Goal: Information Seeking & Learning: Find specific page/section

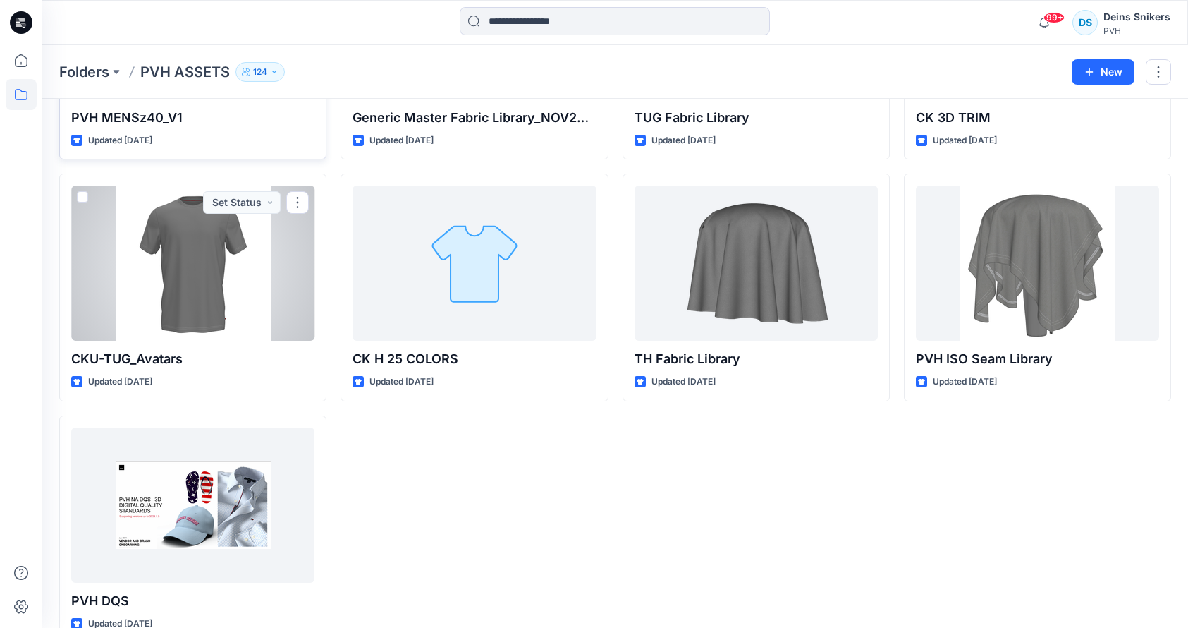
scroll to position [598, 0]
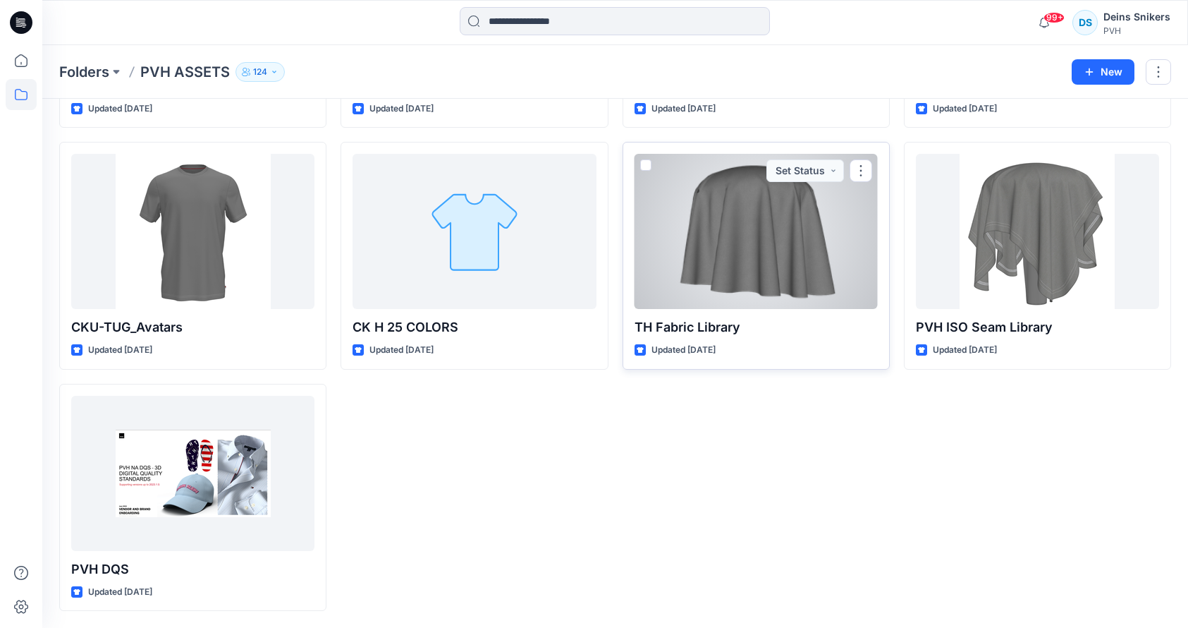
click at [755, 263] on div at bounding box center [756, 231] width 243 height 155
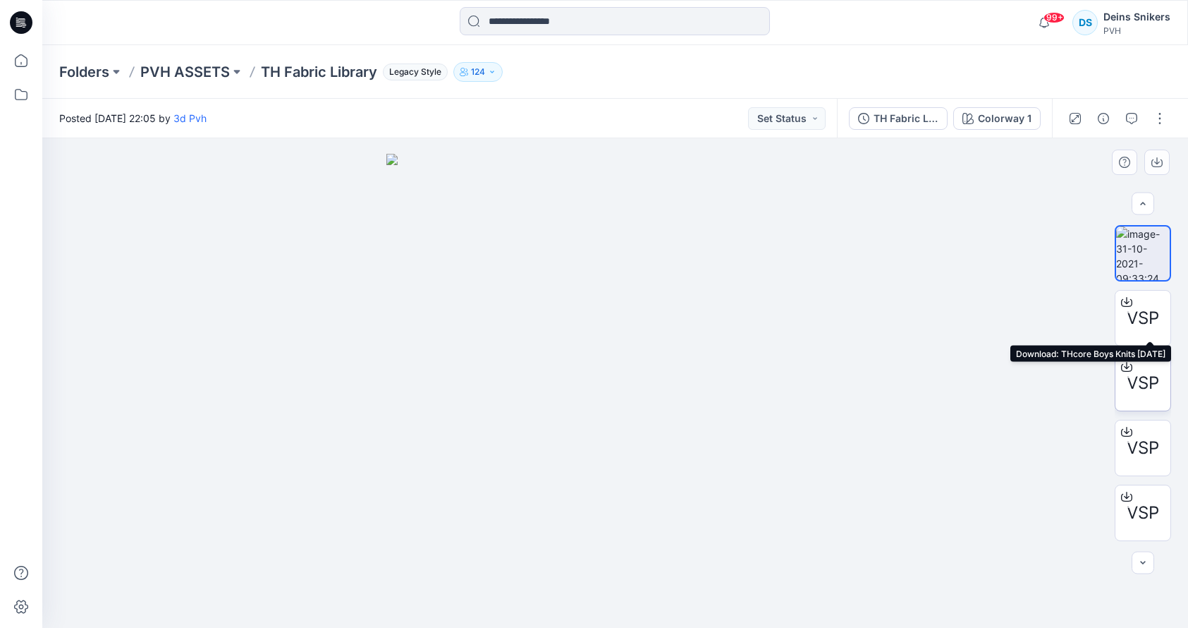
scroll to position [324, 0]
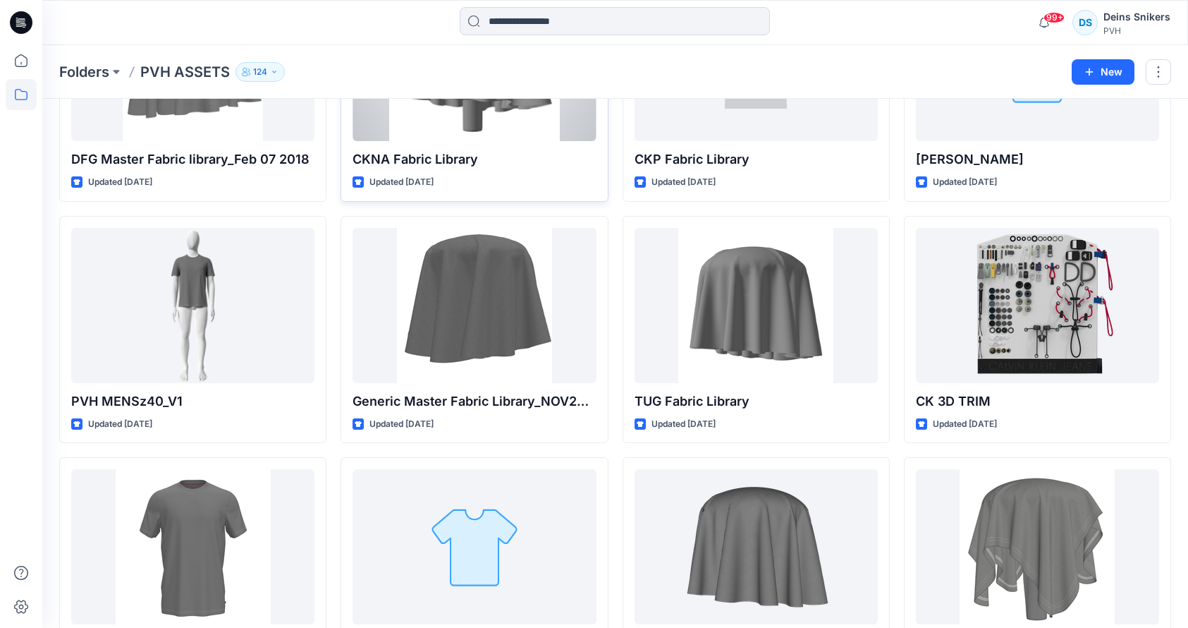
scroll to position [290, 0]
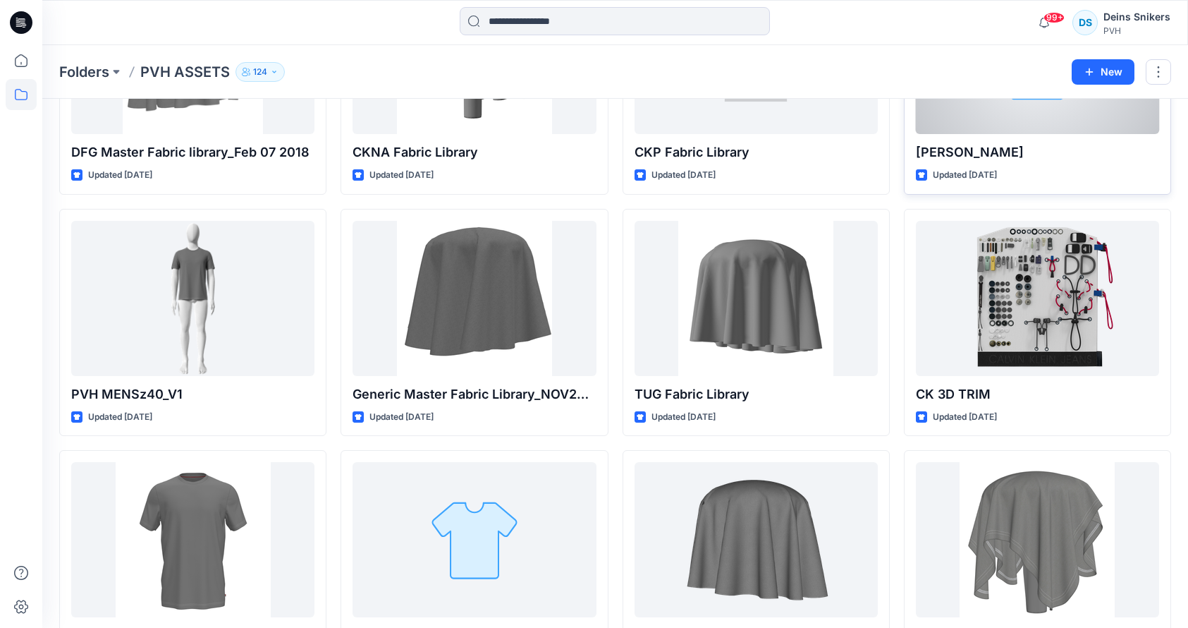
click at [987, 125] on div at bounding box center [1037, 56] width 243 height 155
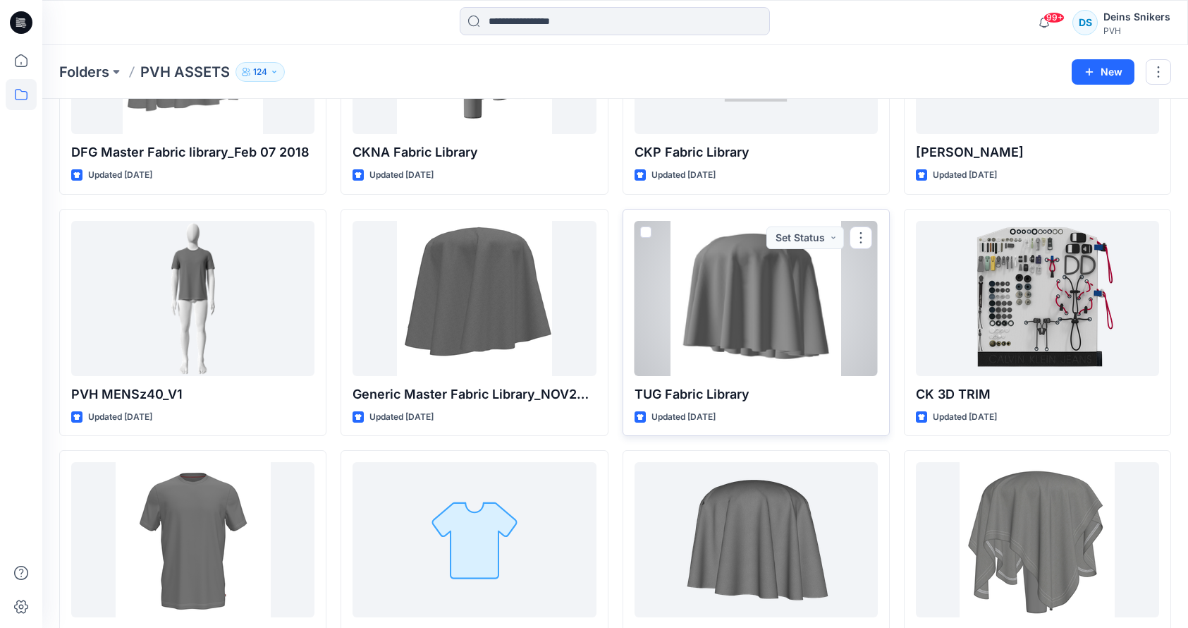
scroll to position [598, 0]
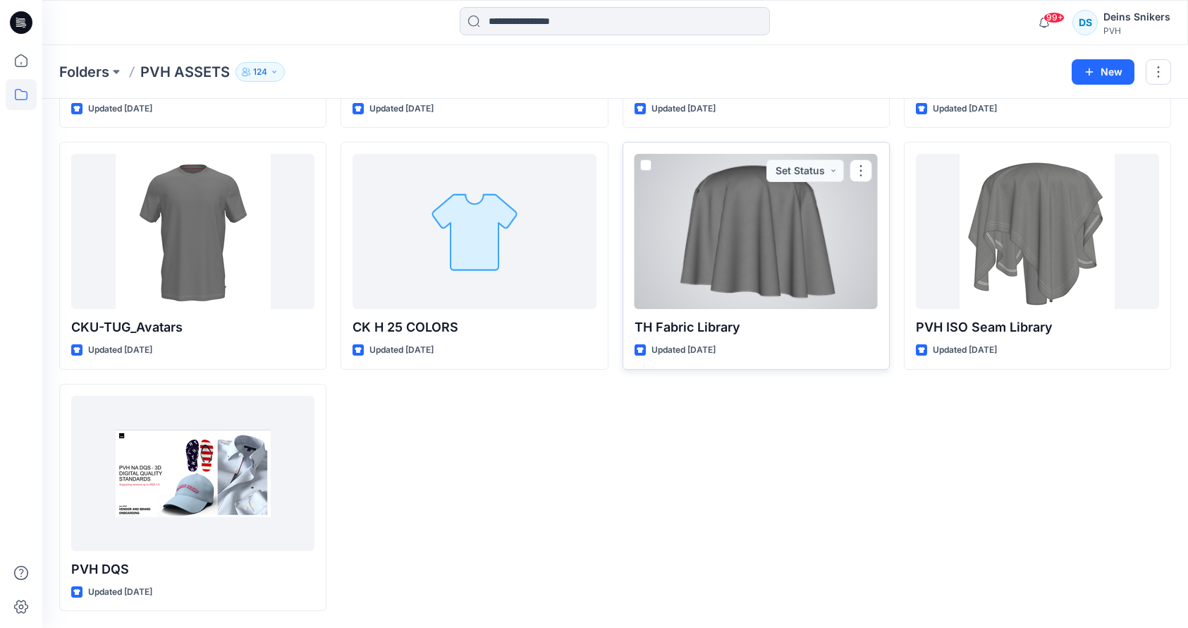
click at [702, 259] on div at bounding box center [756, 231] width 243 height 155
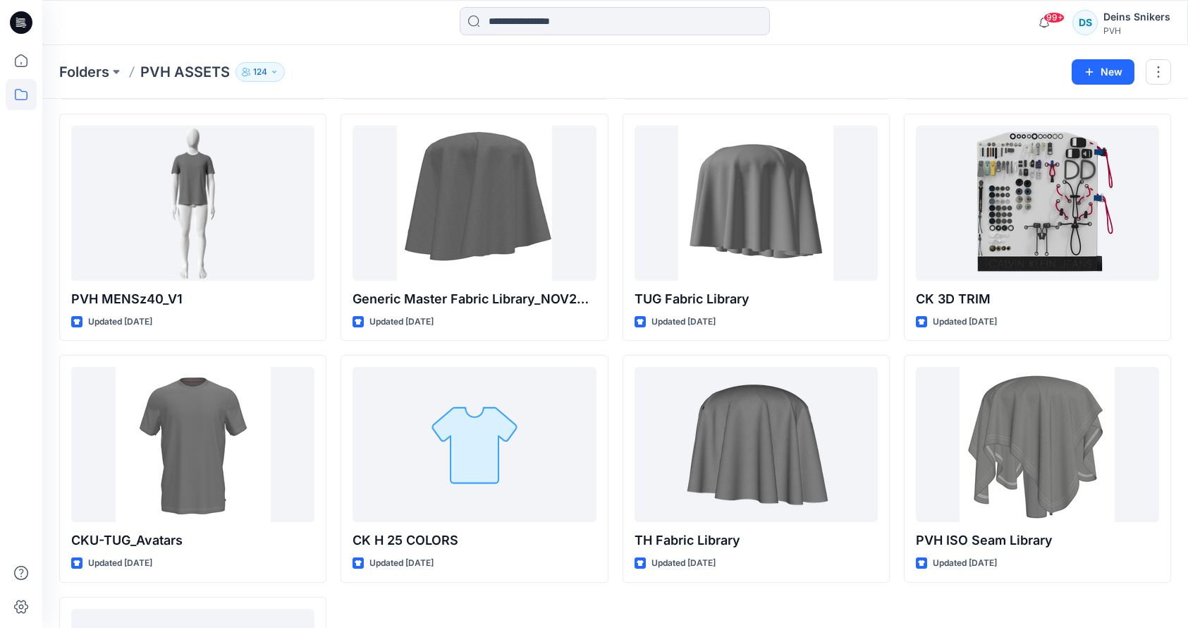
scroll to position [373, 0]
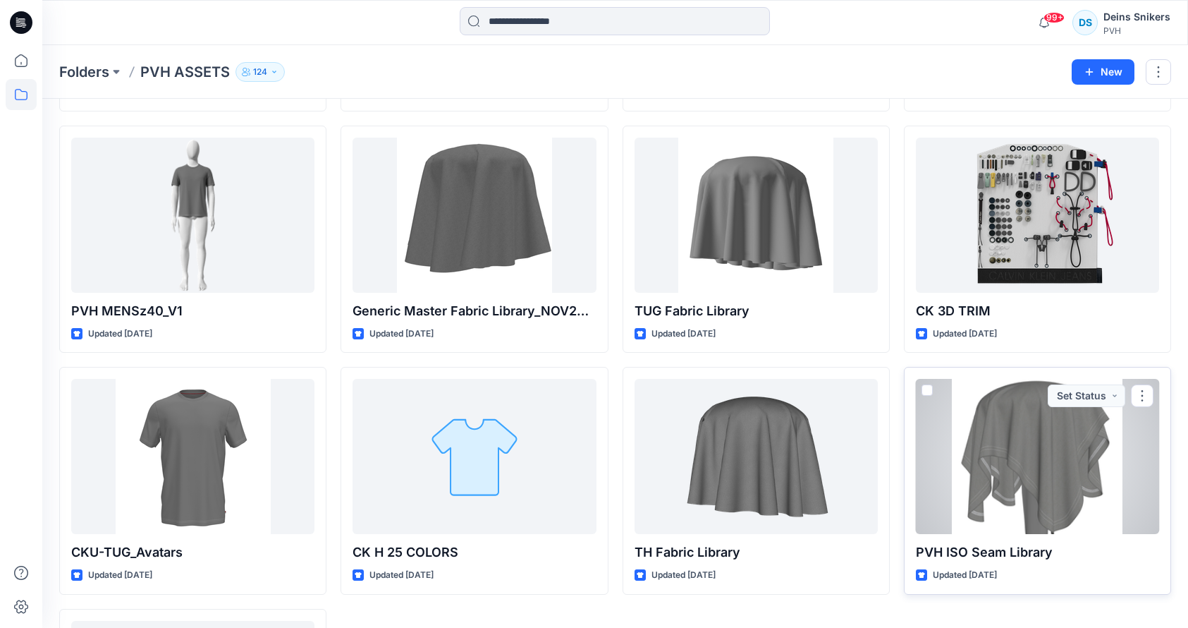
click at [986, 466] on div at bounding box center [1037, 456] width 243 height 155
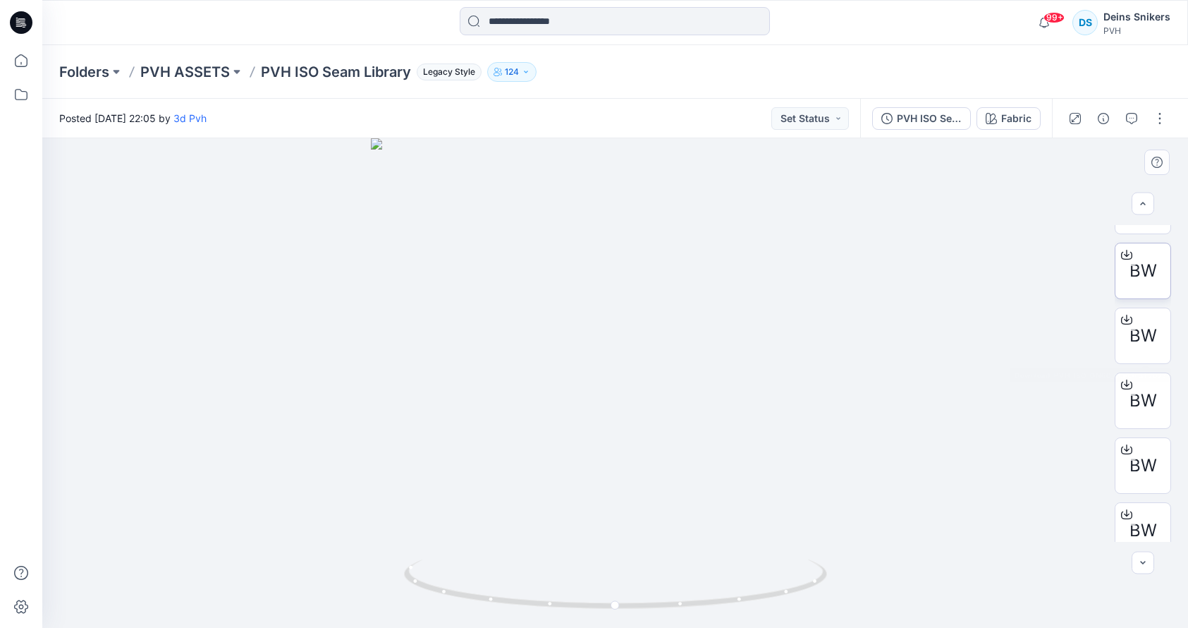
scroll to position [129, 0]
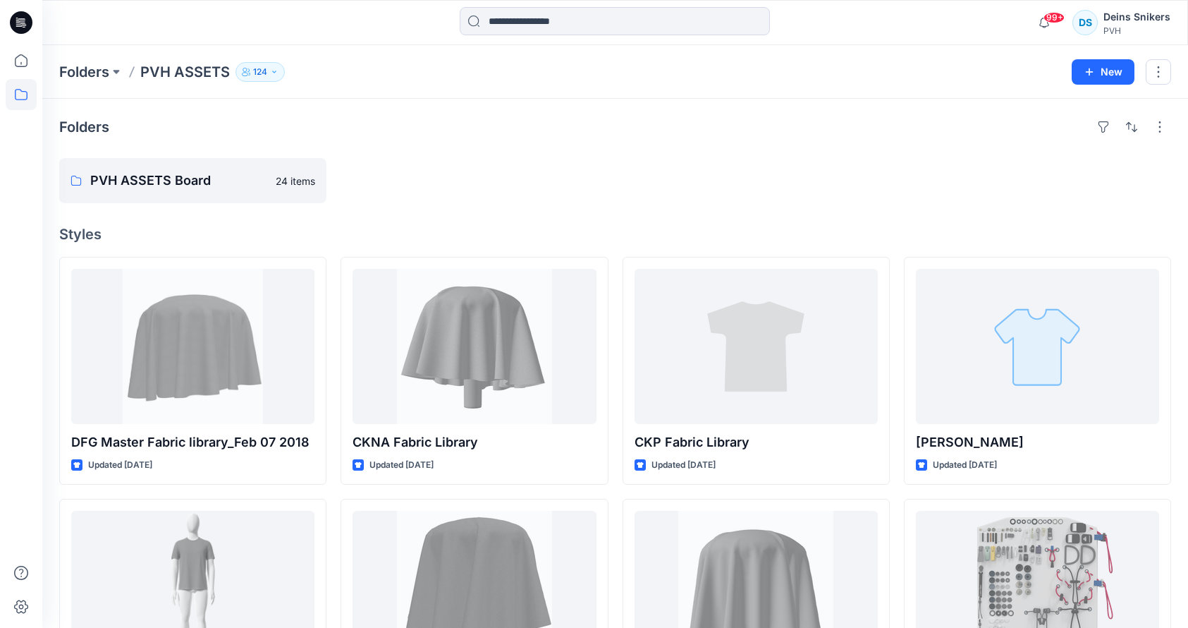
scroll to position [373, 0]
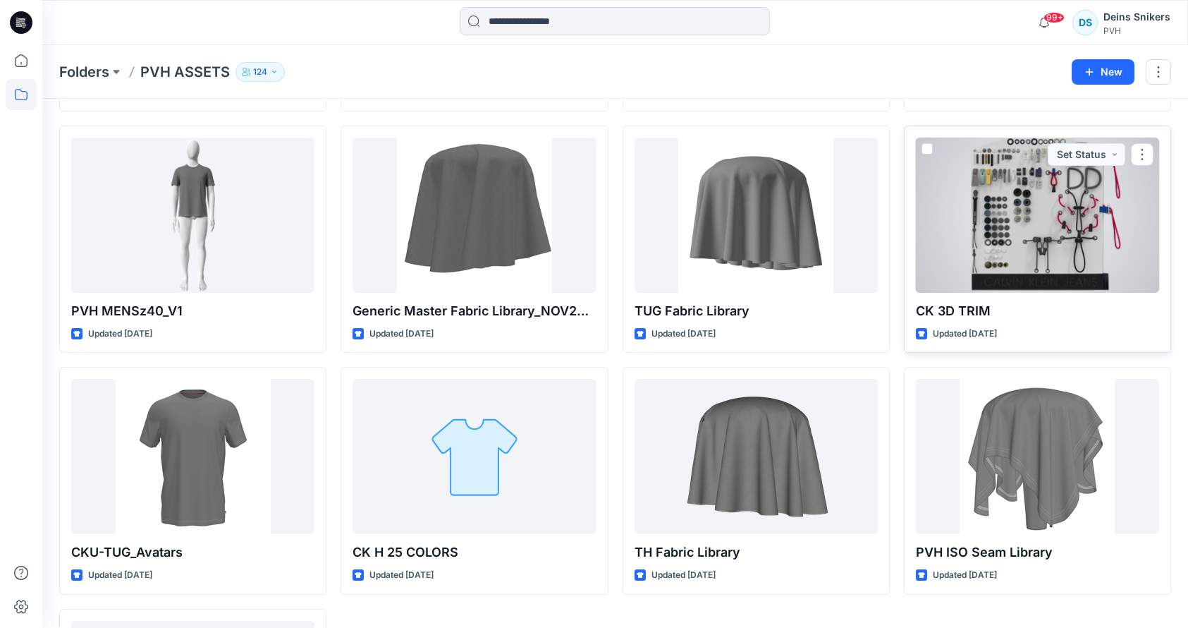
click at [1056, 213] on div at bounding box center [1037, 215] width 243 height 155
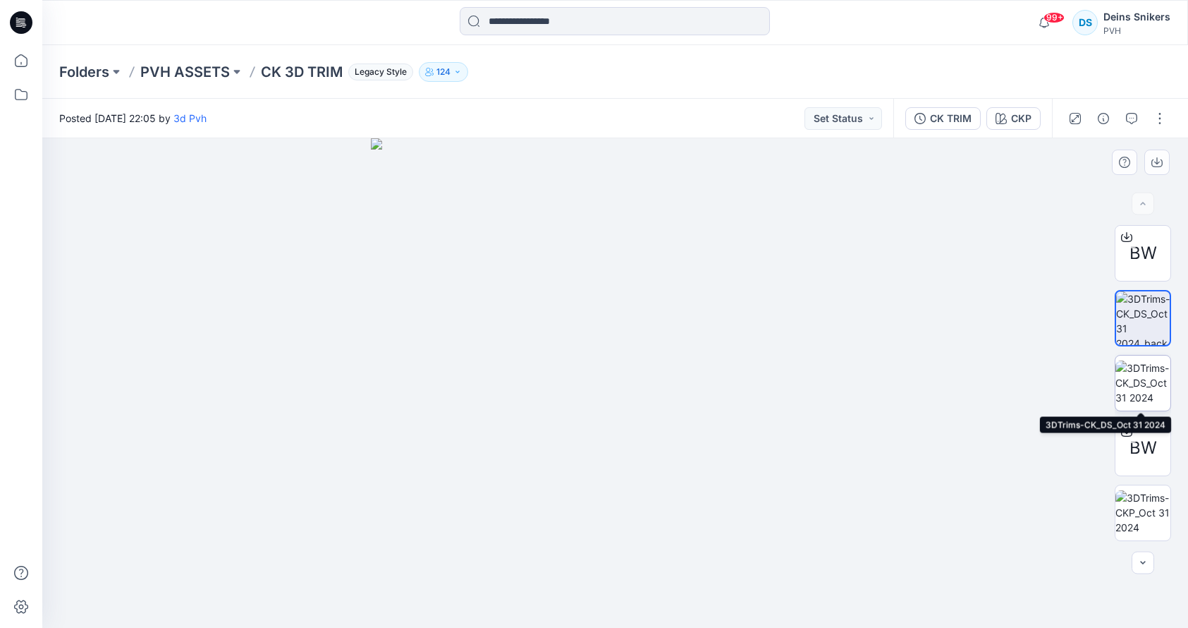
click at [1140, 366] on img at bounding box center [1143, 382] width 55 height 44
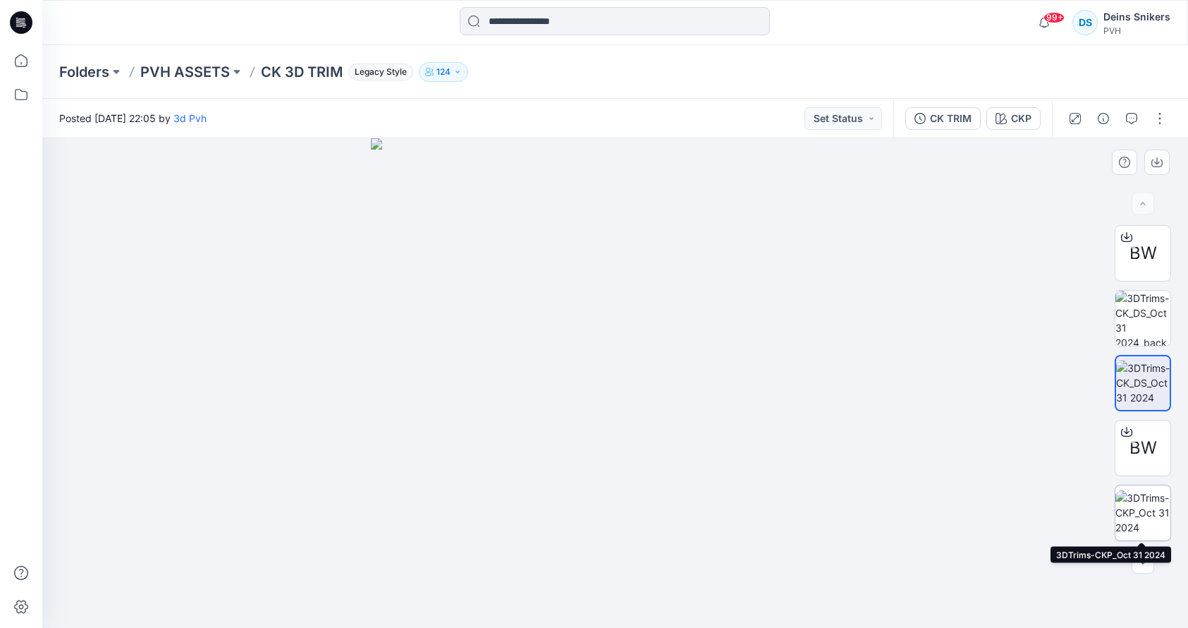
click at [1149, 502] on img at bounding box center [1143, 512] width 55 height 44
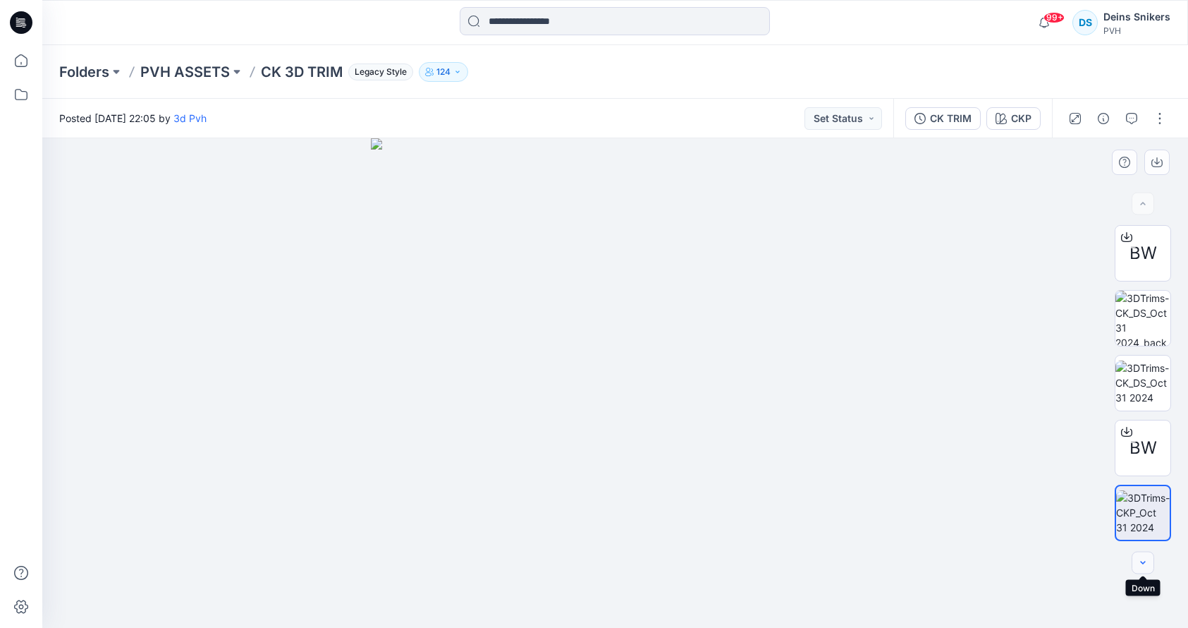
click at [1145, 561] on icon "button" at bounding box center [1143, 562] width 11 height 11
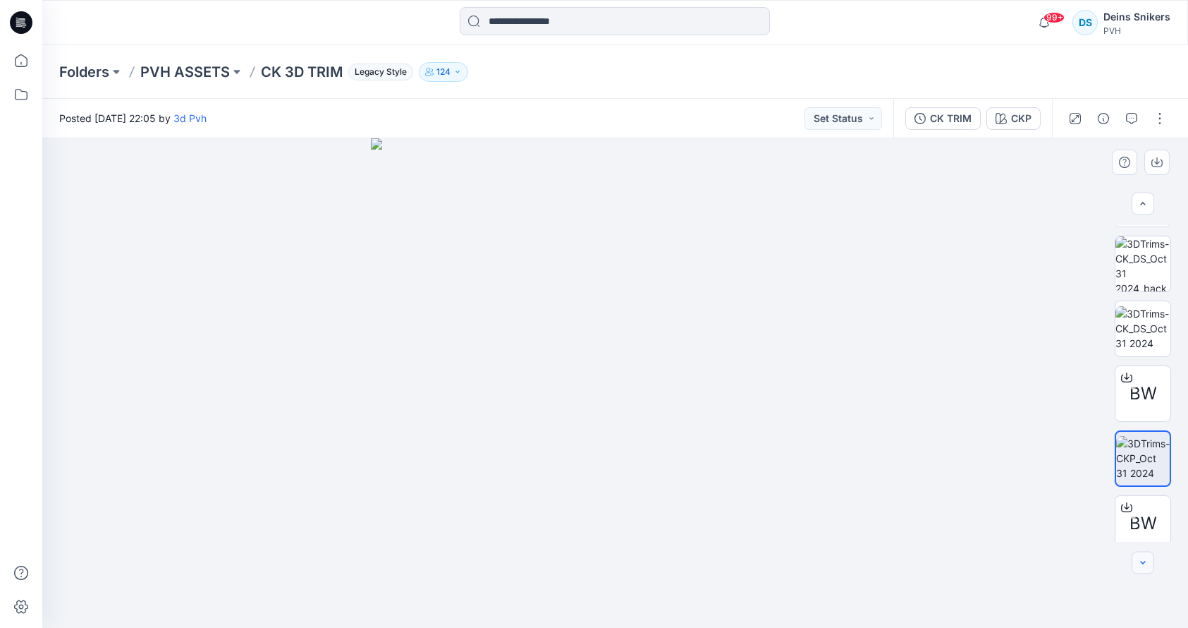
scroll to position [55, 0]
click at [1147, 507] on div "BW" at bounding box center [1143, 522] width 56 height 56
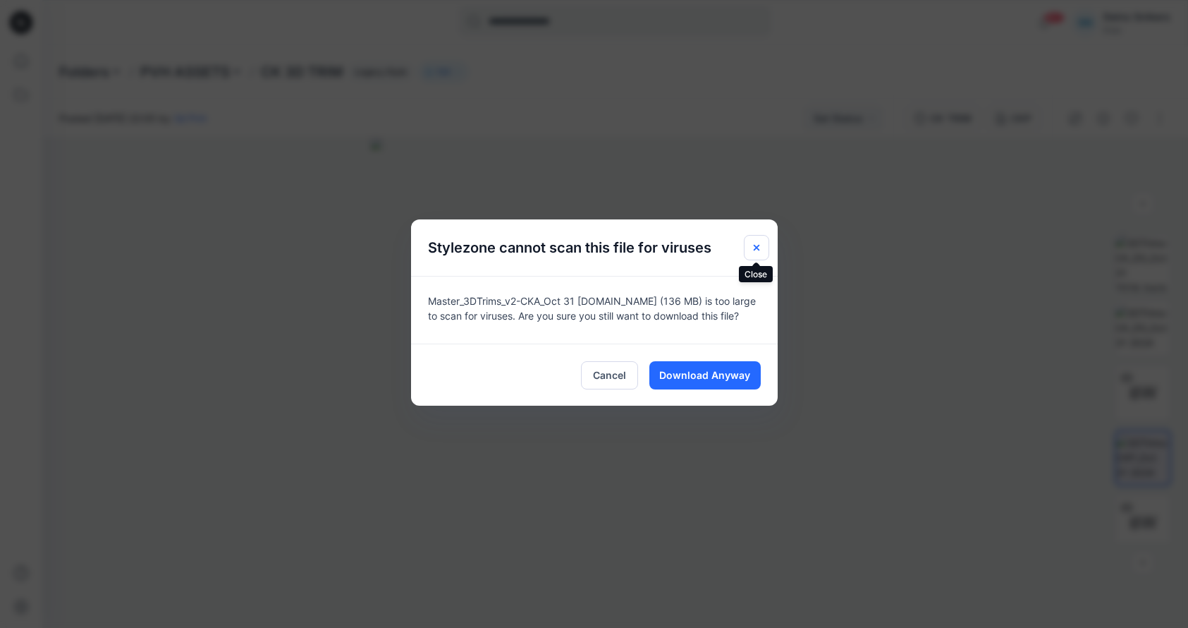
click at [758, 239] on button "Close" at bounding box center [756, 247] width 25 height 25
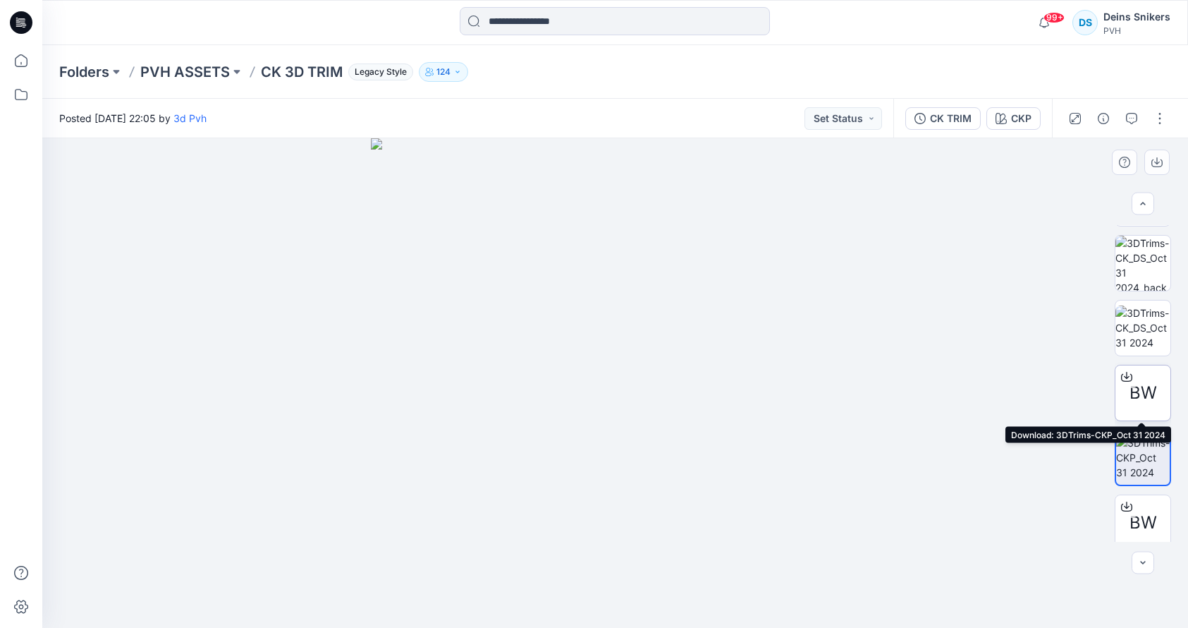
click at [1155, 391] on span "BW" at bounding box center [1144, 392] width 28 height 25
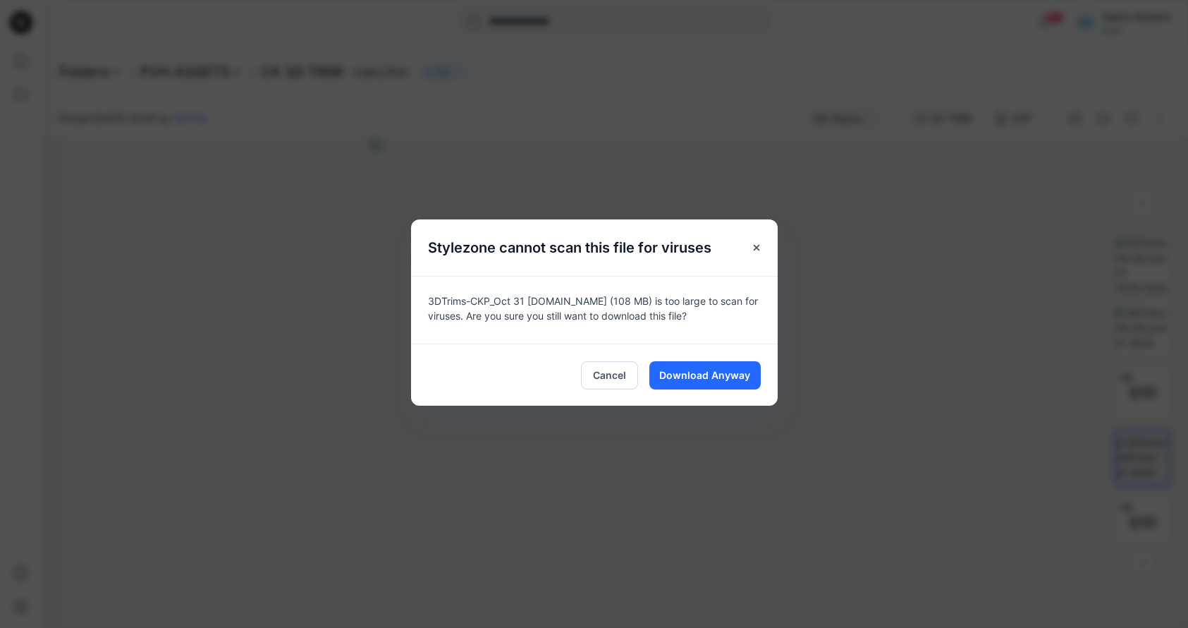
click at [914, 334] on div "Stylezone cannot scan this file for viruses 3DTrims-CKP_Oct 31 2024.bw (108 MB)…" at bounding box center [594, 314] width 1188 height 628
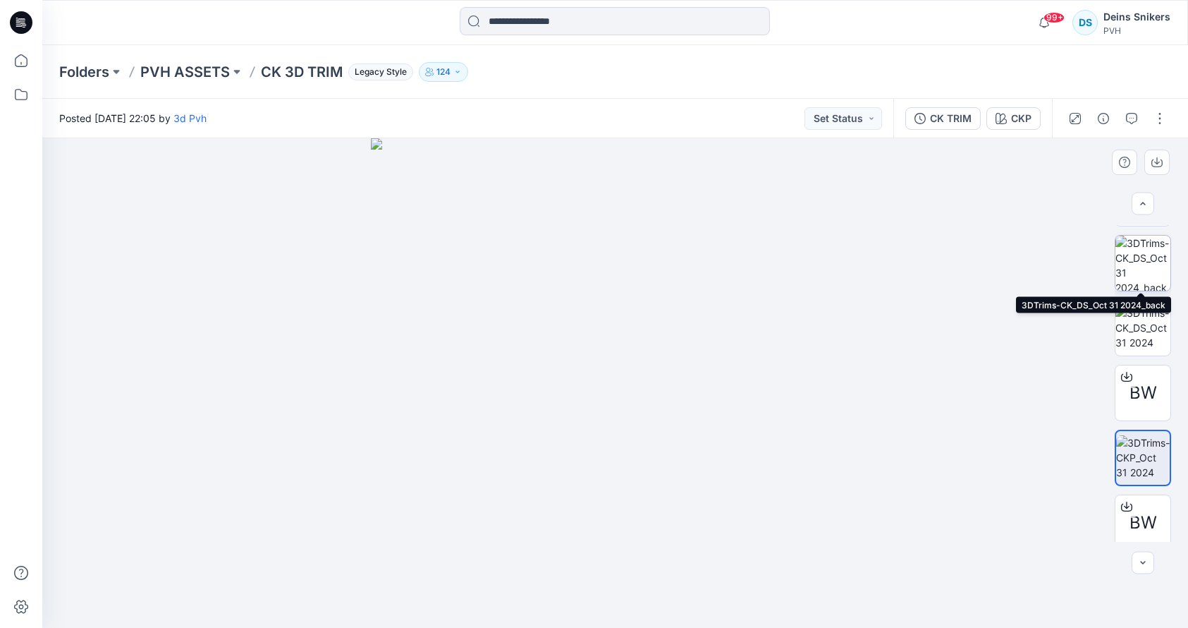
click at [1153, 276] on img at bounding box center [1143, 263] width 55 height 55
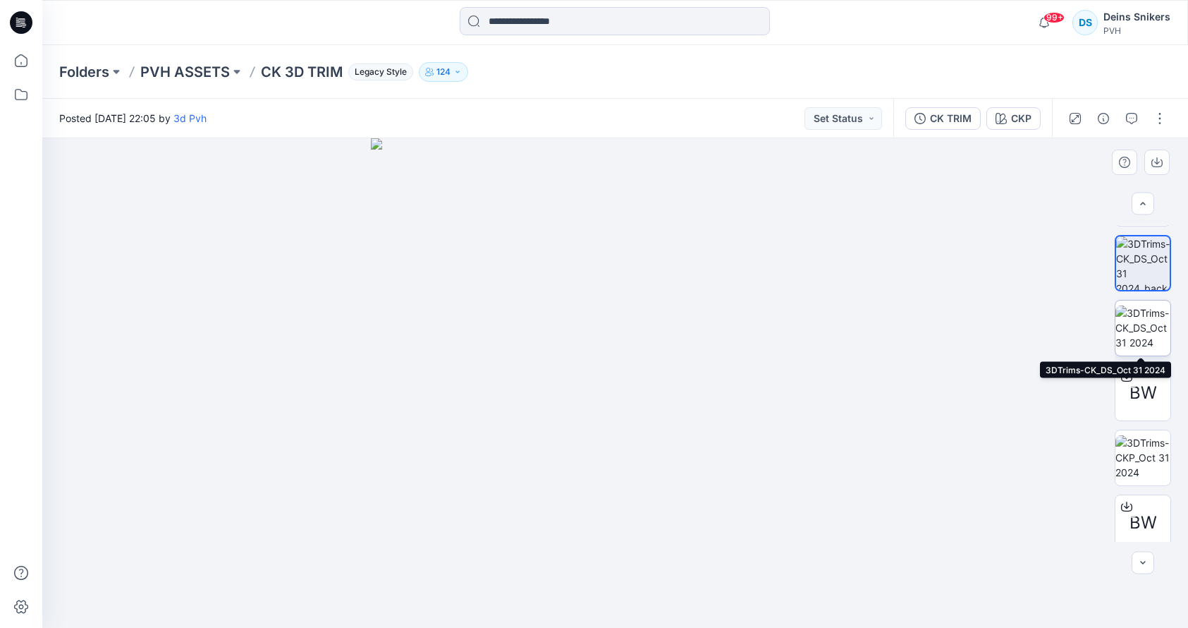
click at [1144, 305] on img at bounding box center [1143, 327] width 55 height 44
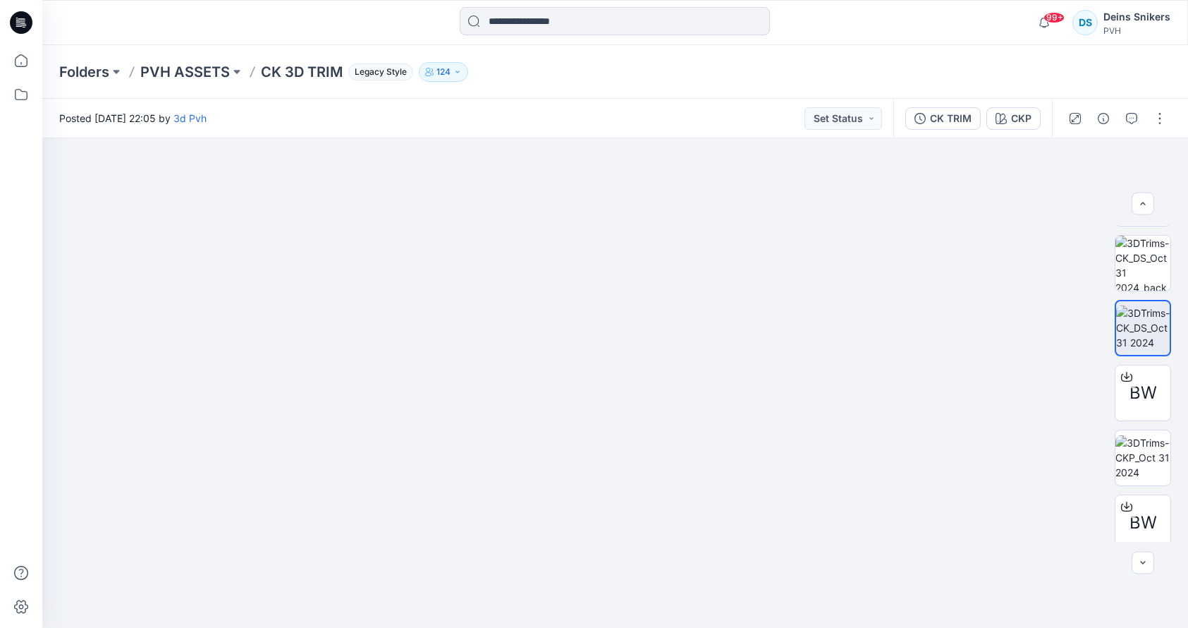
drag, startPoint x: 706, startPoint y: 297, endPoint x: 884, endPoint y: 128, distance: 244.9
click at [884, 128] on div "Posted Tuesday, April 22, 2025 22:05 by 3d Pvh Set Status CK TRIM CKP BW BW BW …" at bounding box center [615, 363] width 1146 height 529
drag, startPoint x: 540, startPoint y: 401, endPoint x: 725, endPoint y: 135, distance: 323.8
click at [725, 135] on div "Posted Tuesday, April 22, 2025 22:05 by 3d Pvh Set Status CK TRIM CKP BW BW BW …" at bounding box center [615, 363] width 1146 height 529
drag, startPoint x: 748, startPoint y: 336, endPoint x: 398, endPoint y: 216, distance: 370.7
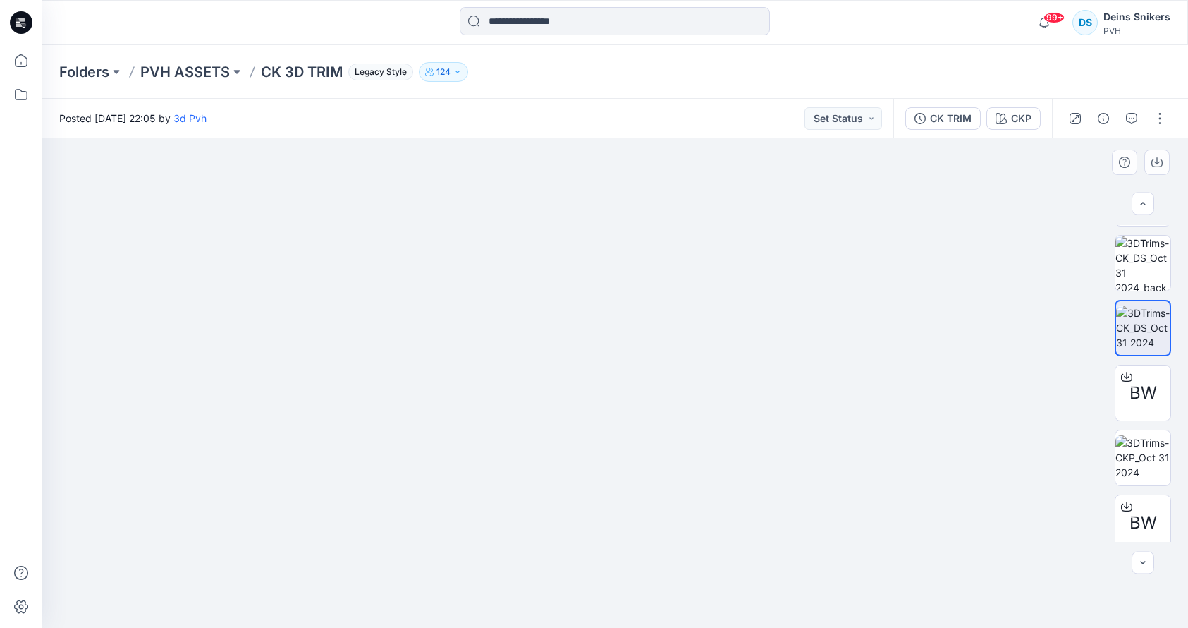
drag, startPoint x: 849, startPoint y: 393, endPoint x: 225, endPoint y: 346, distance: 625.9
drag, startPoint x: 785, startPoint y: 366, endPoint x: 559, endPoint y: 240, distance: 258.6
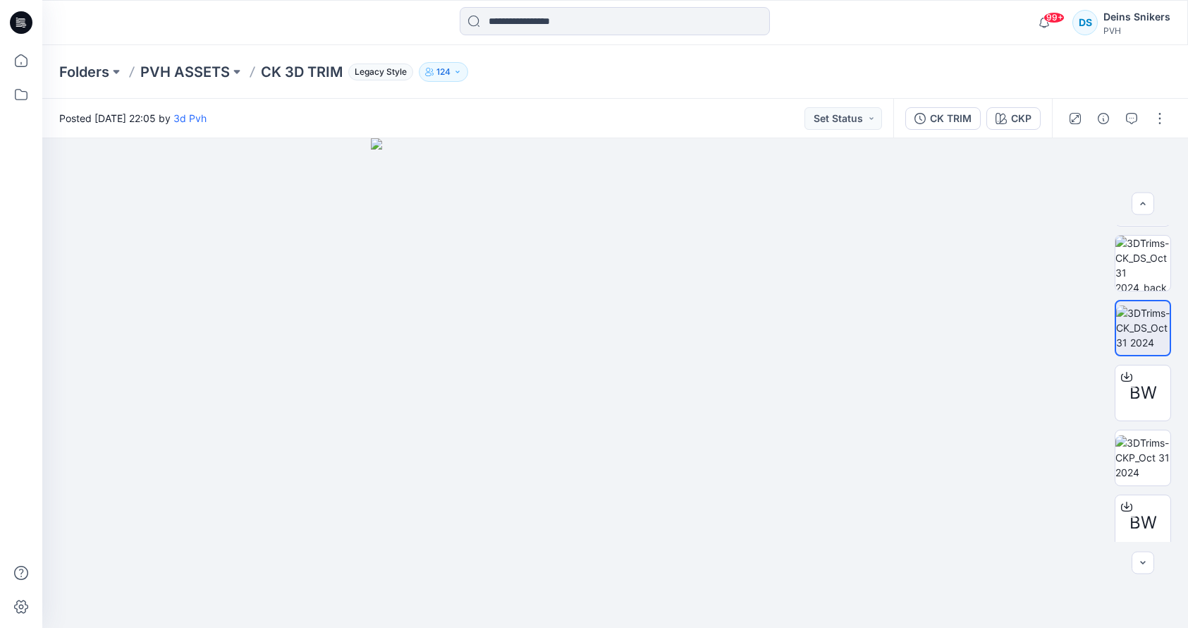
scroll to position [373, 0]
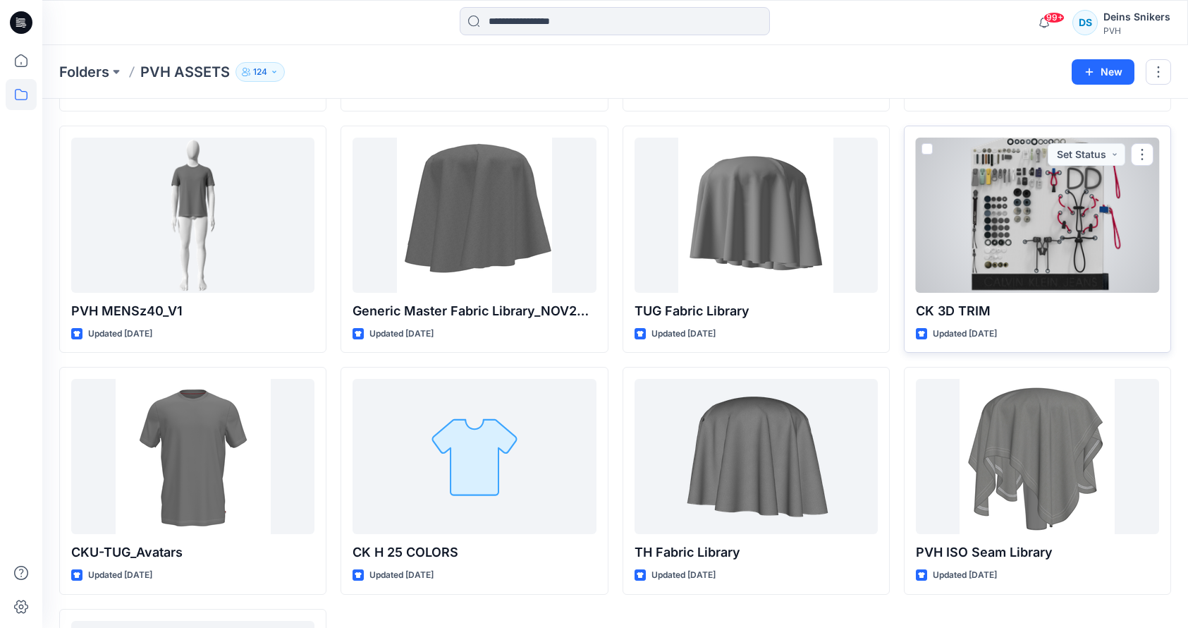
click at [1016, 225] on div at bounding box center [1037, 215] width 243 height 155
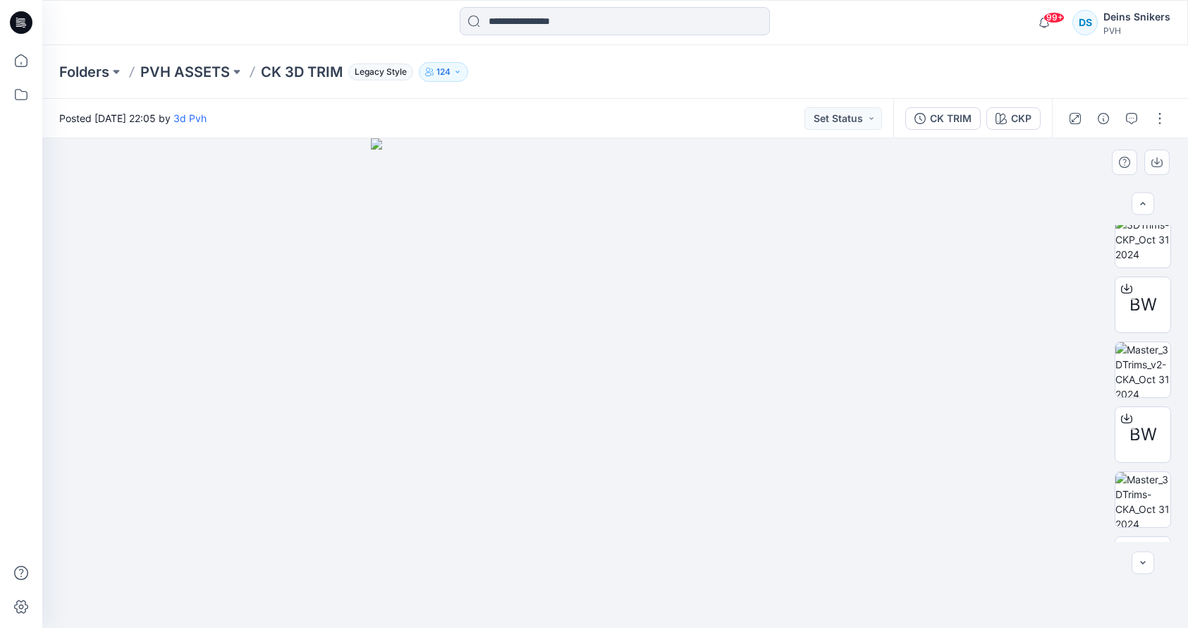
scroll to position [281, 0]
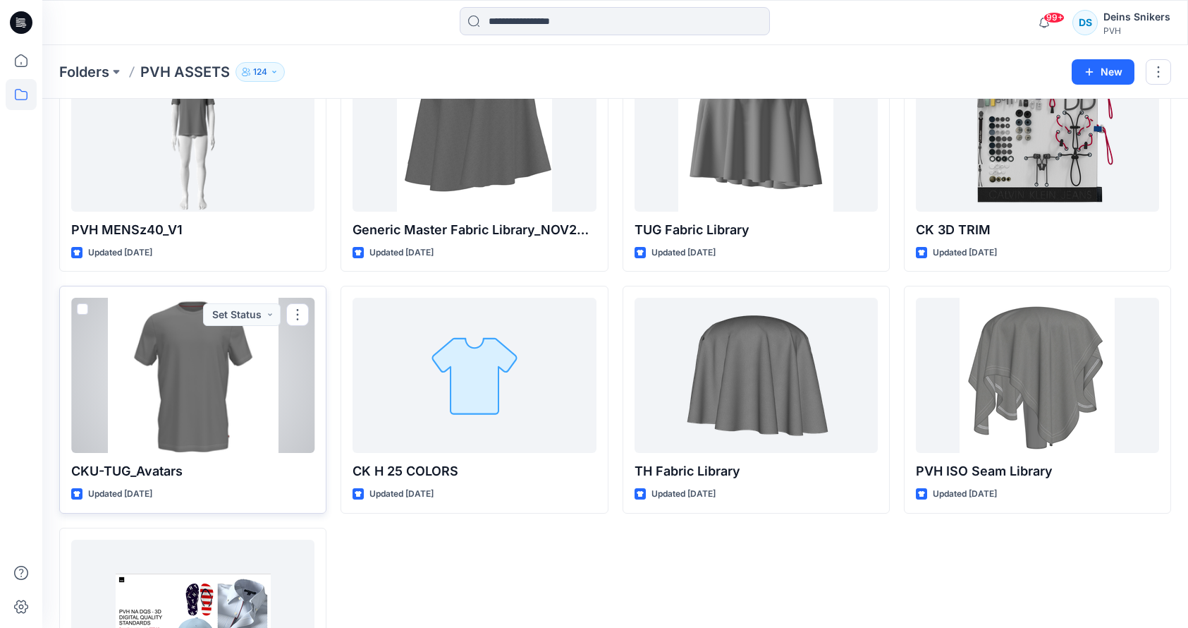
scroll to position [598, 0]
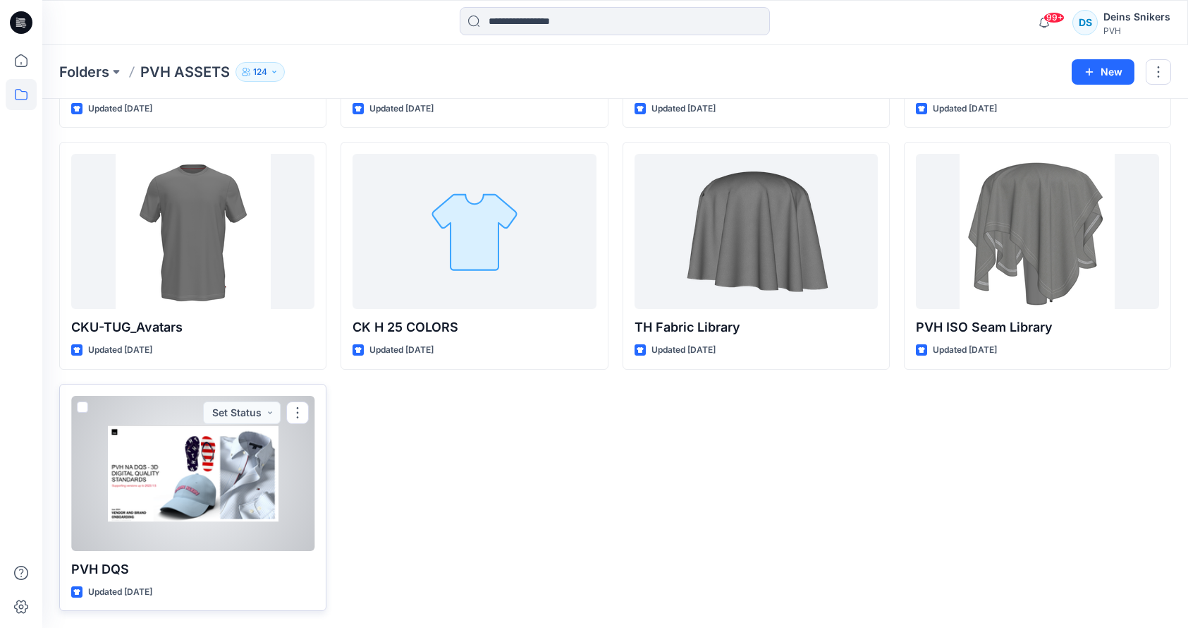
click at [205, 477] on div at bounding box center [192, 473] width 243 height 155
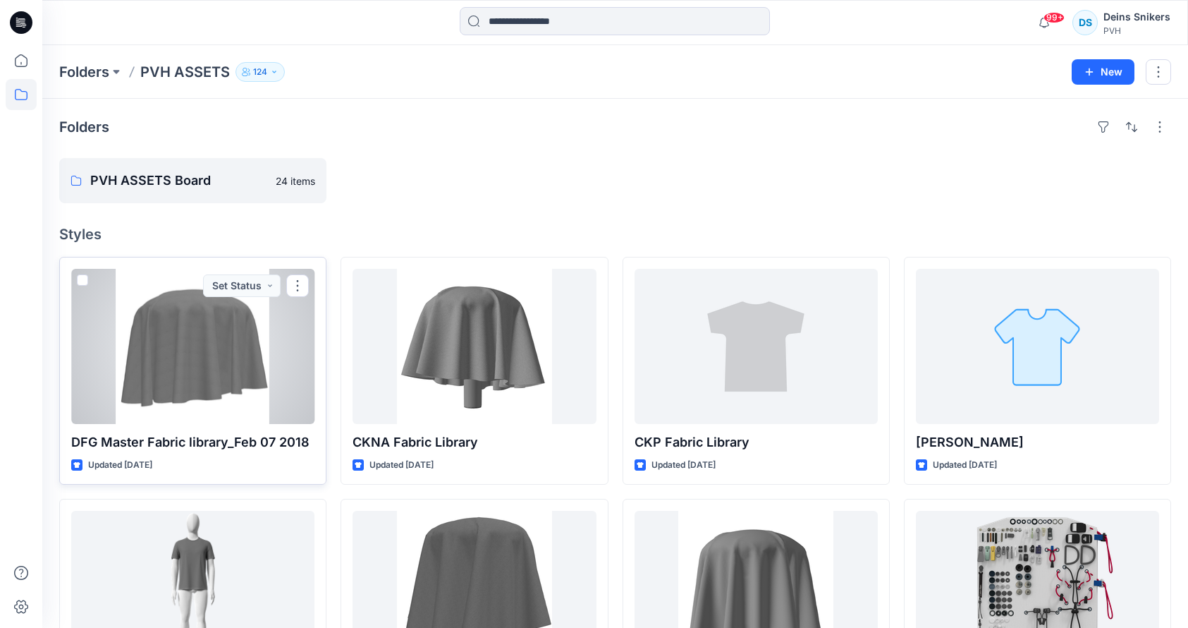
click at [195, 364] on div at bounding box center [192, 346] width 243 height 155
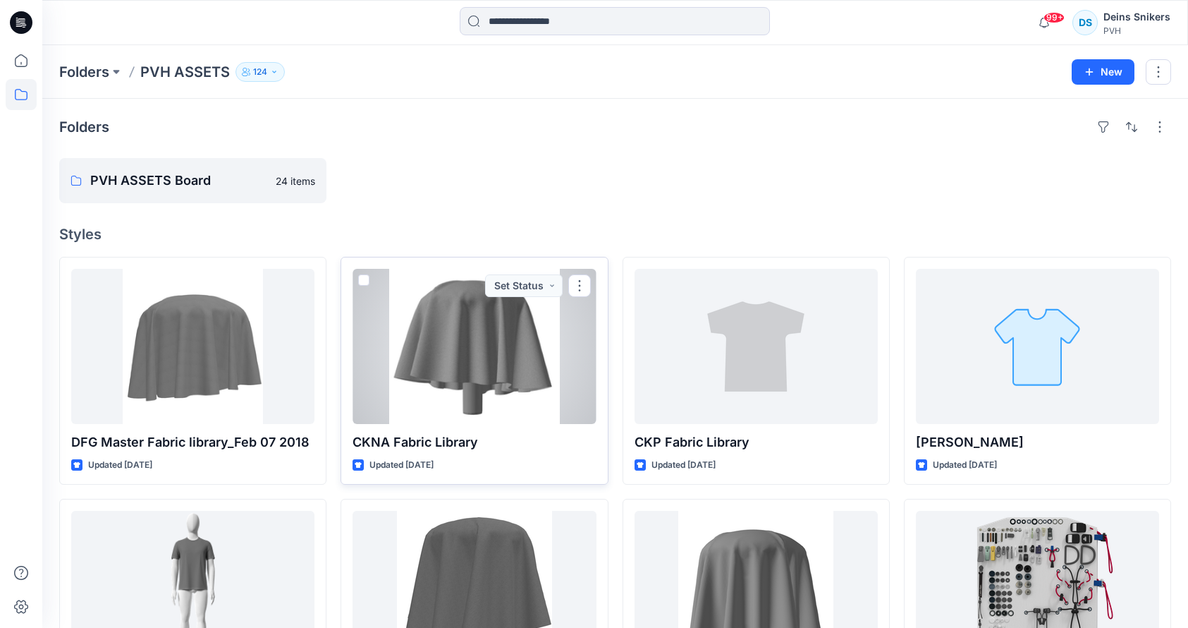
click at [445, 377] on div at bounding box center [474, 346] width 243 height 155
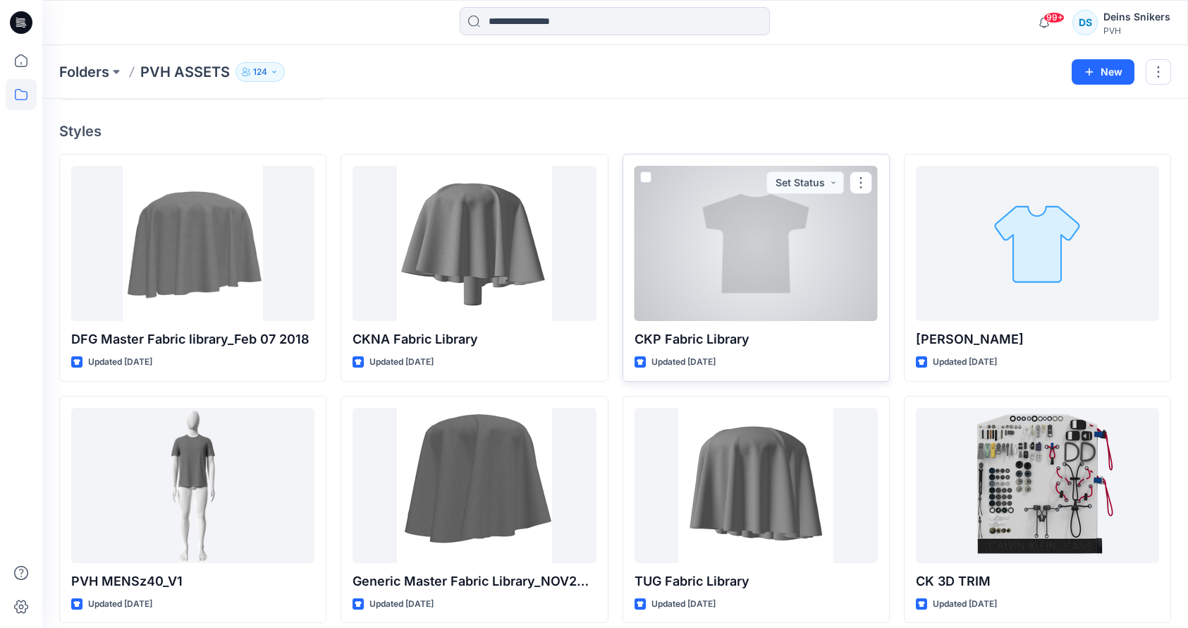
scroll to position [107, 0]
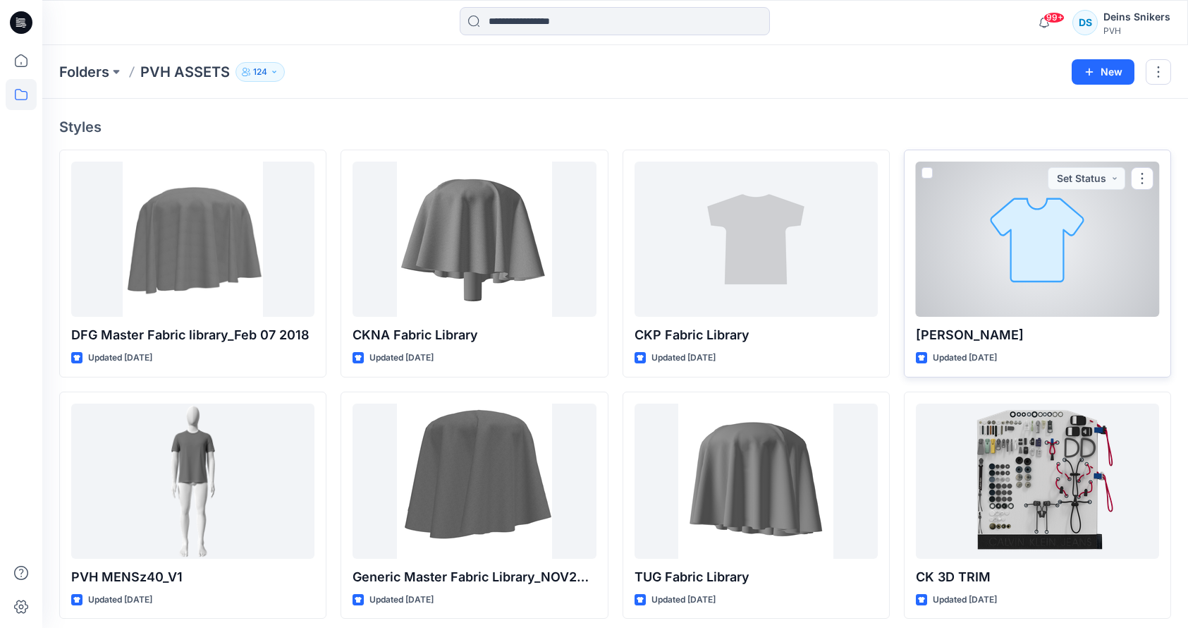
click at [964, 272] on div at bounding box center [1037, 238] width 243 height 155
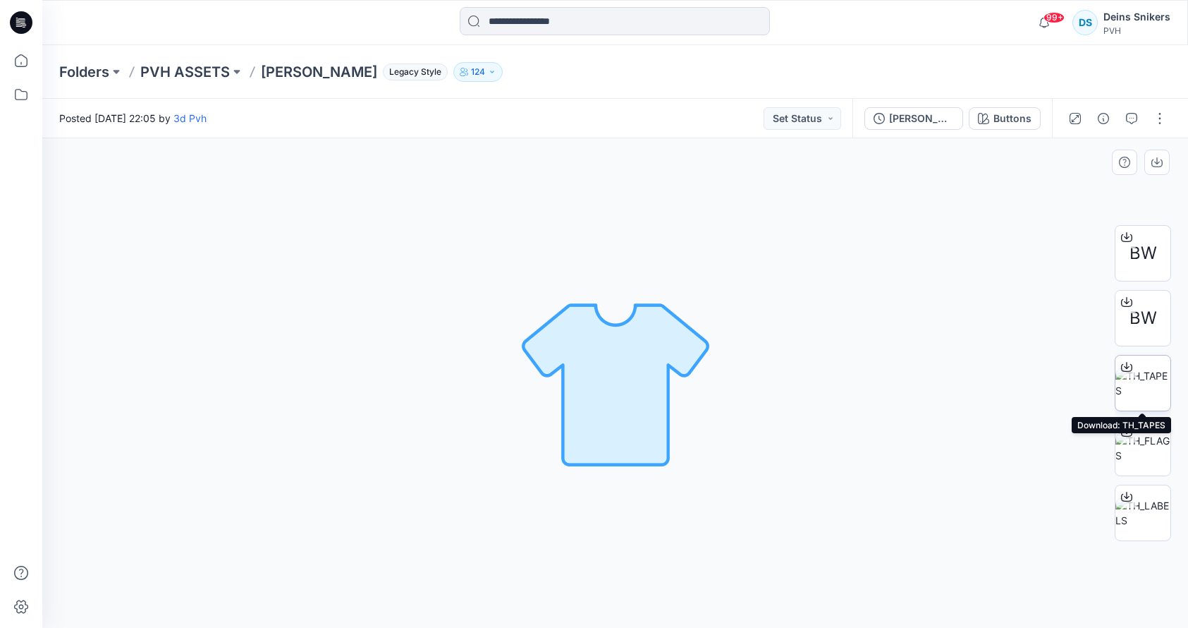
click at [1154, 375] on img at bounding box center [1143, 383] width 55 height 30
click at [327, 75] on p "Tommy Trim" at bounding box center [319, 72] width 116 height 20
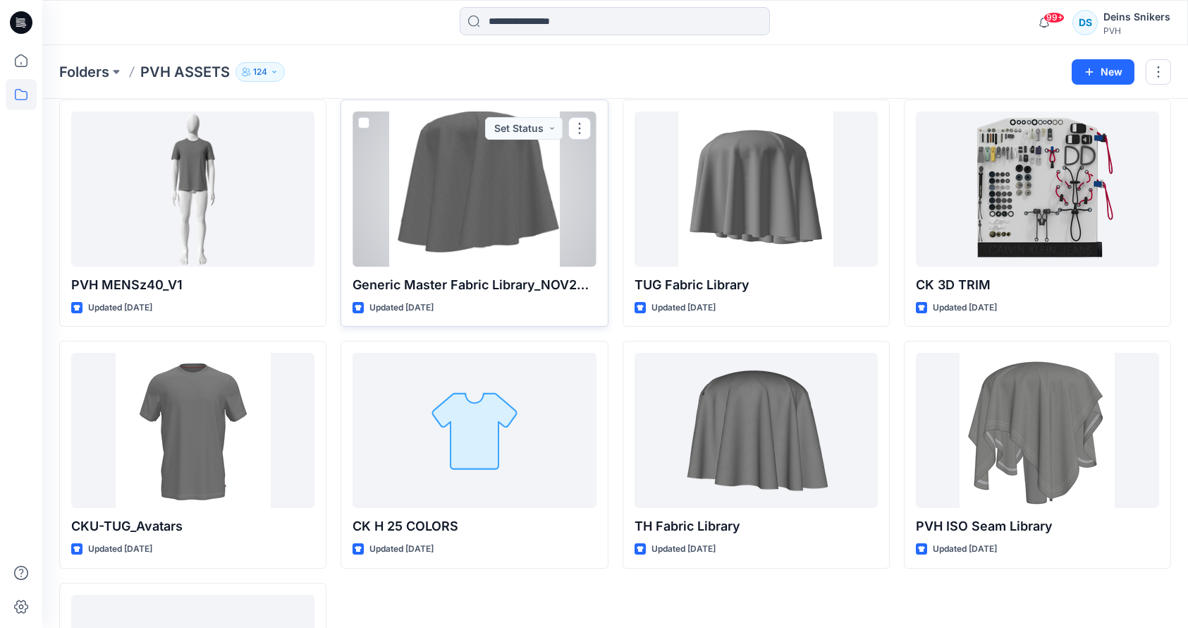
scroll to position [408, 0]
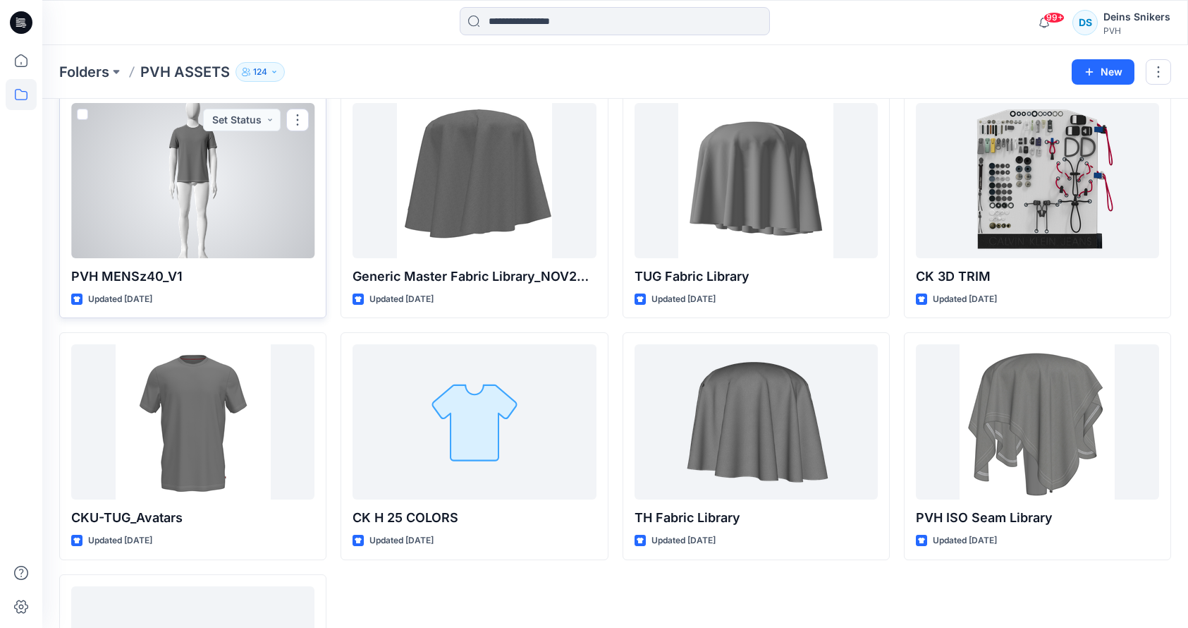
click at [197, 251] on div at bounding box center [192, 180] width 243 height 155
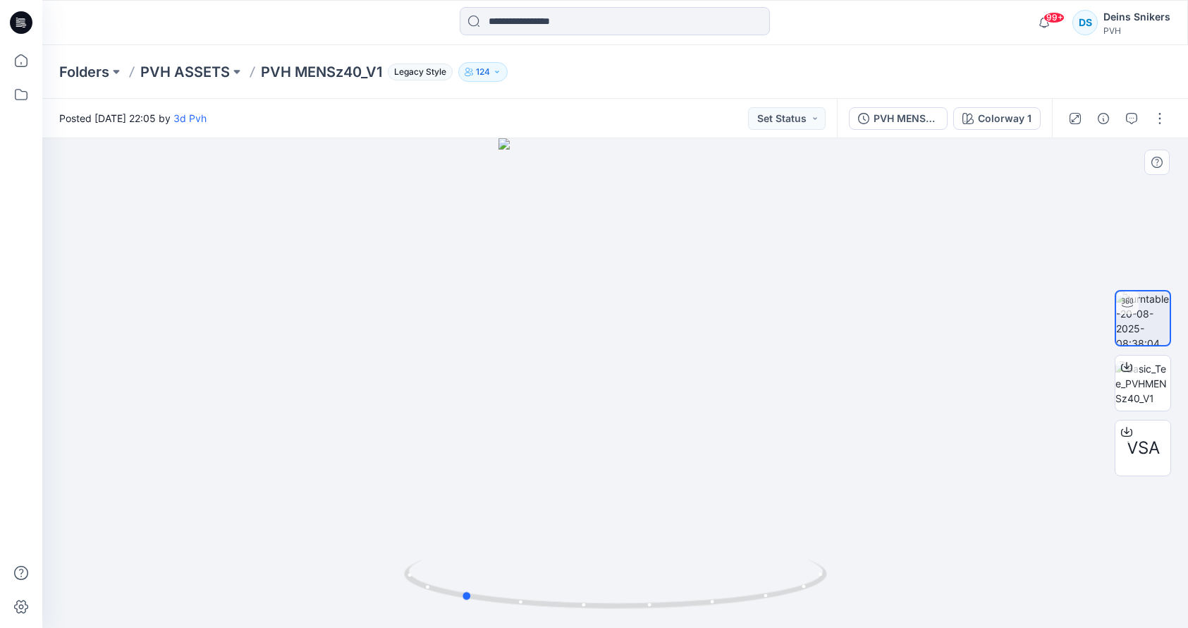
drag, startPoint x: 638, startPoint y: 335, endPoint x: 484, endPoint y: 346, distance: 154.2
click at [484, 346] on div at bounding box center [615, 382] width 1146 height 489
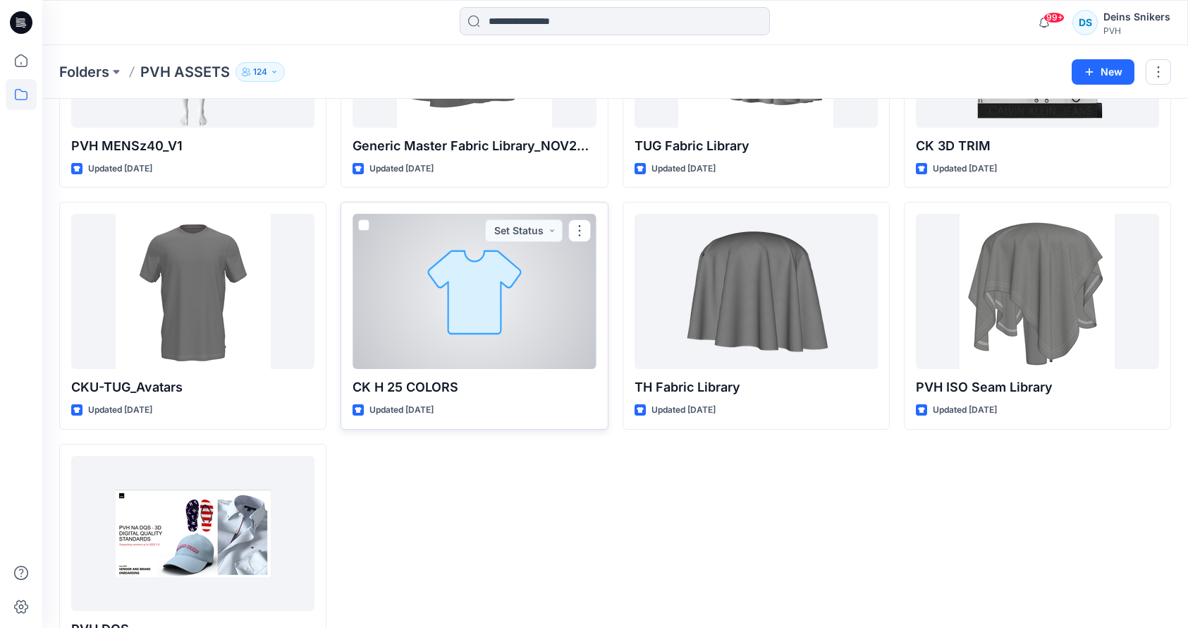
scroll to position [598, 0]
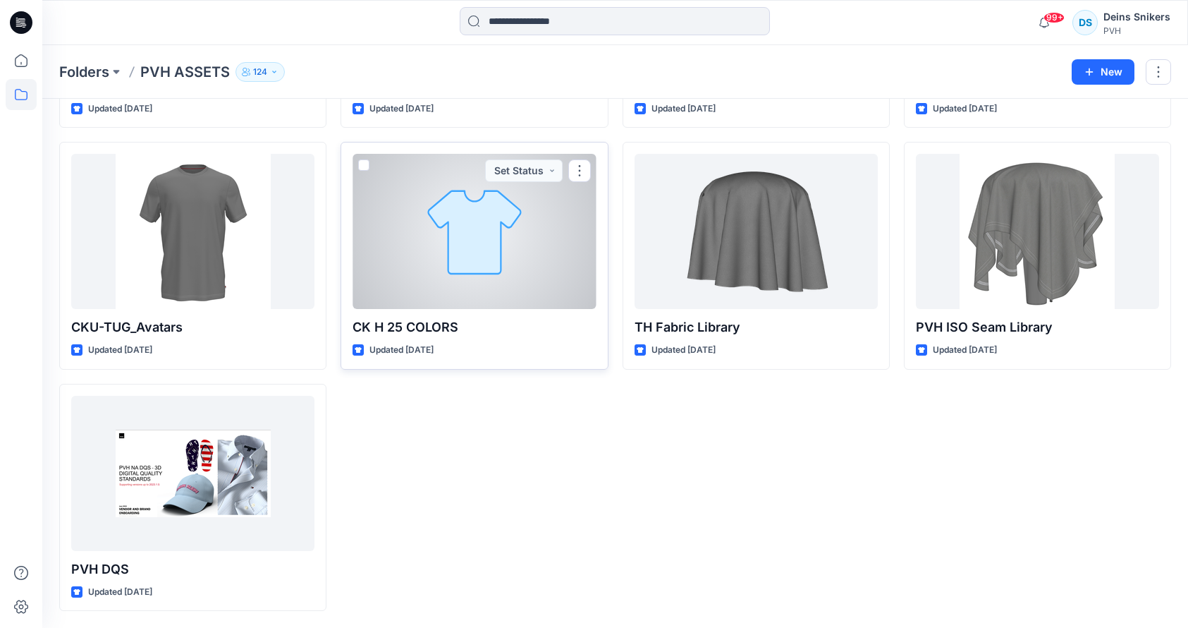
click at [505, 274] on div at bounding box center [474, 231] width 243 height 155
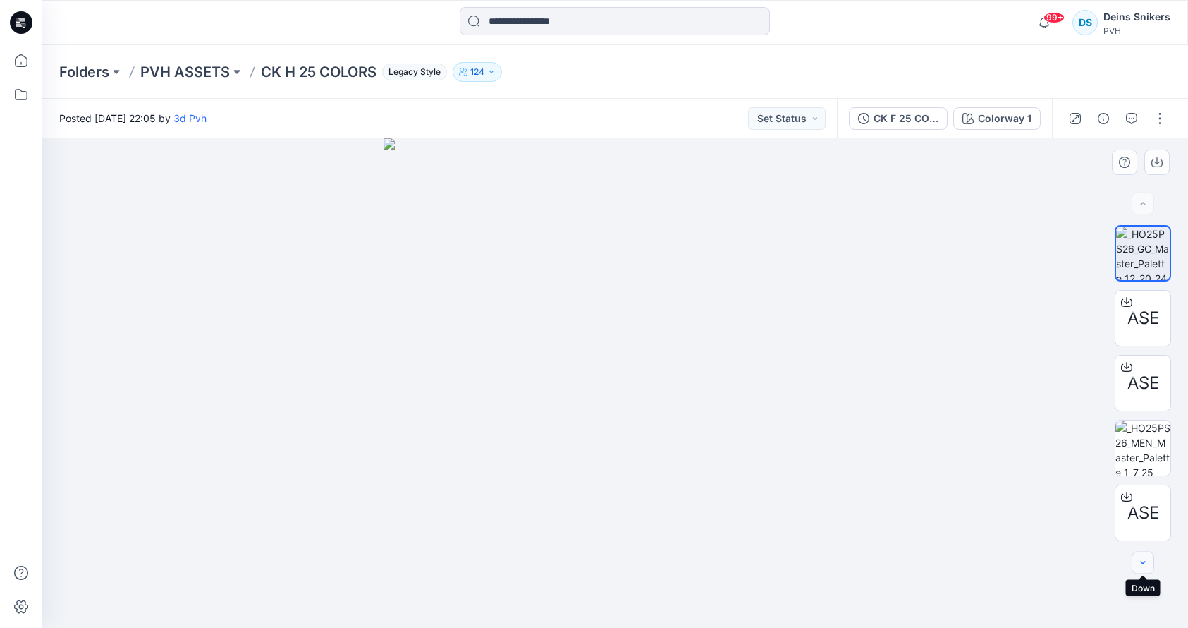
click at [1143, 569] on button "button" at bounding box center [1143, 562] width 23 height 23
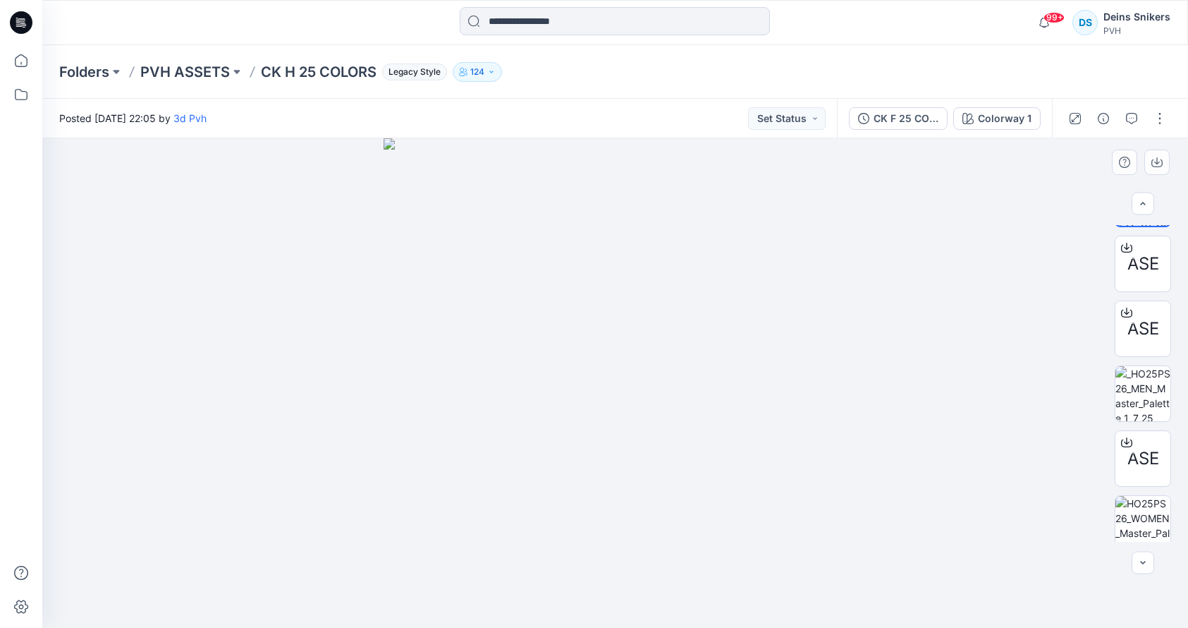
scroll to position [55, 0]
click at [1136, 559] on button "button" at bounding box center [1143, 562] width 23 height 23
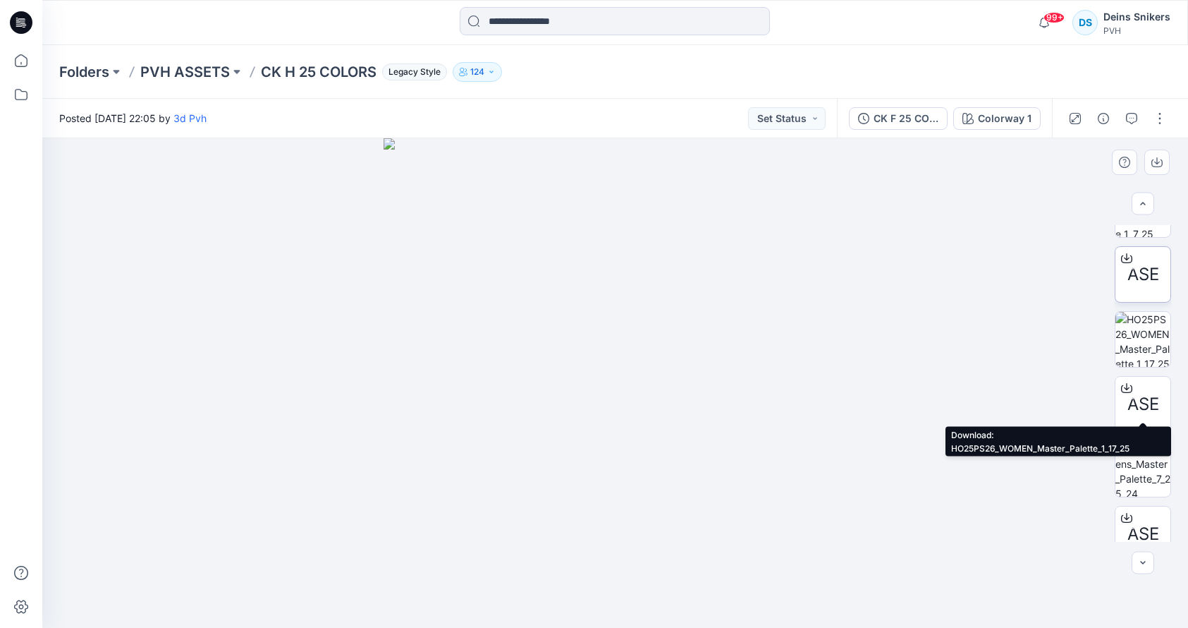
scroll to position [259, 0]
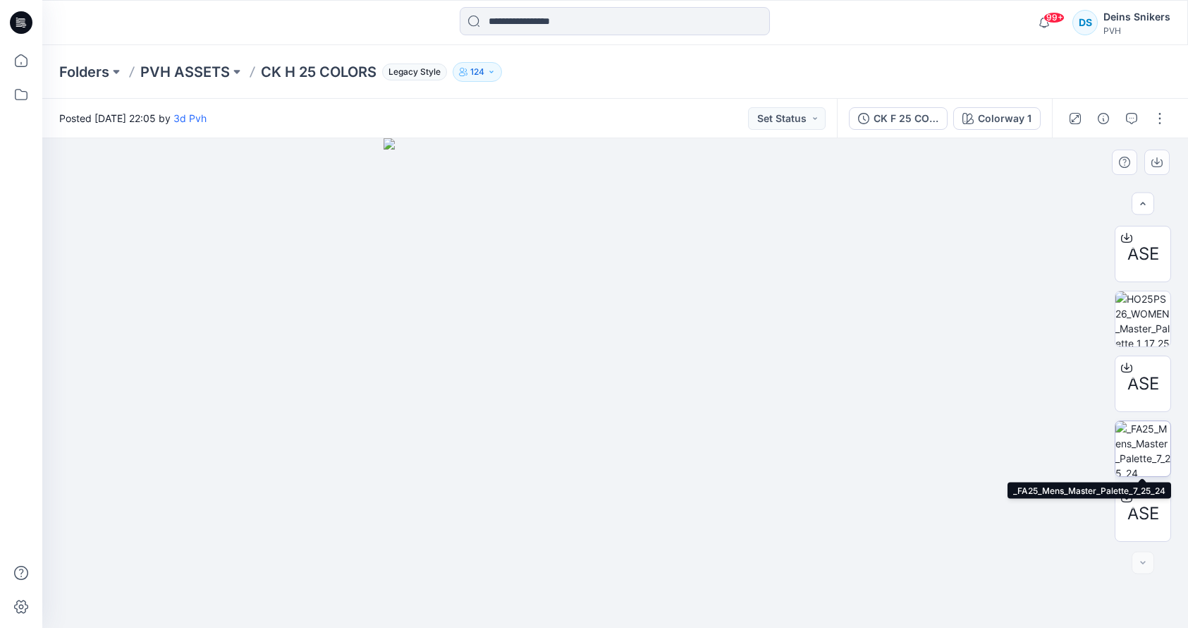
click at [1136, 446] on img at bounding box center [1143, 448] width 55 height 55
click at [294, 303] on div at bounding box center [615, 382] width 1146 height 489
click at [293, 292] on div at bounding box center [615, 382] width 1146 height 489
click at [274, 250] on div at bounding box center [615, 382] width 1146 height 489
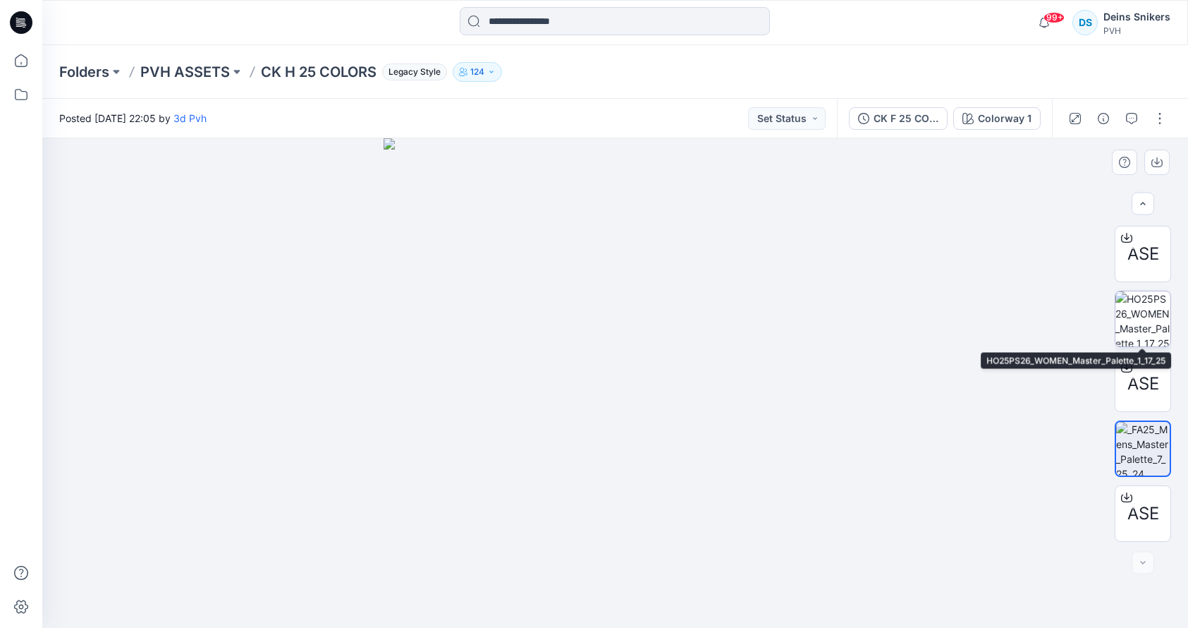
click at [1128, 295] on img at bounding box center [1143, 318] width 55 height 55
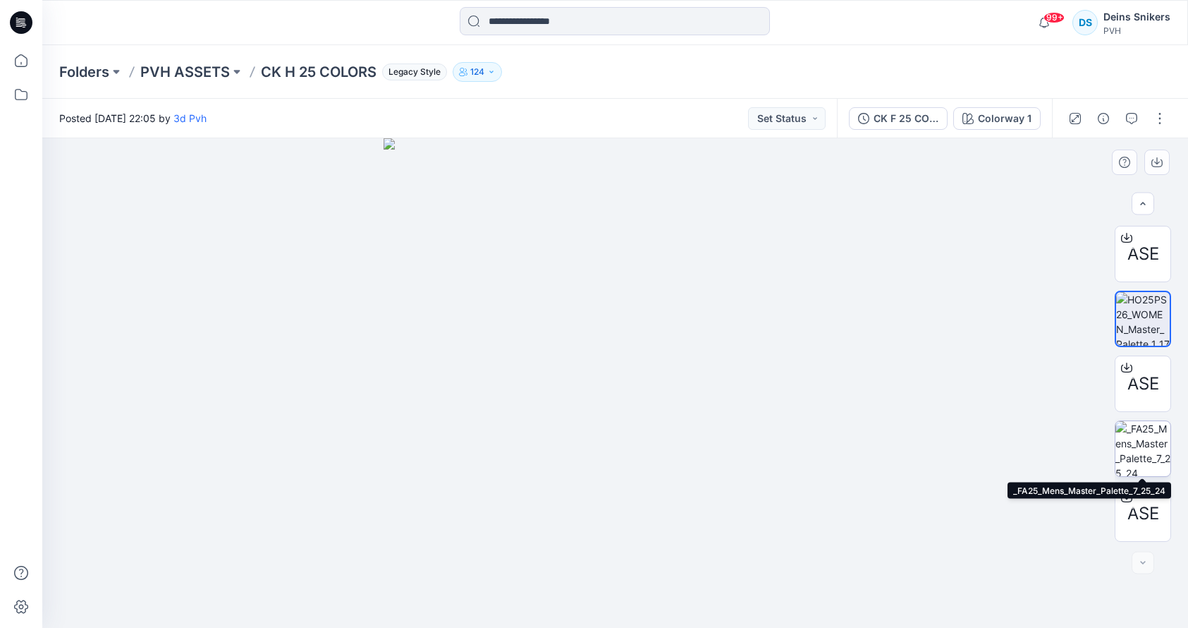
click at [1136, 444] on img at bounding box center [1143, 448] width 55 height 55
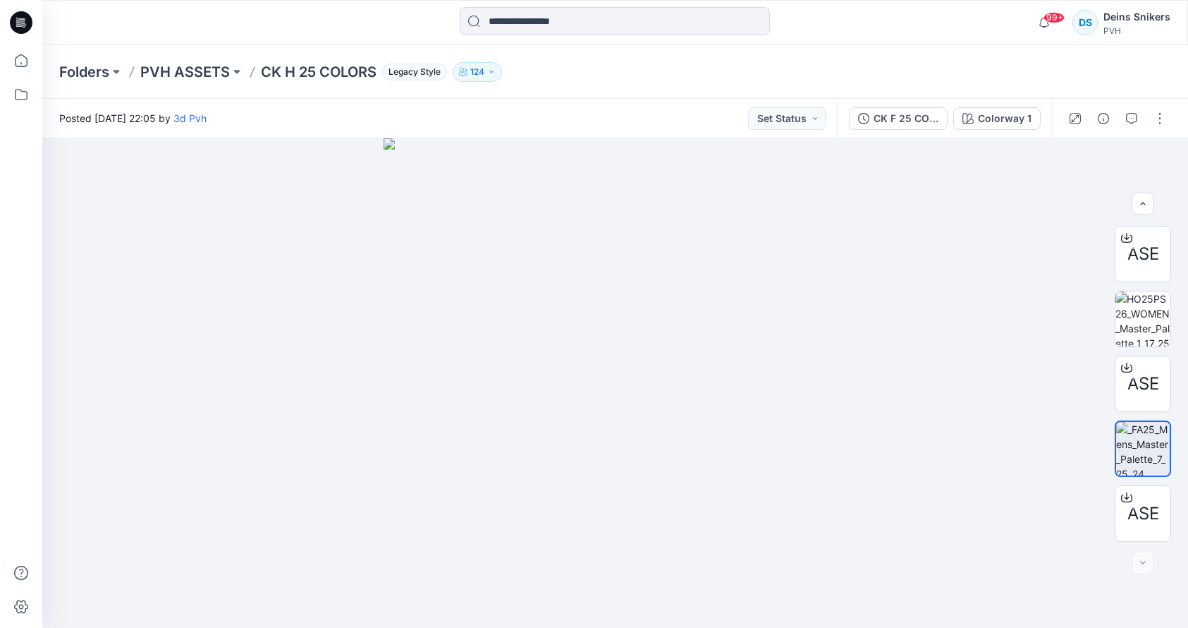
scroll to position [598, 0]
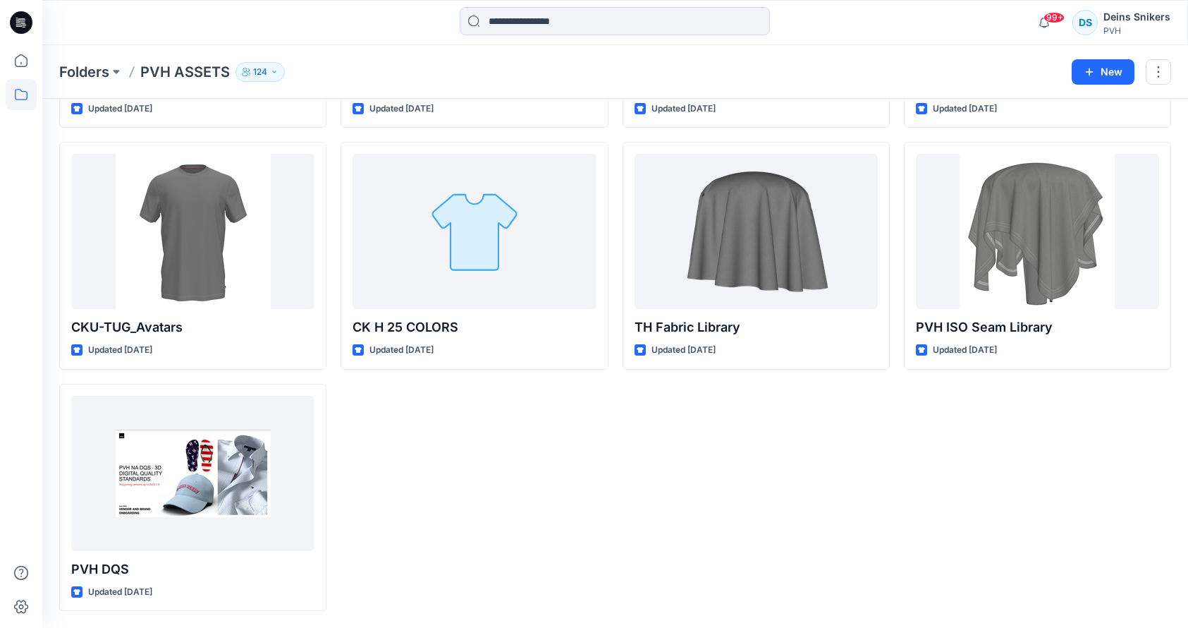
click at [673, 478] on div "CKP Fabric Library Updated 4 months ago TUG Fabric Library Updated 4 months ago…" at bounding box center [756, 135] width 267 height 952
click at [762, 451] on div "CKP Fabric Library Updated 4 months ago TUG Fabric Library Updated 4 months ago…" at bounding box center [756, 135] width 267 height 952
click at [693, 465] on div "CKP Fabric Library Updated 4 months ago TUG Fabric Library Updated 4 months ago…" at bounding box center [756, 135] width 267 height 952
click at [583, 487] on div "CKNA Fabric Library Updated 4 months ago Generic Master Fabric Library_NOV2017 …" at bounding box center [474, 135] width 267 height 952
click at [720, 464] on div "CKP Fabric Library Updated 4 months ago TUG Fabric Library Updated 4 months ago…" at bounding box center [756, 135] width 267 height 952
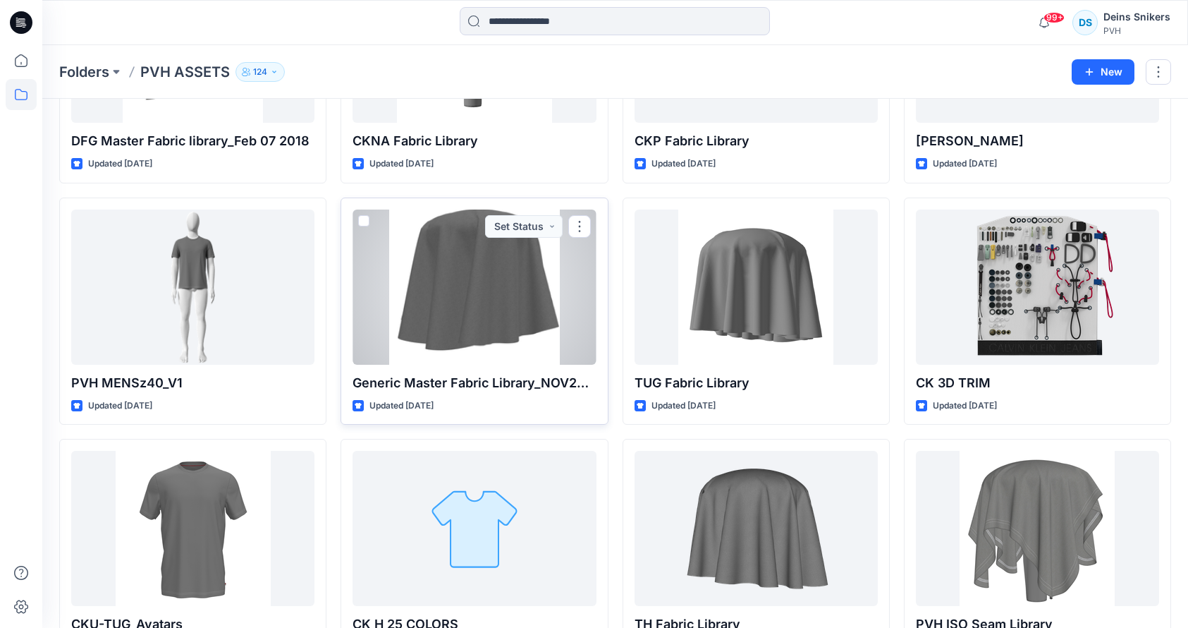
scroll to position [0, 0]
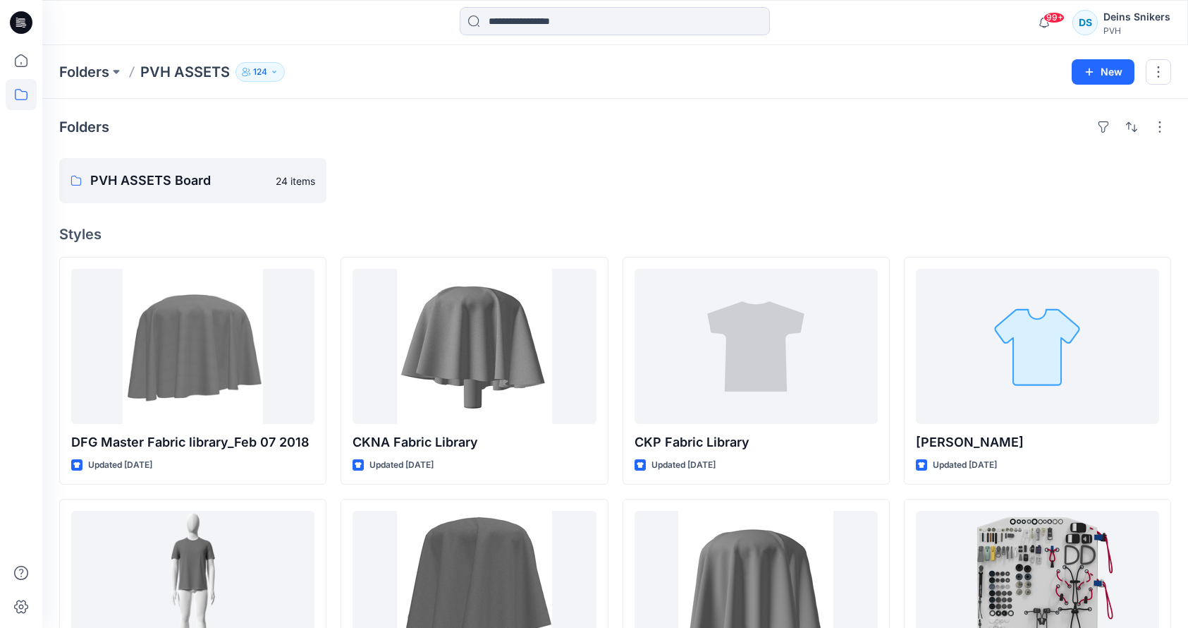
click at [180, 186] on p "PVH ASSETS Board" at bounding box center [191, 181] width 202 height 20
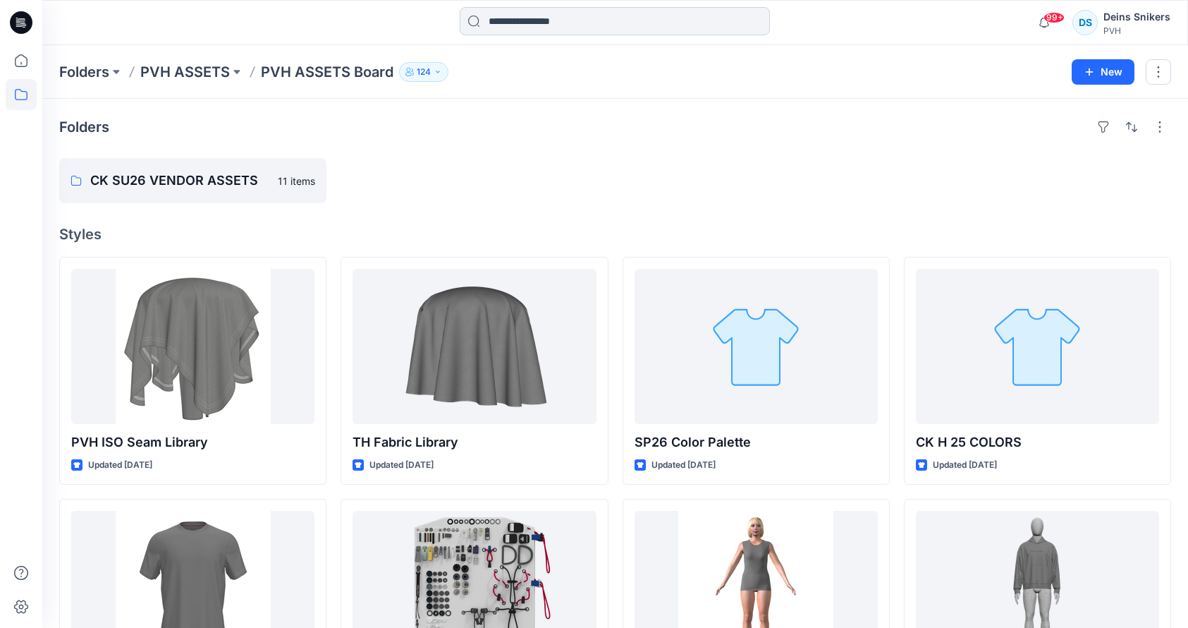
click at [561, 15] on input at bounding box center [615, 21] width 310 height 28
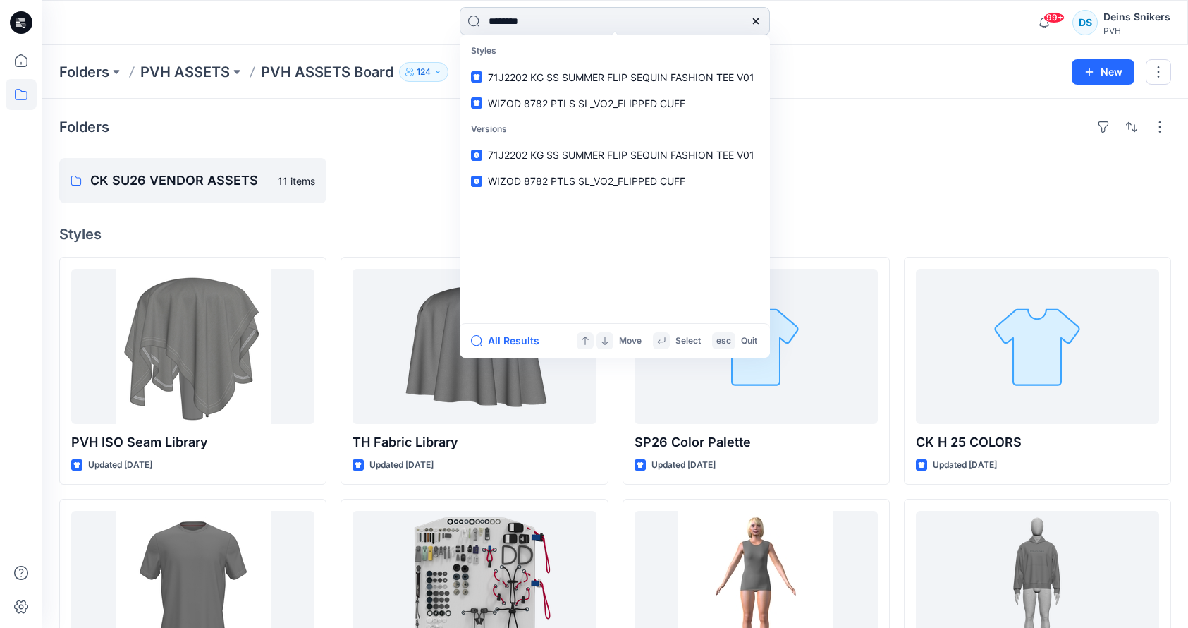
type input "*********"
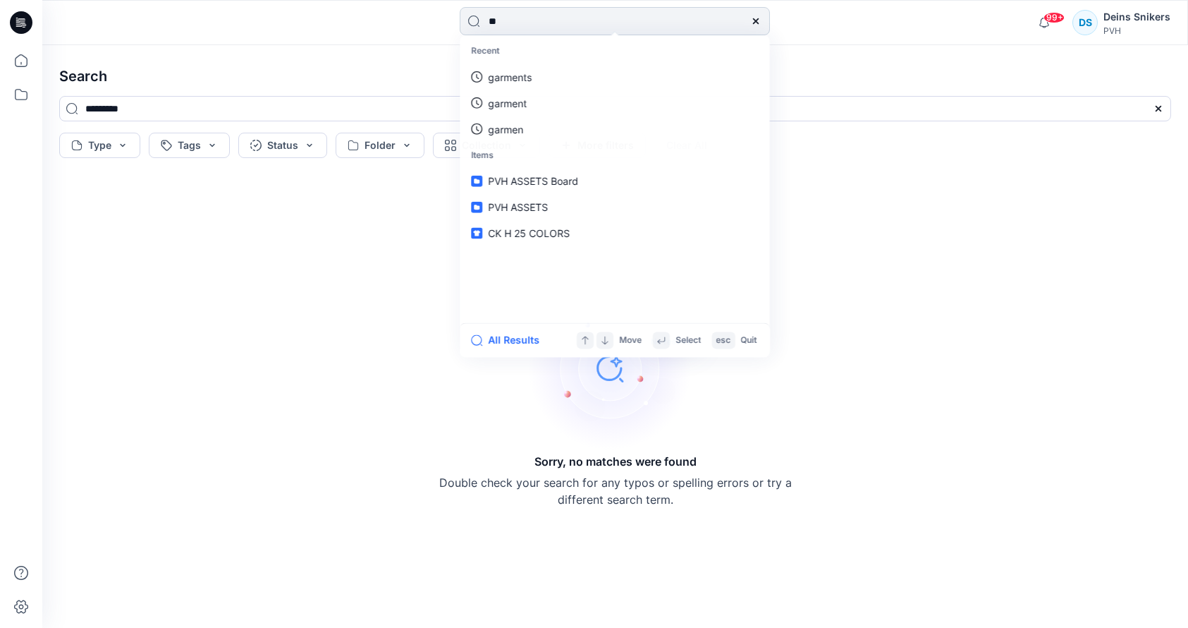
type input "***"
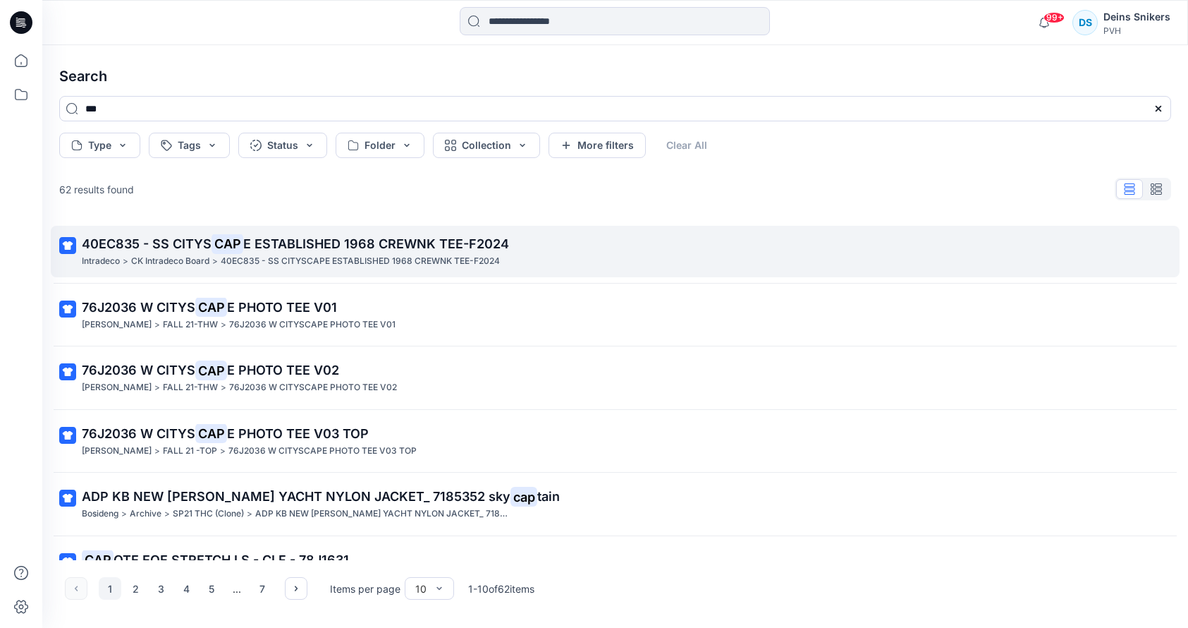
click at [200, 247] on span "40EC835 - SS CITYS" at bounding box center [147, 243] width 130 height 15
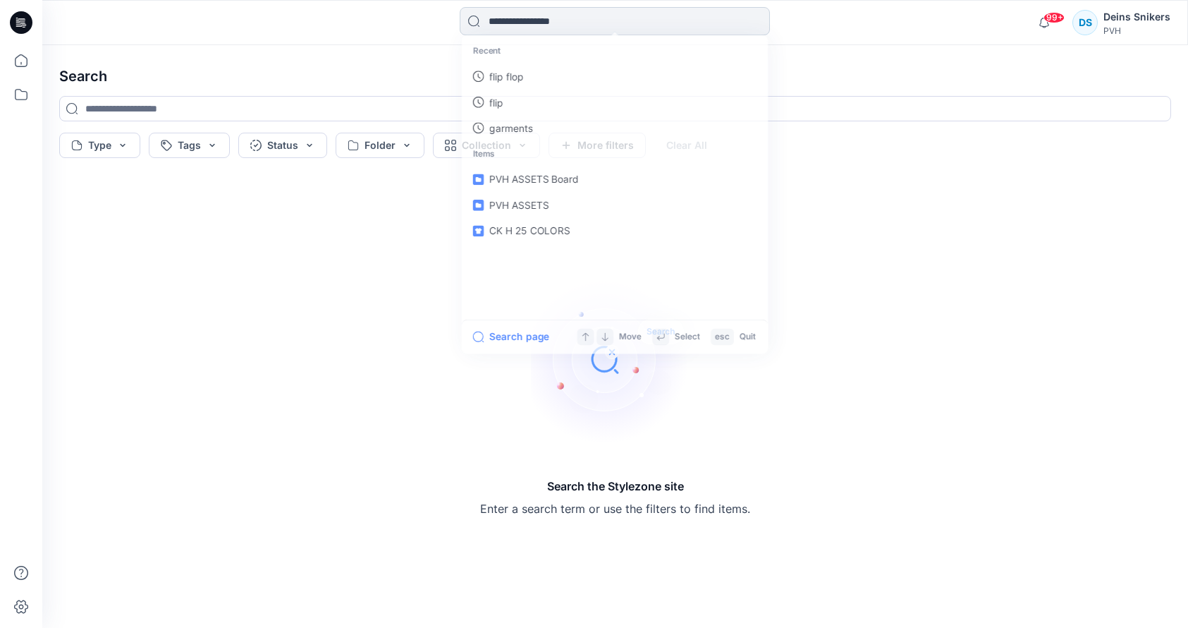
click at [575, 28] on input at bounding box center [615, 21] width 310 height 28
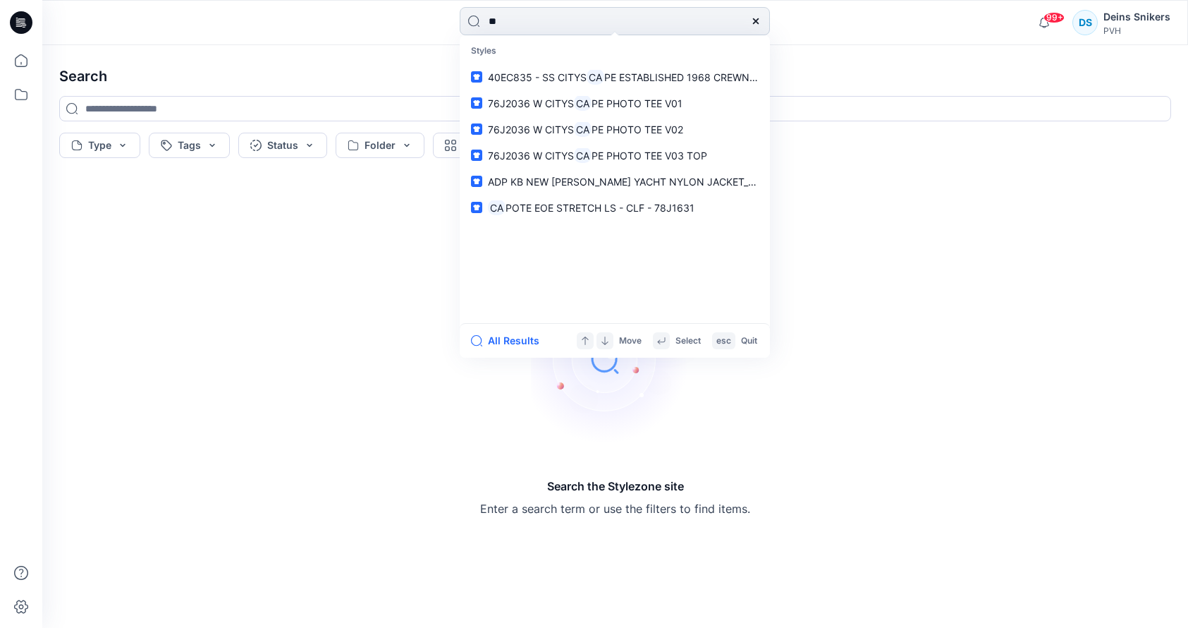
type input "*"
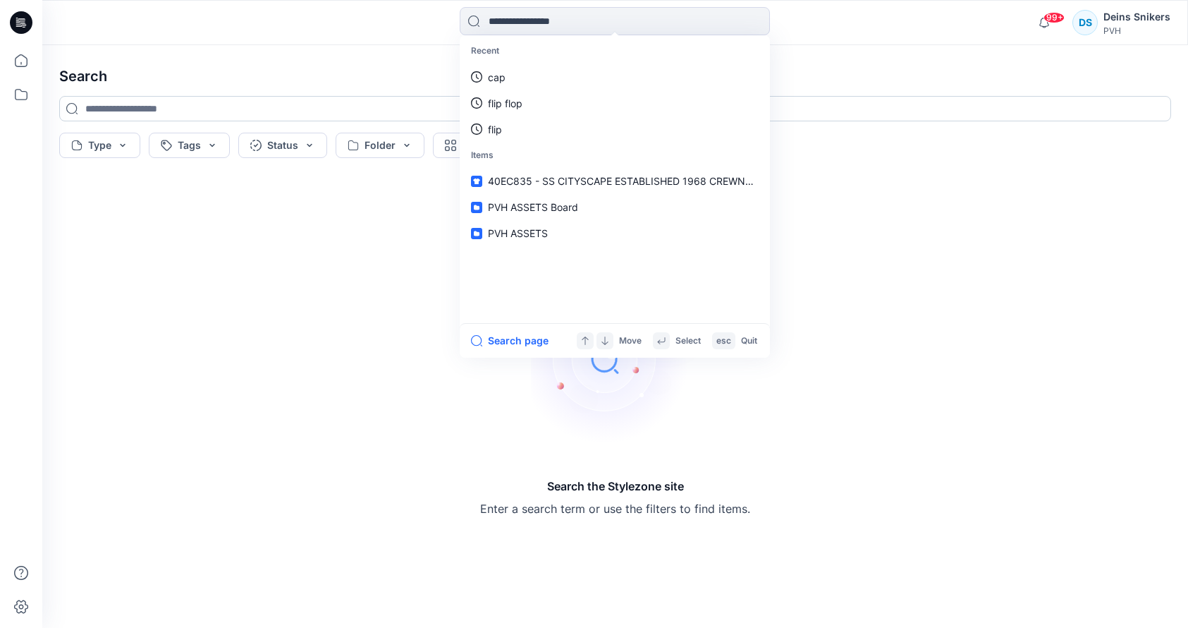
click at [253, 99] on input at bounding box center [615, 108] width 1112 height 25
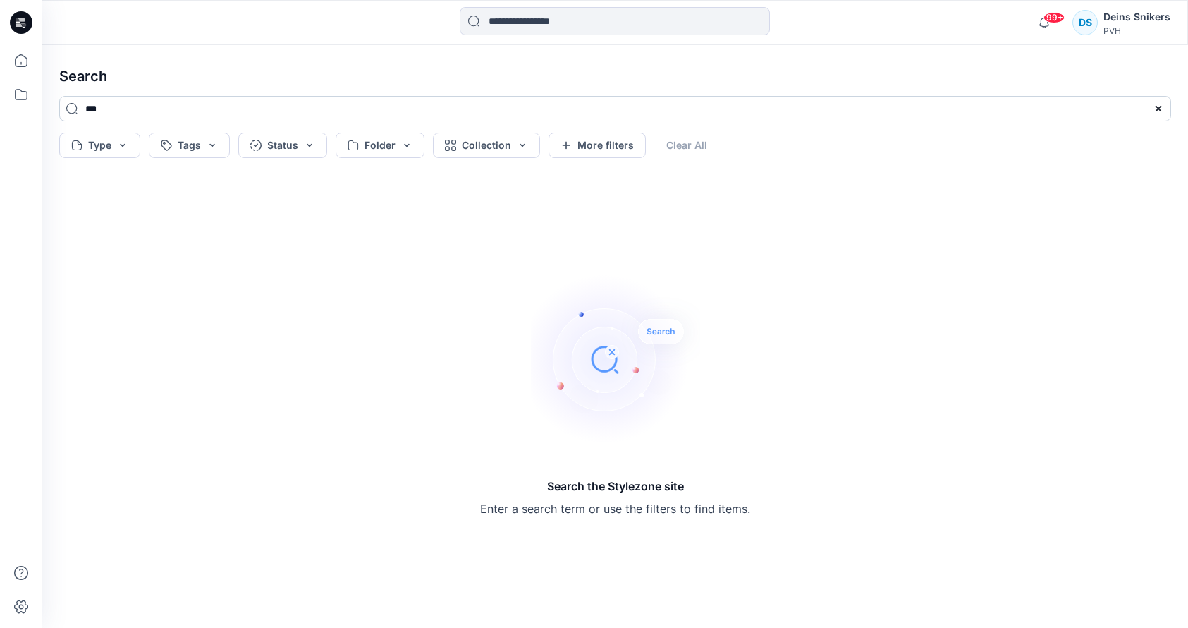
type input "***"
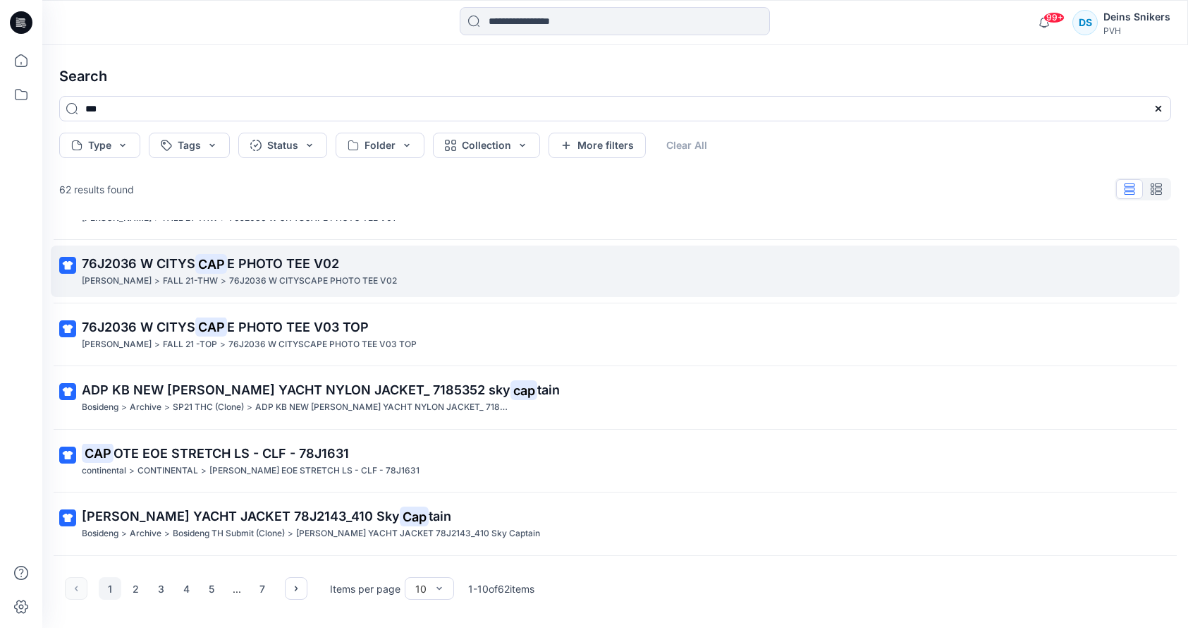
scroll to position [108, 0]
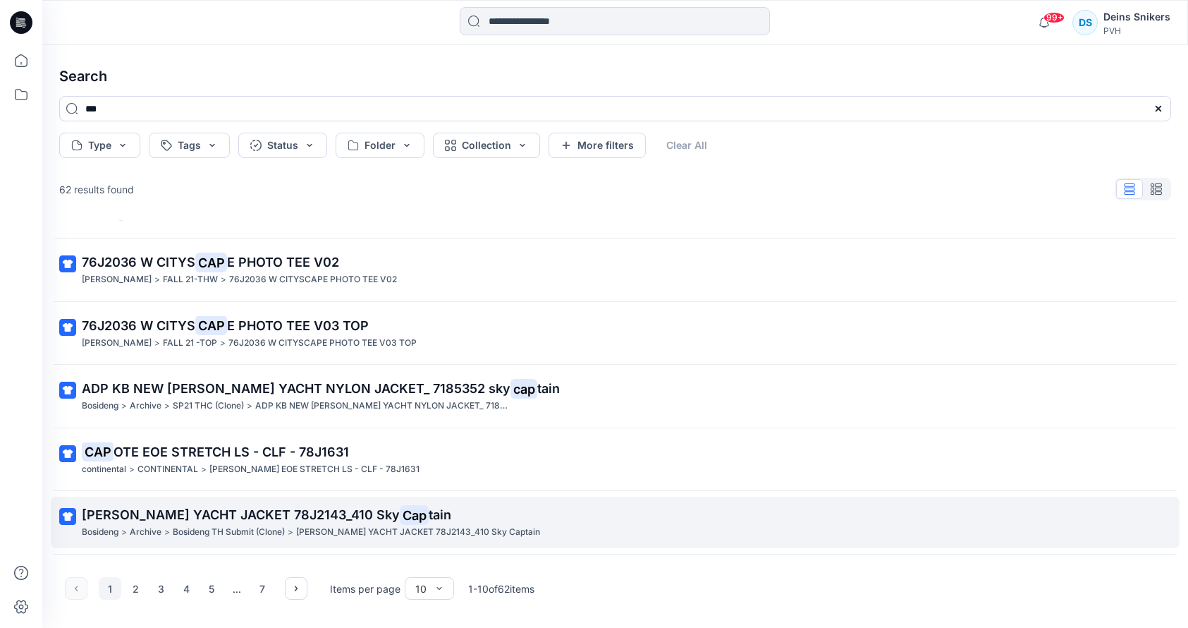
click at [400, 514] on mark "Cap" at bounding box center [414, 515] width 29 height 20
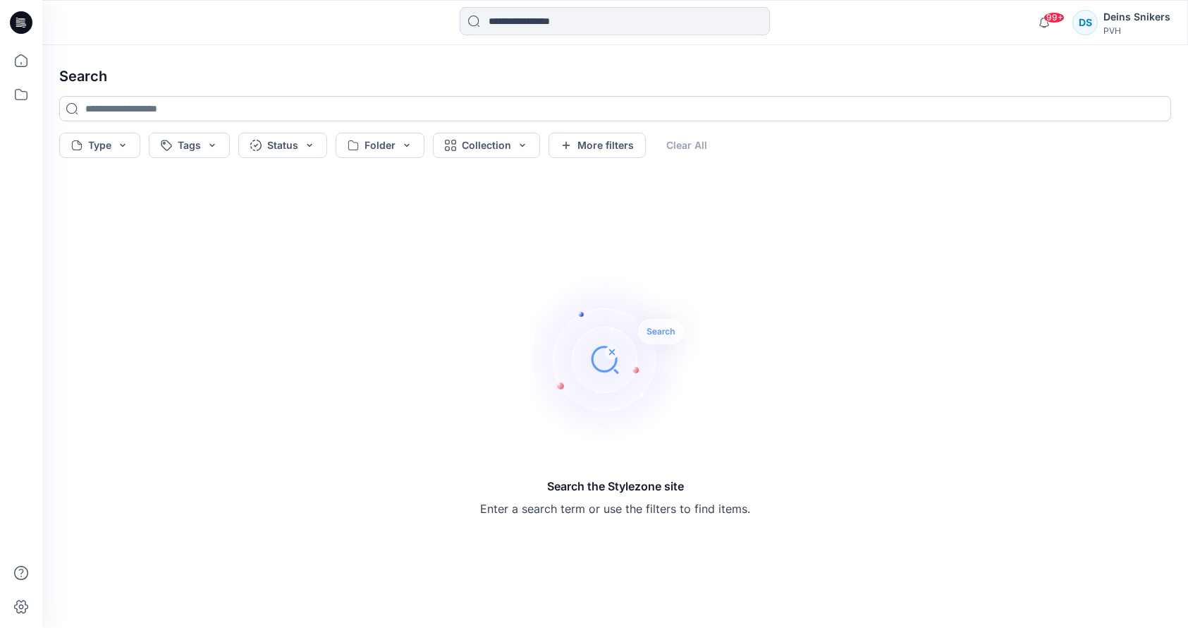
click at [159, 106] on input at bounding box center [615, 108] width 1112 height 25
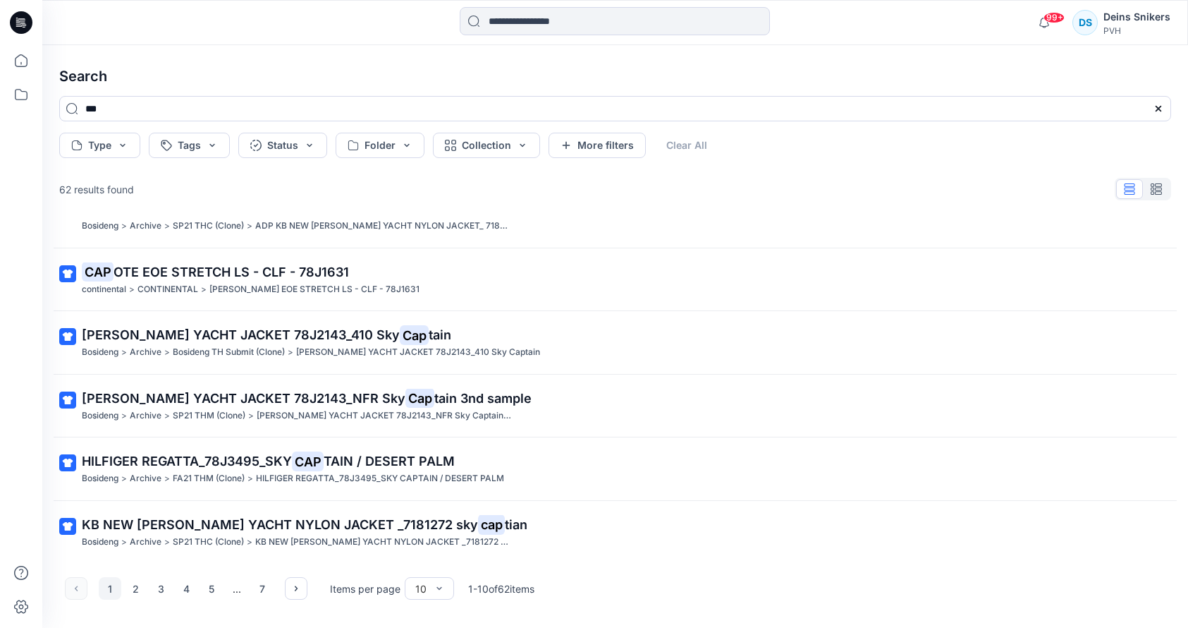
scroll to position [291, 0]
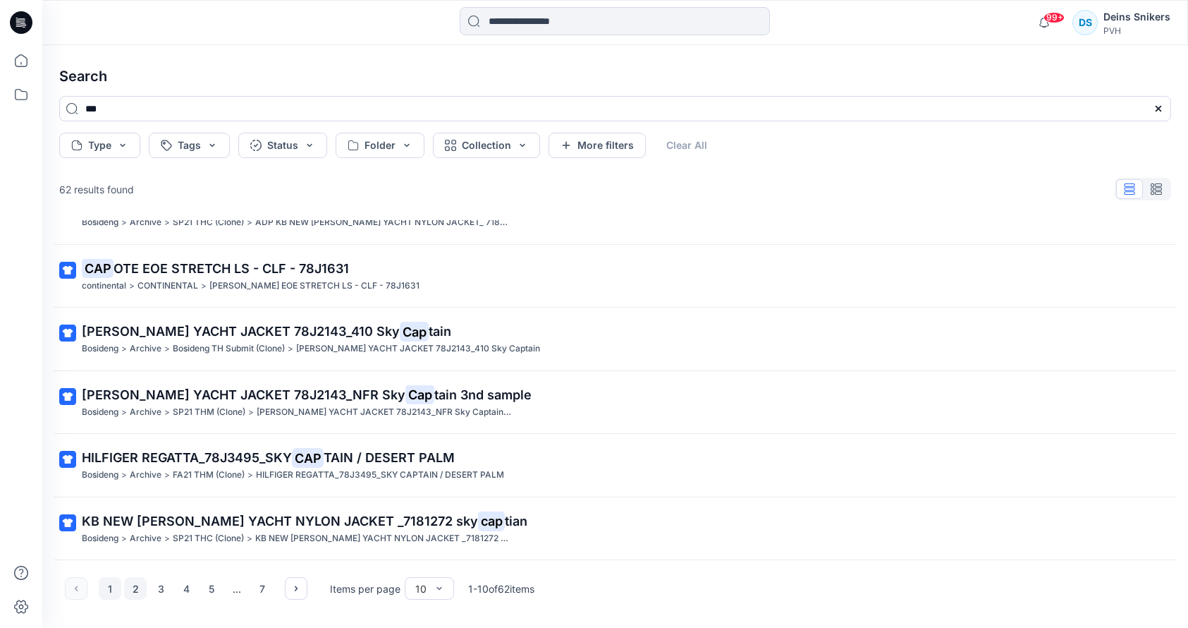
click at [133, 589] on button "2" at bounding box center [135, 588] width 23 height 23
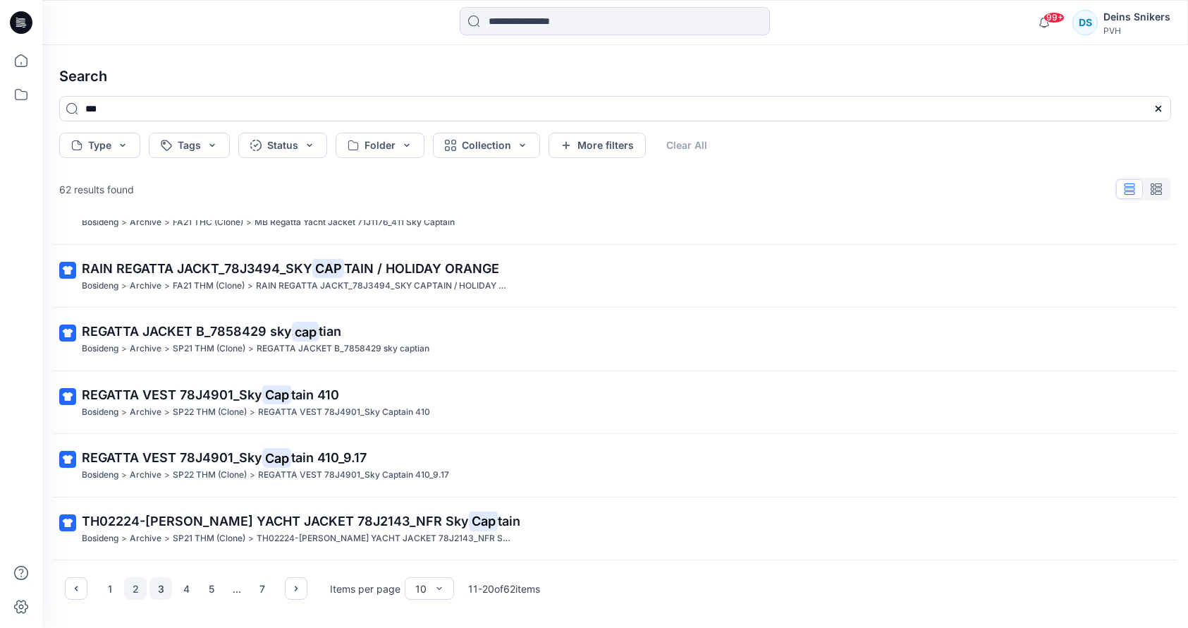
click at [157, 590] on button "3" at bounding box center [161, 588] width 23 height 23
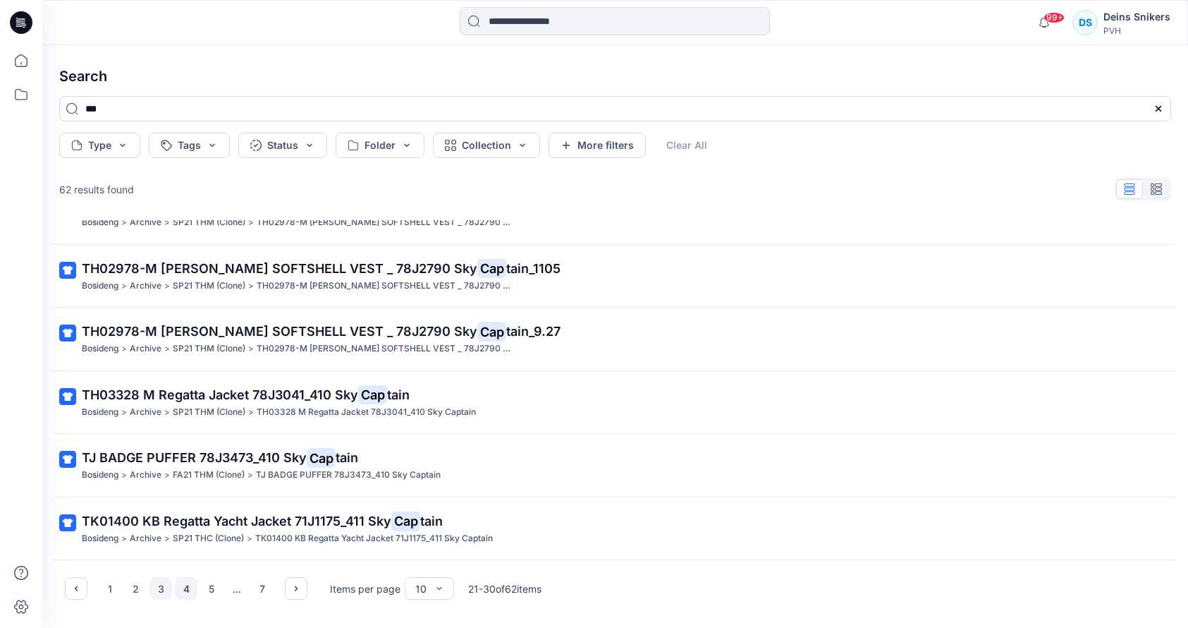
click at [178, 587] on button "4" at bounding box center [186, 588] width 23 height 23
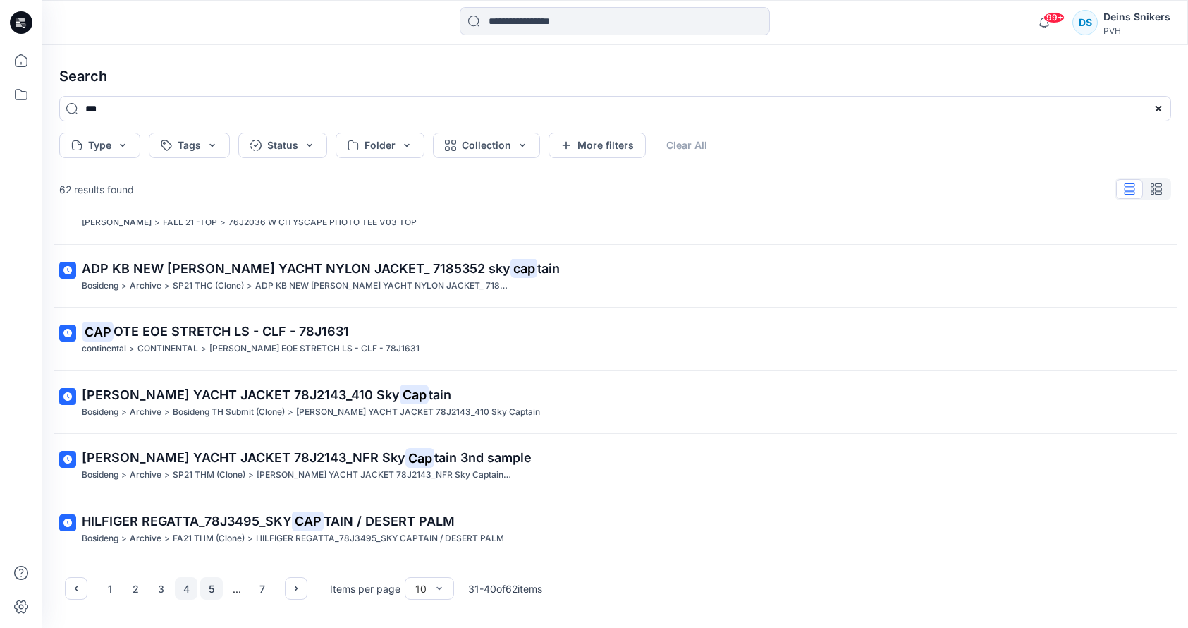
click at [217, 586] on button "5" at bounding box center [211, 588] width 23 height 23
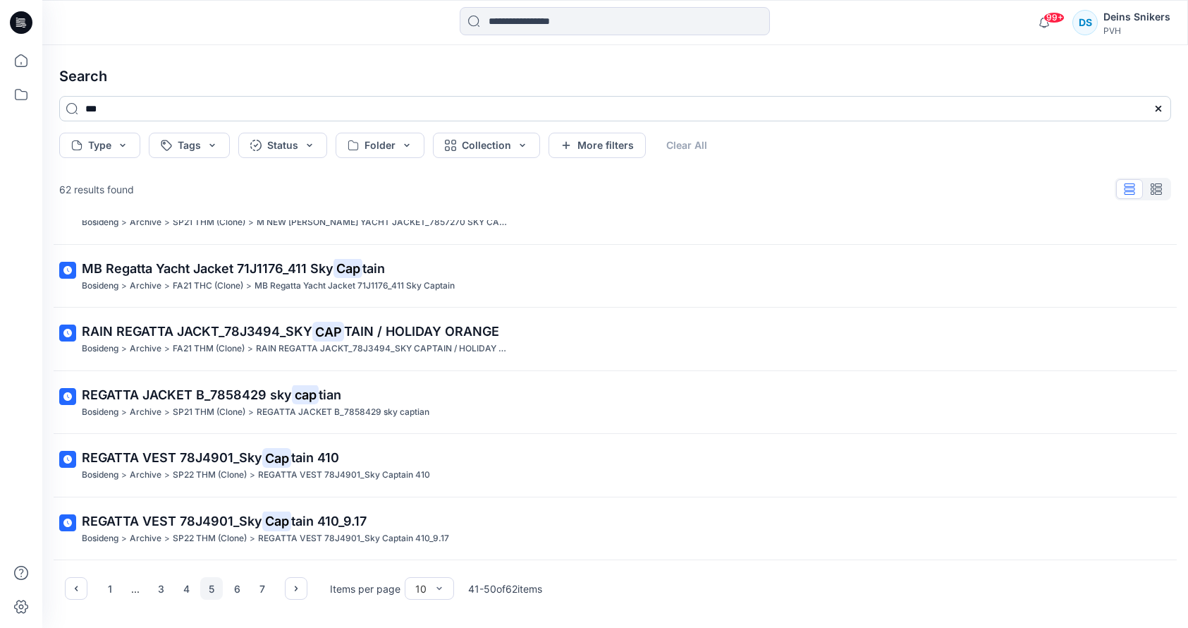
click at [85, 109] on input "***" at bounding box center [615, 108] width 1112 height 25
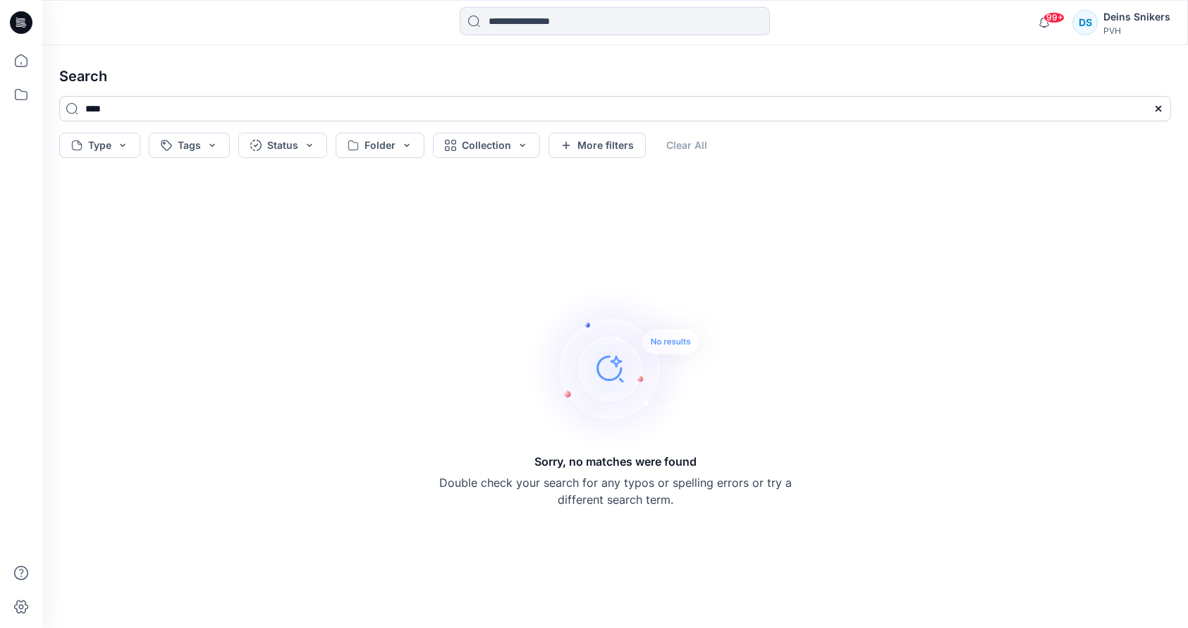
click at [164, 106] on input "****" at bounding box center [615, 108] width 1112 height 25
click at [279, 91] on h4 "Search" at bounding box center [615, 75] width 1135 height 39
click at [92, 106] on input "*****" at bounding box center [615, 108] width 1112 height 25
click at [88, 105] on input "*****" at bounding box center [615, 108] width 1112 height 25
click at [150, 114] on input "****" at bounding box center [615, 108] width 1112 height 25
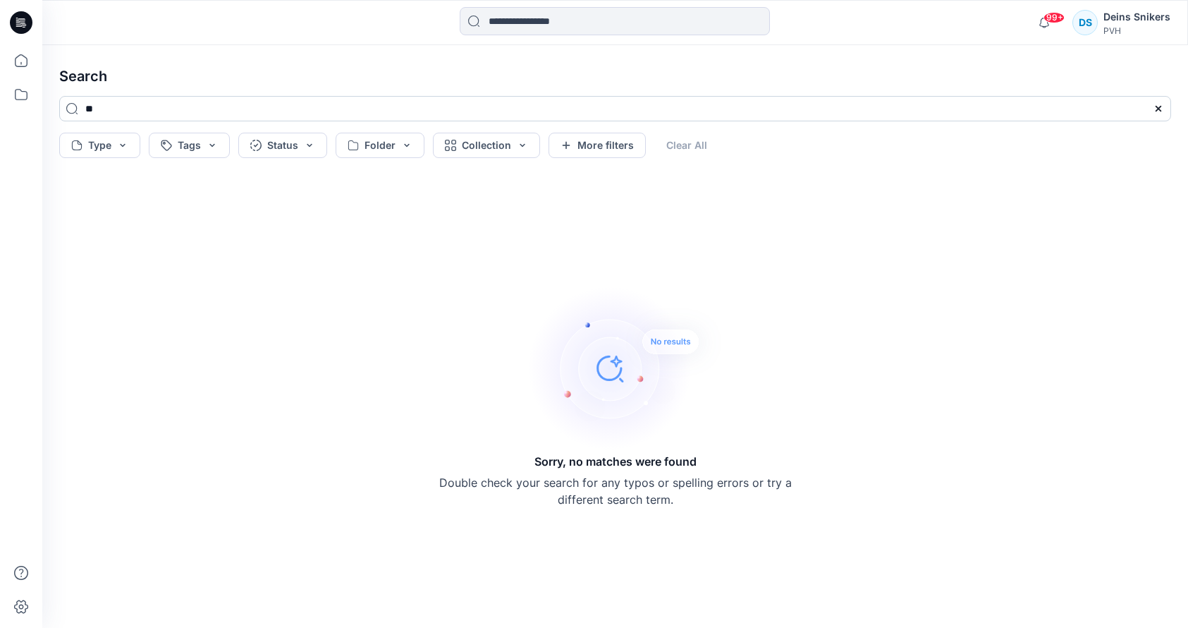
type input "*"
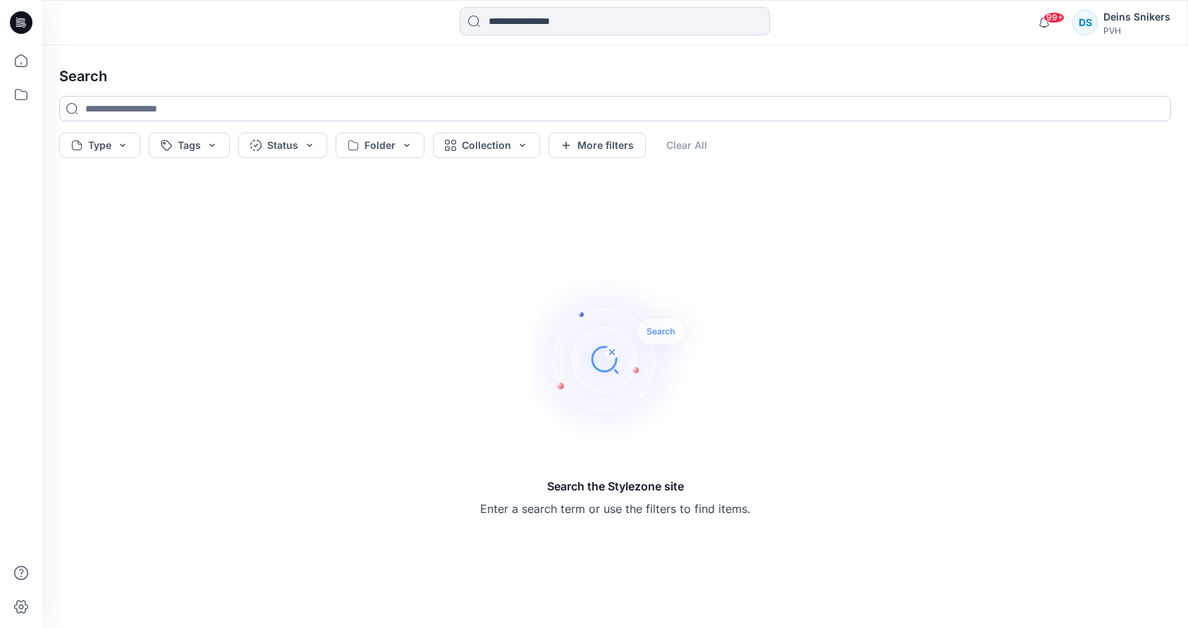
click at [138, 109] on input at bounding box center [615, 108] width 1112 height 25
type input "*****"
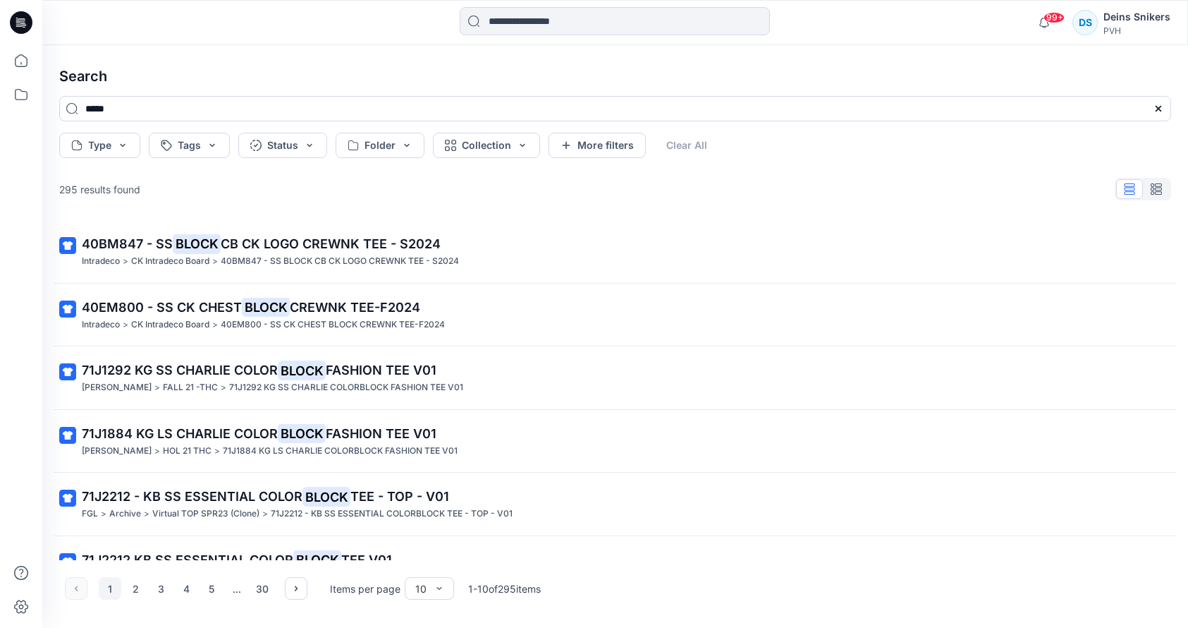
drag, startPoint x: 140, startPoint y: 107, endPoint x: 0, endPoint y: 63, distance: 147.2
click at [0, 63] on div "99+ Notifications Charter Venture shared 44H319G_01 in Charter Ventures CKNA F2…" at bounding box center [594, 314] width 1188 height 628
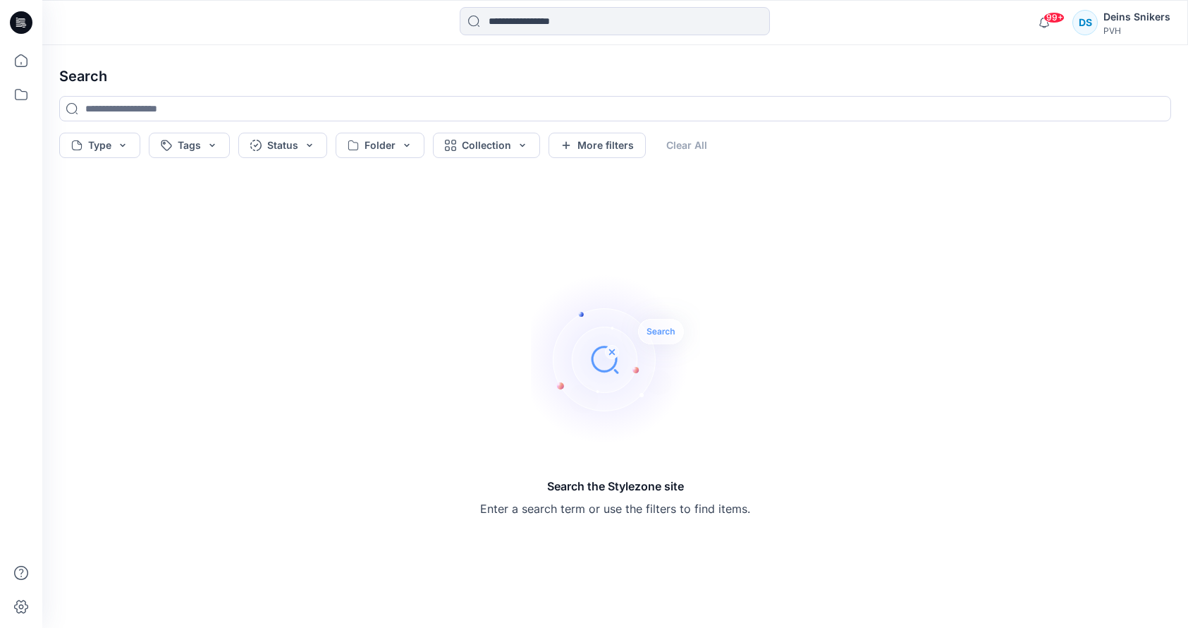
type input "*"
type input "*****"
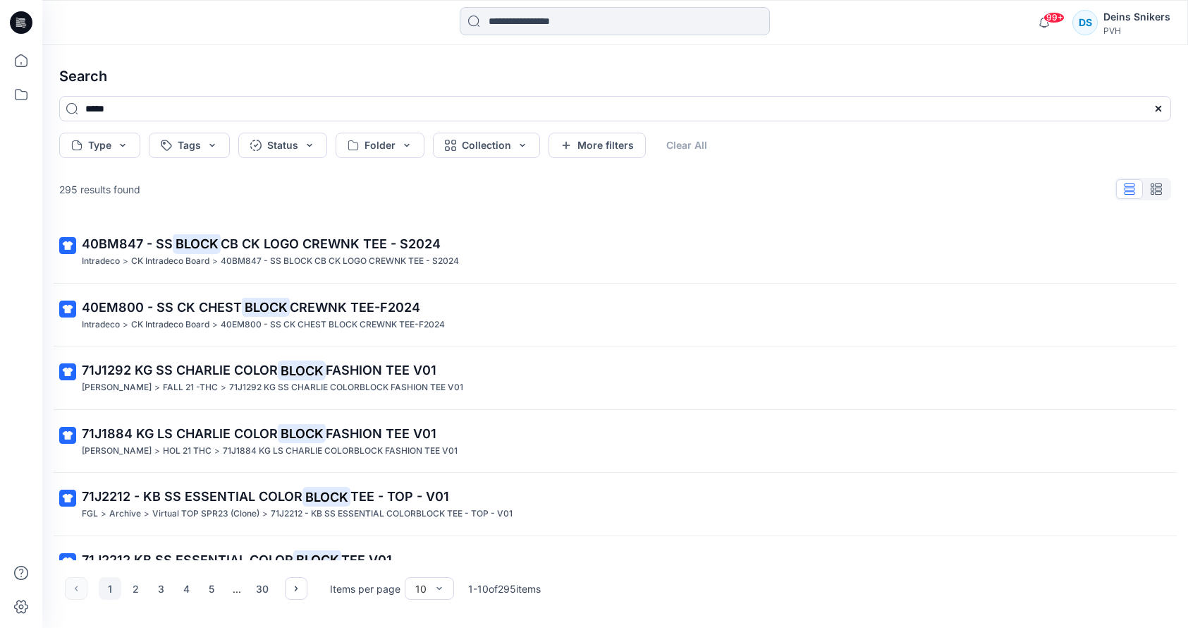
click at [537, 23] on input at bounding box center [615, 21] width 310 height 28
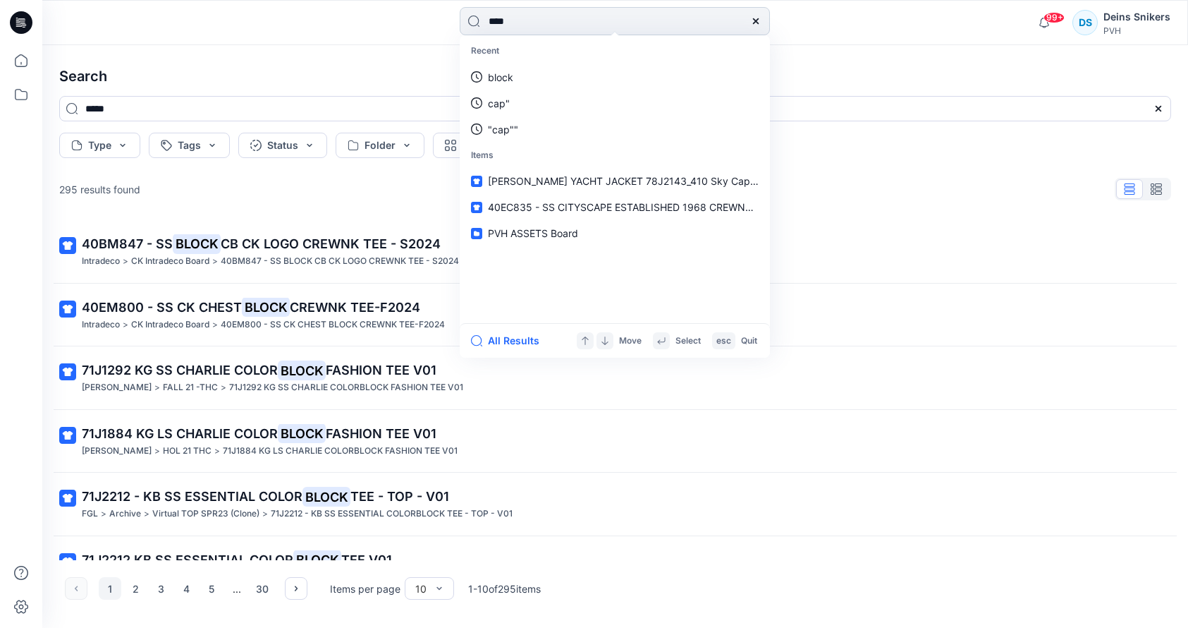
type input "*****"
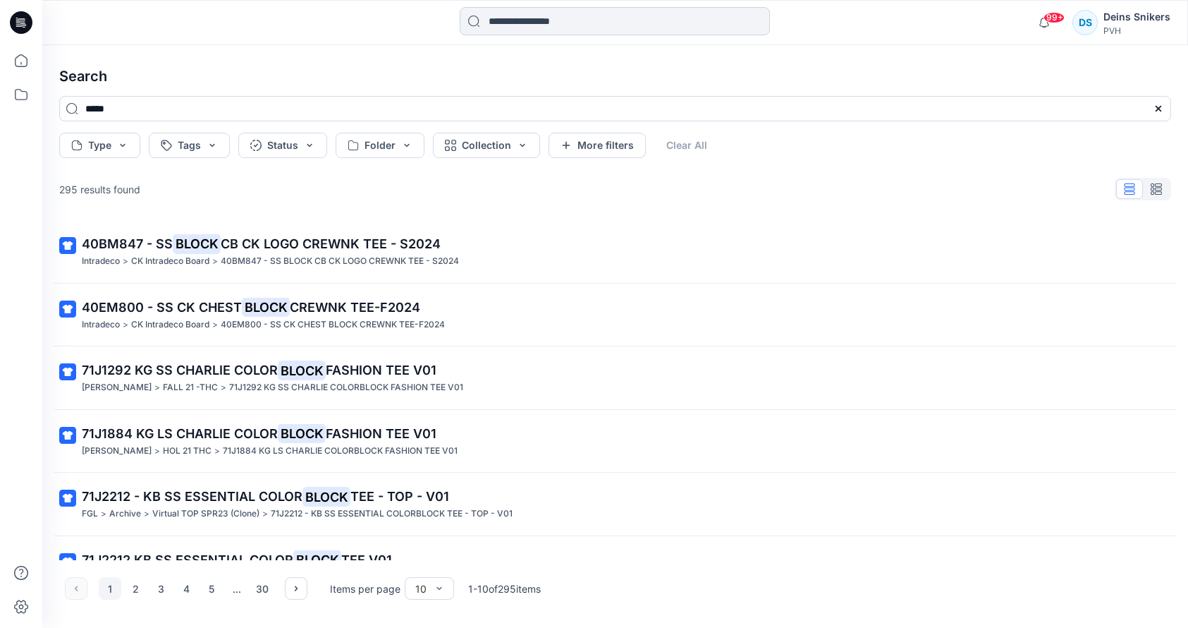
click at [552, 23] on input at bounding box center [615, 21] width 310 height 28
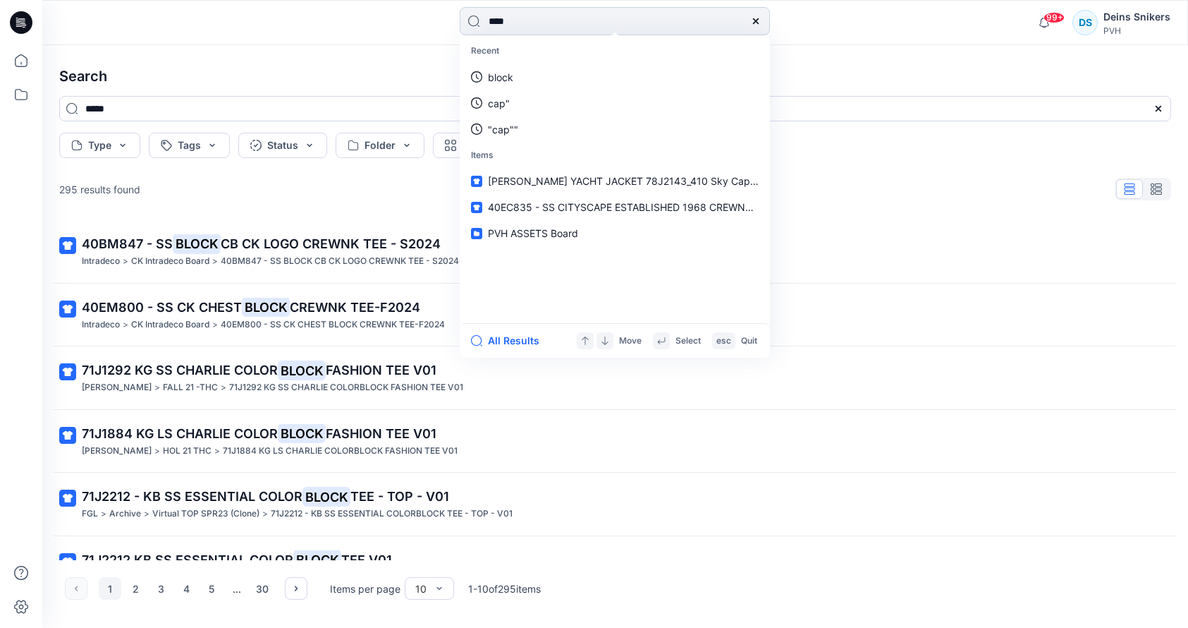
type input "*****"
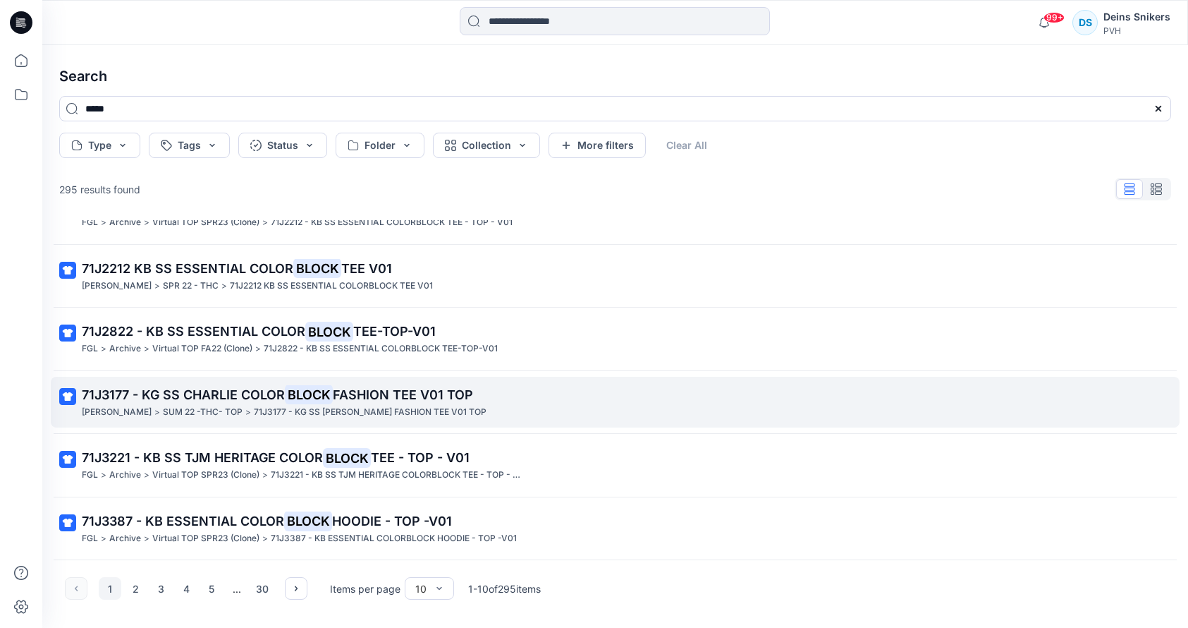
scroll to position [0, 0]
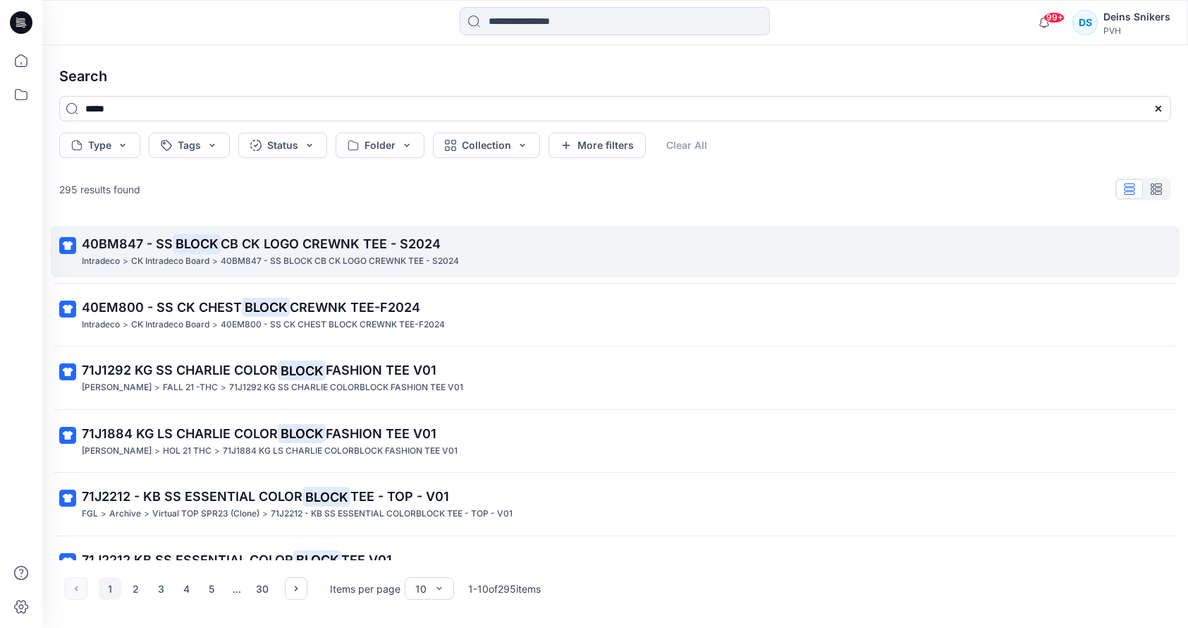
click at [315, 246] on span "CB CK LOGO CREWNK TEE - S2024" at bounding box center [331, 243] width 220 height 15
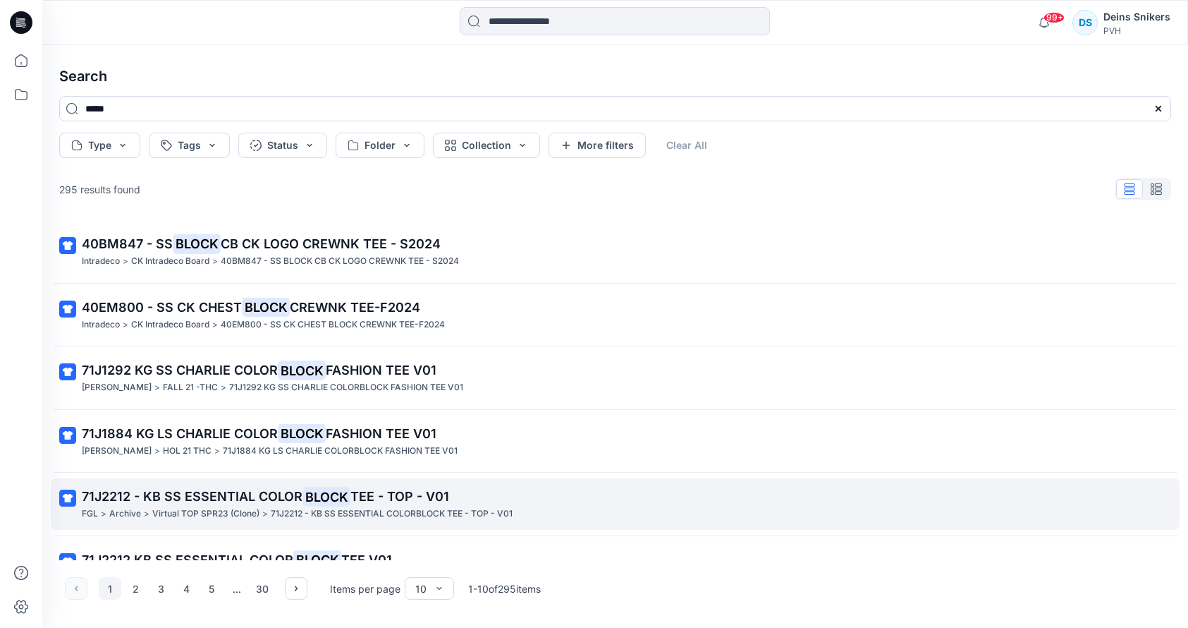
scroll to position [14, 0]
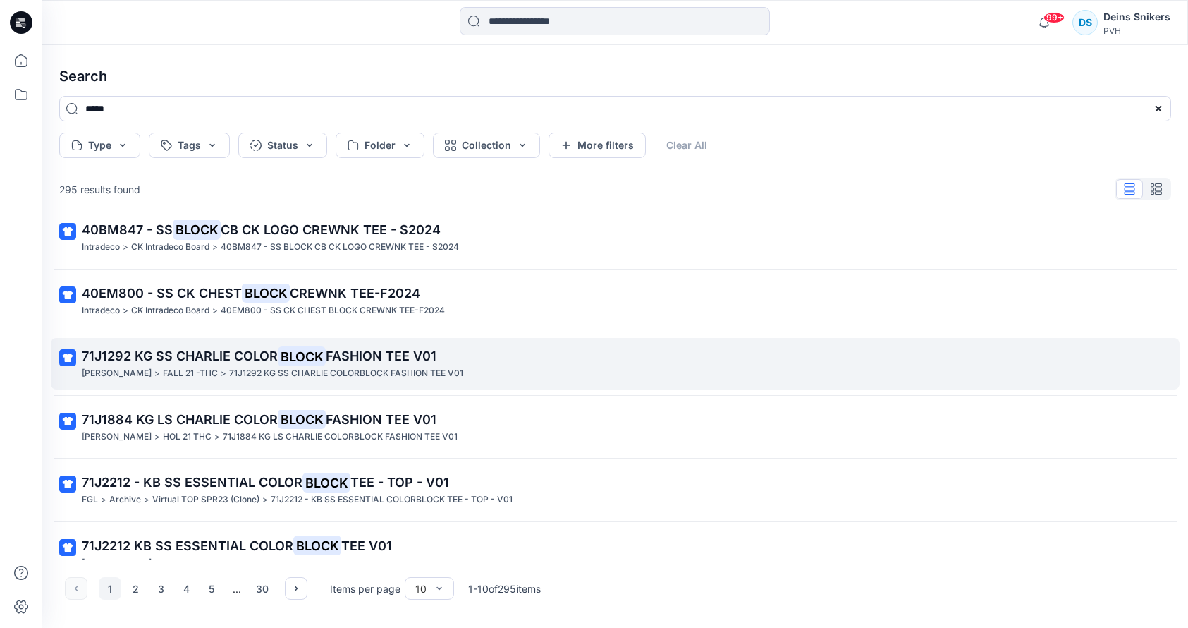
click at [120, 364] on p "71J1292 KG SS CHARLIE COLOR BLOCK FASHION TEE V01" at bounding box center [614, 356] width 1064 height 20
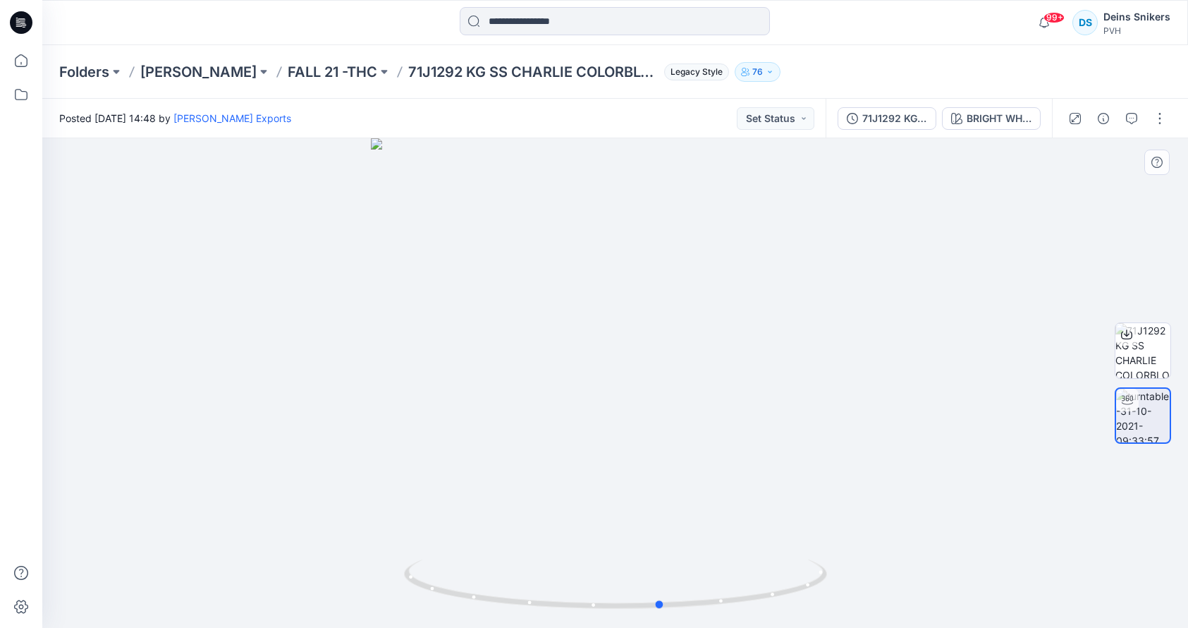
drag, startPoint x: 662, startPoint y: 451, endPoint x: 285, endPoint y: 415, distance: 379.0
click at [285, 415] on div at bounding box center [615, 382] width 1146 height 489
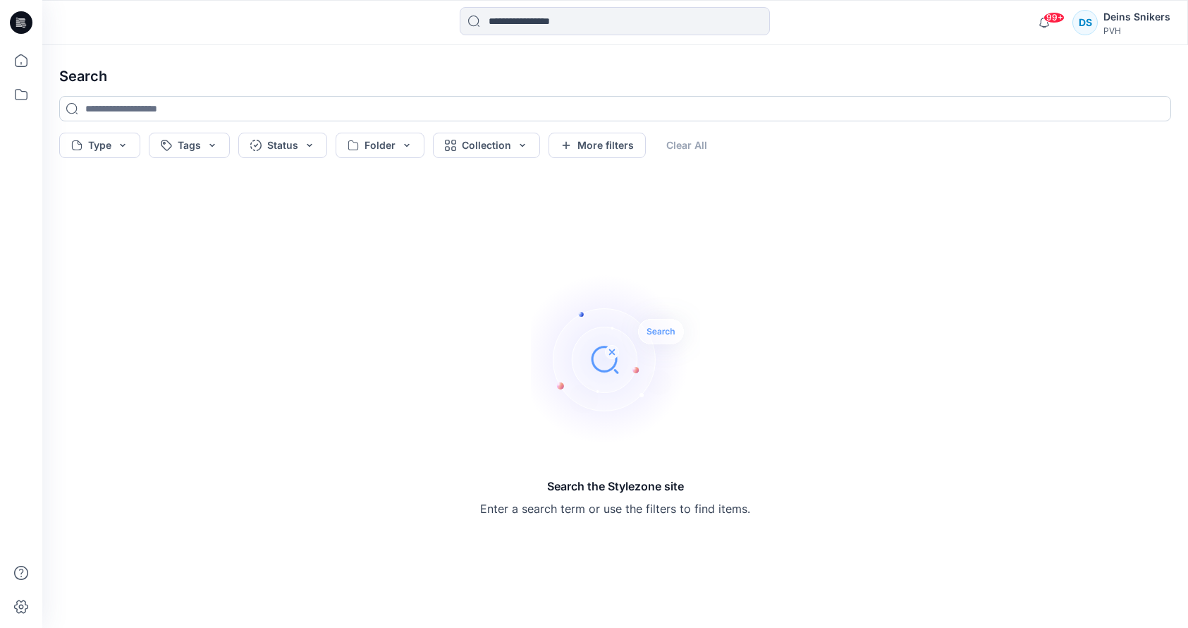
click at [157, 106] on input at bounding box center [615, 108] width 1112 height 25
type input "*****"
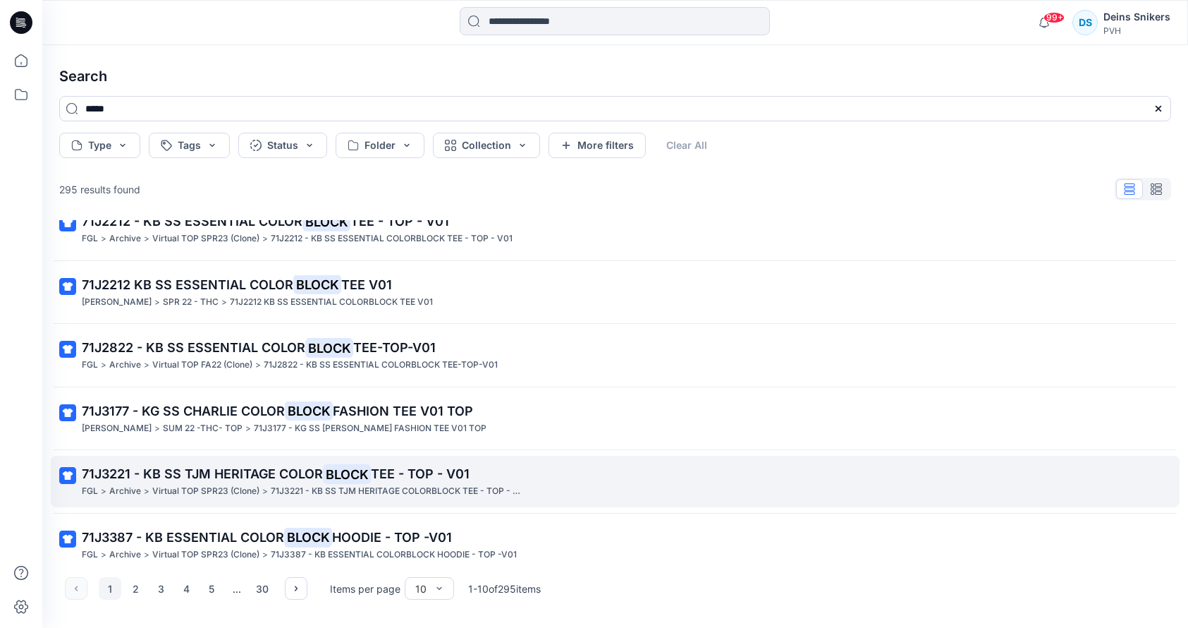
scroll to position [291, 0]
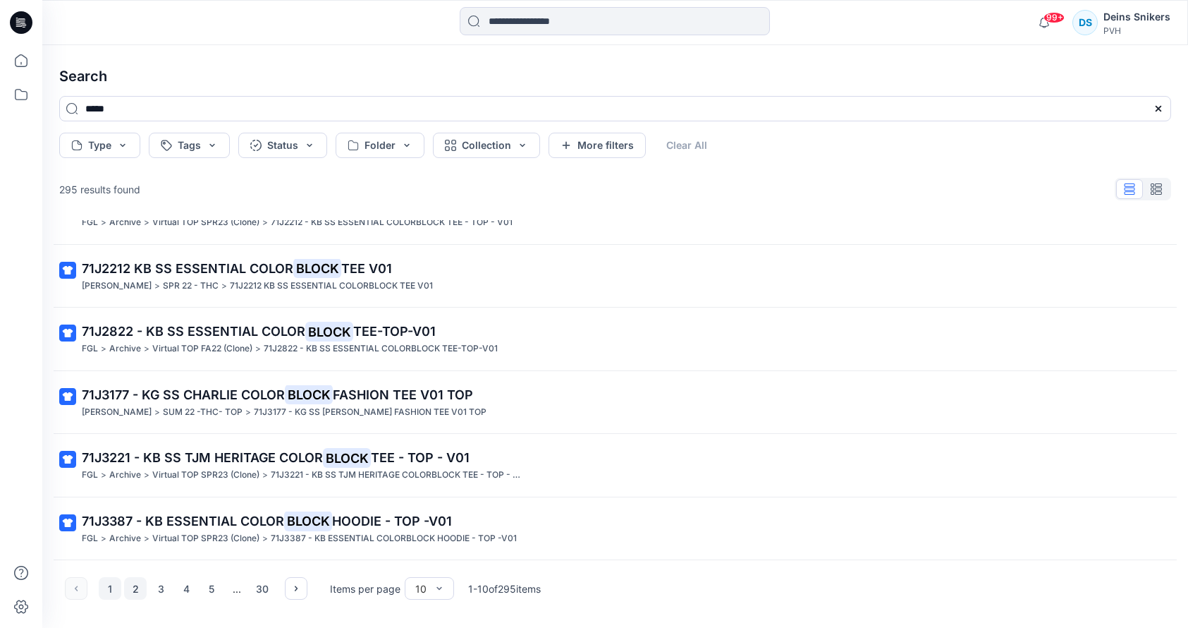
click at [132, 590] on button "2" at bounding box center [135, 588] width 23 height 23
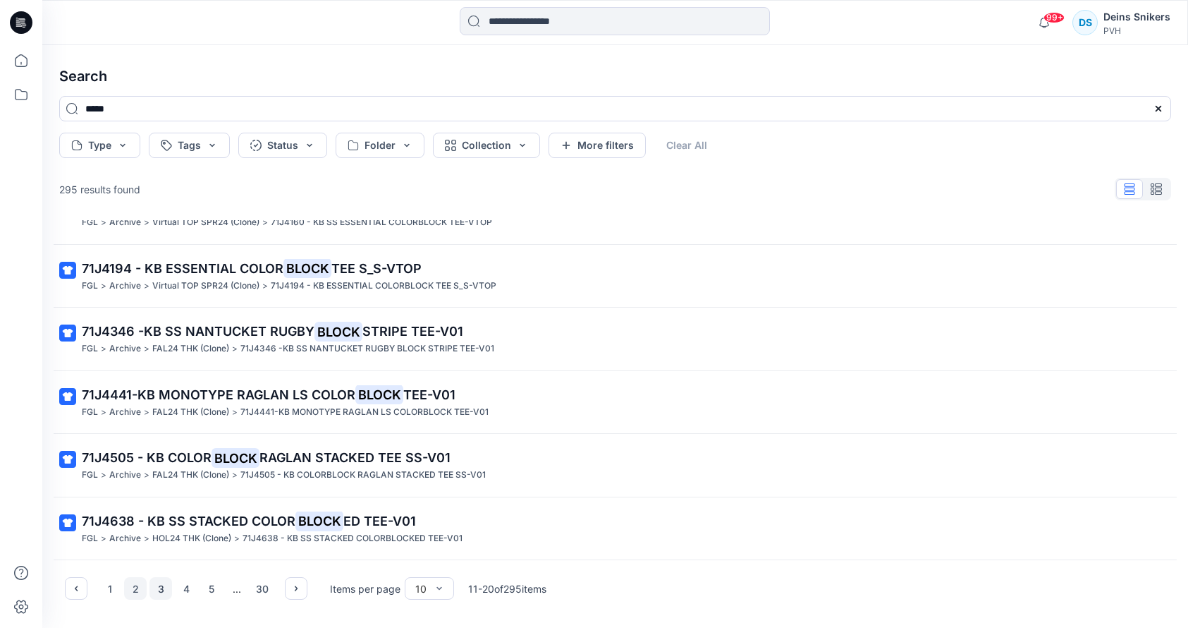
click at [160, 587] on button "3" at bounding box center [161, 588] width 23 height 23
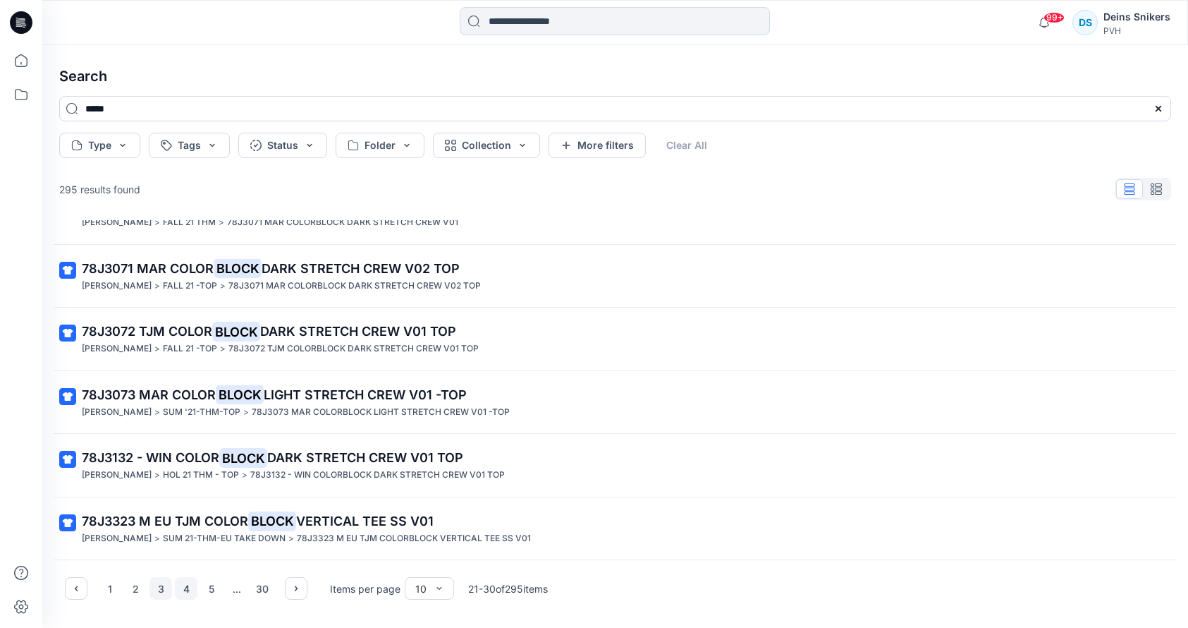
click at [187, 587] on button "4" at bounding box center [186, 588] width 23 height 23
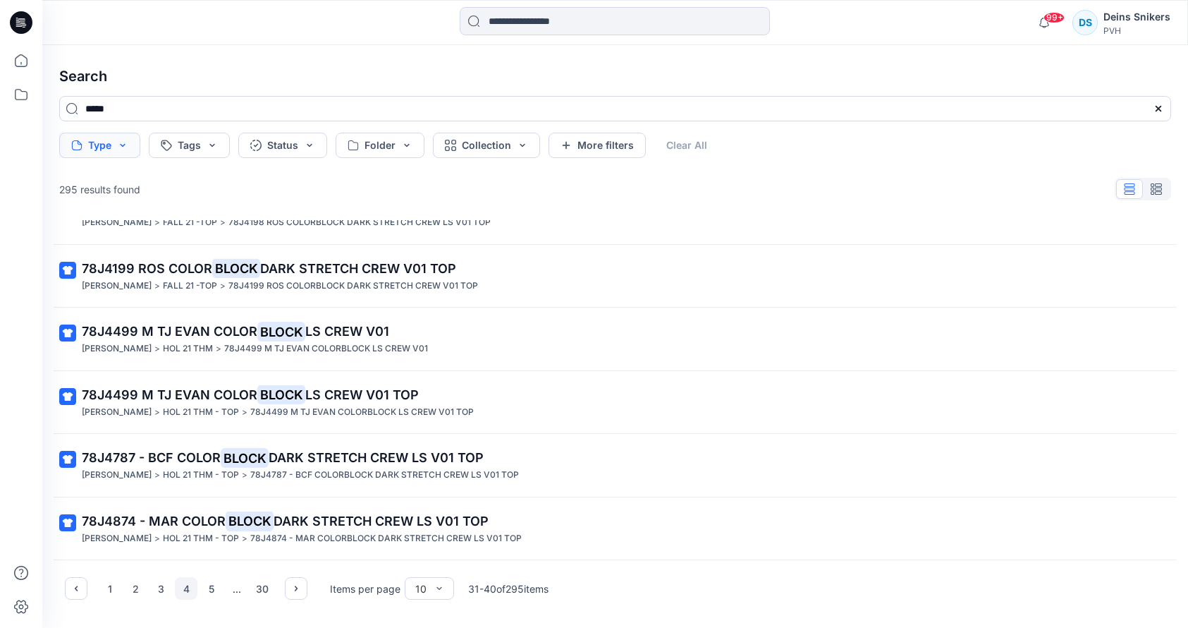
click at [126, 145] on button "Type" at bounding box center [99, 145] width 81 height 25
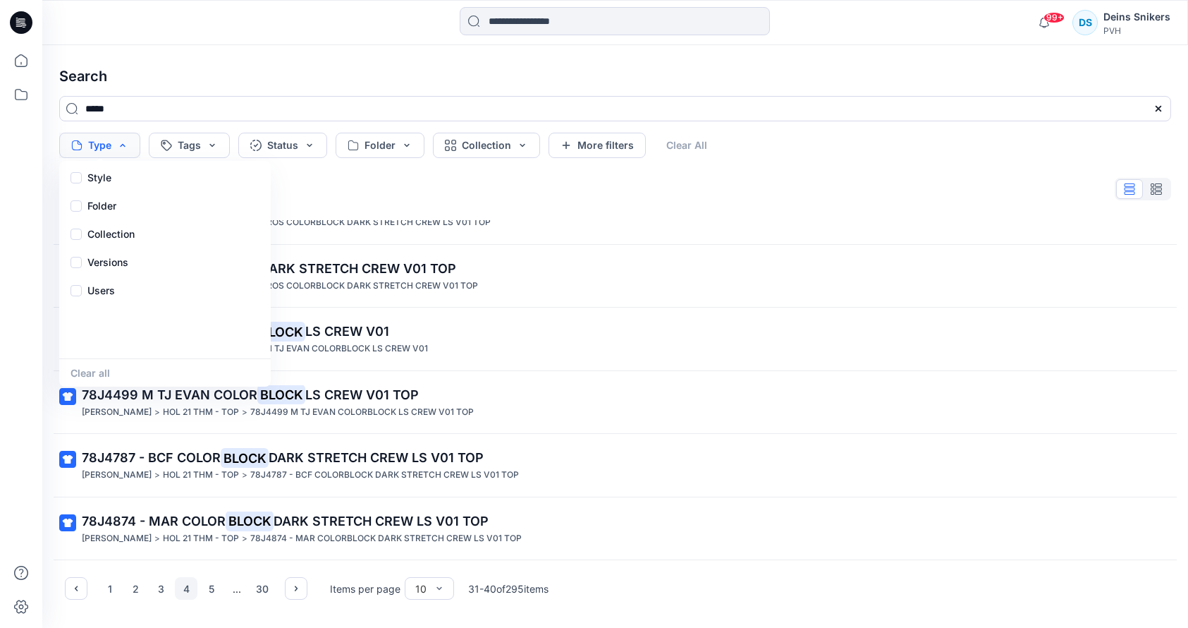
click at [126, 145] on button "Type" at bounding box center [99, 145] width 81 height 25
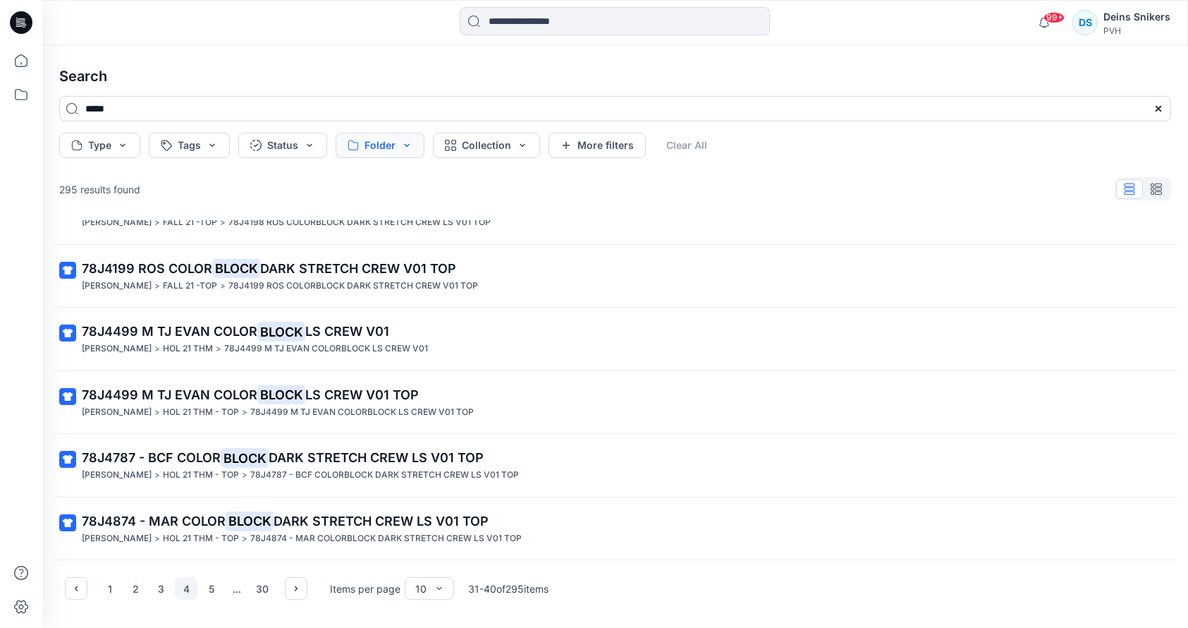
click at [417, 148] on button "Folder" at bounding box center [380, 145] width 89 height 25
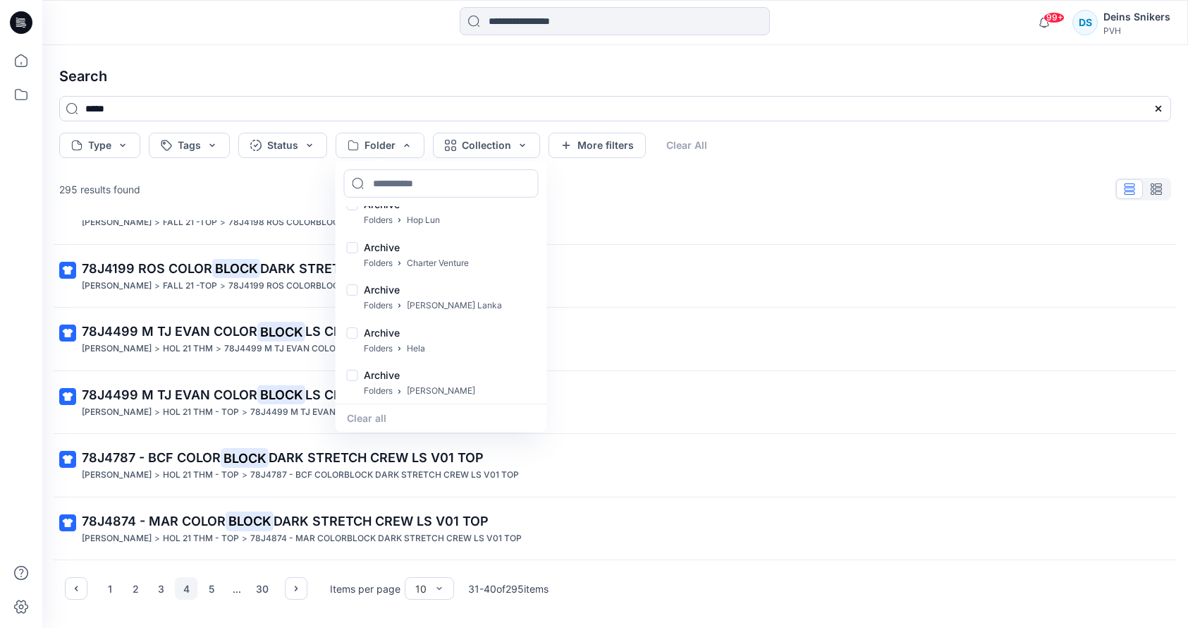
scroll to position [0, 0]
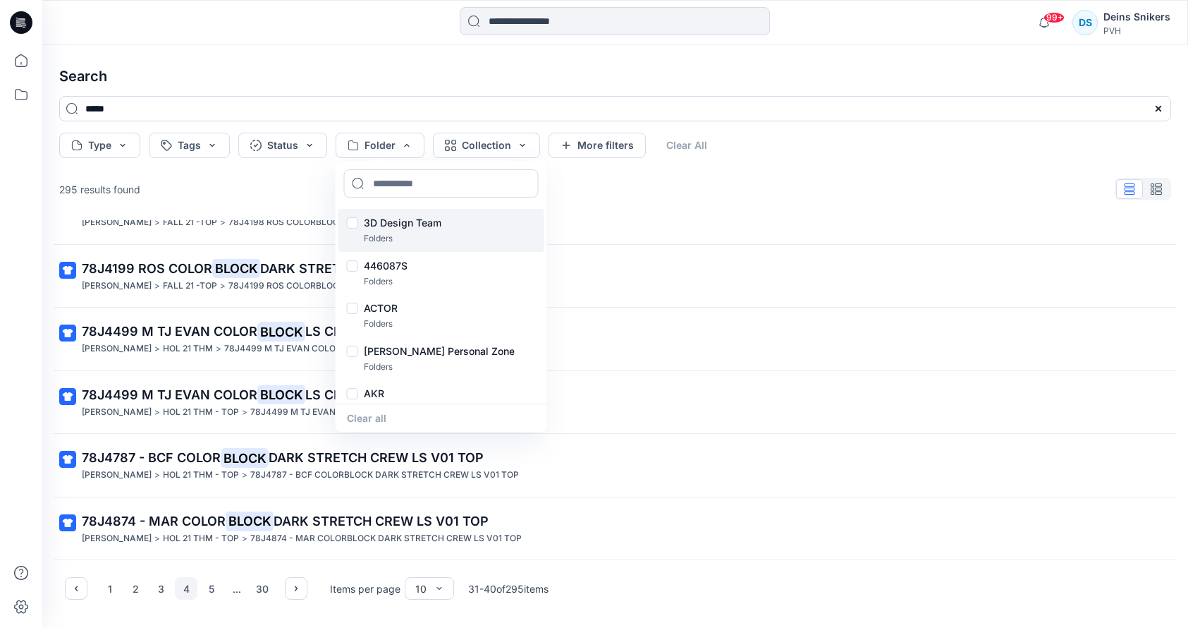
click at [370, 224] on p "3D Design Team" at bounding box center [403, 222] width 78 height 17
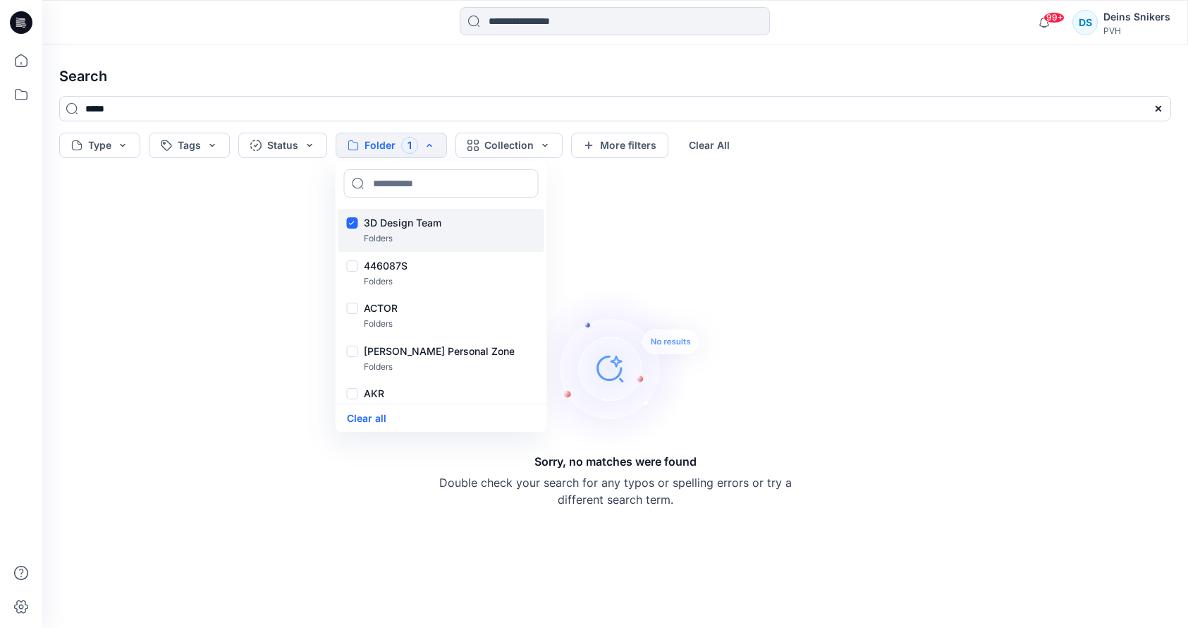
click at [390, 224] on p "3D Design Team" at bounding box center [403, 222] width 78 height 17
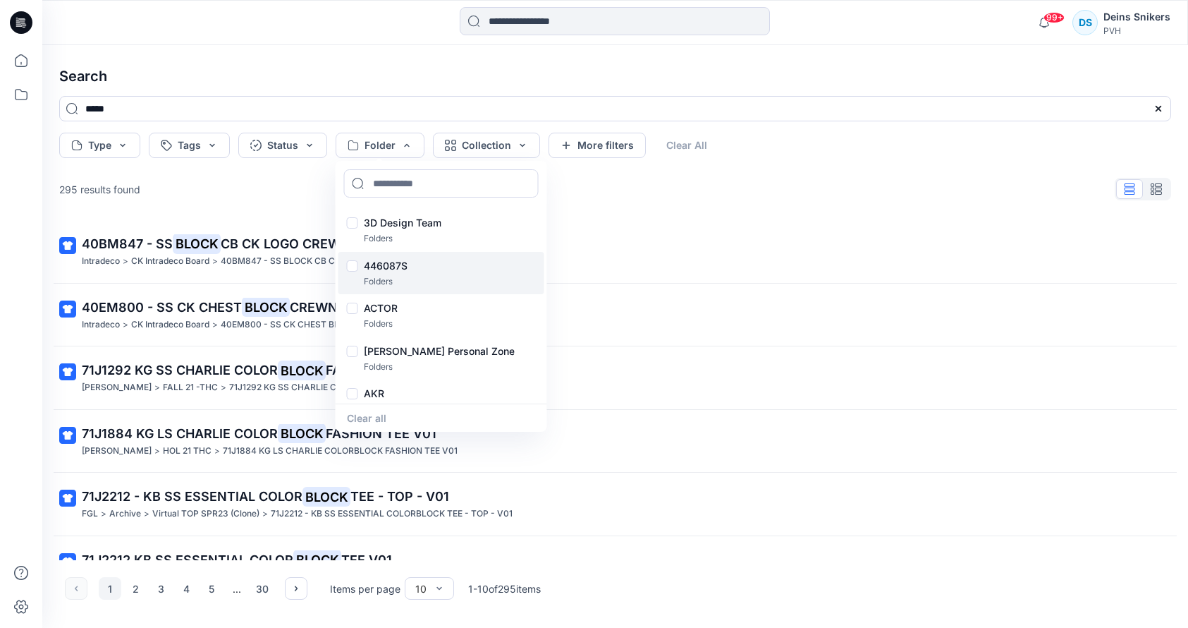
scroll to position [8, 0]
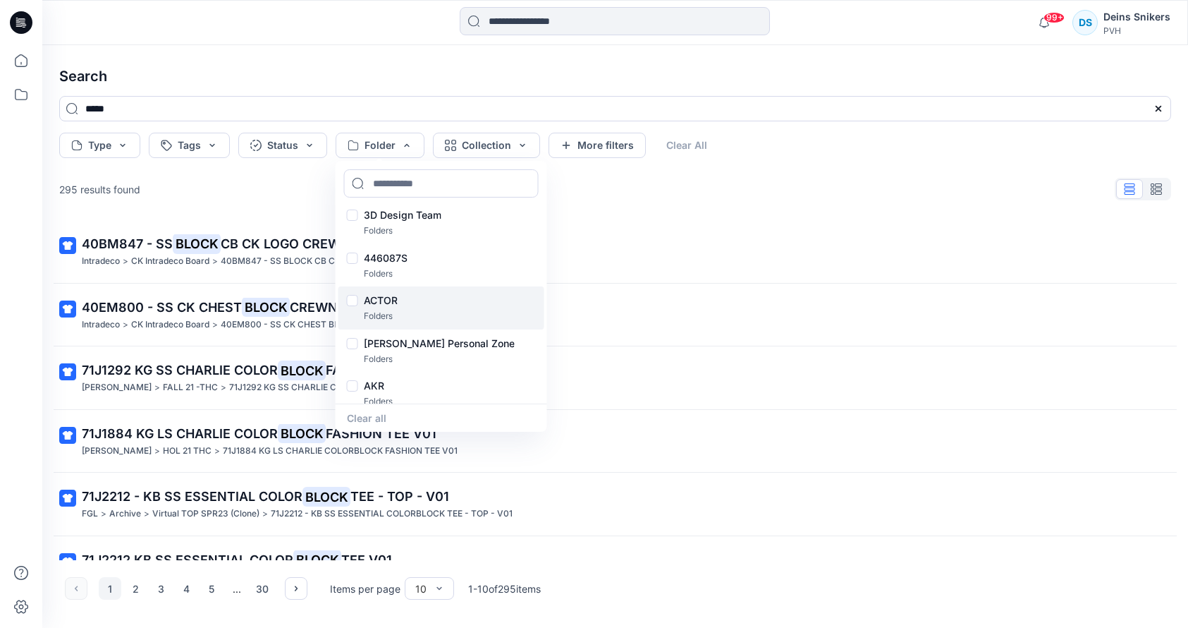
click at [395, 309] on div "Folders" at bounding box center [381, 316] width 34 height 15
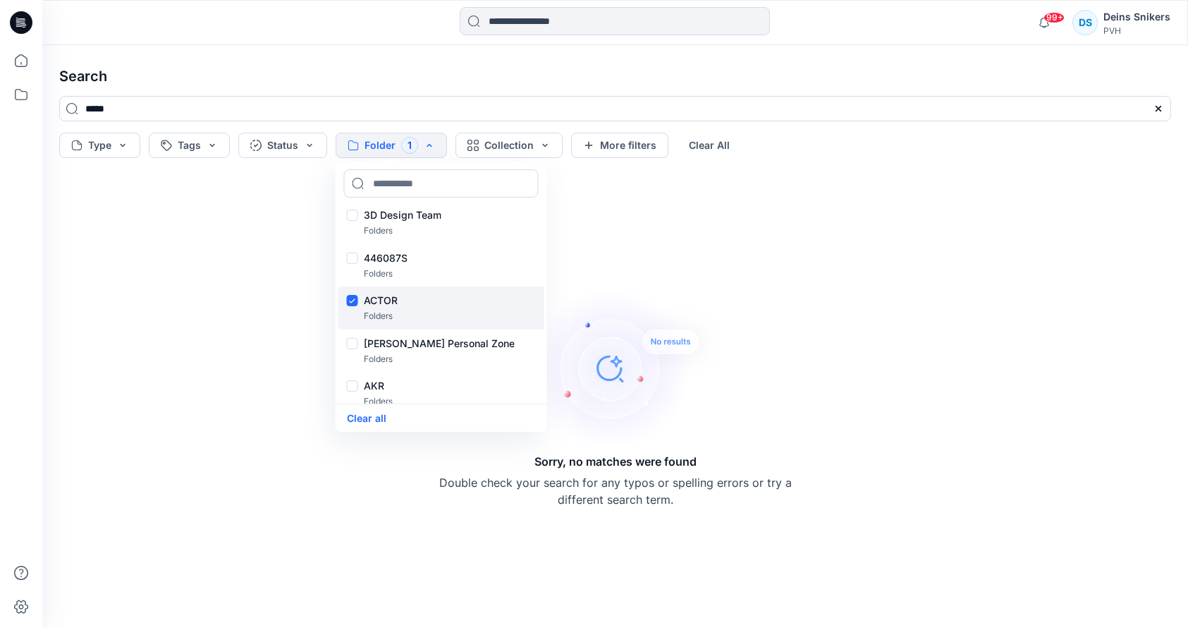
click at [418, 307] on div "ACTOR Folders" at bounding box center [442, 307] width 206 height 43
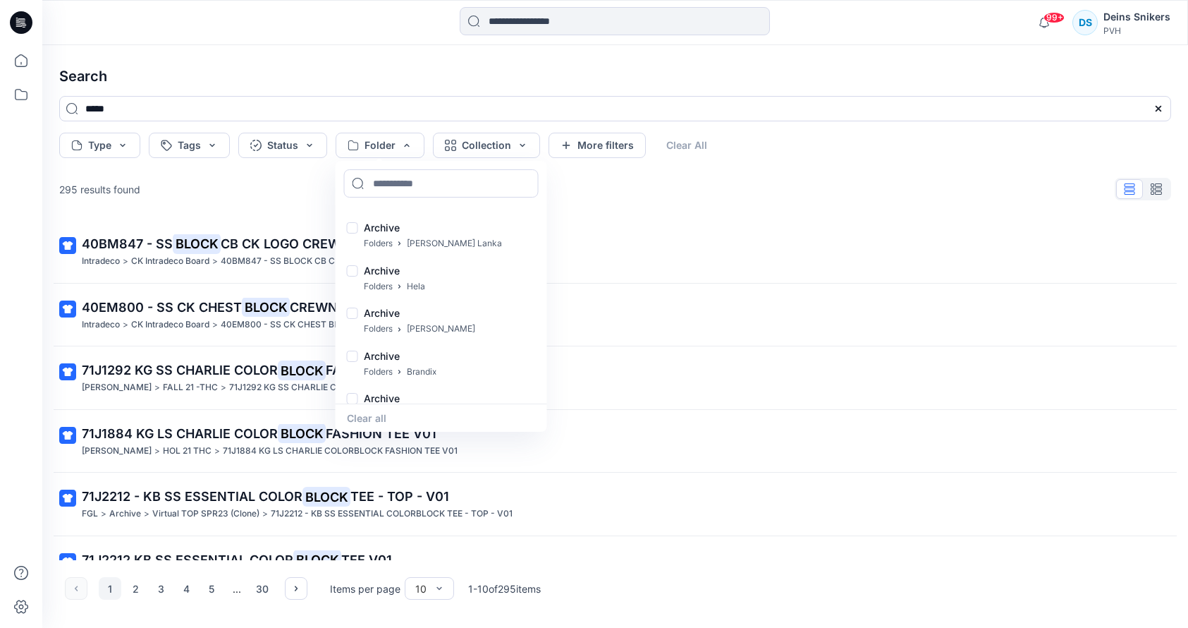
scroll to position [0, 0]
click at [388, 181] on input at bounding box center [441, 183] width 195 height 28
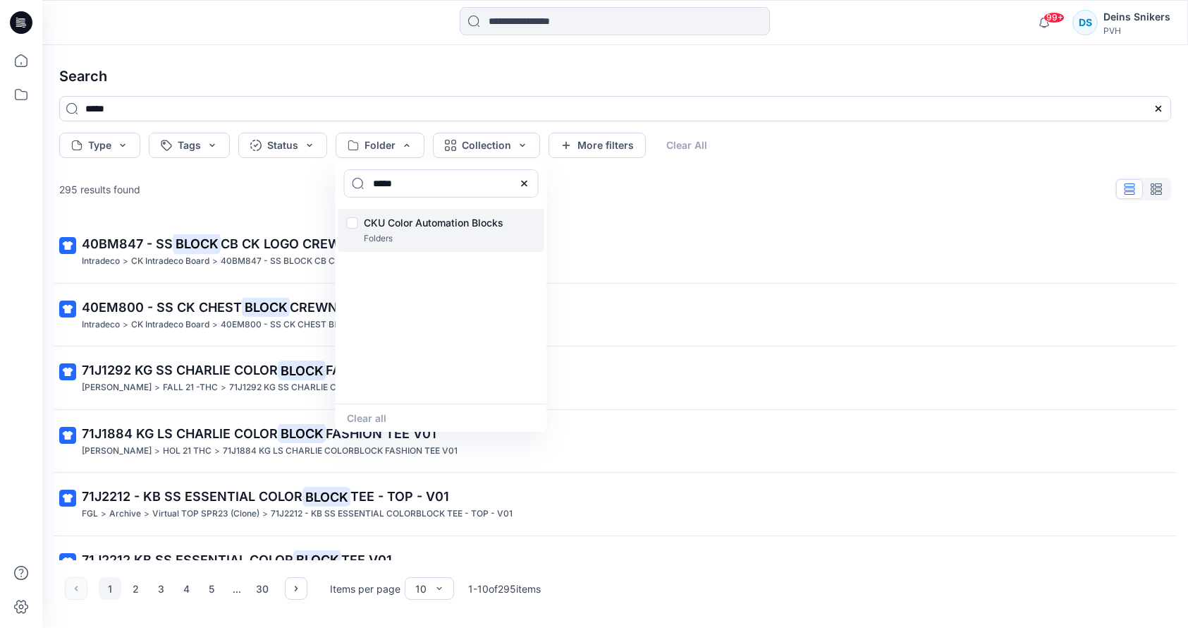
type input "*****"
click at [353, 224] on div at bounding box center [352, 224] width 11 height 15
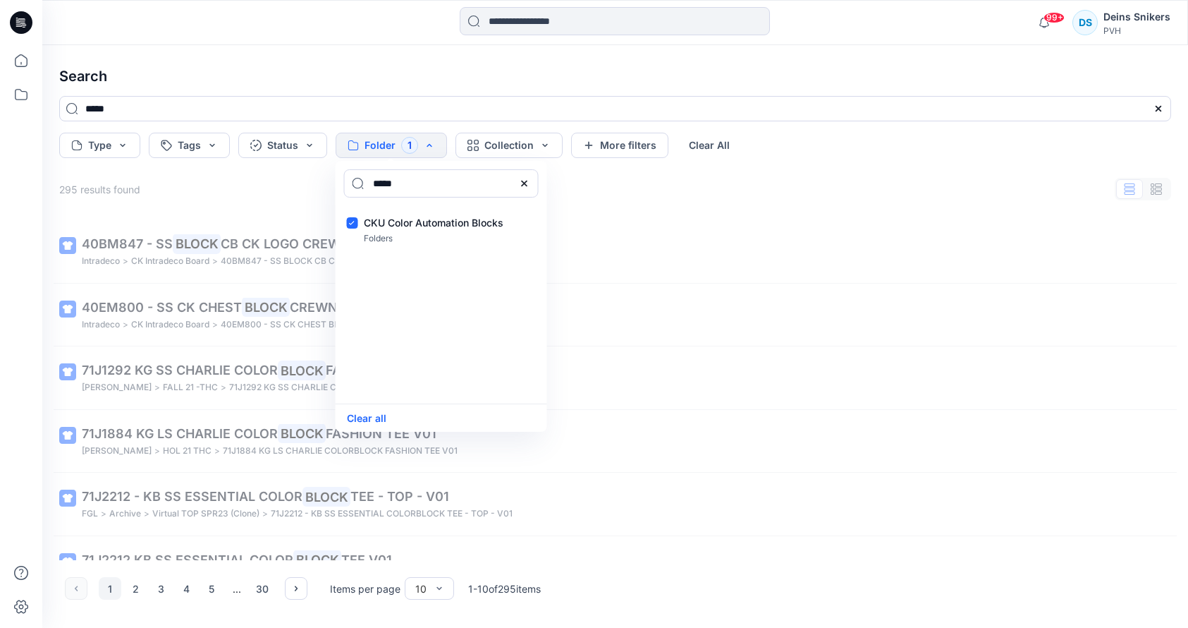
click at [810, 129] on div "*****" at bounding box center [615, 114] width 1135 height 37
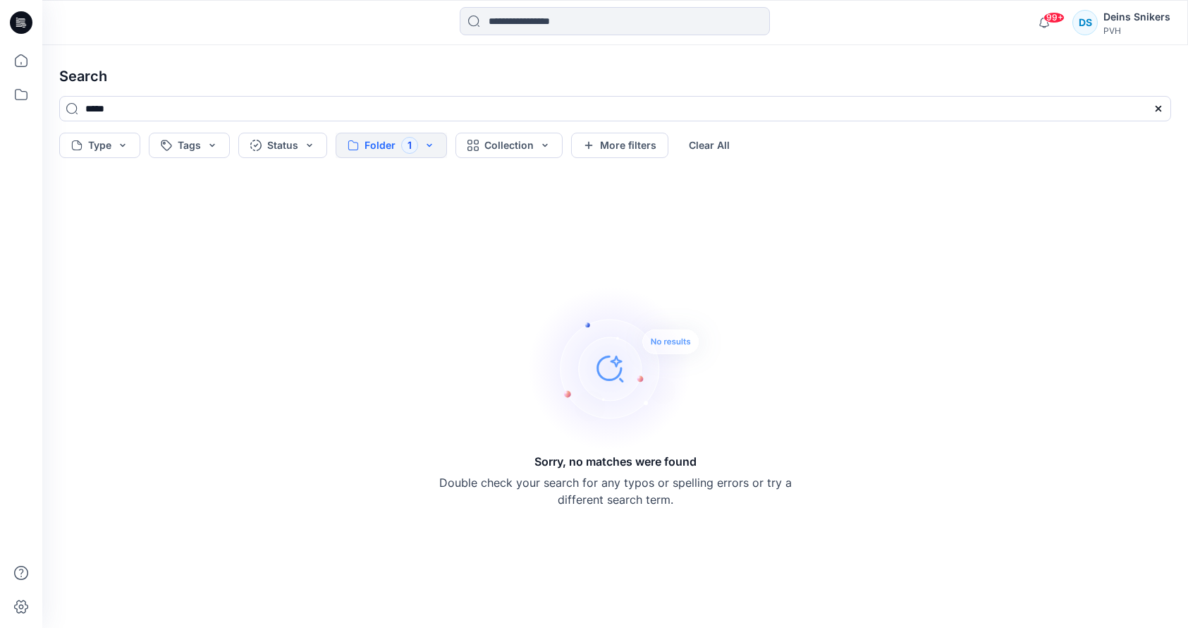
click at [437, 147] on button "Folder 1" at bounding box center [391, 145] width 111 height 25
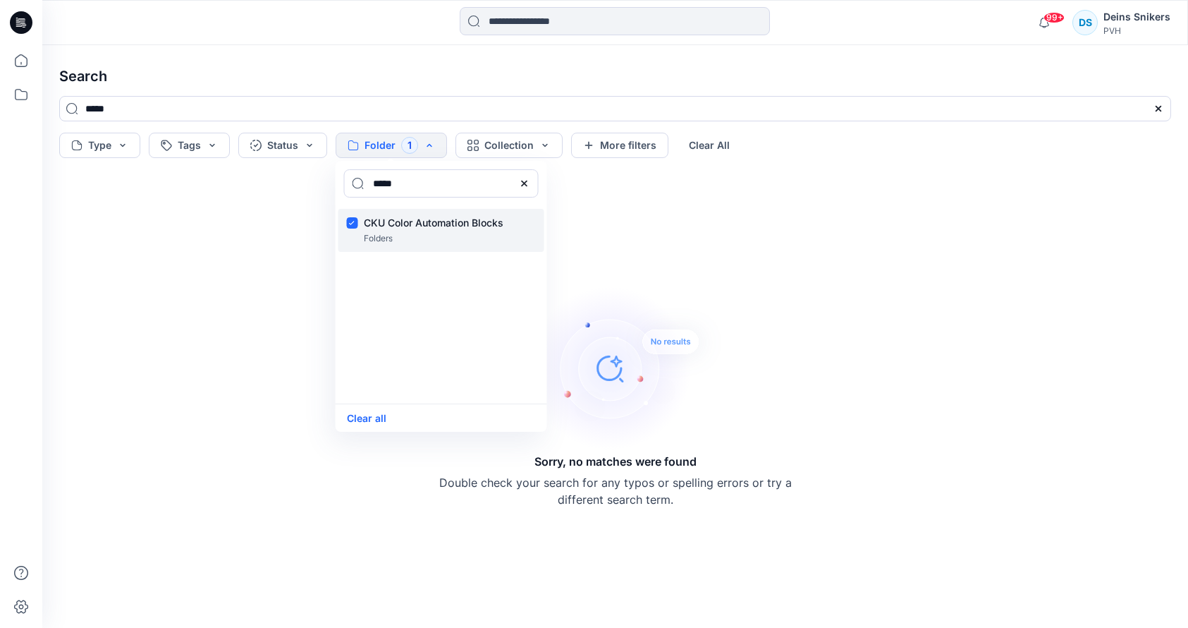
click at [352, 223] on div at bounding box center [352, 224] width 11 height 15
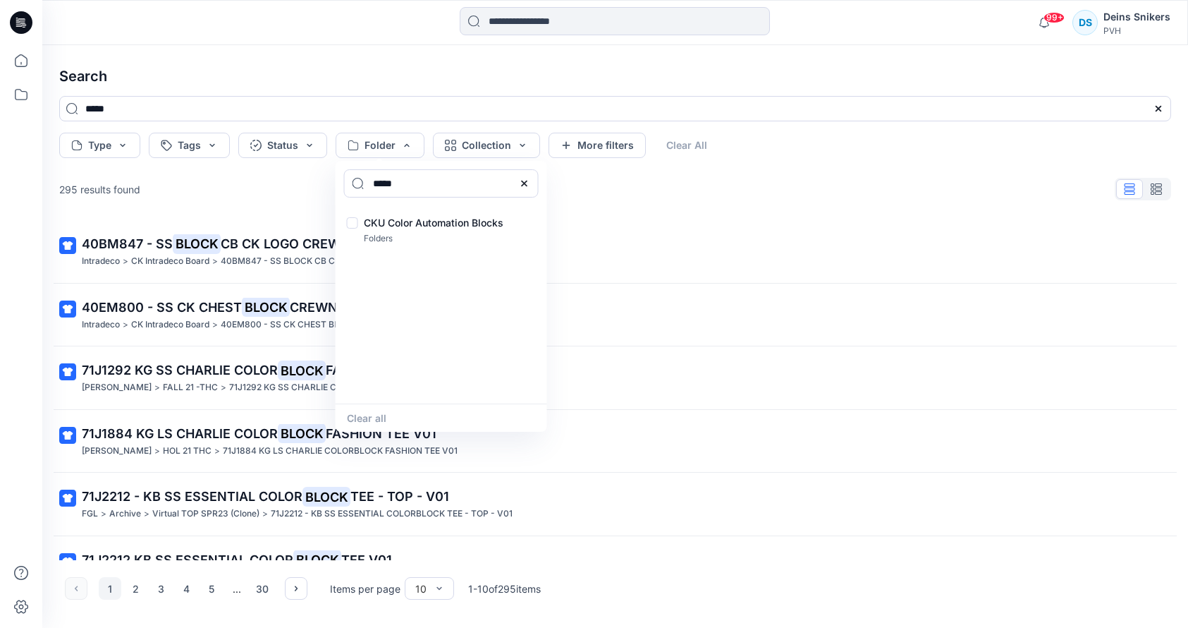
click at [702, 200] on div "295 results found" at bounding box center [615, 189] width 1135 height 28
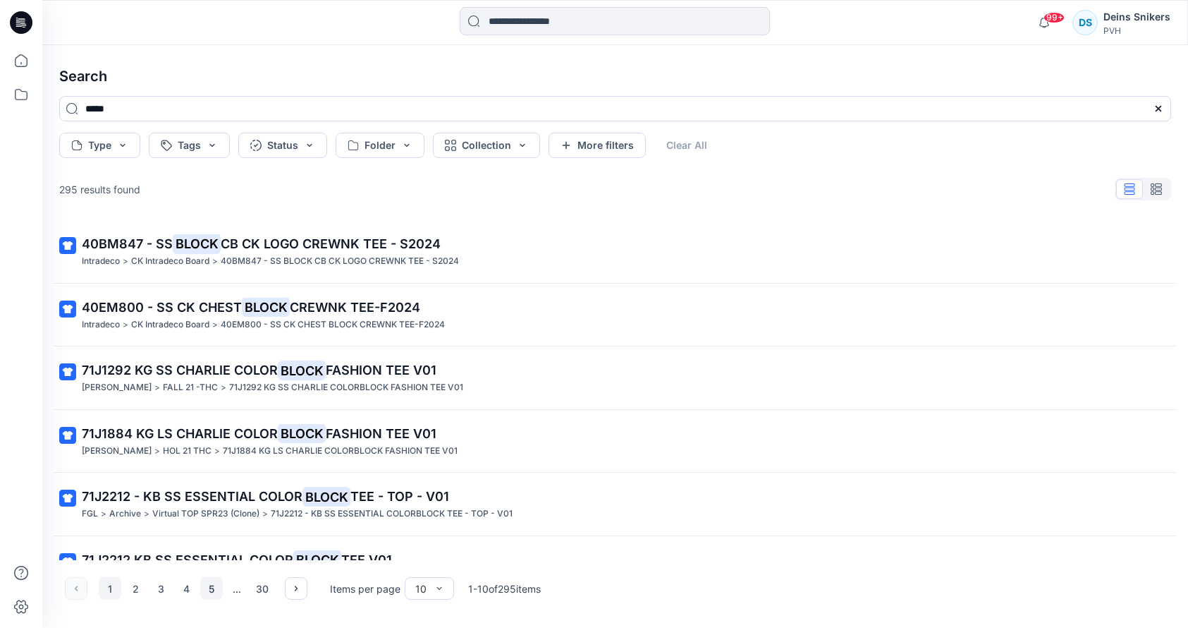
click at [204, 592] on button "5" at bounding box center [211, 588] width 23 height 23
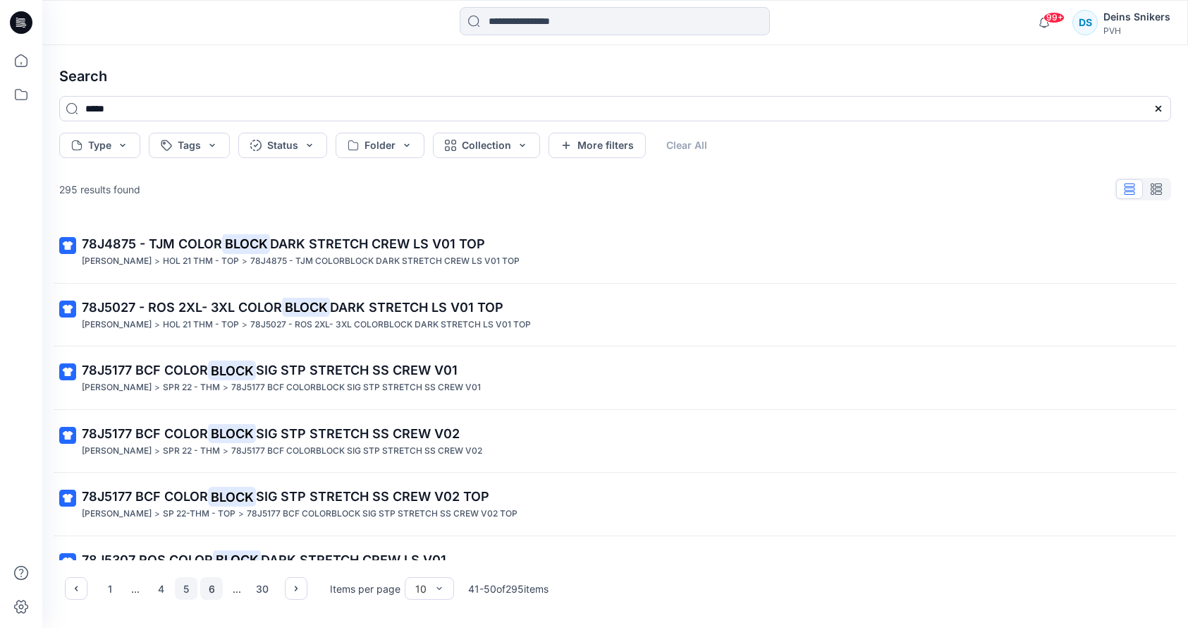
click at [210, 590] on button "6" at bounding box center [211, 588] width 23 height 23
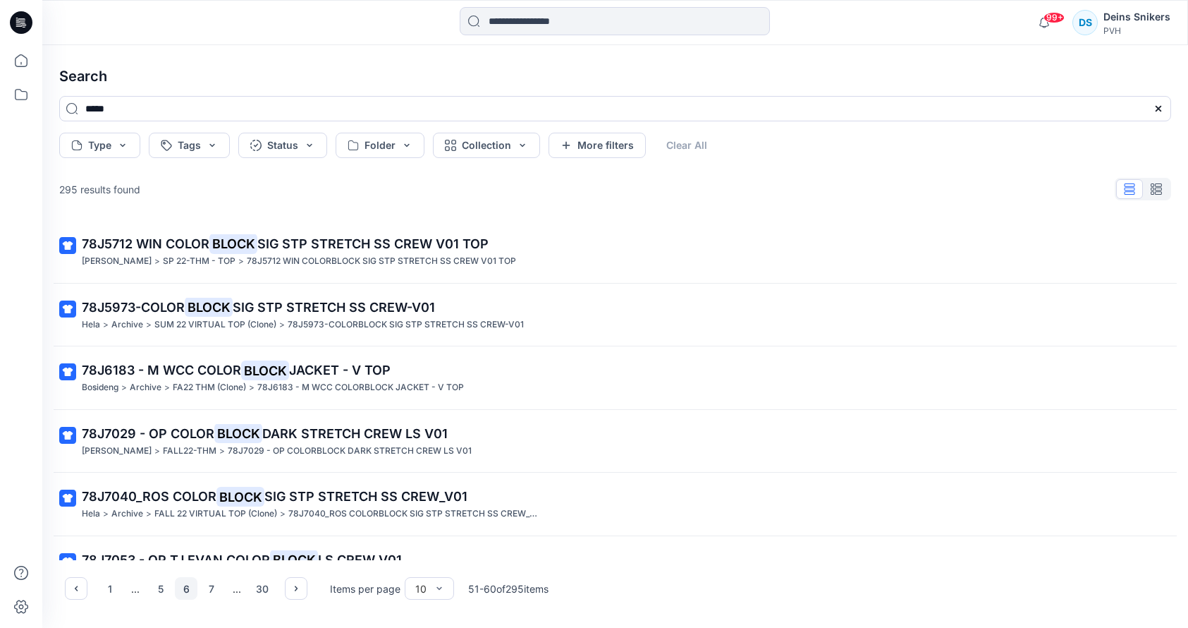
click at [210, 590] on button "7" at bounding box center [211, 588] width 23 height 23
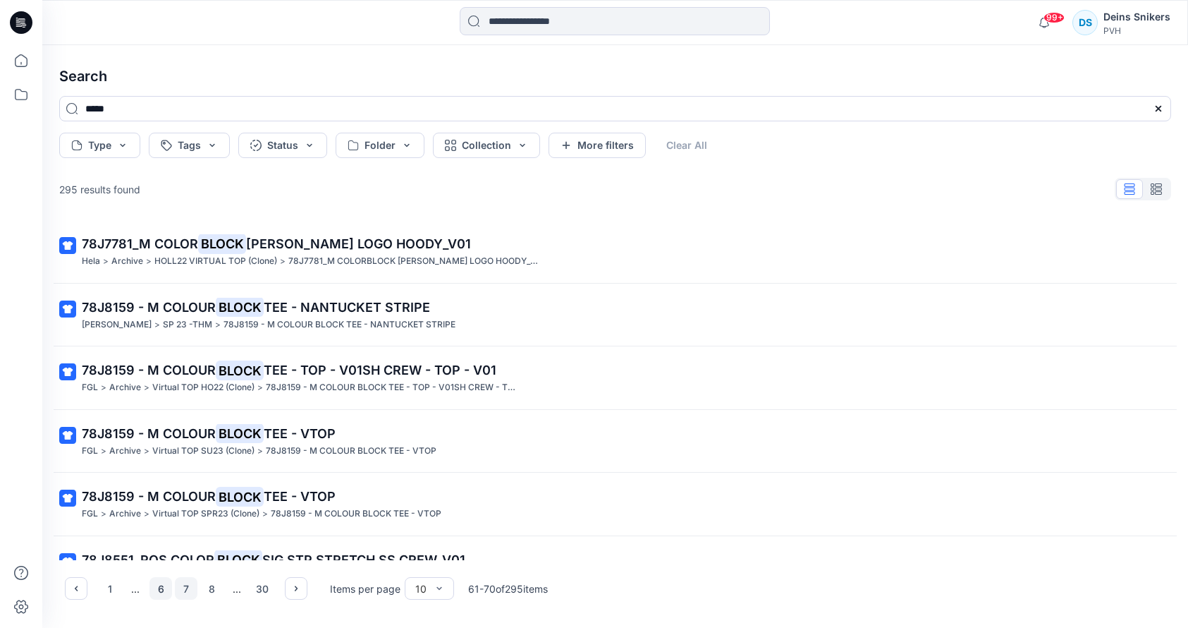
click at [210, 590] on button "8" at bounding box center [211, 588] width 23 height 23
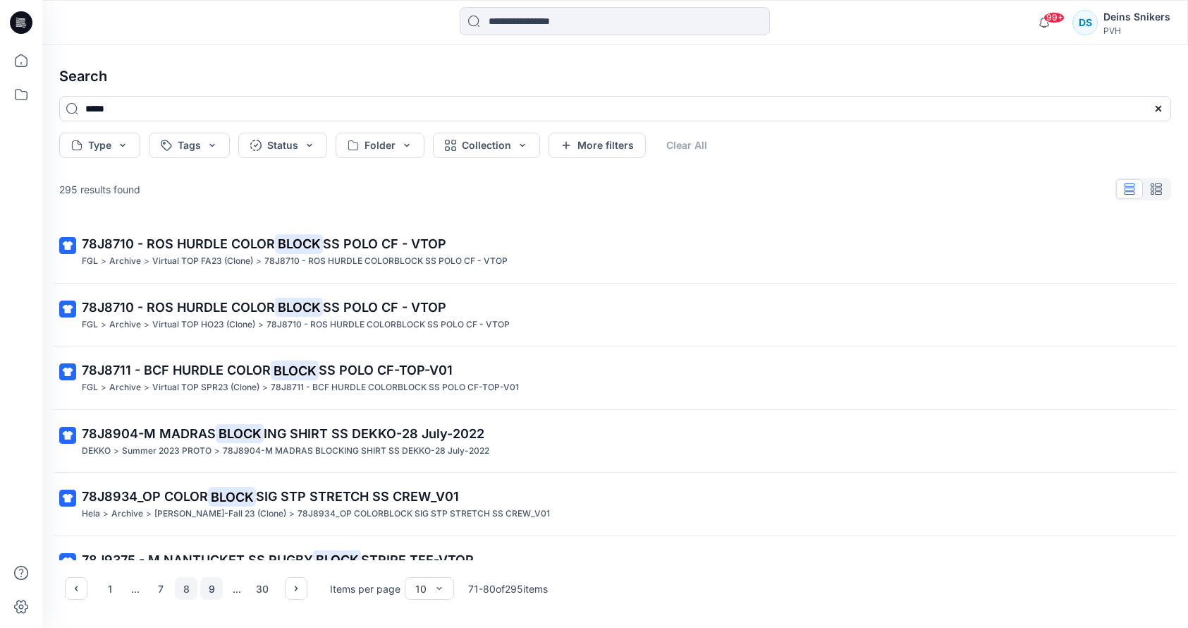
click at [210, 590] on button "9" at bounding box center [211, 588] width 23 height 23
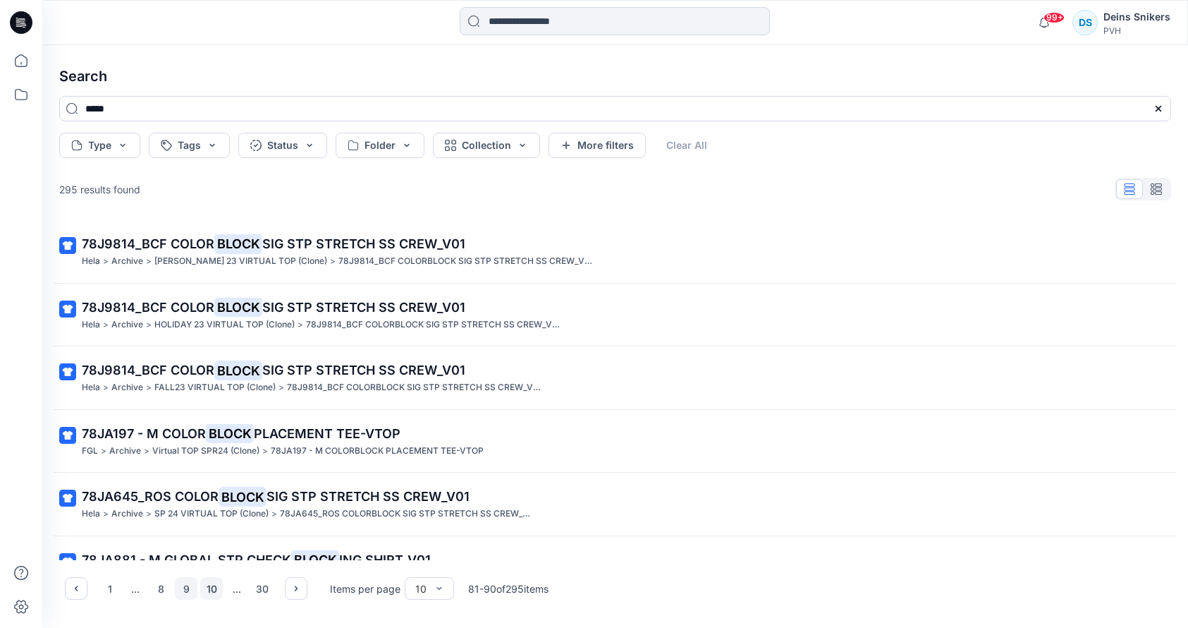
click at [214, 589] on button "10" at bounding box center [211, 588] width 23 height 23
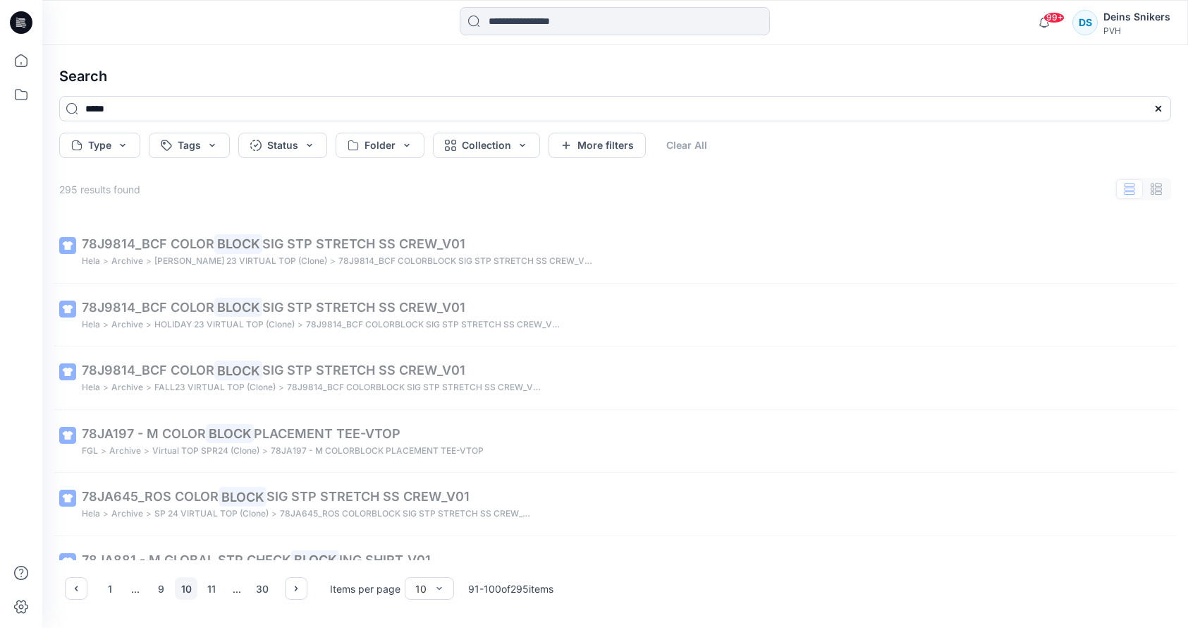
click at [214, 589] on button "11" at bounding box center [211, 588] width 23 height 23
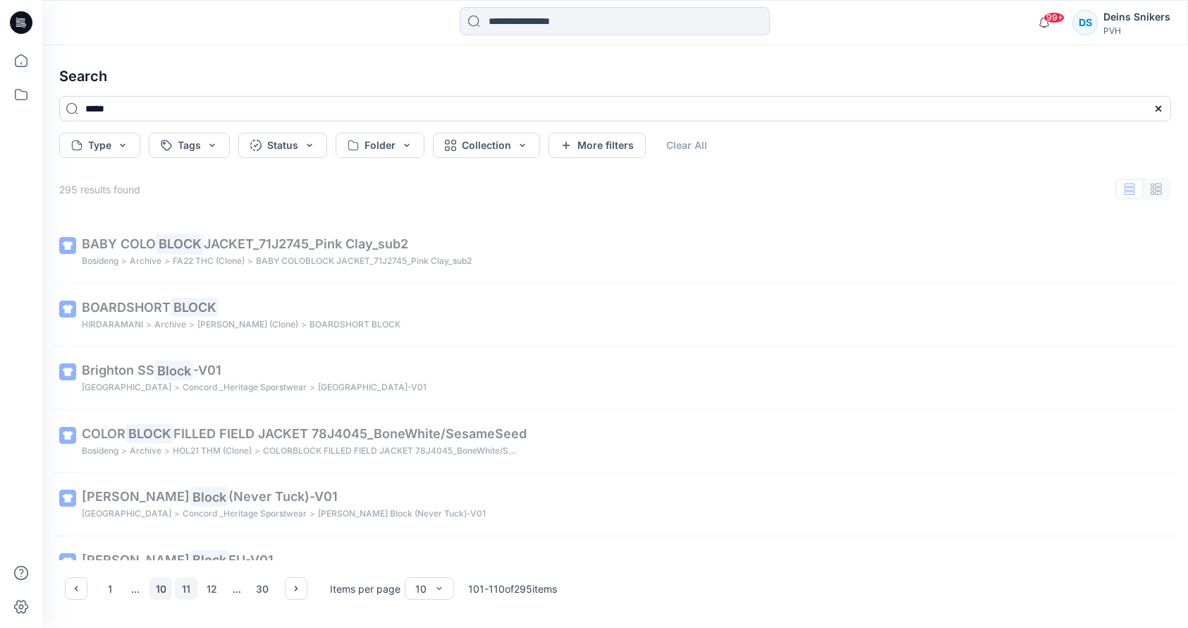
click at [214, 589] on button "12" at bounding box center [211, 588] width 23 height 23
click at [214, 589] on button "13" at bounding box center [211, 588] width 23 height 23
click at [214, 589] on button "15" at bounding box center [211, 588] width 23 height 23
click at [214, 589] on button "16" at bounding box center [211, 588] width 23 height 23
click at [214, 589] on button "18" at bounding box center [211, 588] width 23 height 23
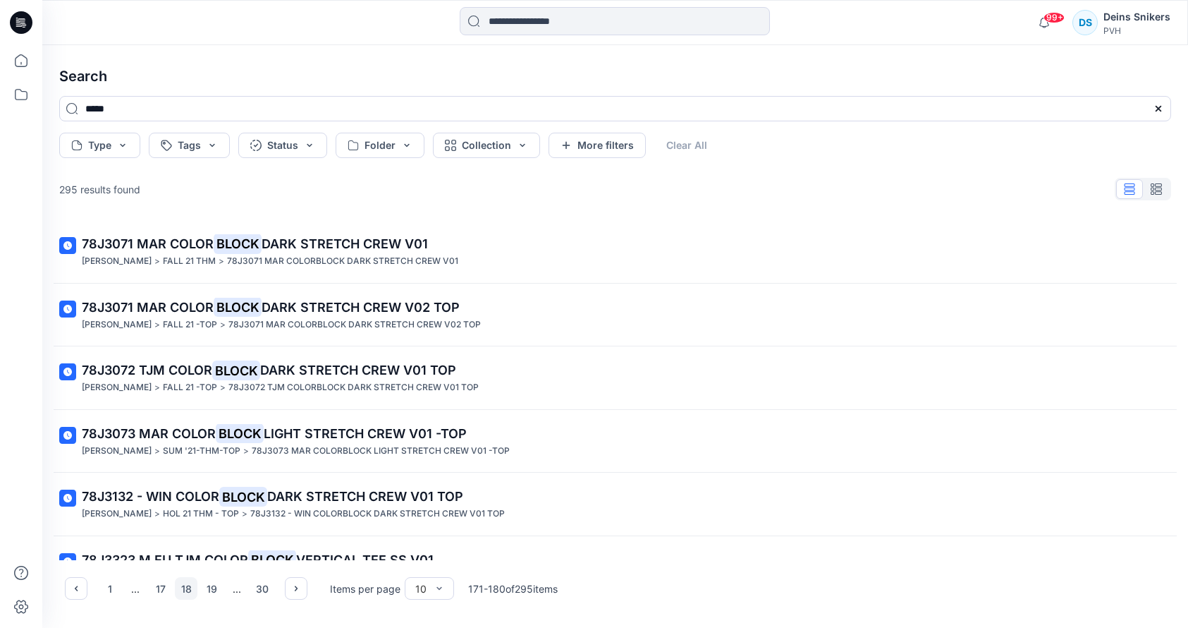
click at [214, 589] on button "19" at bounding box center [211, 588] width 23 height 23
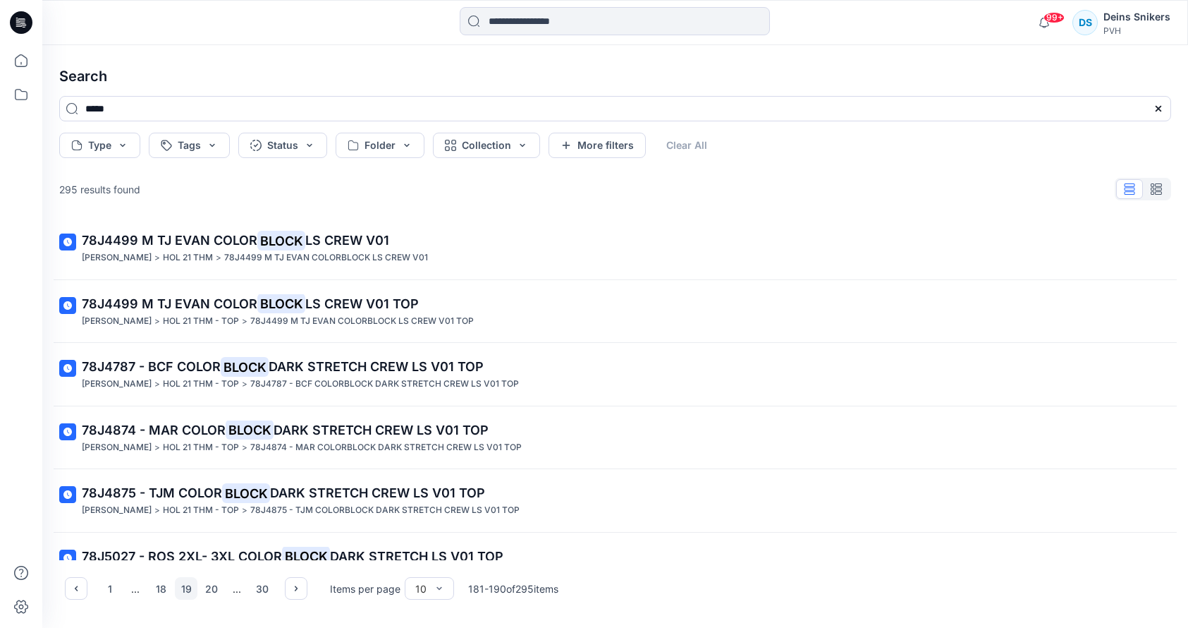
scroll to position [173, 0]
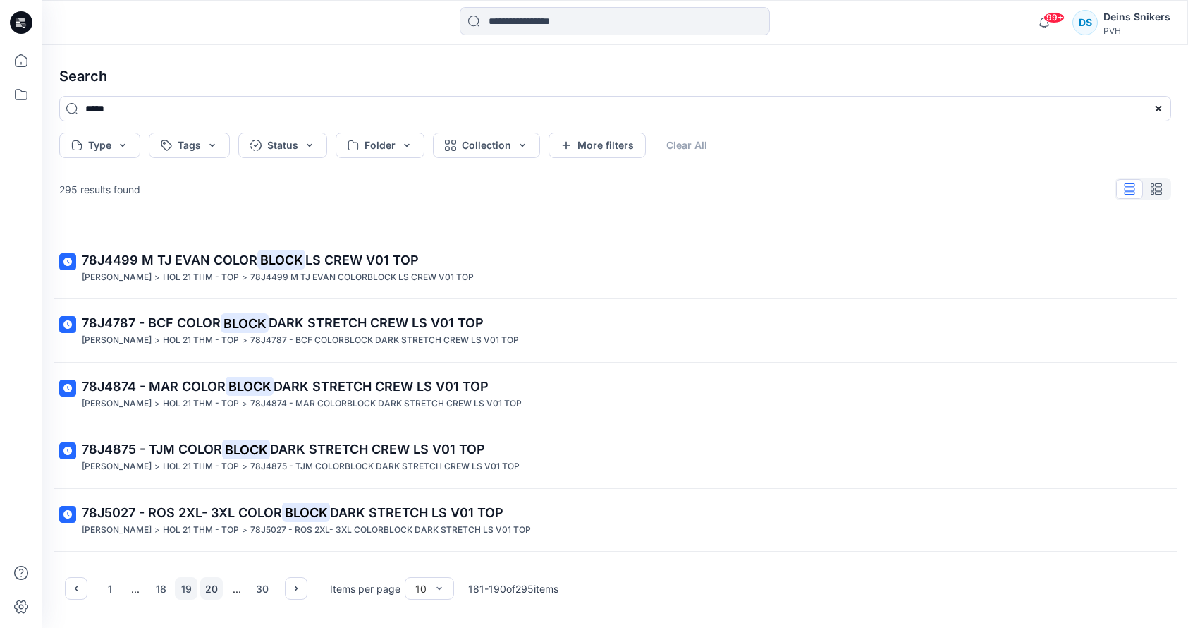
click at [205, 587] on button "20" at bounding box center [211, 588] width 23 height 23
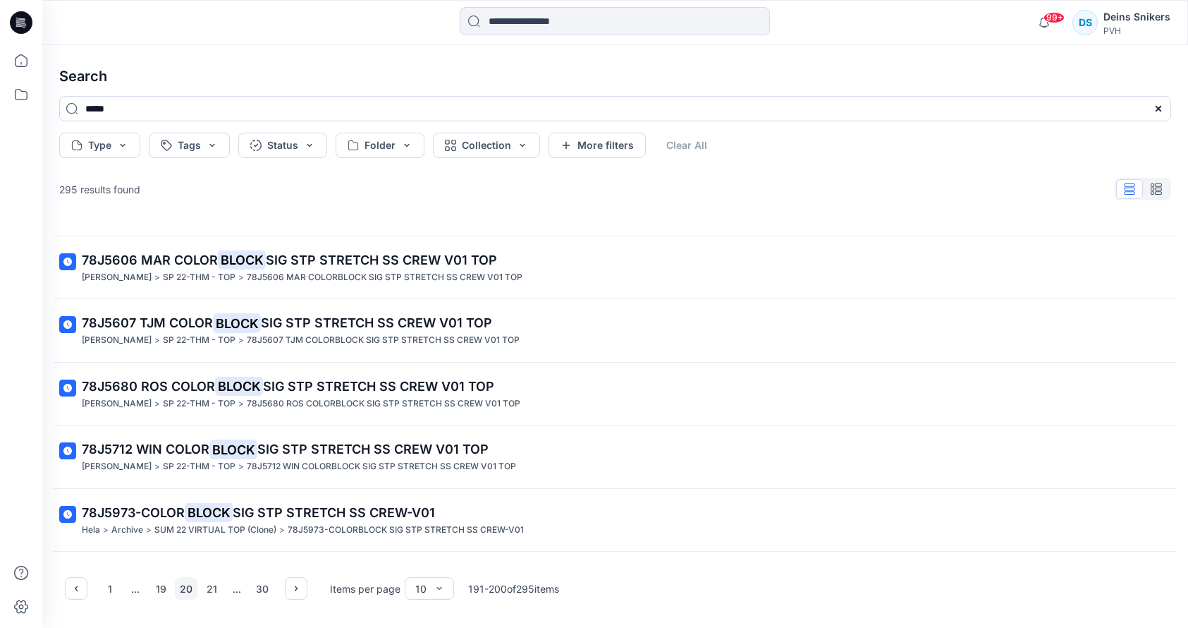
click at [205, 587] on button "21" at bounding box center [211, 588] width 23 height 23
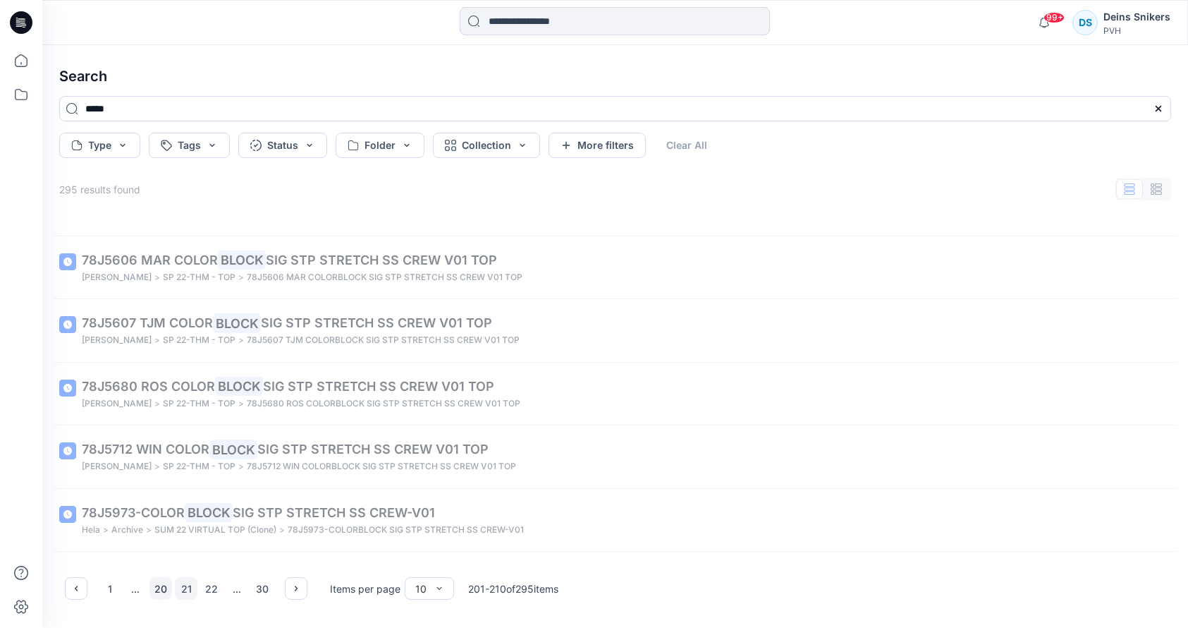
click at [205, 587] on button "22" at bounding box center [211, 588] width 23 height 23
click at [205, 587] on button "23" at bounding box center [211, 588] width 23 height 23
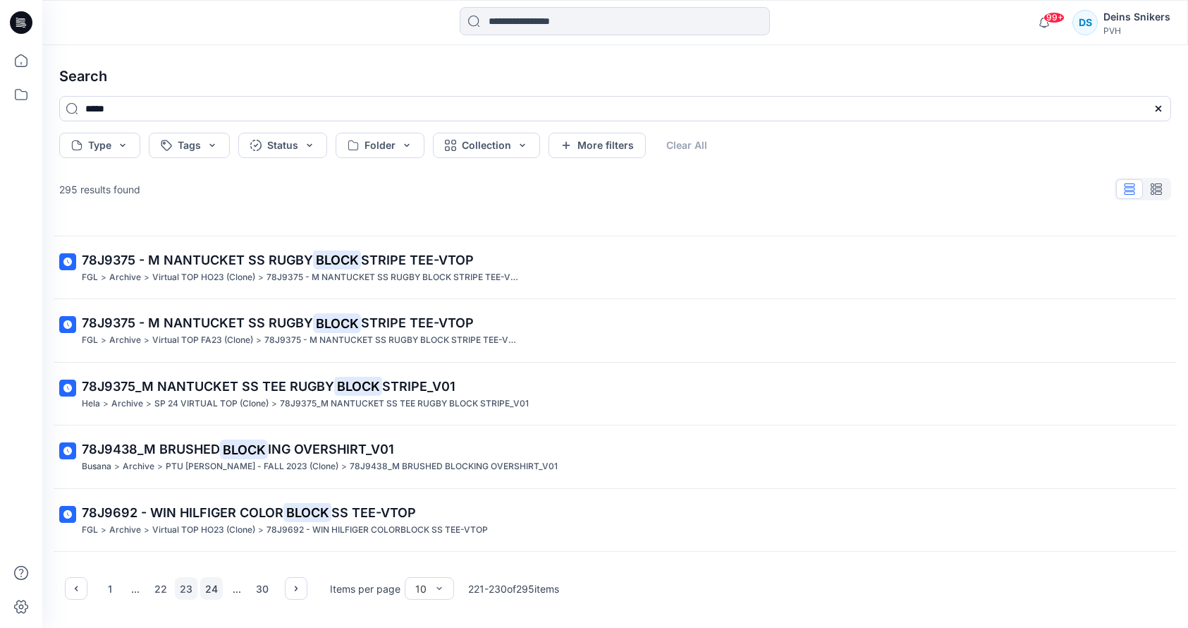
click at [217, 592] on button "24" at bounding box center [211, 588] width 23 height 23
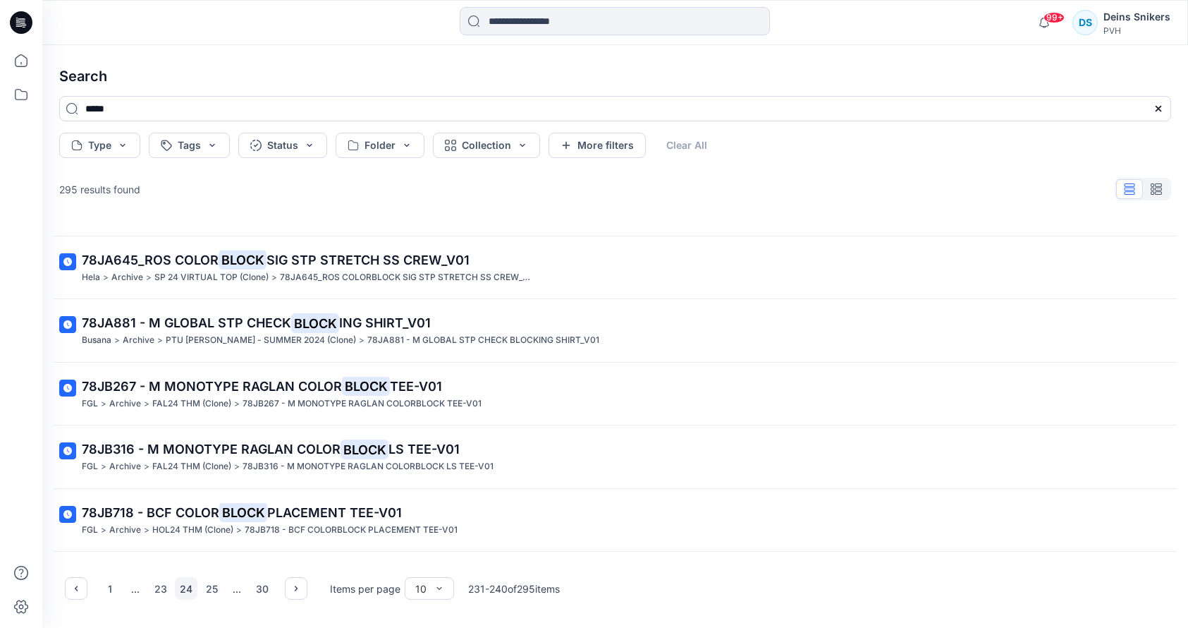
click at [217, 592] on button "25" at bounding box center [211, 588] width 23 height 23
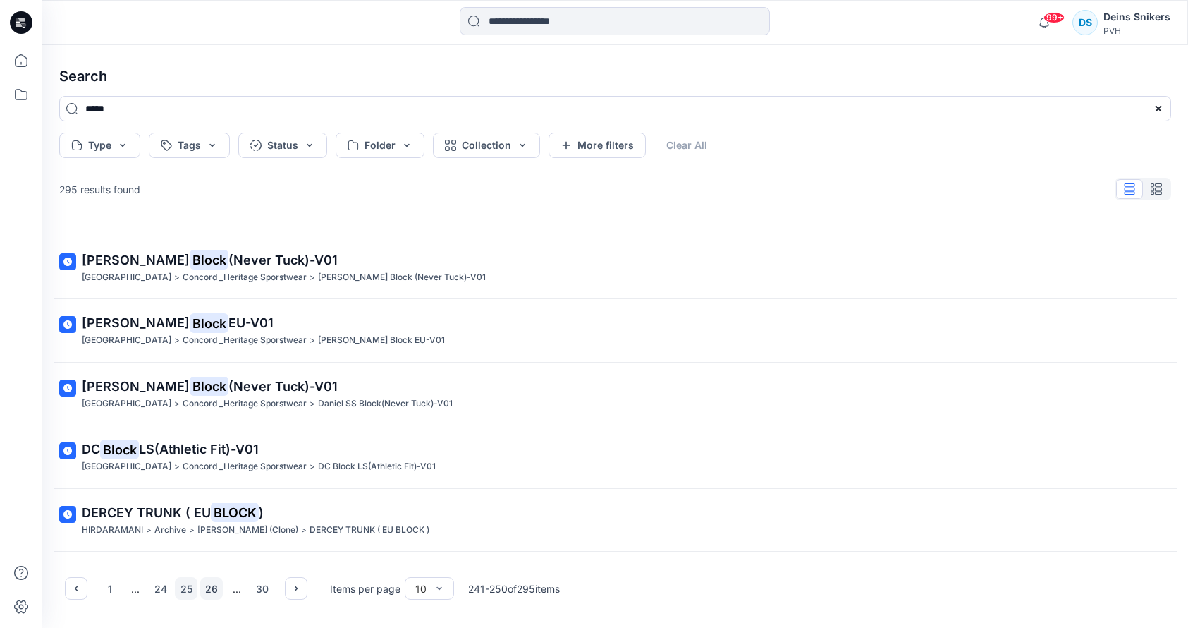
click at [217, 592] on button "26" at bounding box center [211, 588] width 23 height 23
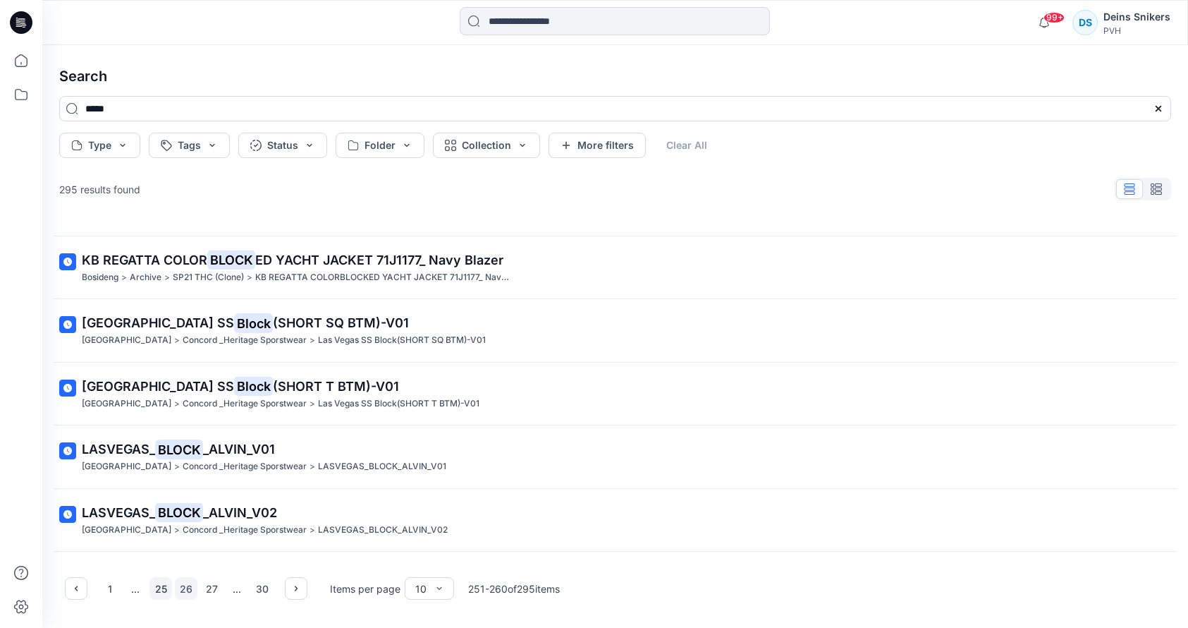
click at [161, 587] on button "25" at bounding box center [161, 588] width 23 height 23
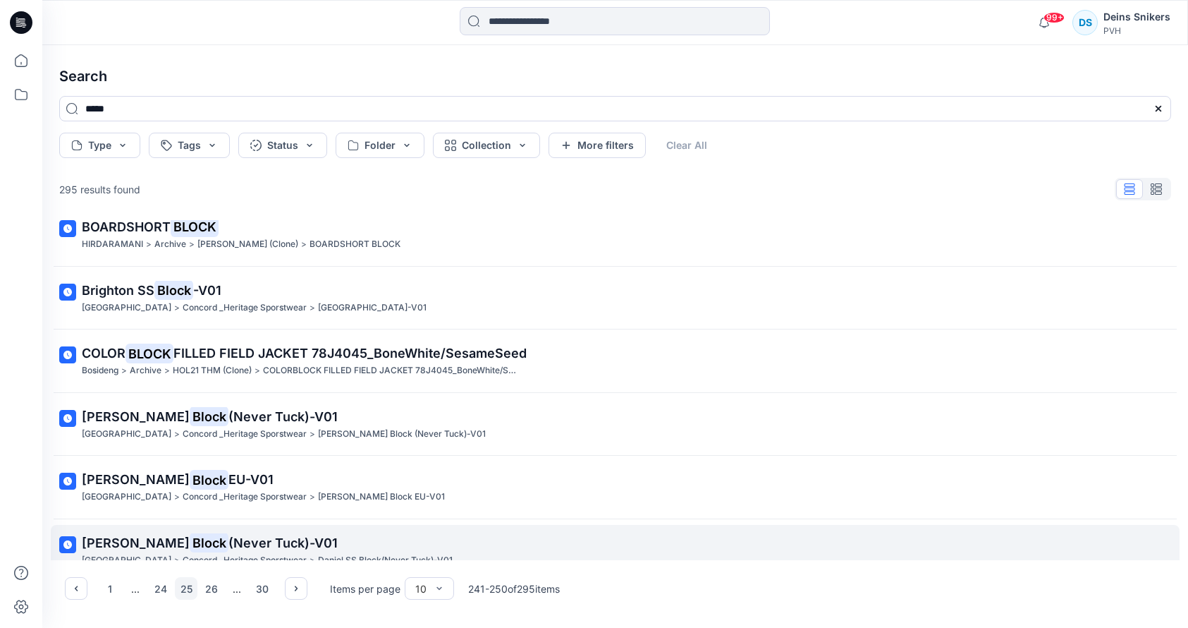
scroll to position [0, 0]
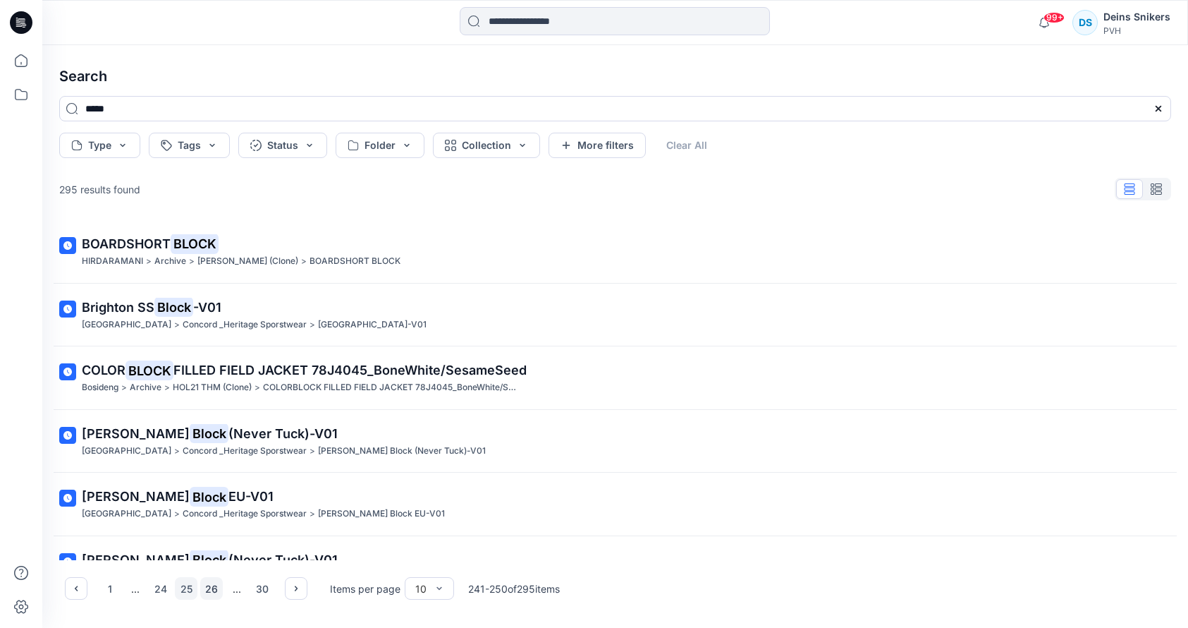
click at [212, 585] on button "26" at bounding box center [211, 588] width 23 height 23
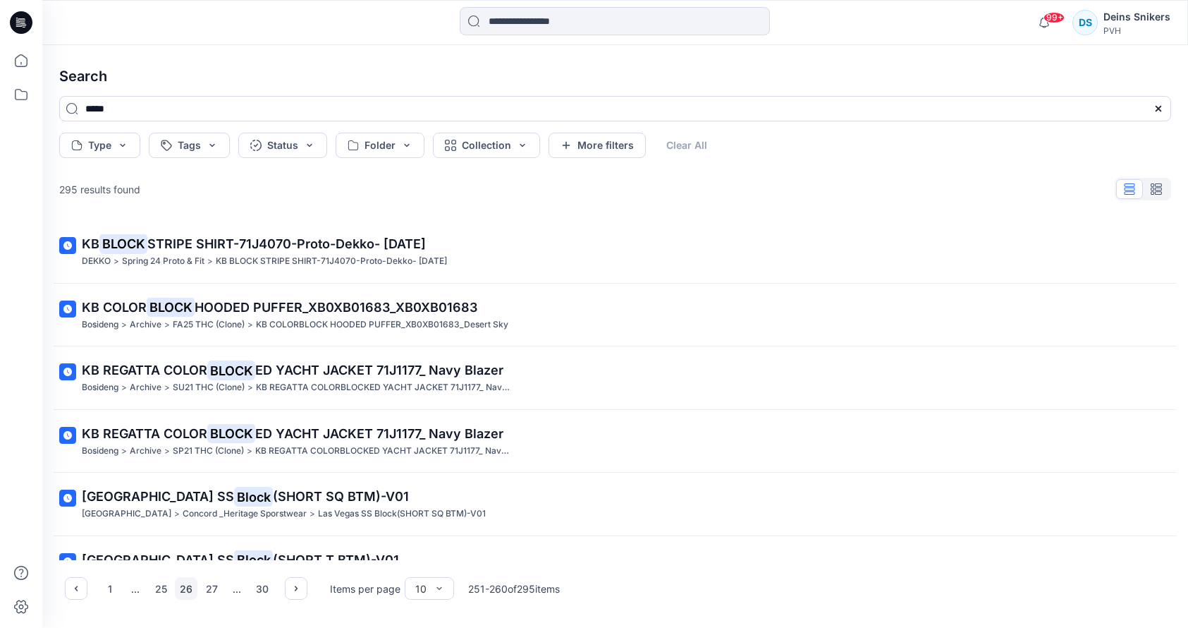
click at [212, 585] on button "27" at bounding box center [211, 588] width 23 height 23
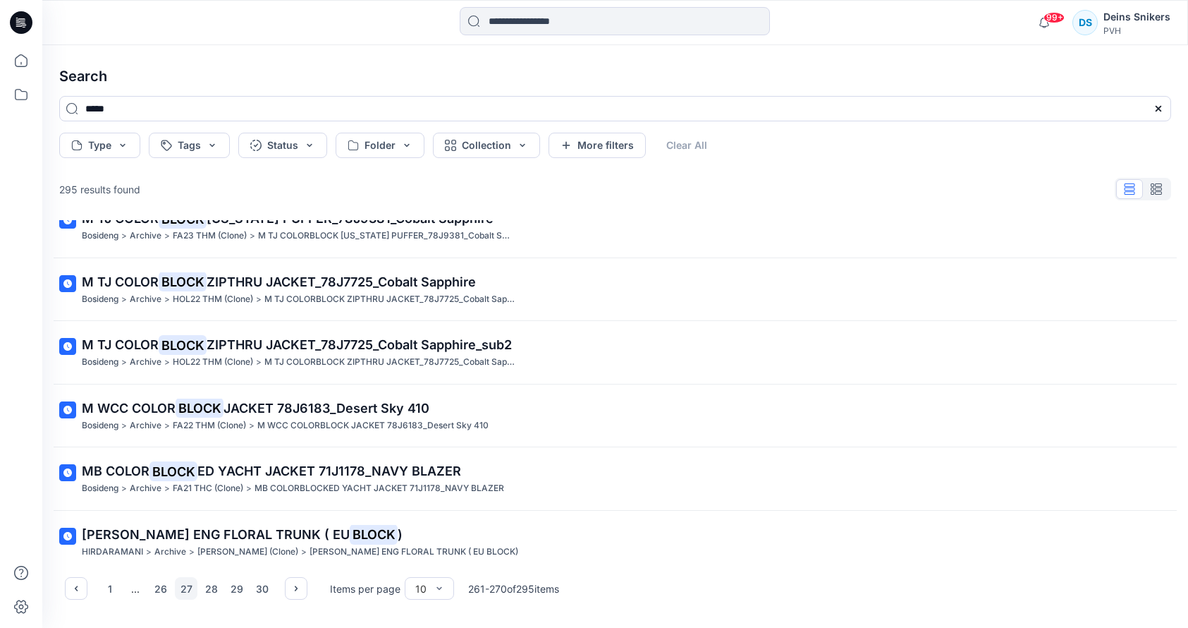
scroll to position [291, 0]
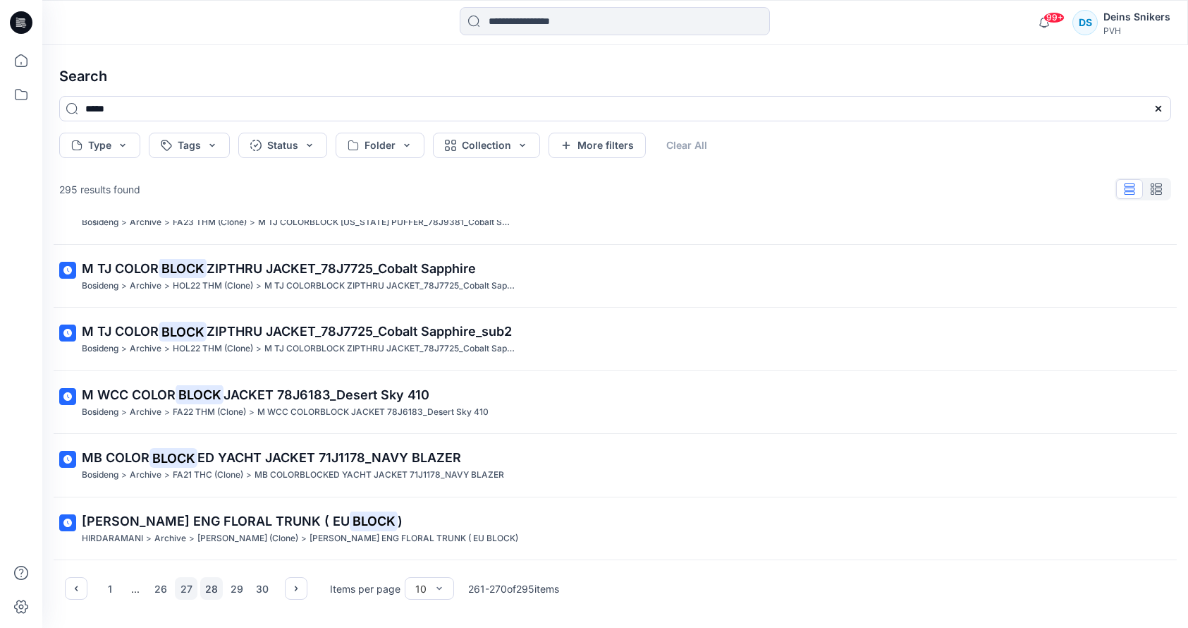
click at [216, 585] on button "28" at bounding box center [211, 588] width 23 height 23
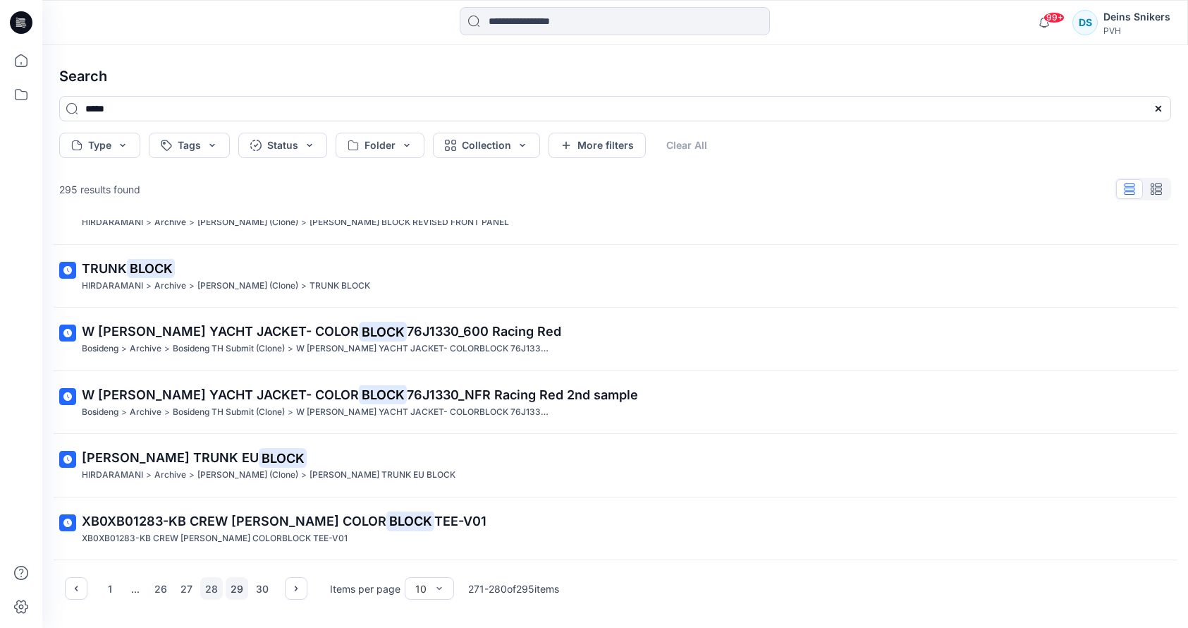
click at [231, 586] on button "29" at bounding box center [237, 588] width 23 height 23
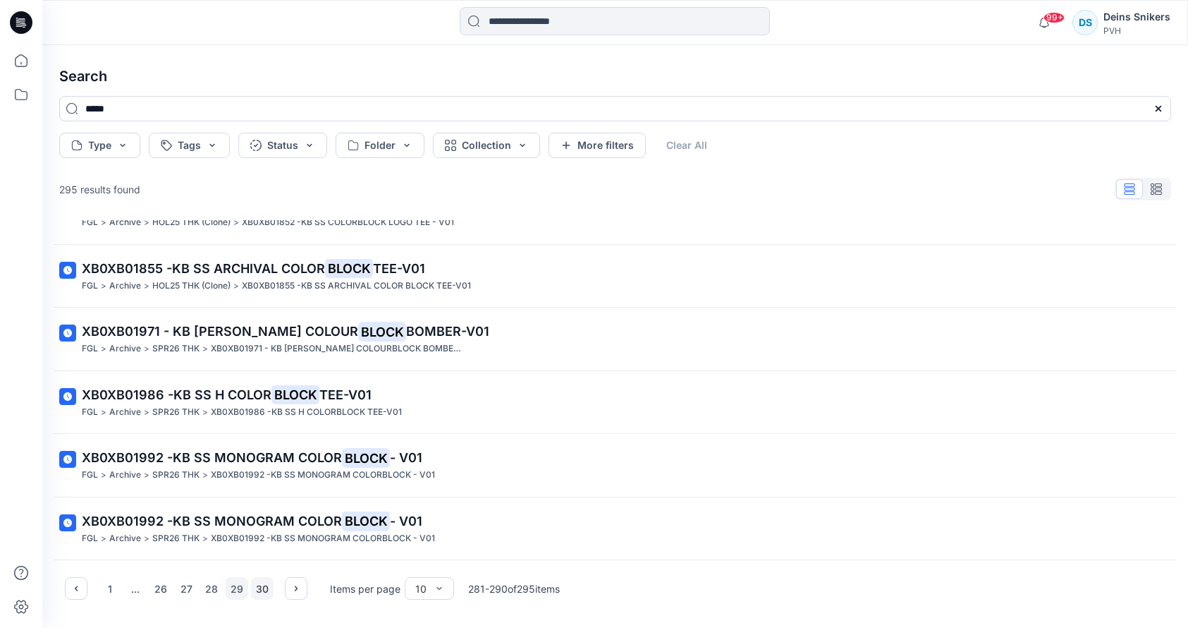
click at [257, 584] on button "30" at bounding box center [262, 588] width 23 height 23
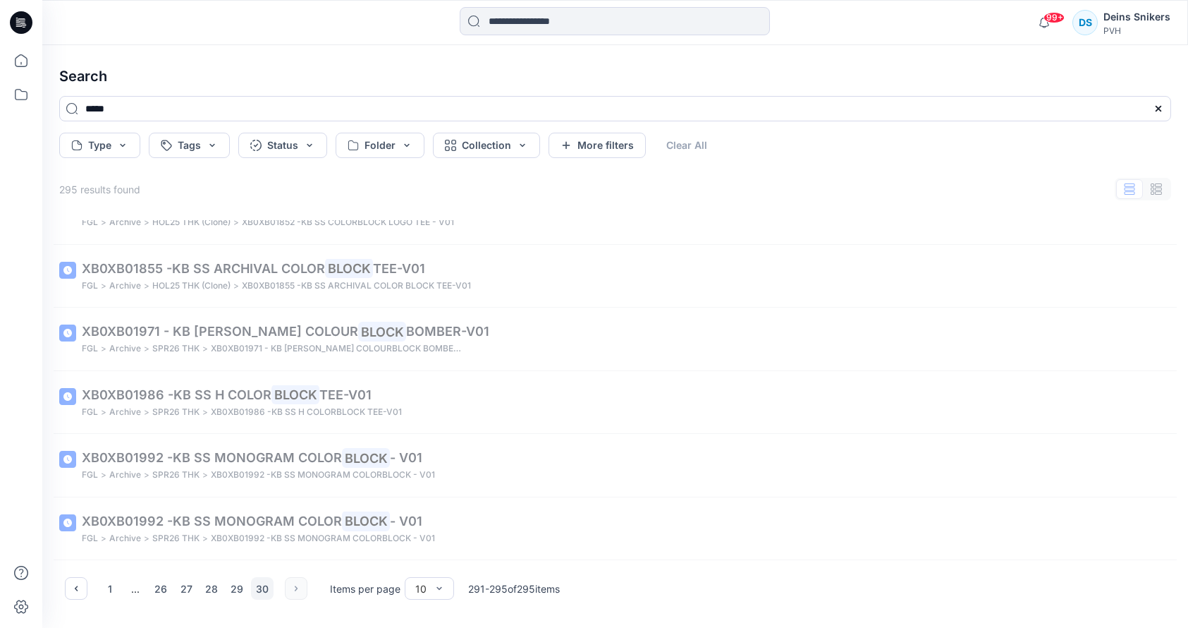
scroll to position [0, 0]
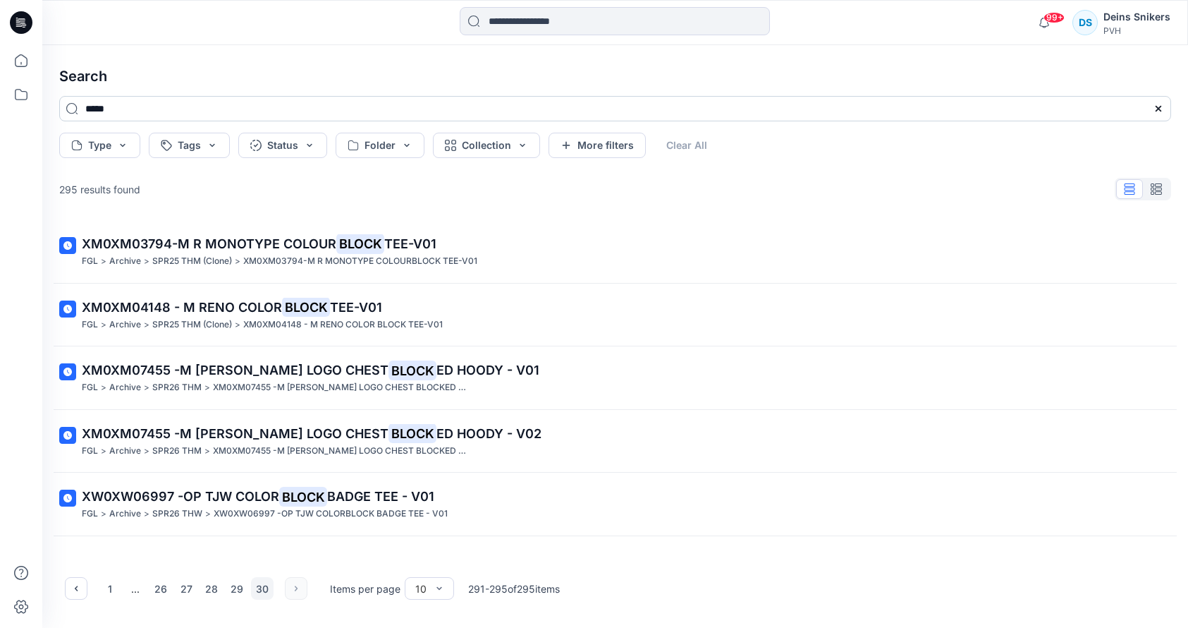
click at [99, 106] on input "*****" at bounding box center [615, 108] width 1112 height 25
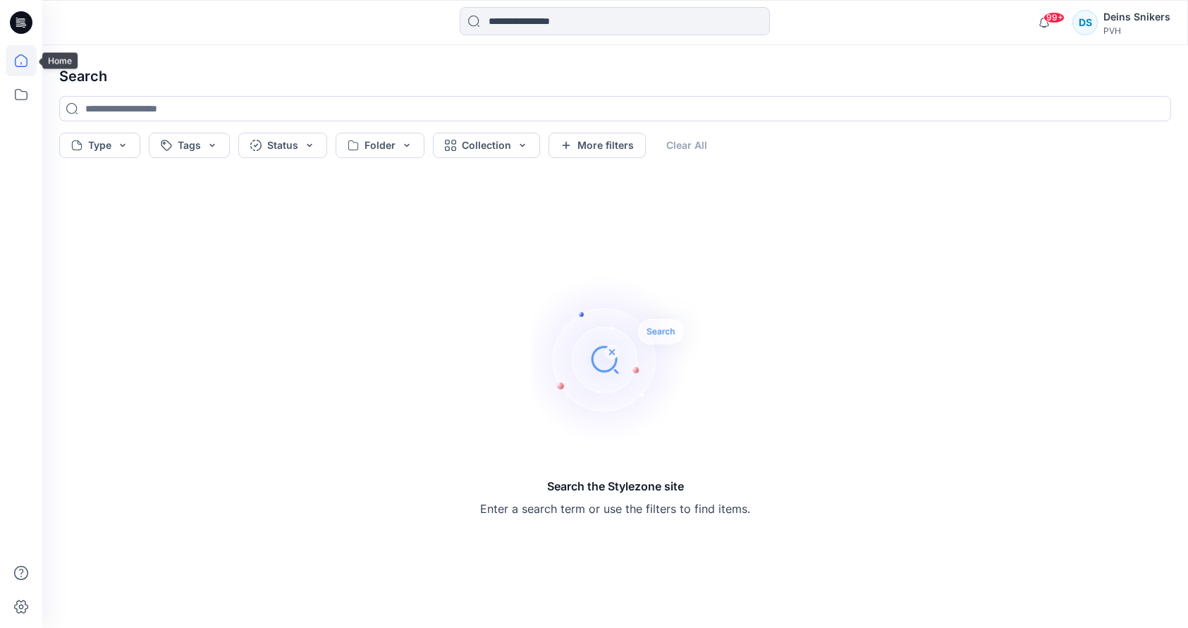
click at [18, 64] on icon at bounding box center [21, 60] width 31 height 31
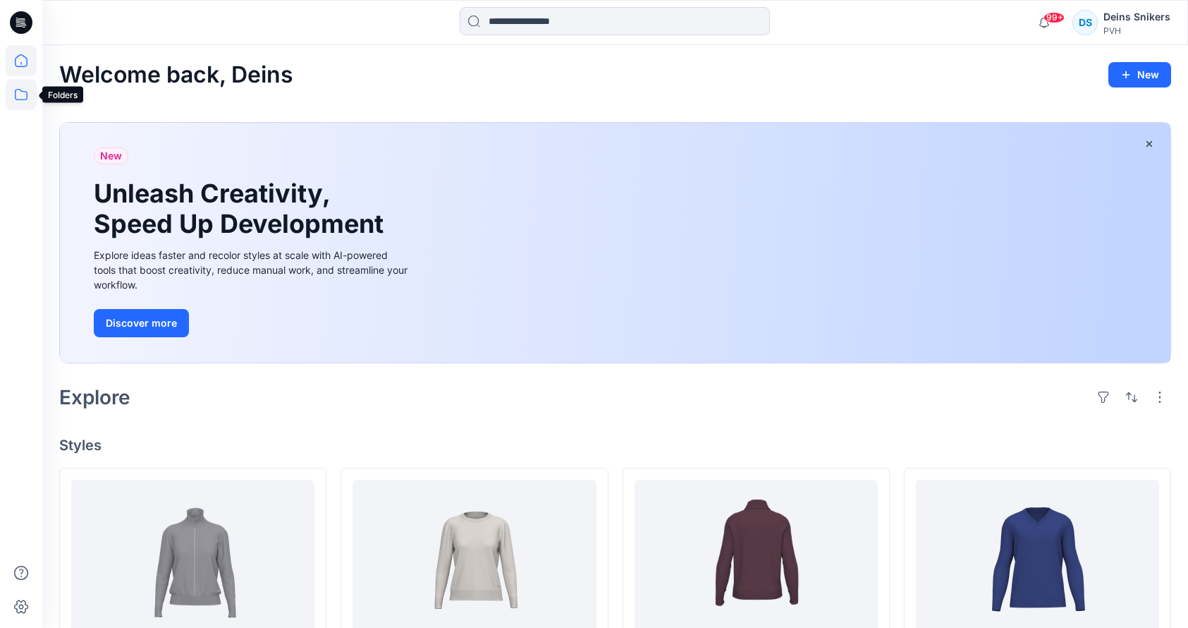
click at [25, 90] on icon at bounding box center [21, 94] width 31 height 31
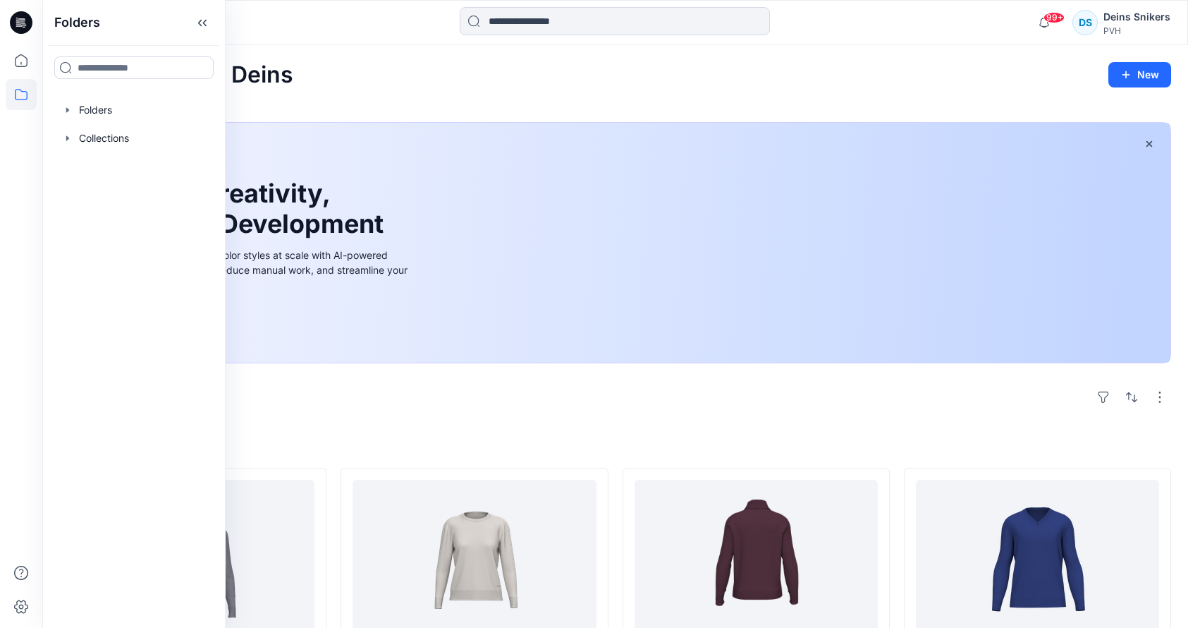
click at [375, 63] on div "Welcome back, Deins New" at bounding box center [615, 75] width 1112 height 26
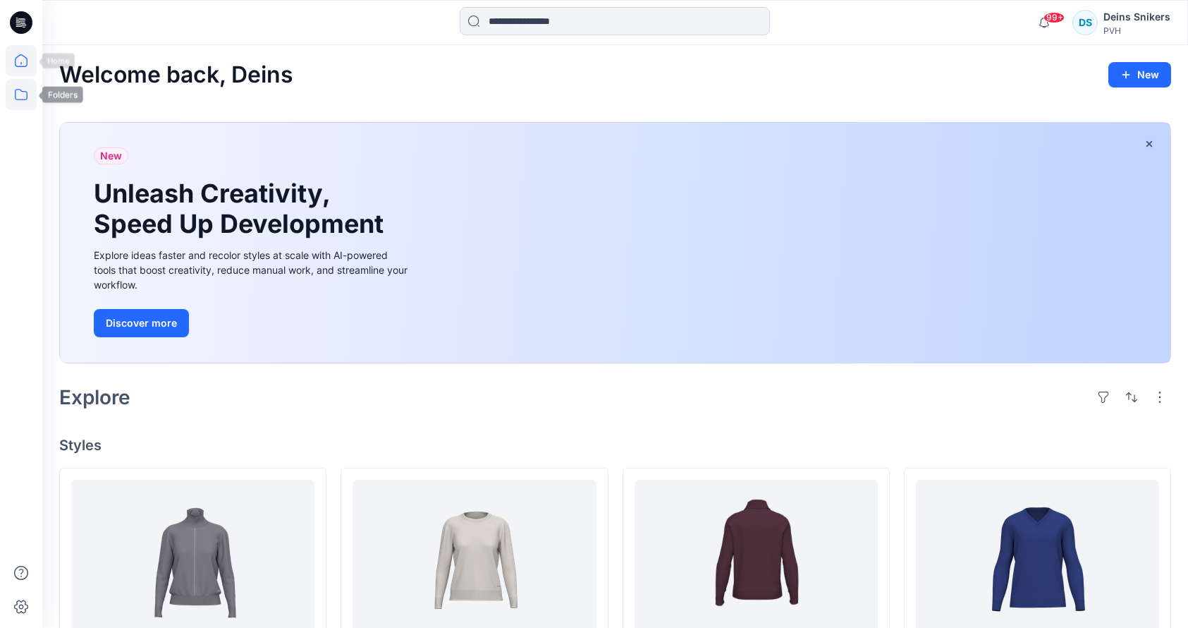
click at [18, 90] on icon at bounding box center [21, 94] width 31 height 31
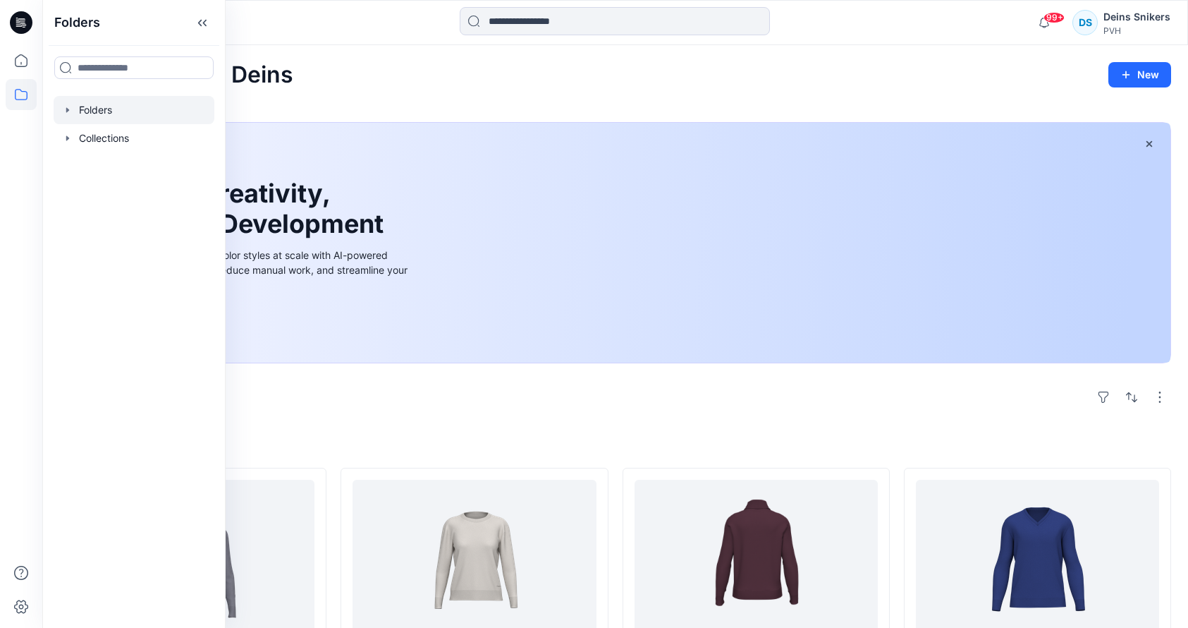
click at [70, 108] on icon "button" at bounding box center [67, 109] width 11 height 11
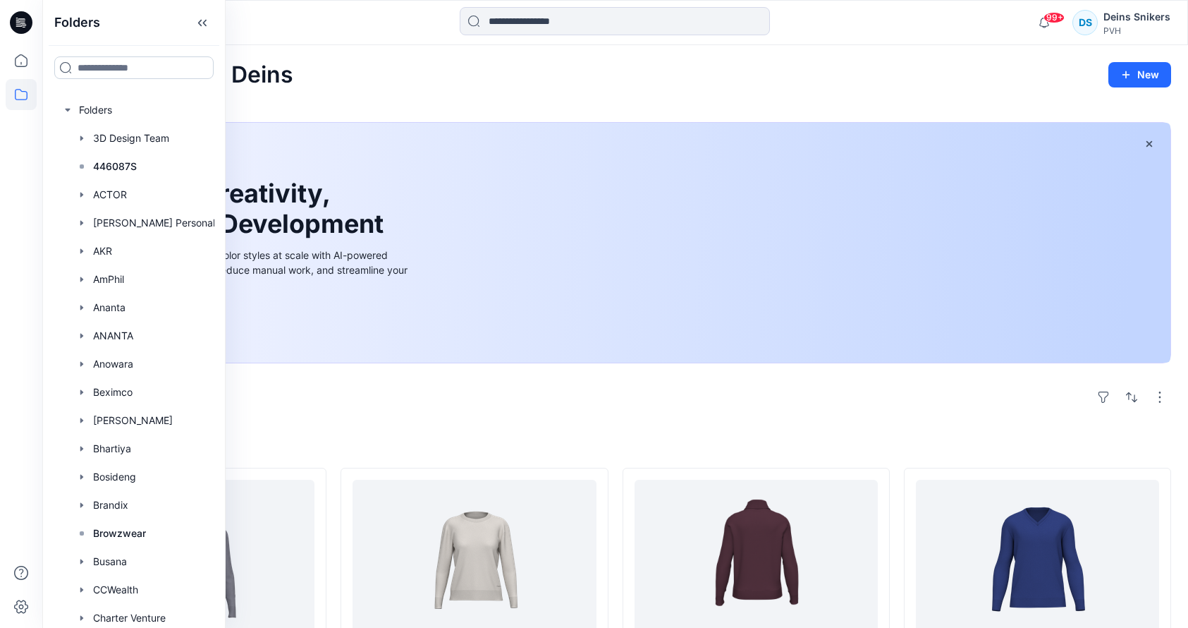
click at [112, 68] on input at bounding box center [133, 67] width 159 height 23
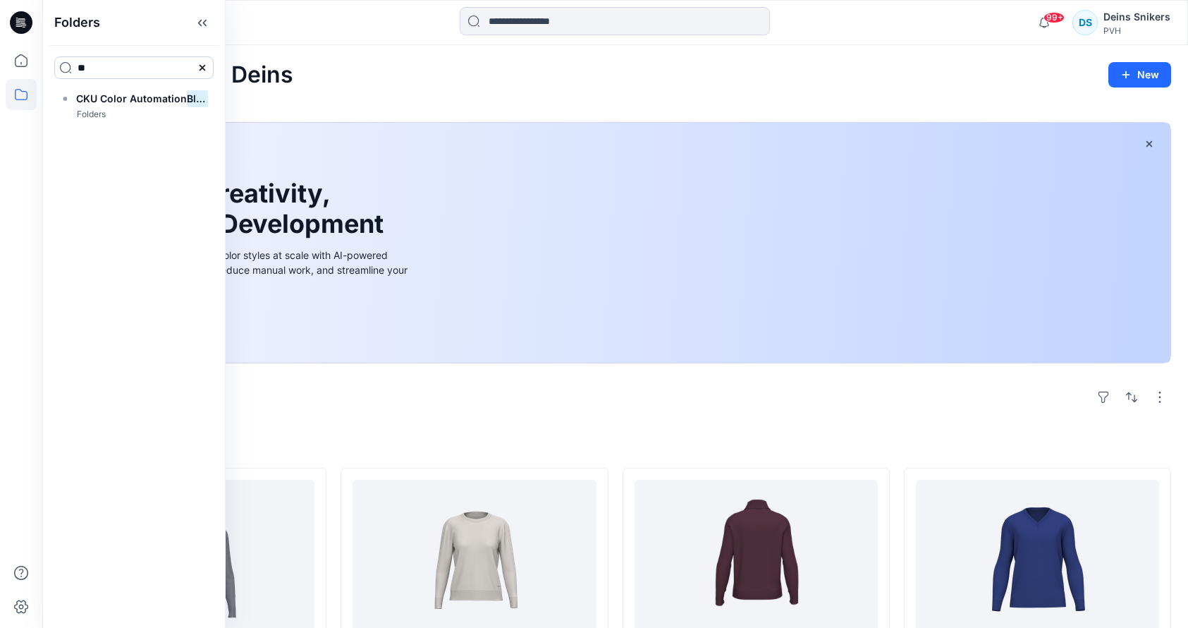
type input "*"
click at [91, 109] on div at bounding box center [134, 110] width 161 height 28
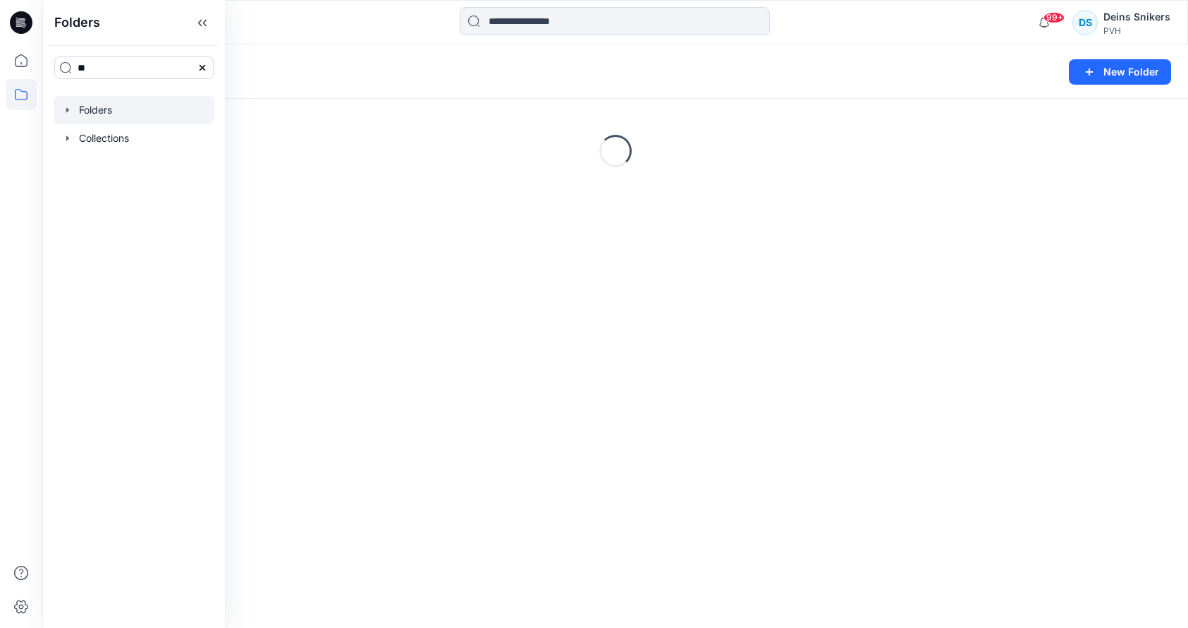
click at [64, 115] on icon "button" at bounding box center [67, 109] width 11 height 11
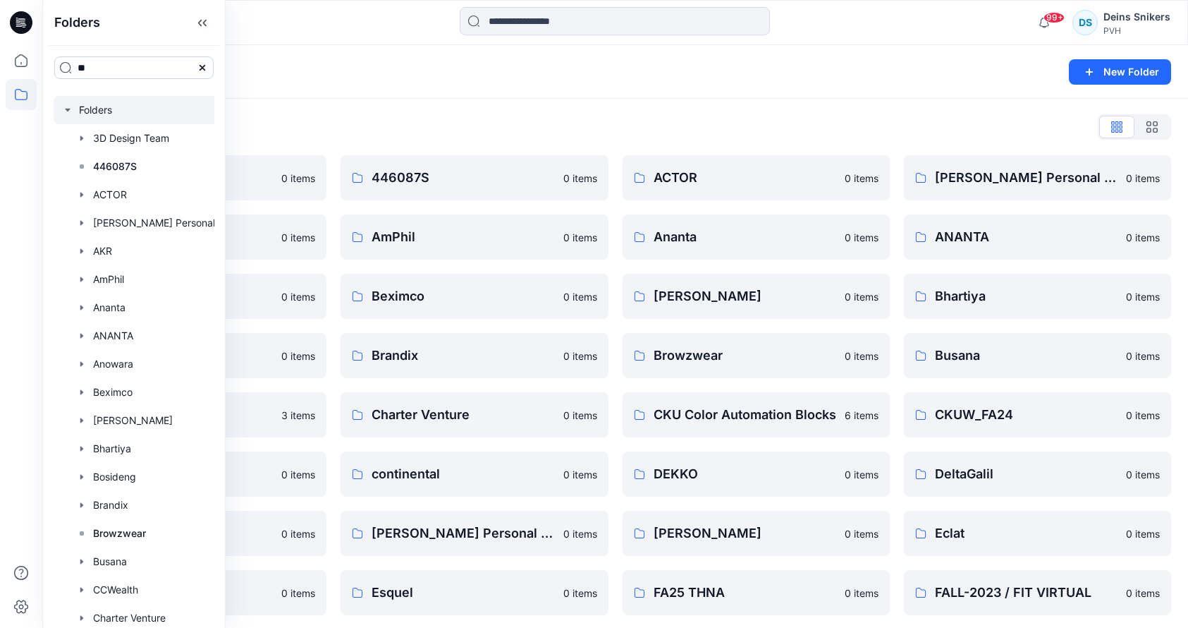
click at [109, 68] on input "**" at bounding box center [133, 67] width 159 height 23
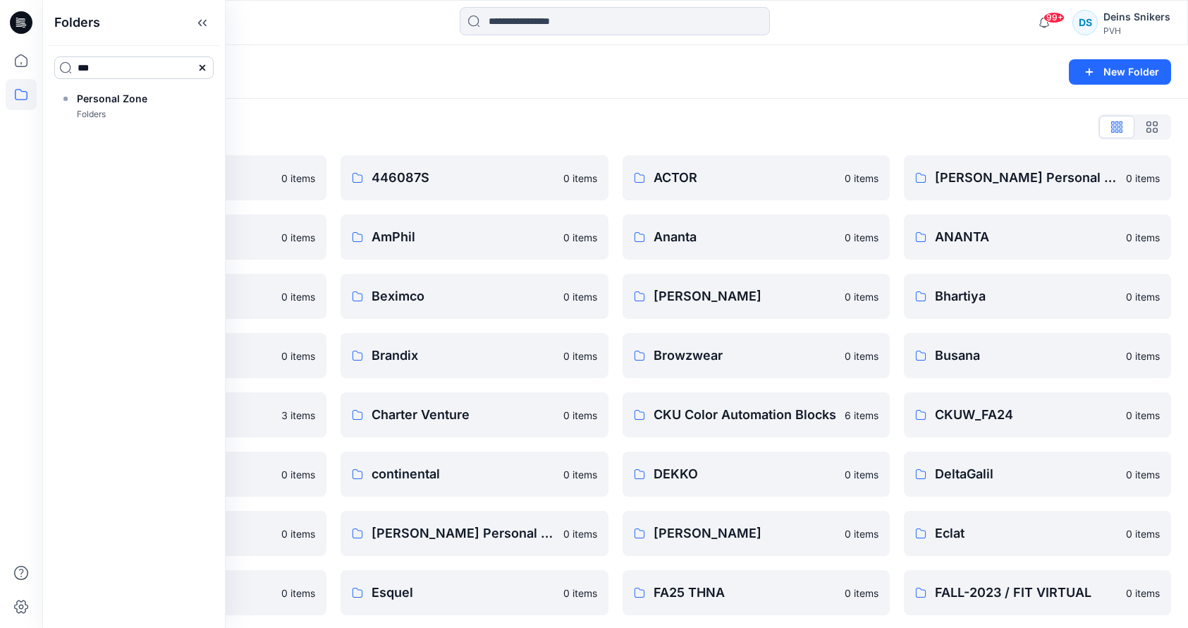
type input "**"
click at [70, 109] on icon "button" at bounding box center [67, 109] width 11 height 11
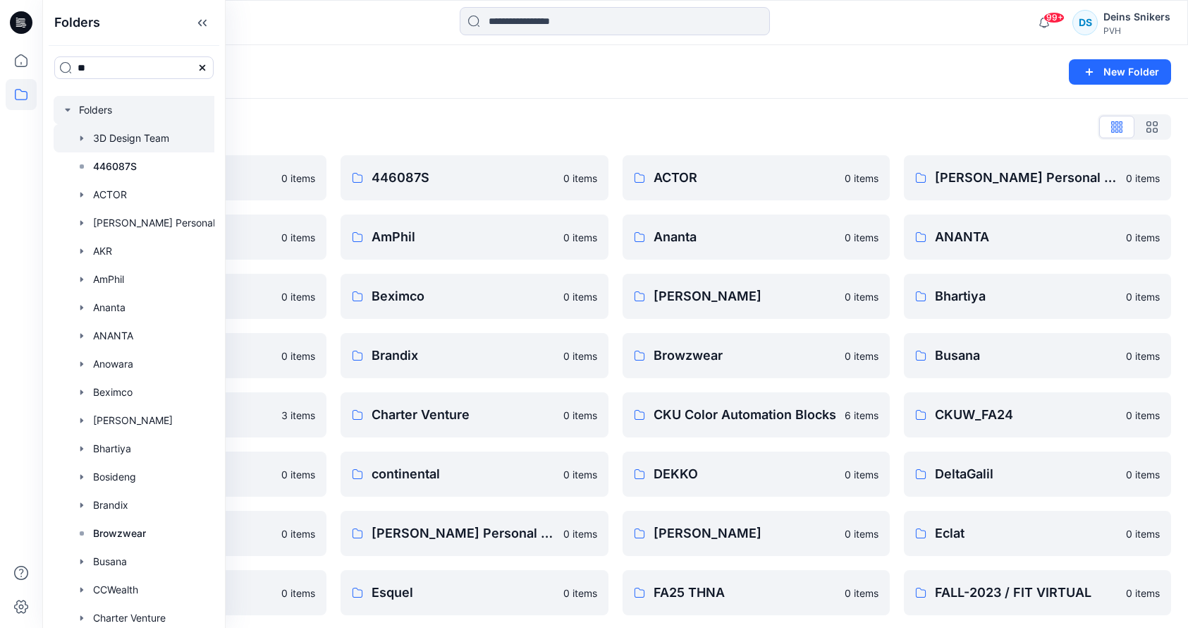
click at [94, 136] on div at bounding box center [152, 138] width 197 height 28
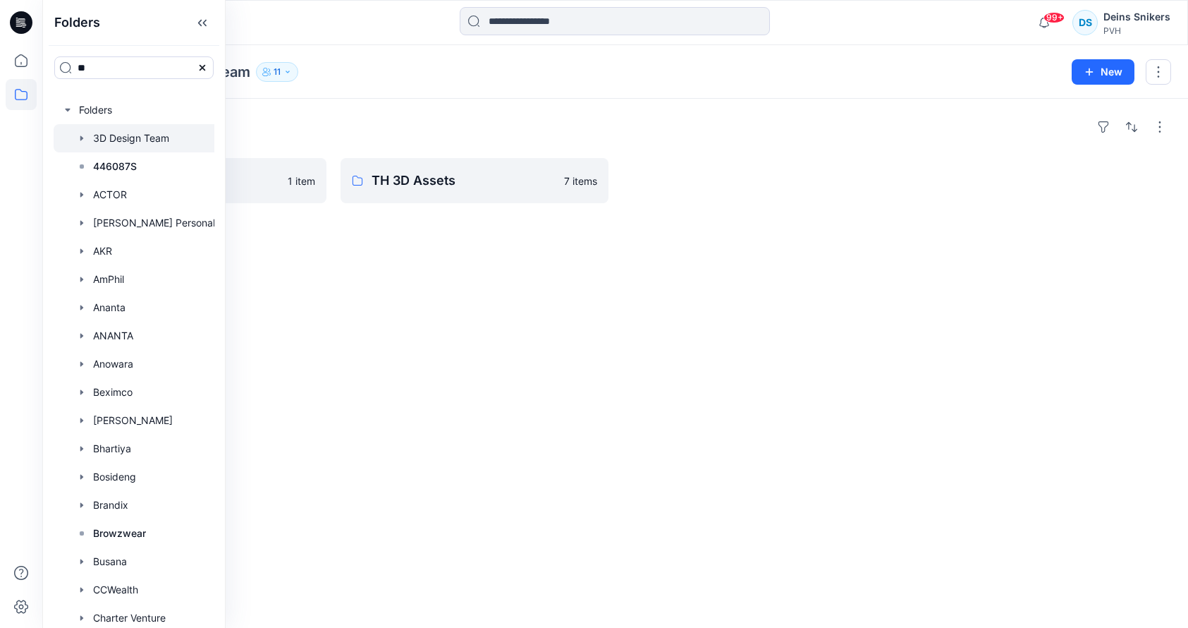
click at [420, 317] on div "Folders SU26 1 item TH 3D Assets 7 items" at bounding box center [615, 363] width 1146 height 529
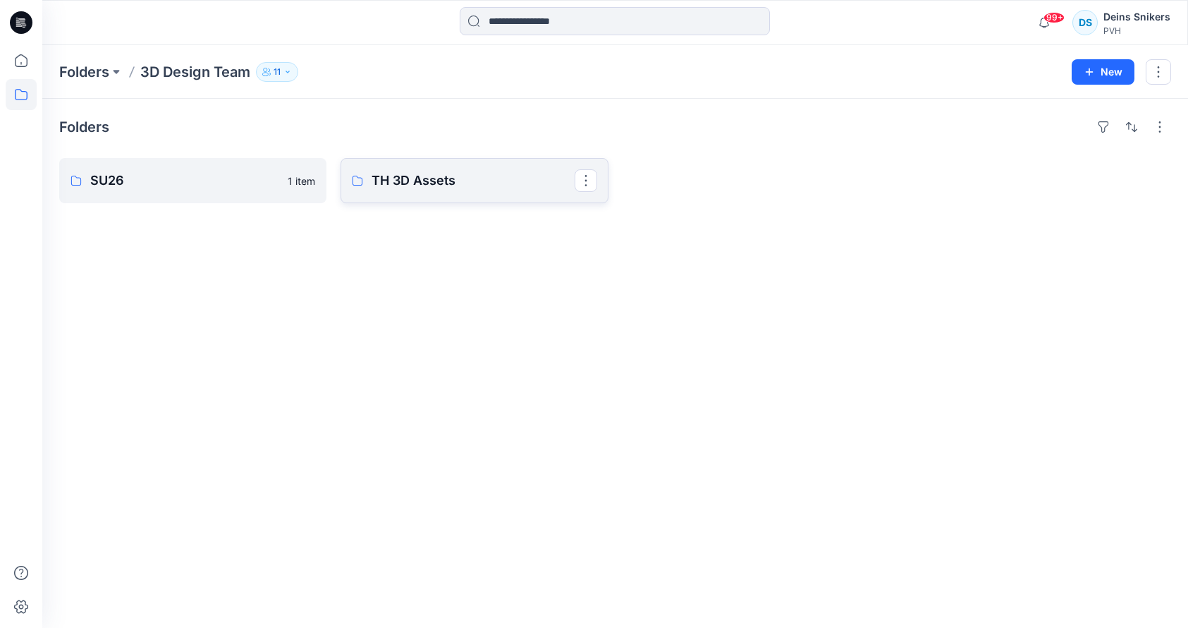
click at [430, 181] on p "TH 3D Assets" at bounding box center [473, 181] width 202 height 20
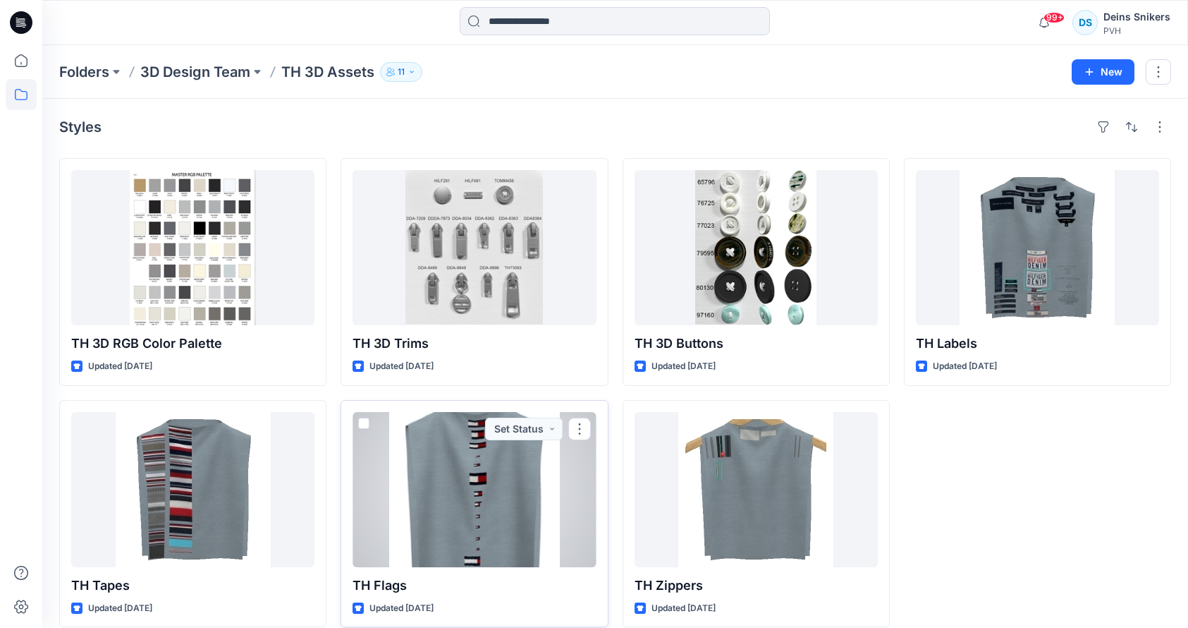
scroll to position [16, 0]
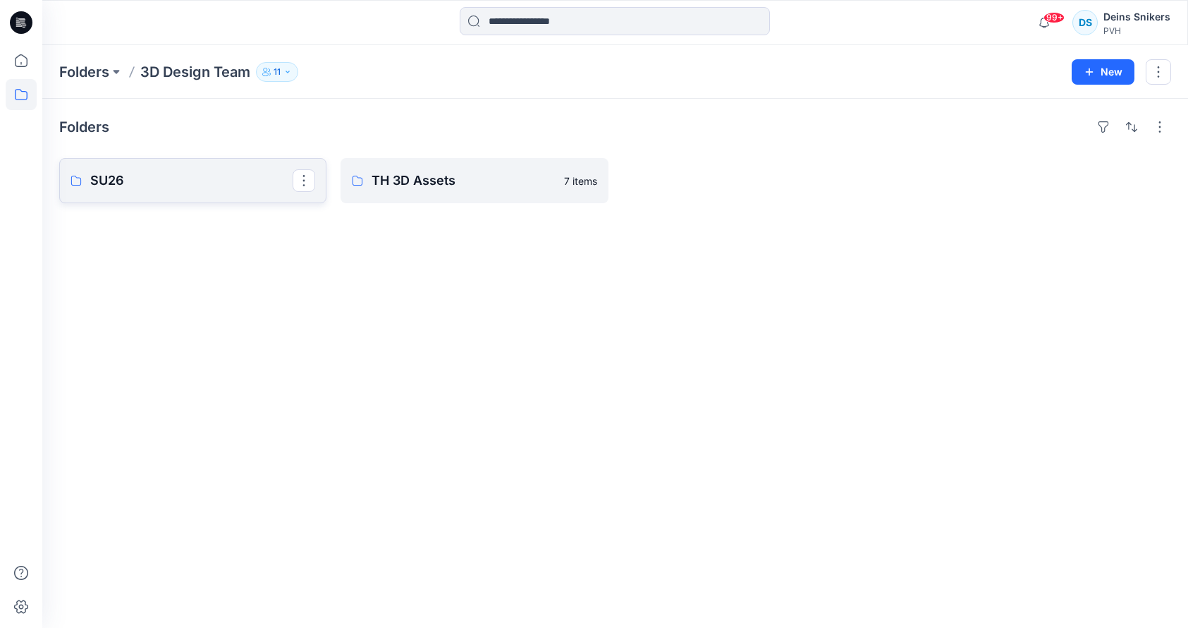
click at [166, 181] on p "SU26" at bounding box center [191, 181] width 202 height 20
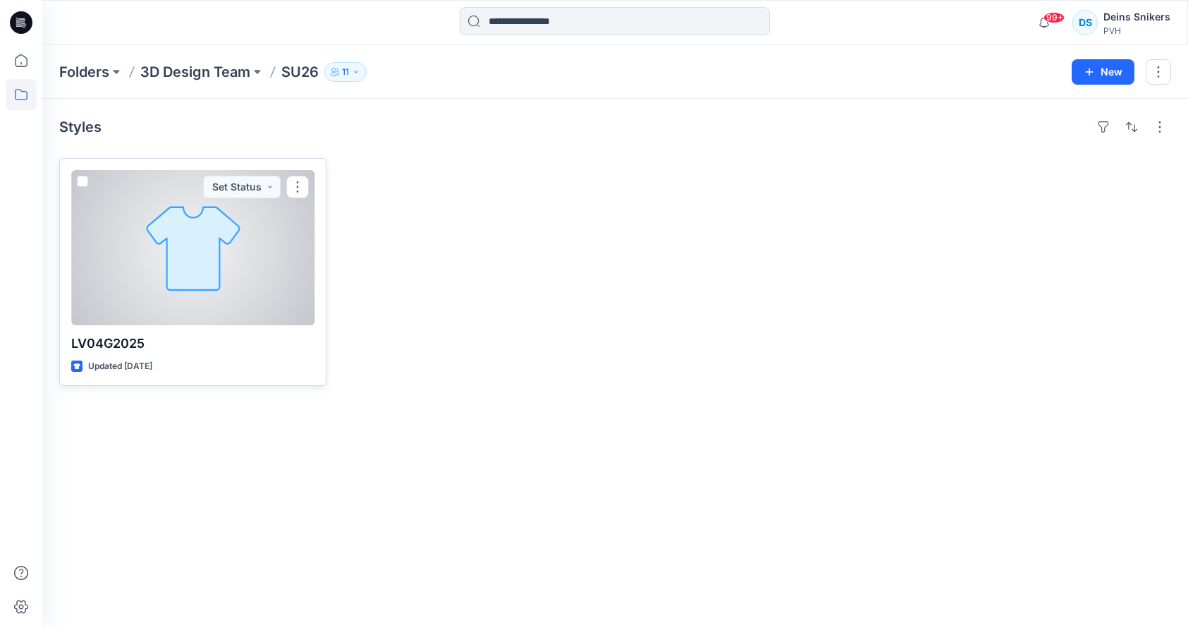
click at [218, 227] on div at bounding box center [192, 247] width 243 height 155
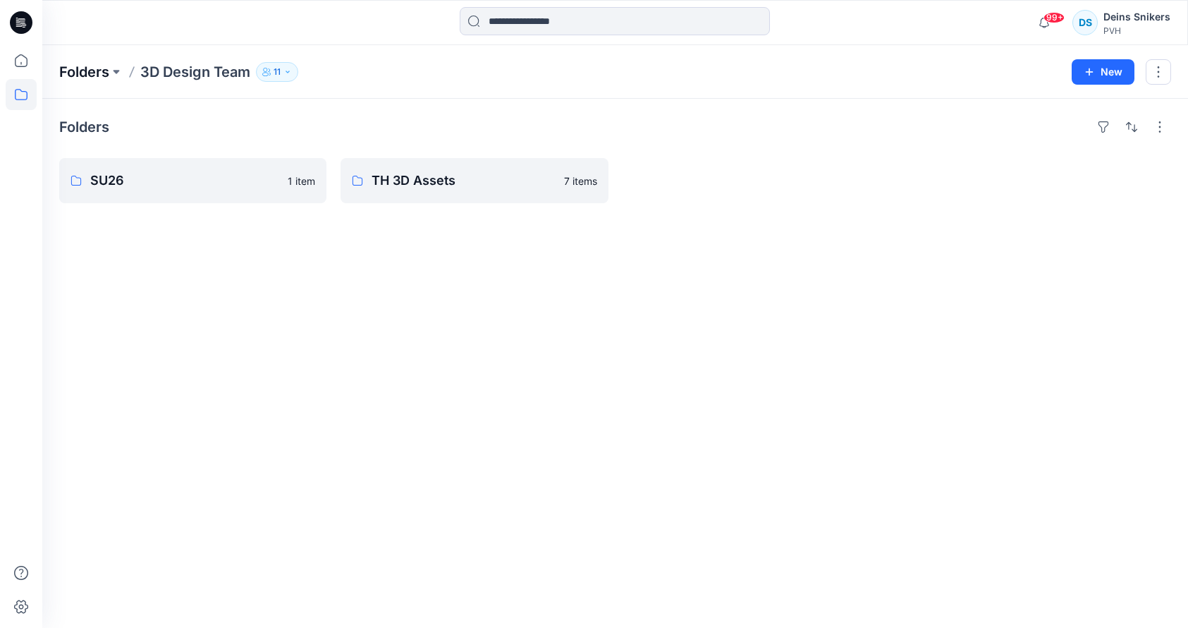
click at [108, 72] on p "Folders" at bounding box center [84, 72] width 50 height 20
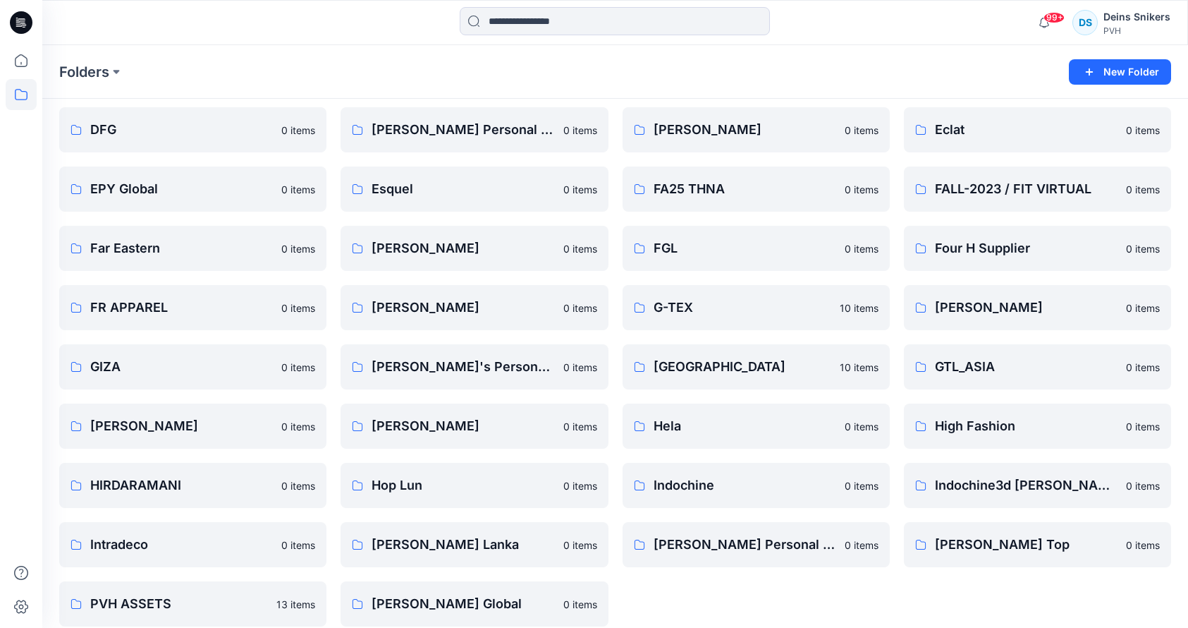
scroll to position [419, 0]
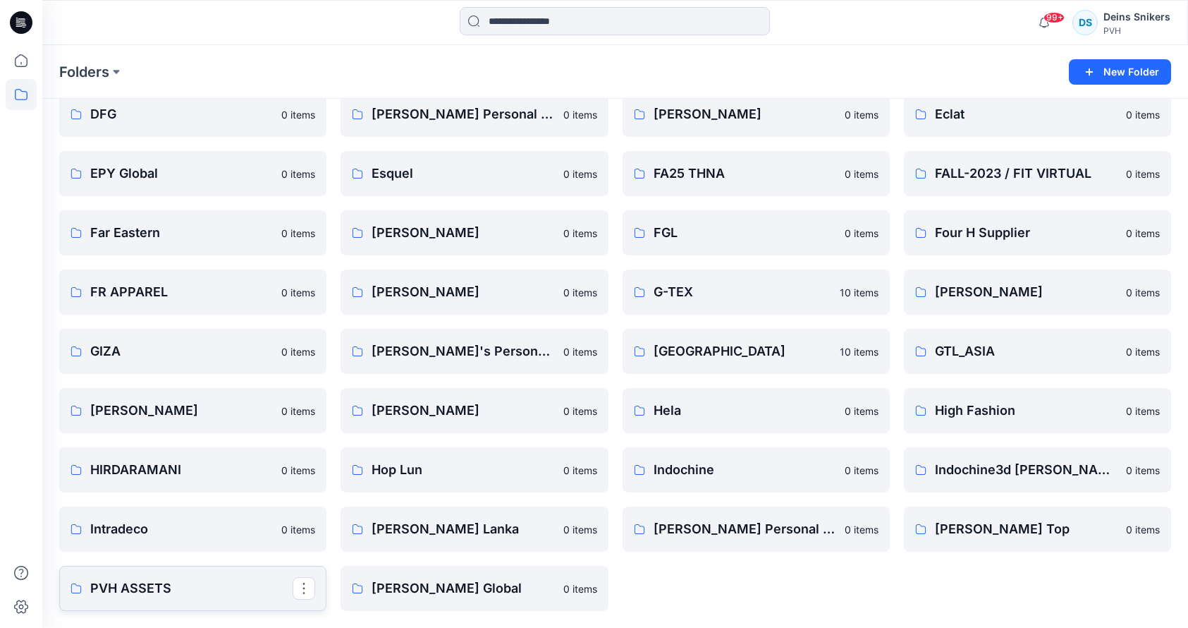
click at [154, 580] on p "PVH ASSETS" at bounding box center [191, 588] width 202 height 20
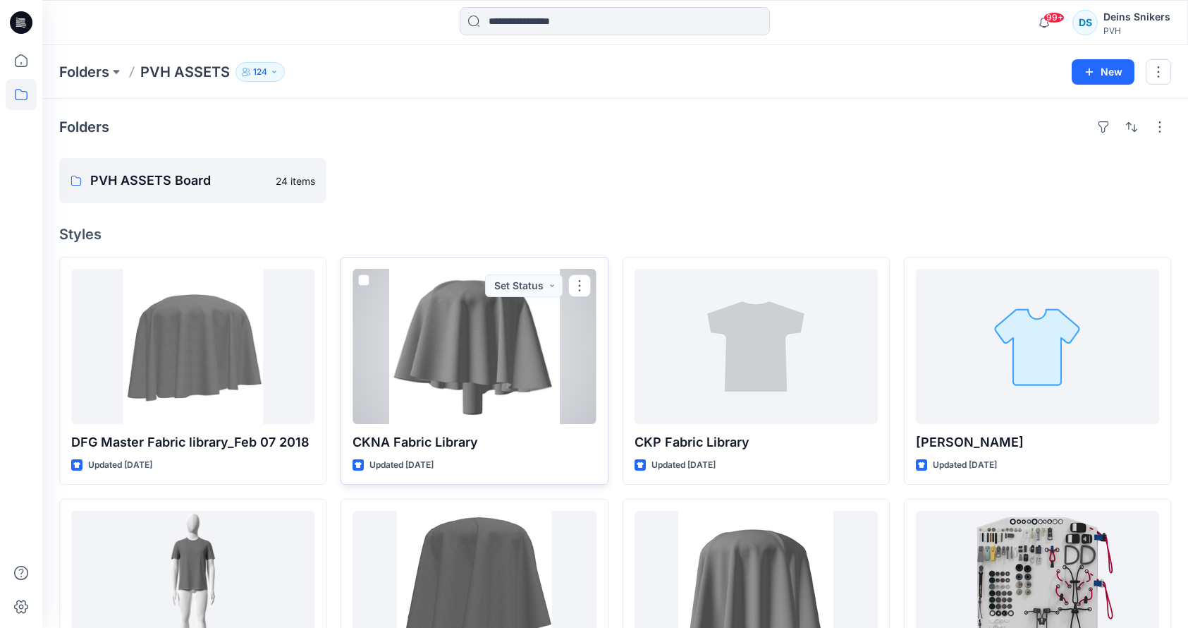
click at [523, 360] on div at bounding box center [474, 346] width 243 height 155
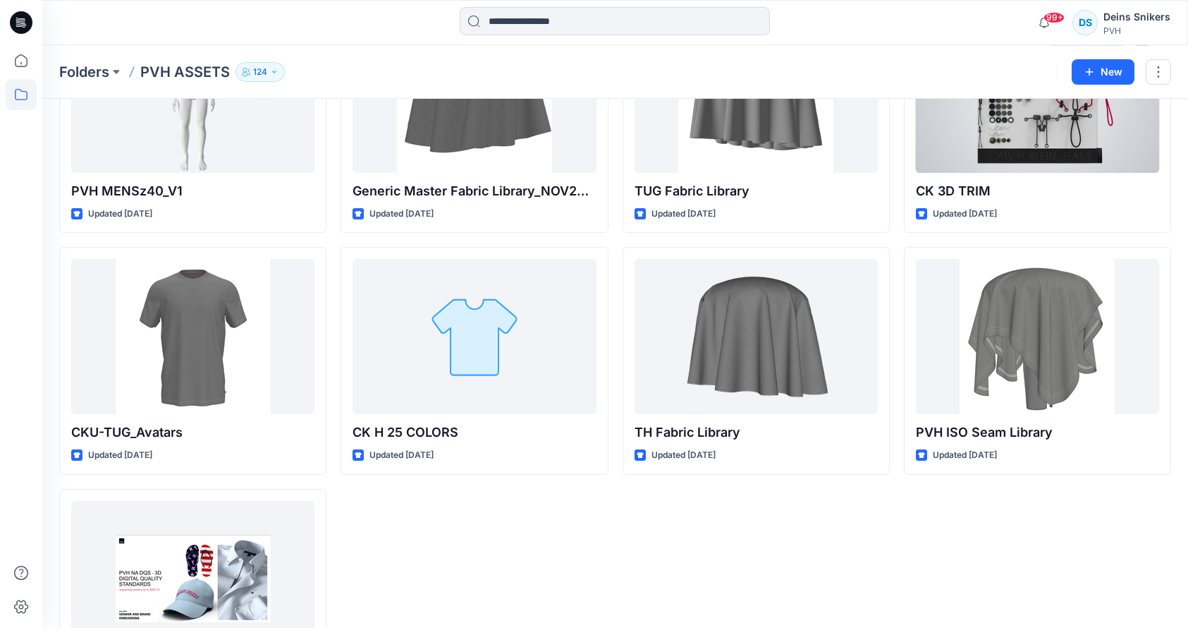
scroll to position [598, 0]
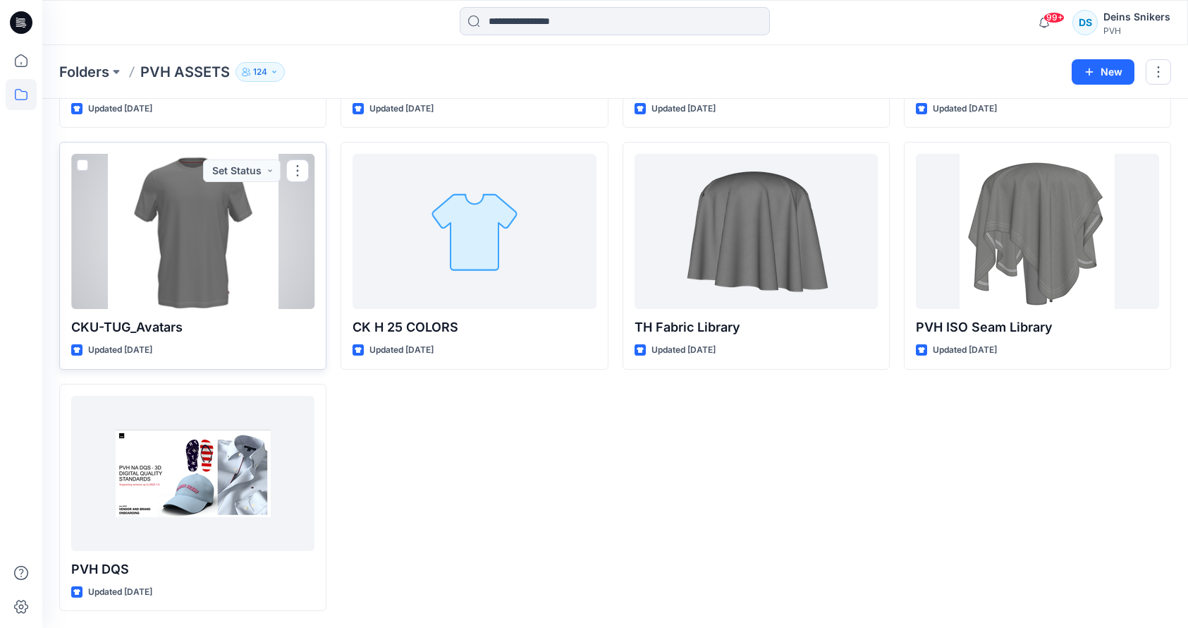
click at [155, 272] on div at bounding box center [192, 231] width 243 height 155
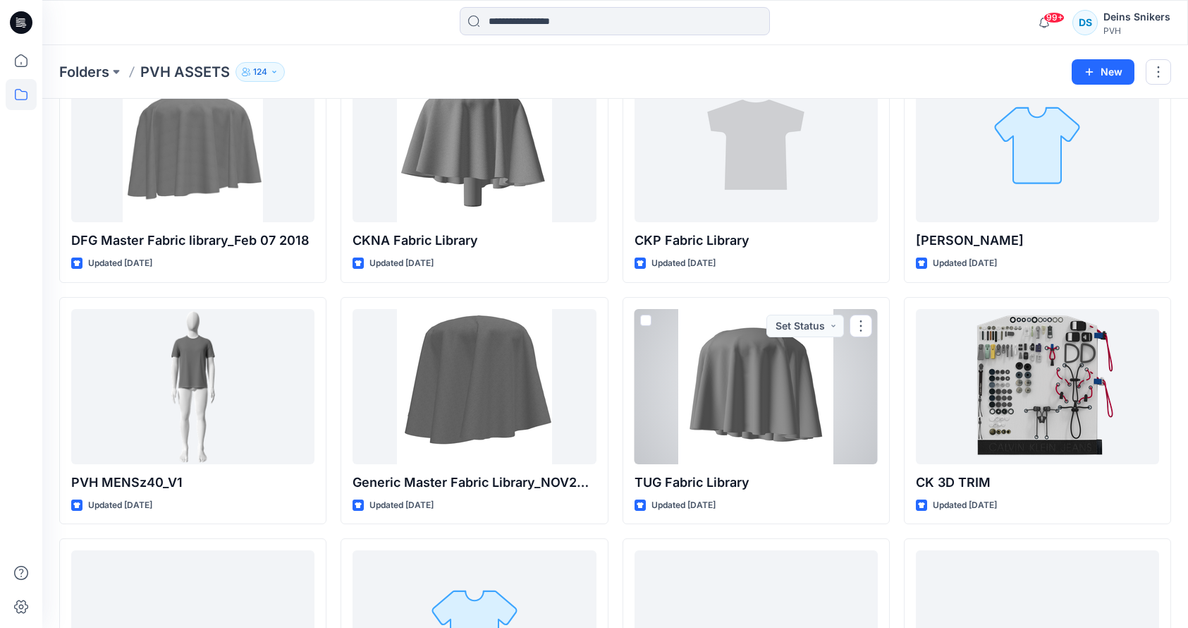
scroll to position [202, 0]
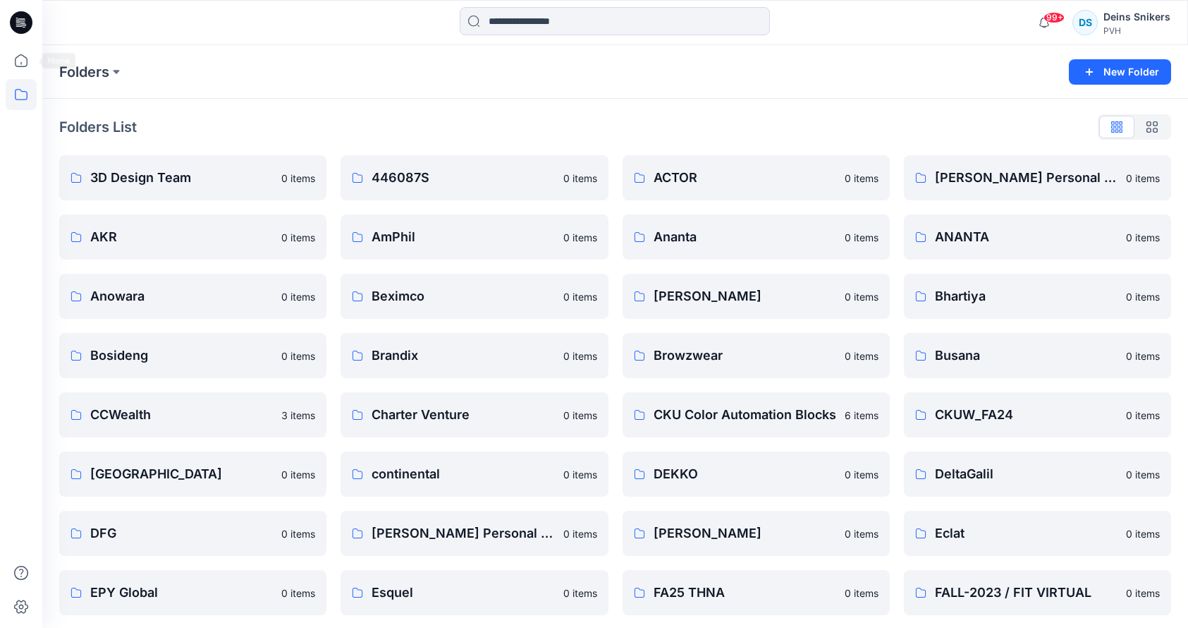
click at [26, 85] on icon at bounding box center [21, 94] width 31 height 31
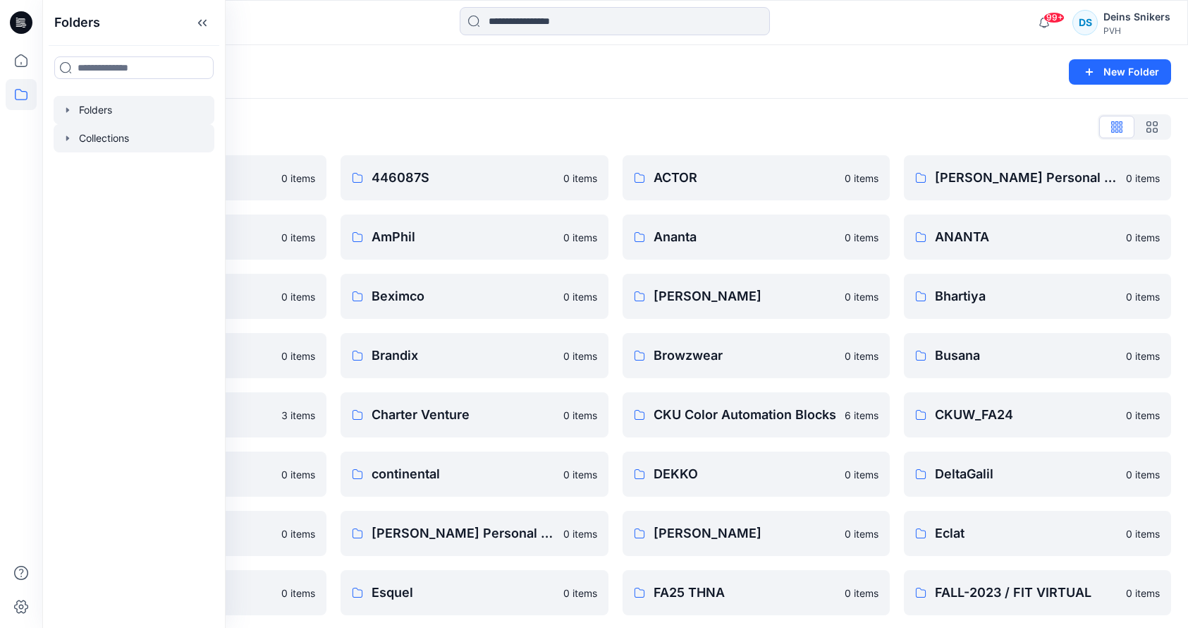
click at [68, 140] on icon "button" at bounding box center [67, 138] width 11 height 11
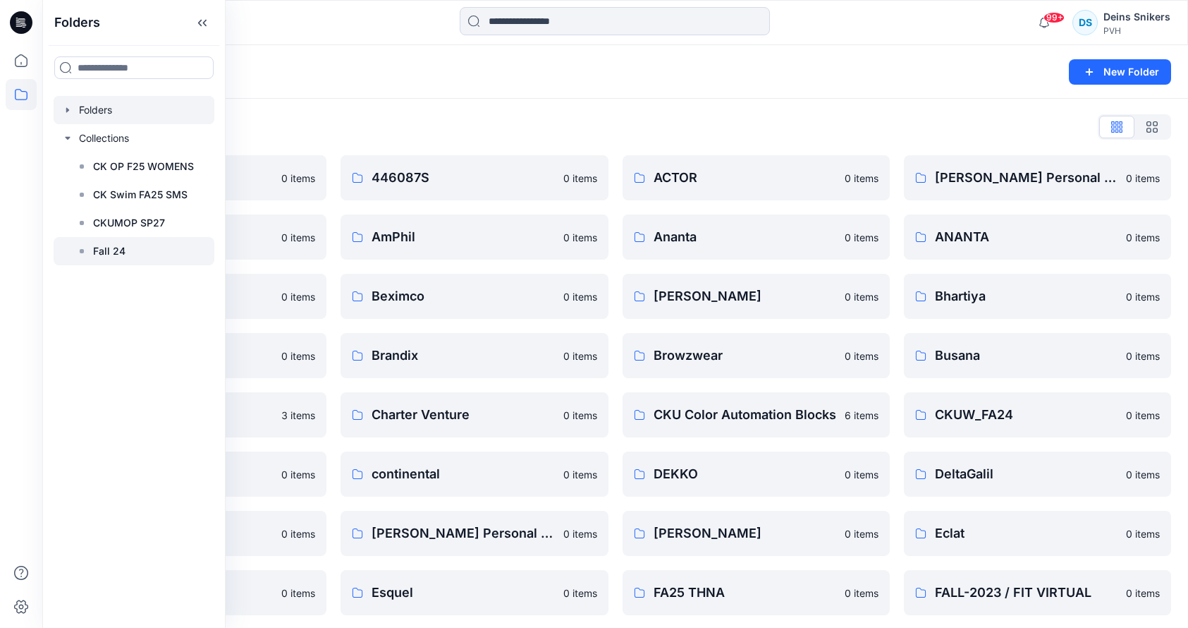
click at [140, 241] on div at bounding box center [134, 251] width 161 height 28
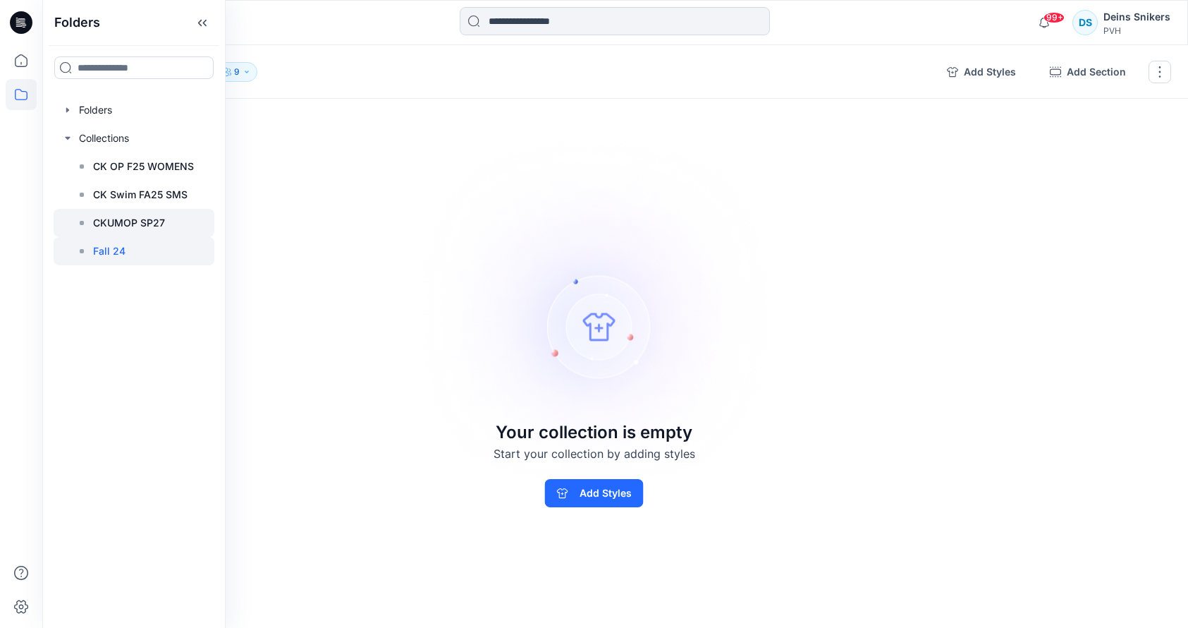
click at [141, 224] on p "CKUMOP SP27" at bounding box center [129, 222] width 72 height 17
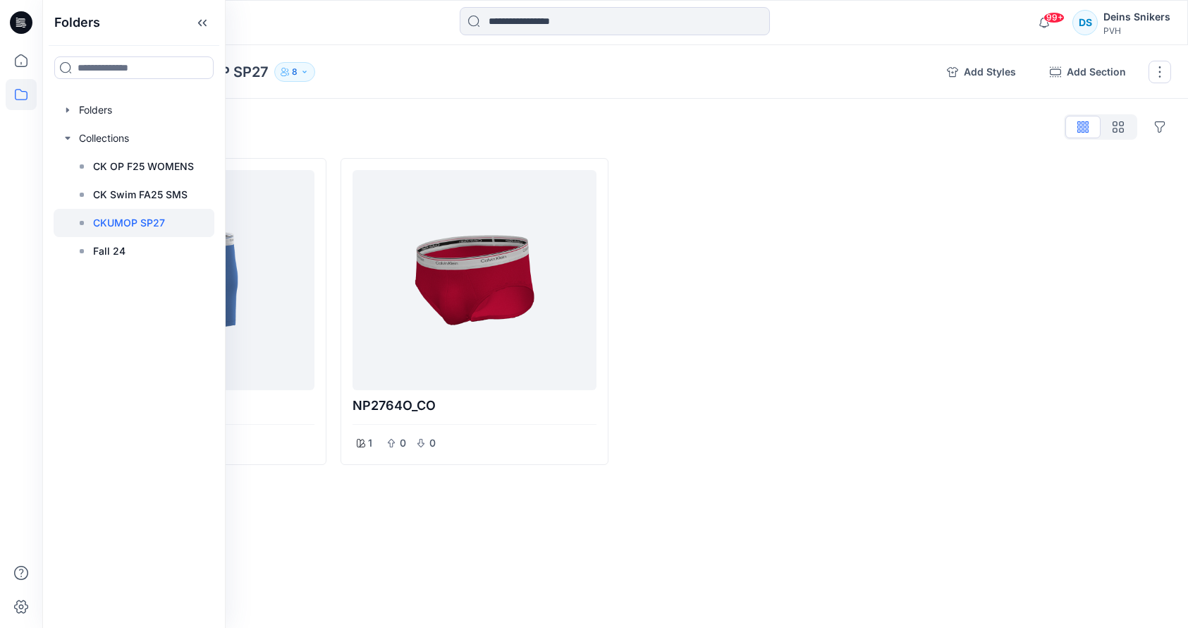
click at [800, 266] on div at bounding box center [756, 311] width 267 height 307
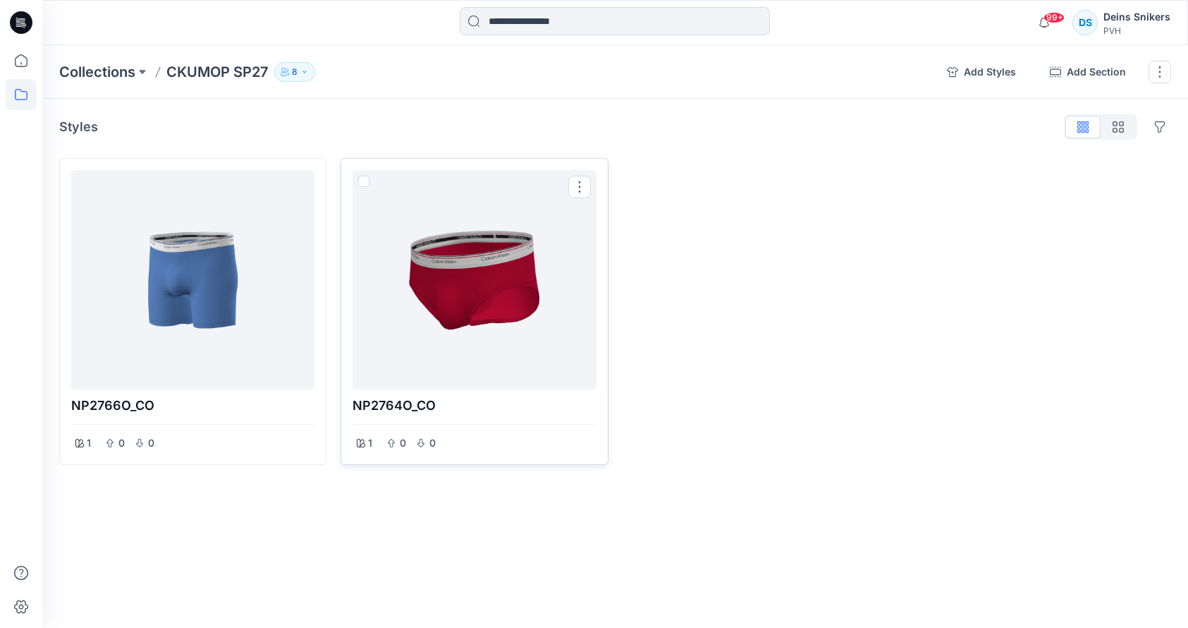
click at [495, 286] on div at bounding box center [474, 280] width 232 height 209
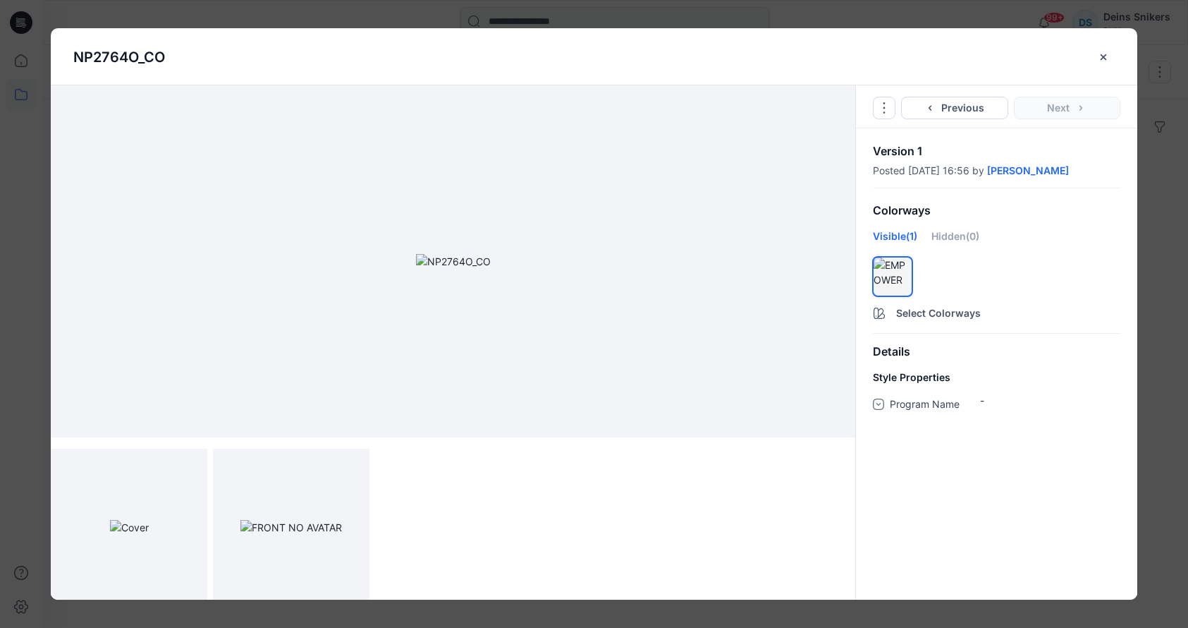
click at [1176, 336] on div "NP2764O_CO Go to Original Style Duplicate Original Style to... Previous Next Ve…" at bounding box center [594, 314] width 1188 height 628
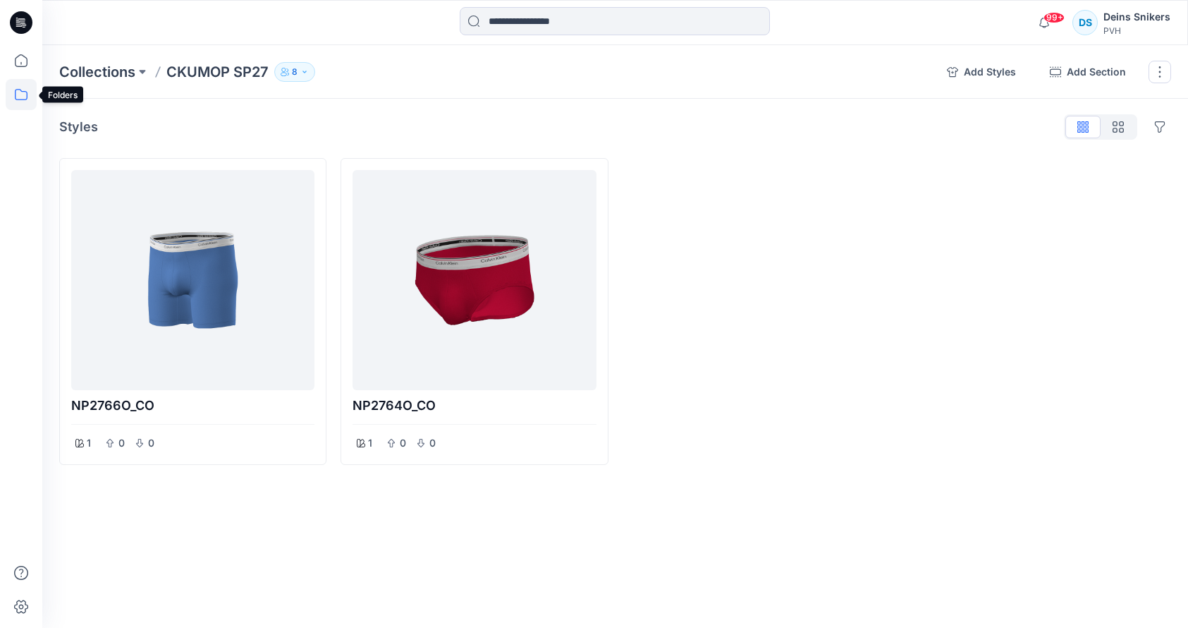
click at [28, 104] on icon at bounding box center [21, 94] width 31 height 31
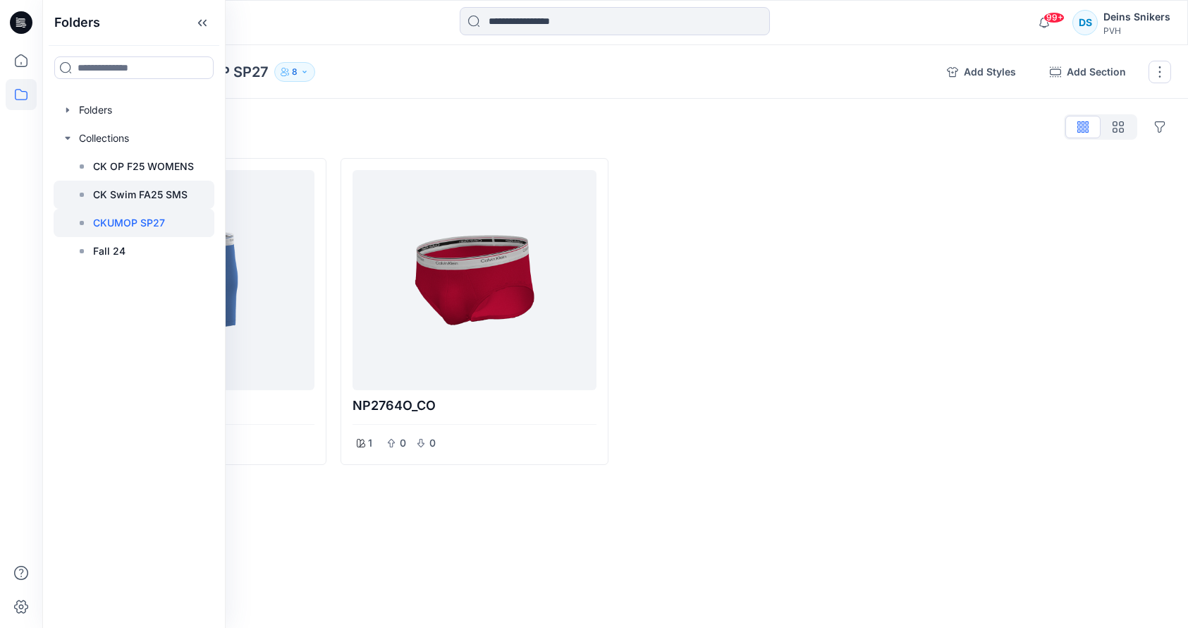
click at [119, 193] on p "CK Swim FA25 SMS" at bounding box center [140, 194] width 94 height 17
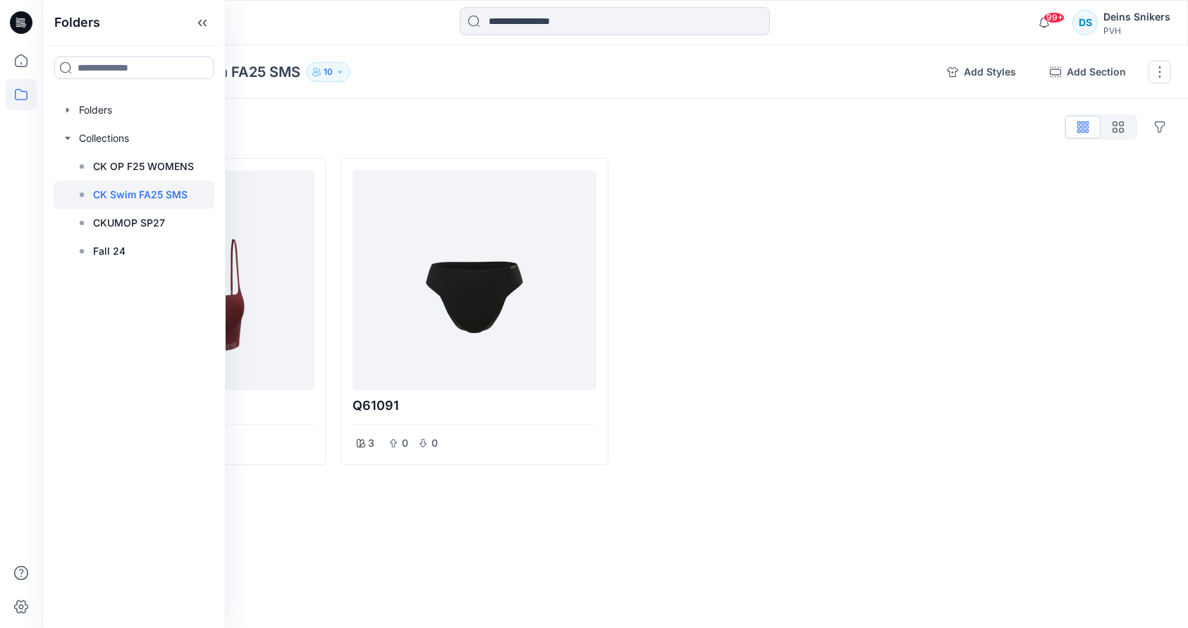
click at [673, 295] on div at bounding box center [756, 311] width 267 height 307
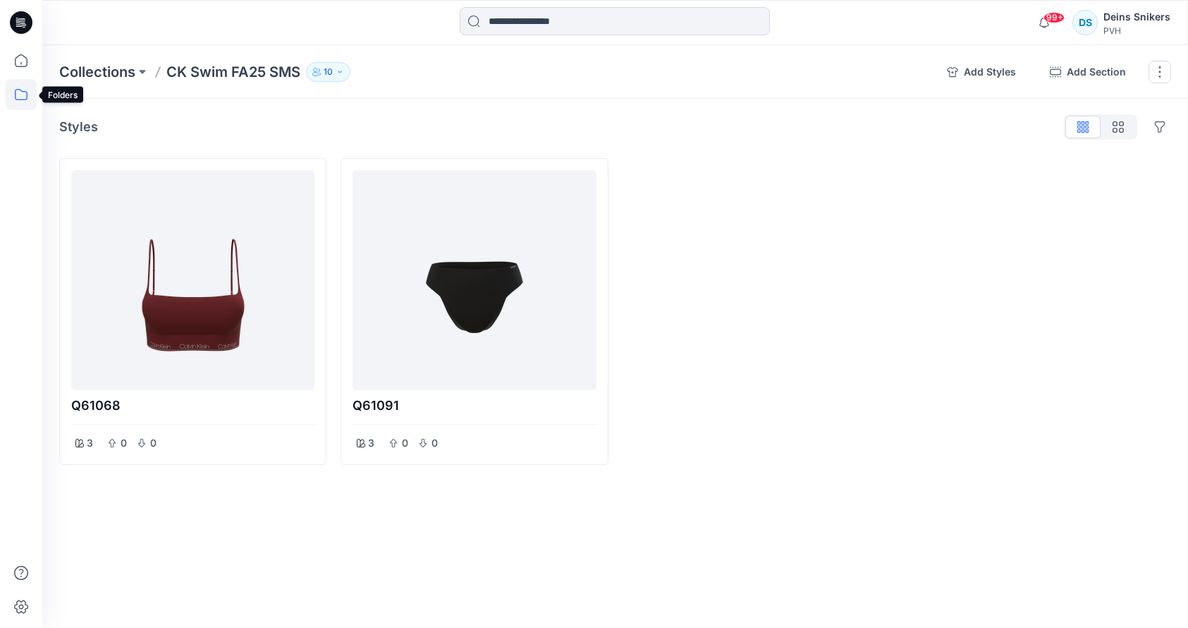
click at [18, 92] on icon at bounding box center [21, 94] width 31 height 31
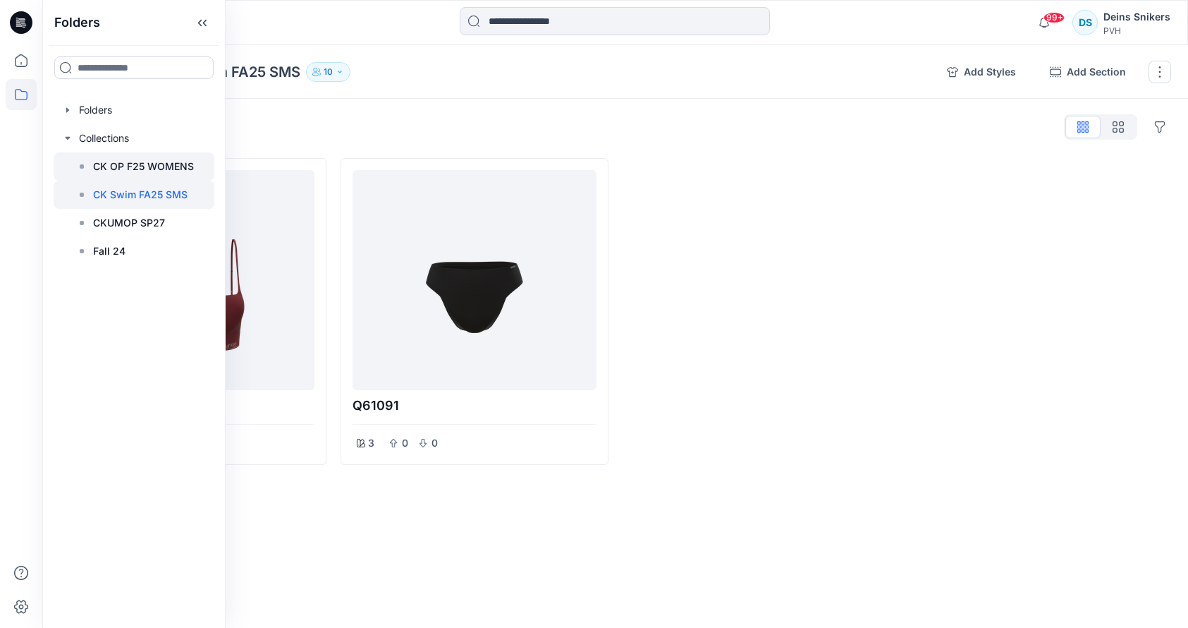
click at [114, 169] on p "CK OP F25 WOMENS" at bounding box center [143, 166] width 101 height 17
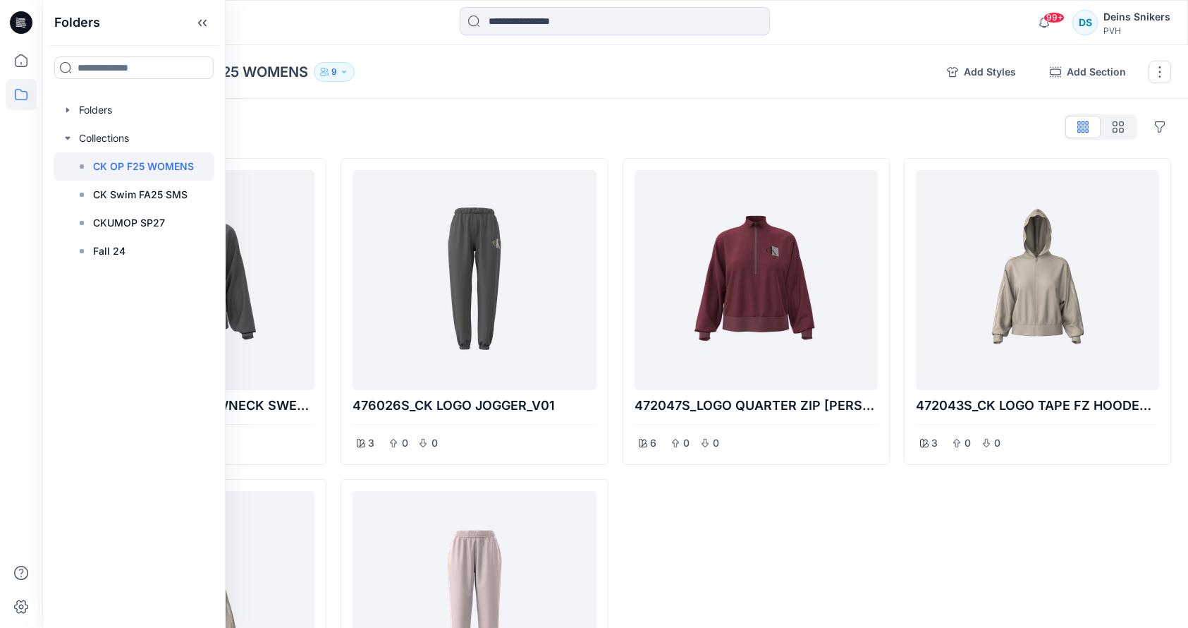
click at [721, 106] on div "Styles Hide Legacy Styles 472041S_CK LOGO CREWNECK SWEATSHIRT_V01 3 0 0 472043S…" at bounding box center [615, 477] width 1146 height 757
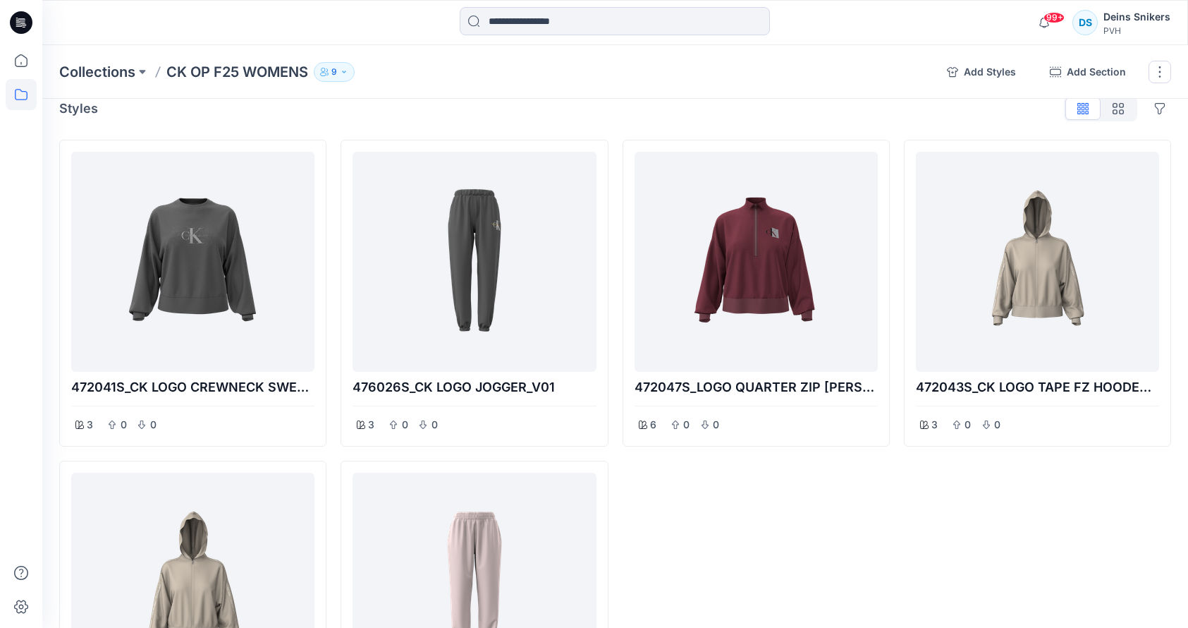
scroll to position [75, 0]
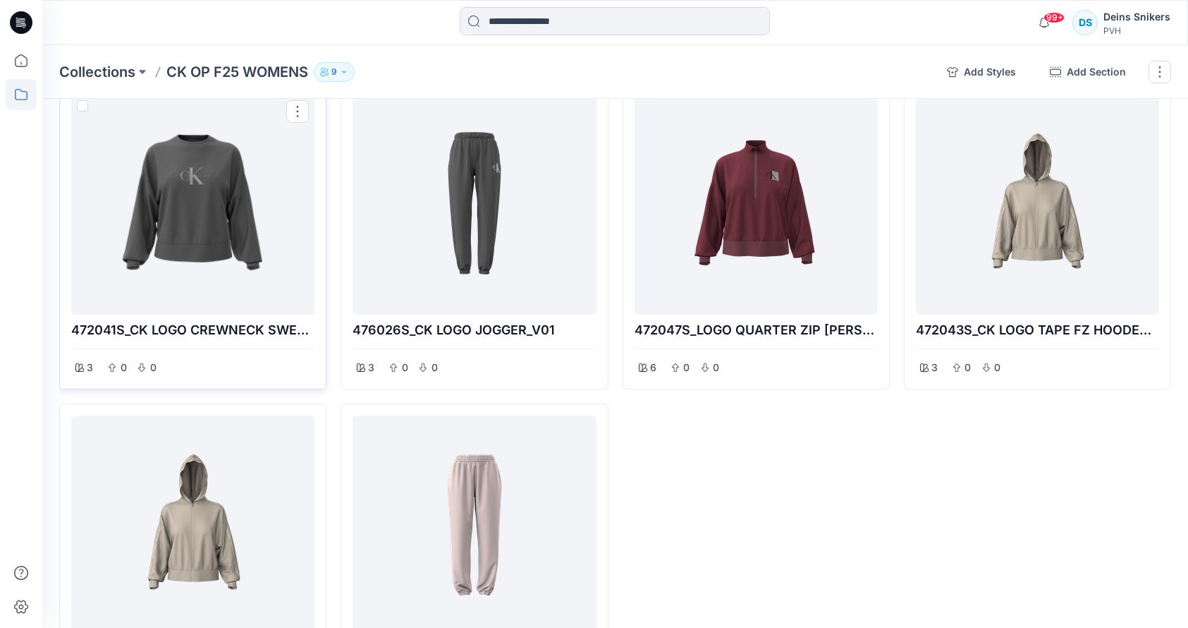
click at [205, 222] on div at bounding box center [193, 204] width 232 height 209
click at [224, 262] on div at bounding box center [193, 204] width 232 height 209
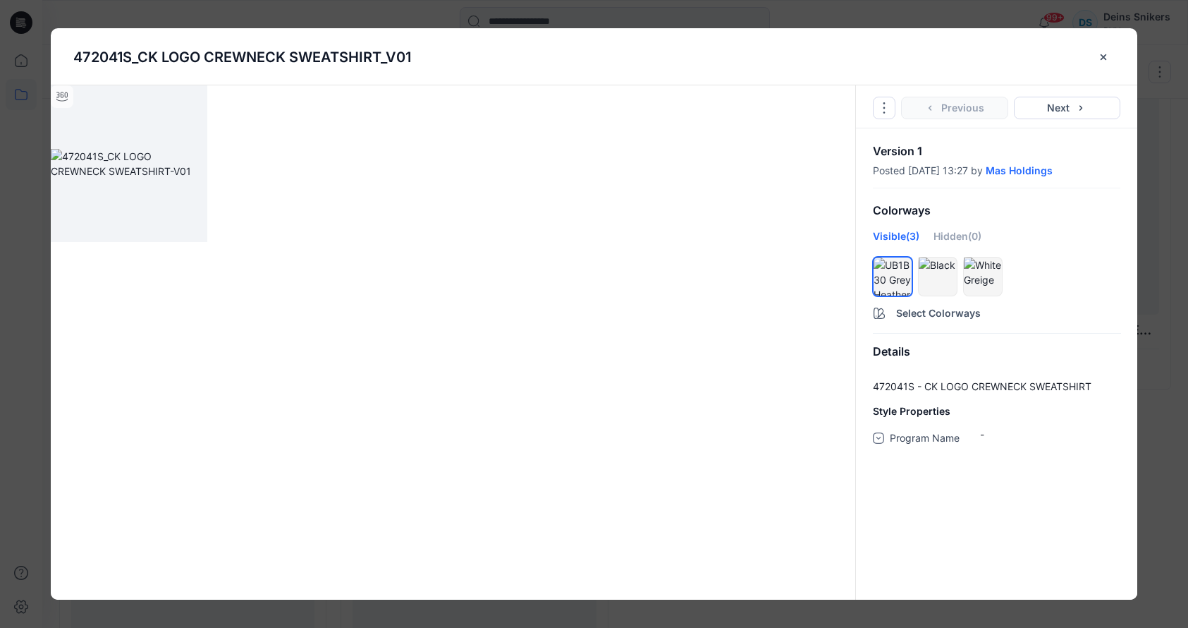
click at [1161, 379] on div "472041S_CK LOGO CREWNECK SWEATSHIRT_V01 Go to Original Style Duplicate Original…" at bounding box center [594, 314] width 1188 height 628
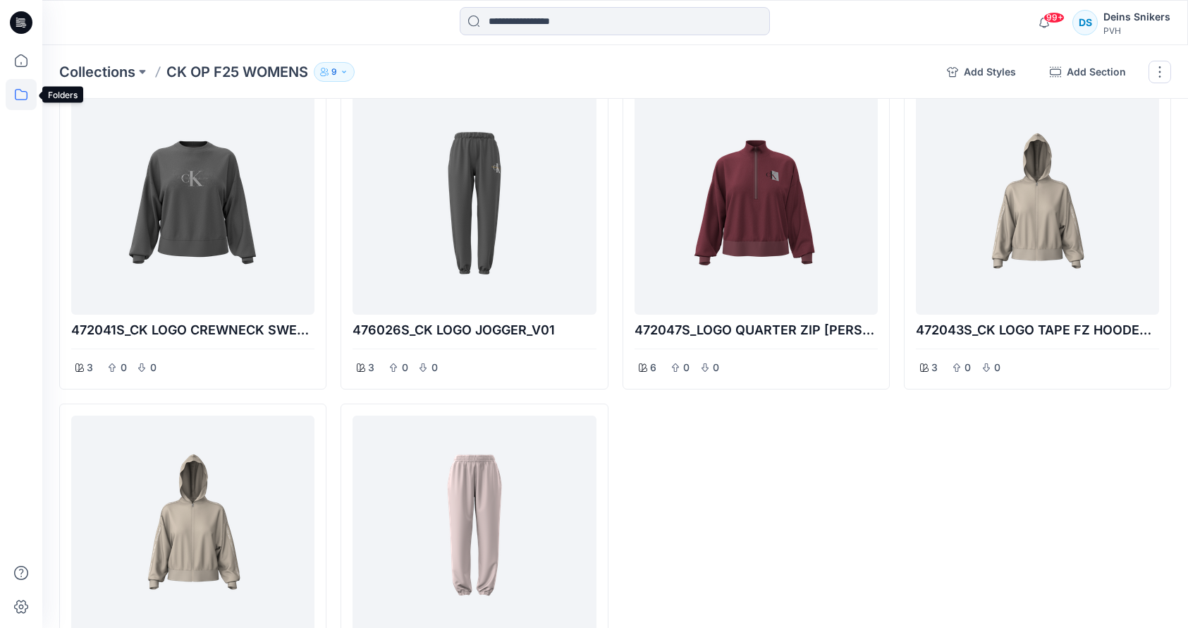
click at [28, 94] on icon at bounding box center [21, 94] width 31 height 31
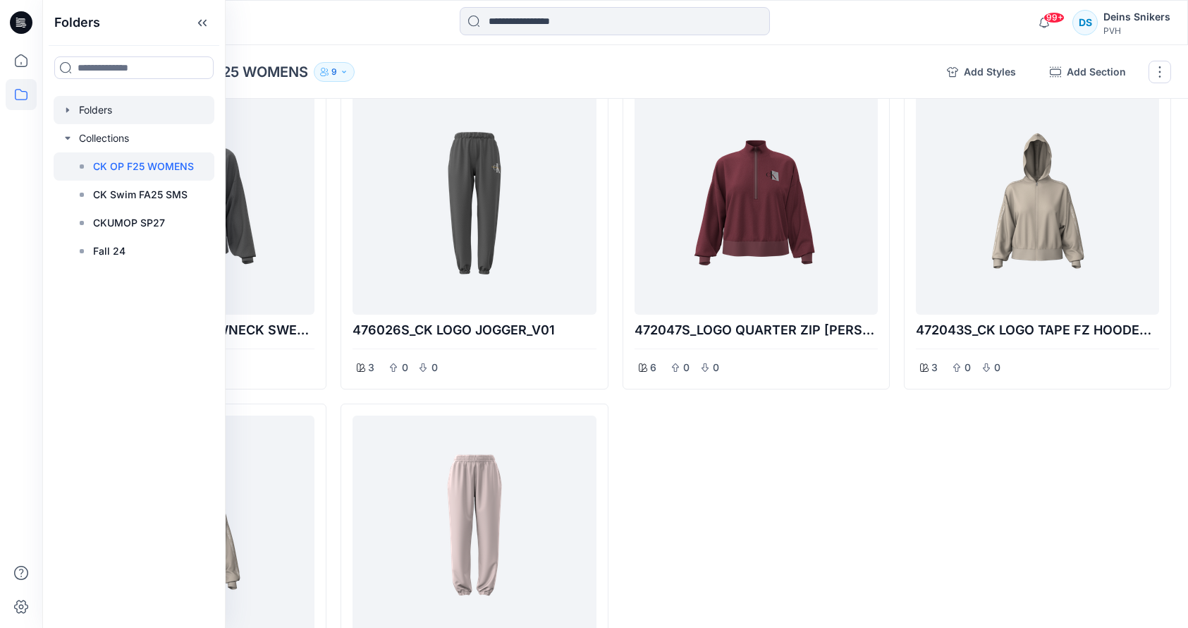
click at [96, 114] on div at bounding box center [134, 110] width 161 height 28
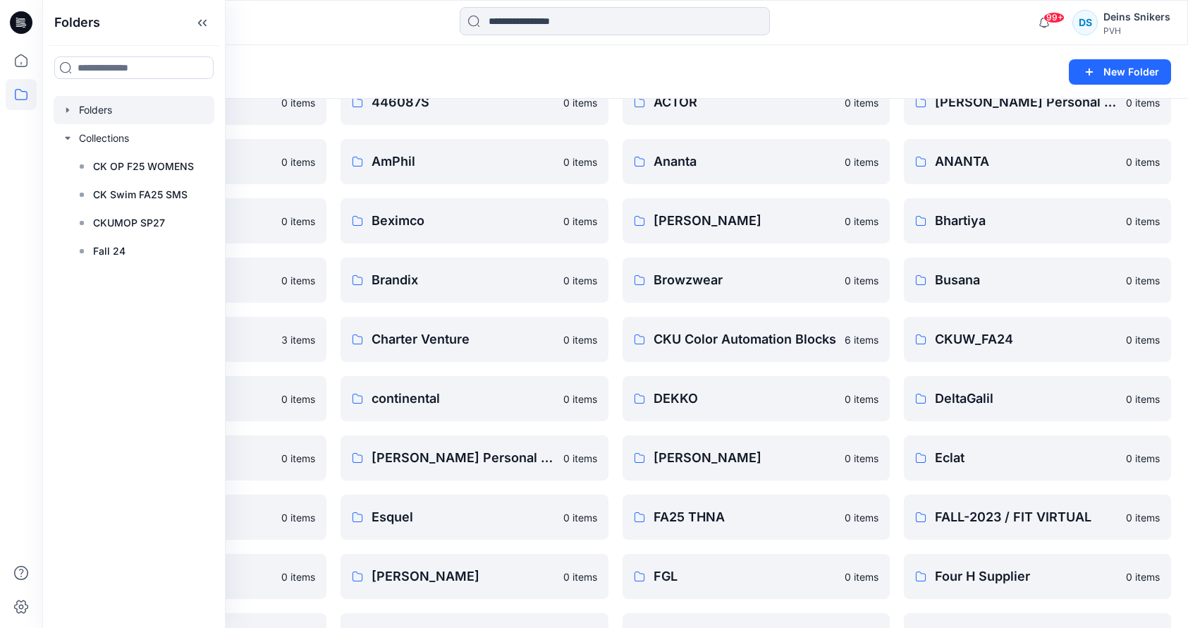
click at [508, 71] on div "Folders" at bounding box center [560, 72] width 1002 height 20
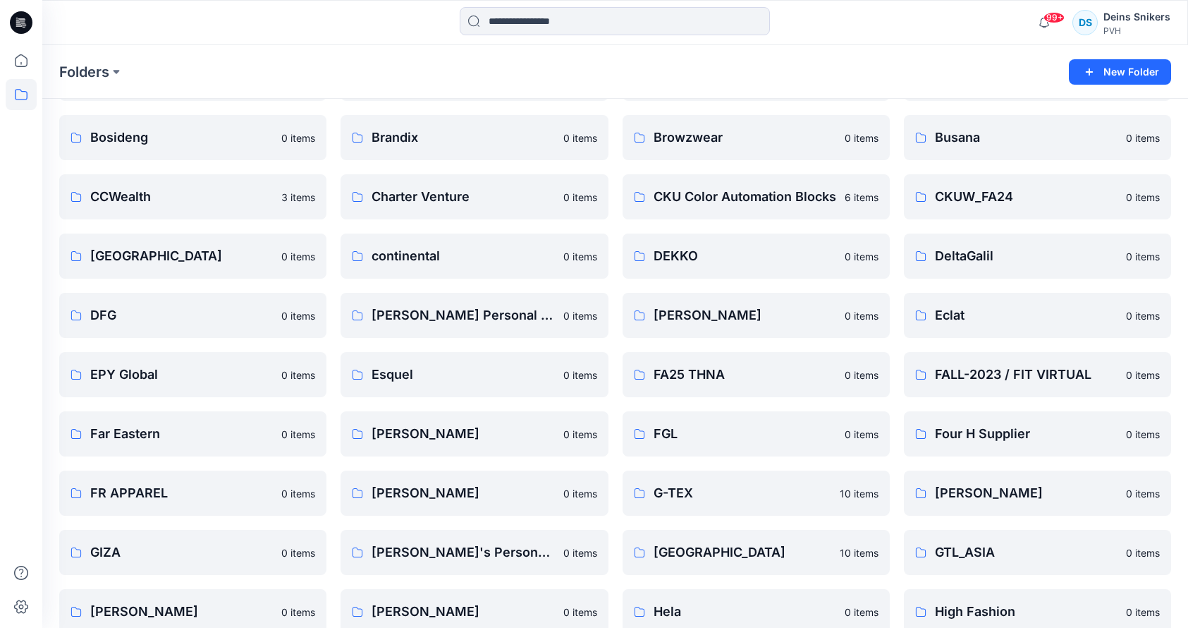
scroll to position [215, 0]
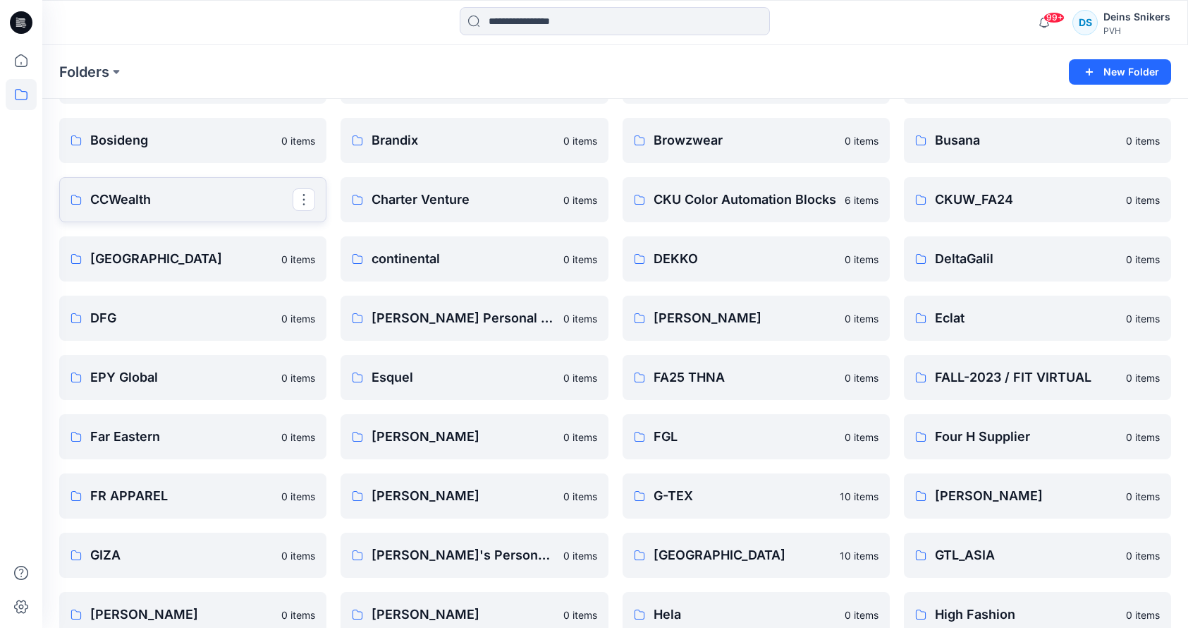
click at [199, 190] on p "CCWealth" at bounding box center [191, 200] width 202 height 20
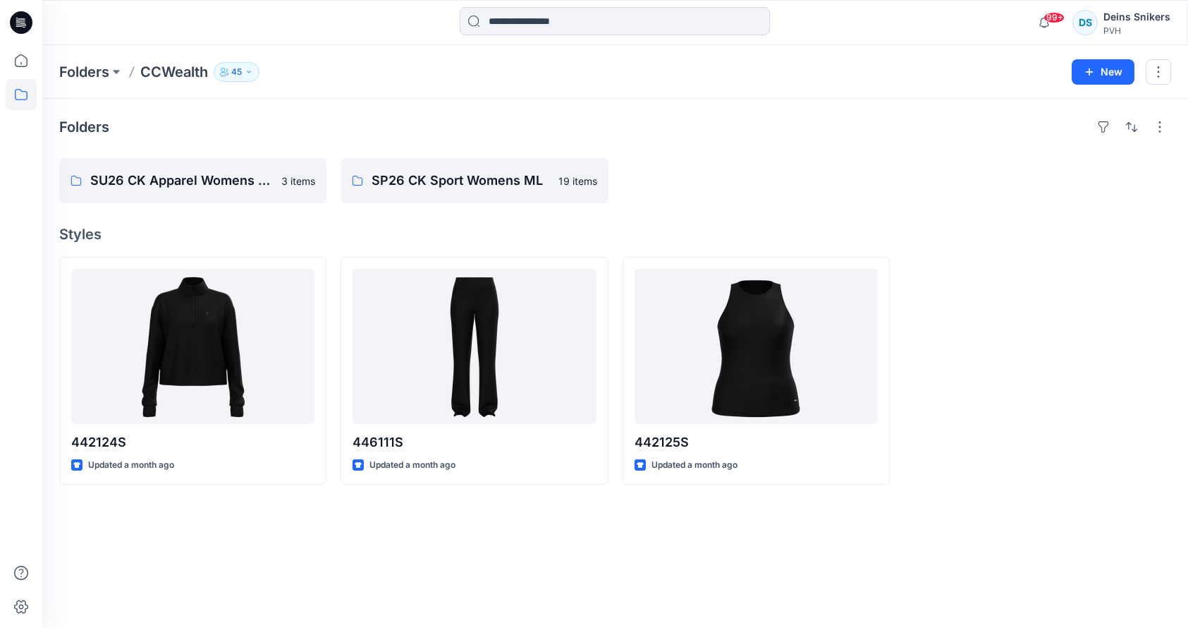
click at [1023, 420] on div at bounding box center [1037, 371] width 267 height 228
click at [159, 175] on p "SU26 CK Apparel Womens OP" at bounding box center [191, 181] width 202 height 20
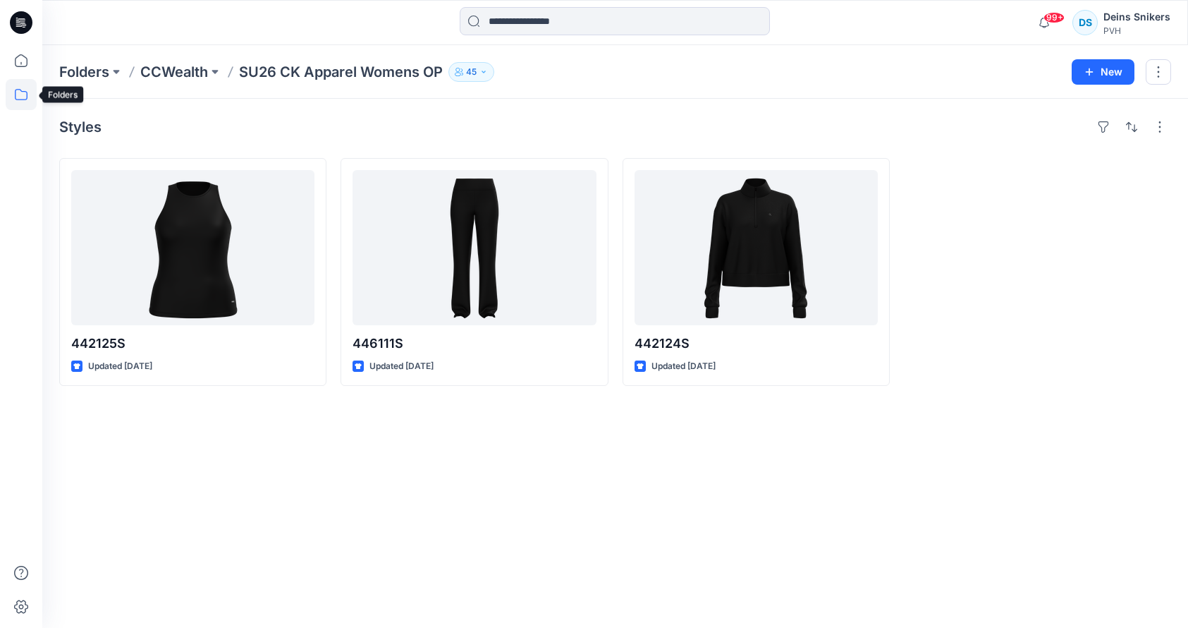
click at [20, 104] on icon at bounding box center [21, 94] width 31 height 31
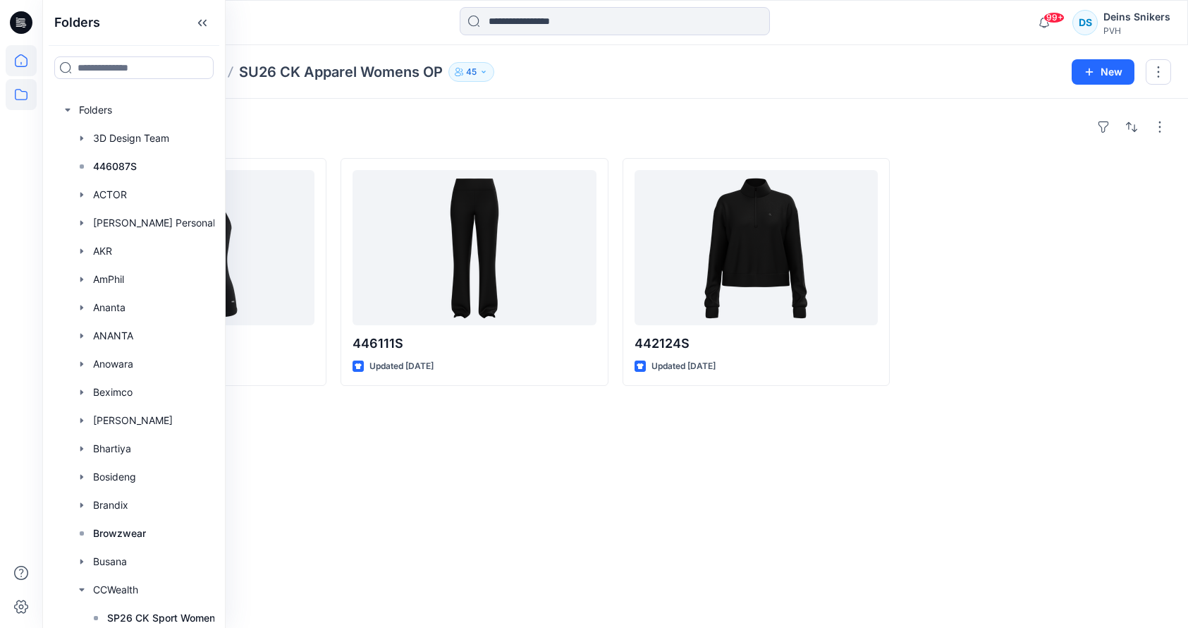
click at [19, 63] on icon at bounding box center [21, 60] width 31 height 31
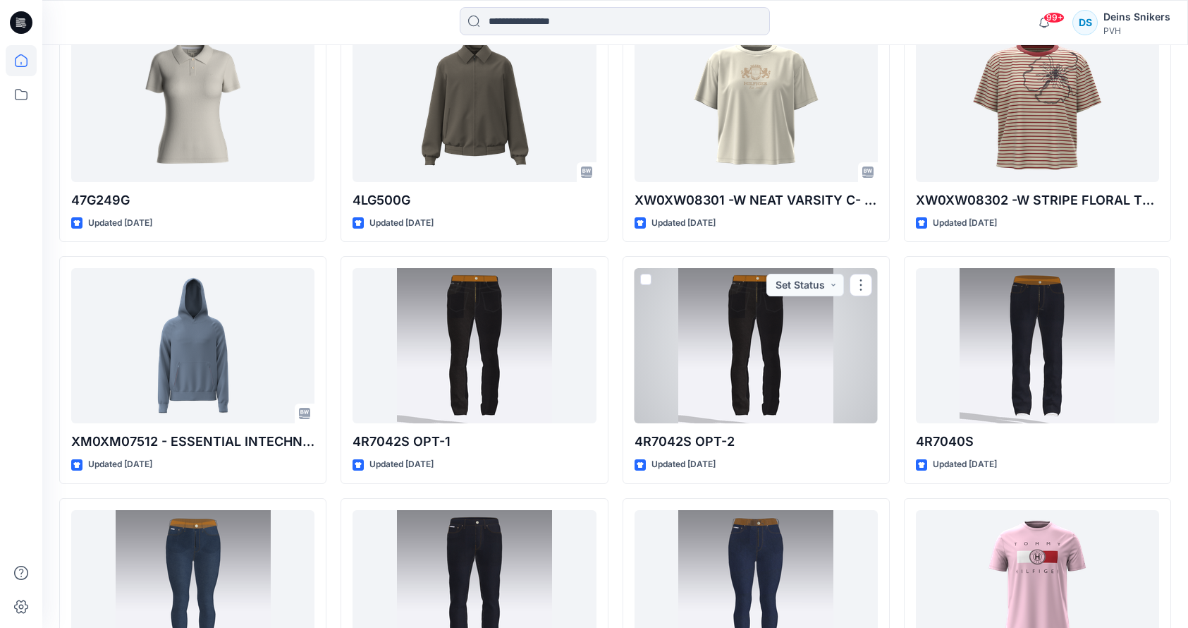
scroll to position [2386, 0]
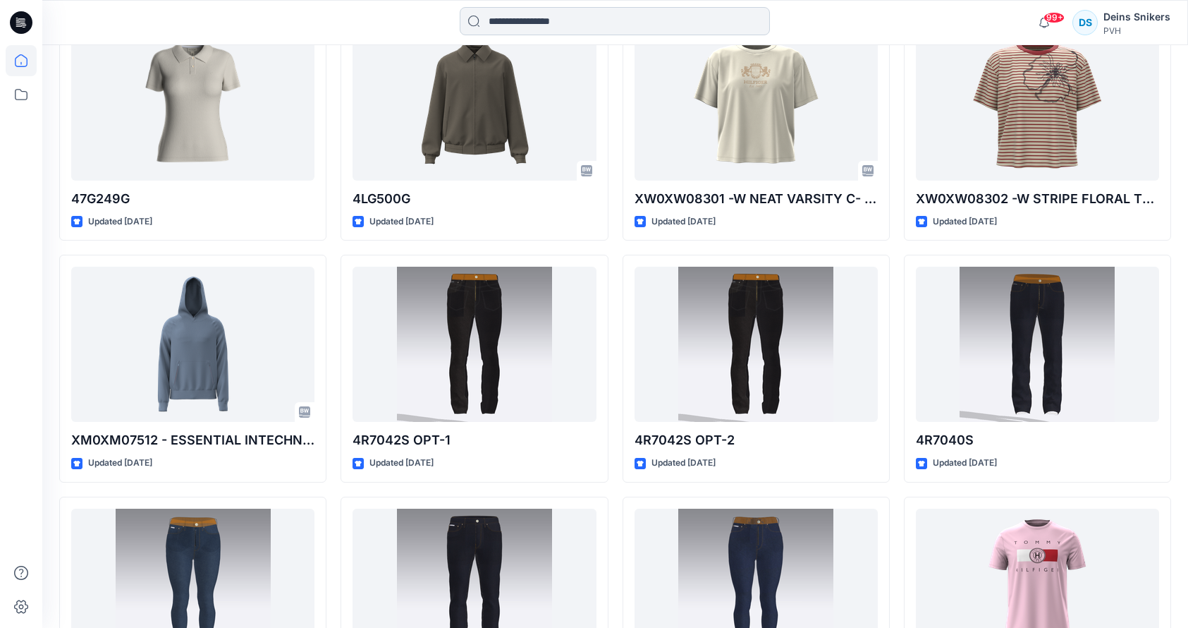
click at [544, 14] on input at bounding box center [615, 21] width 310 height 28
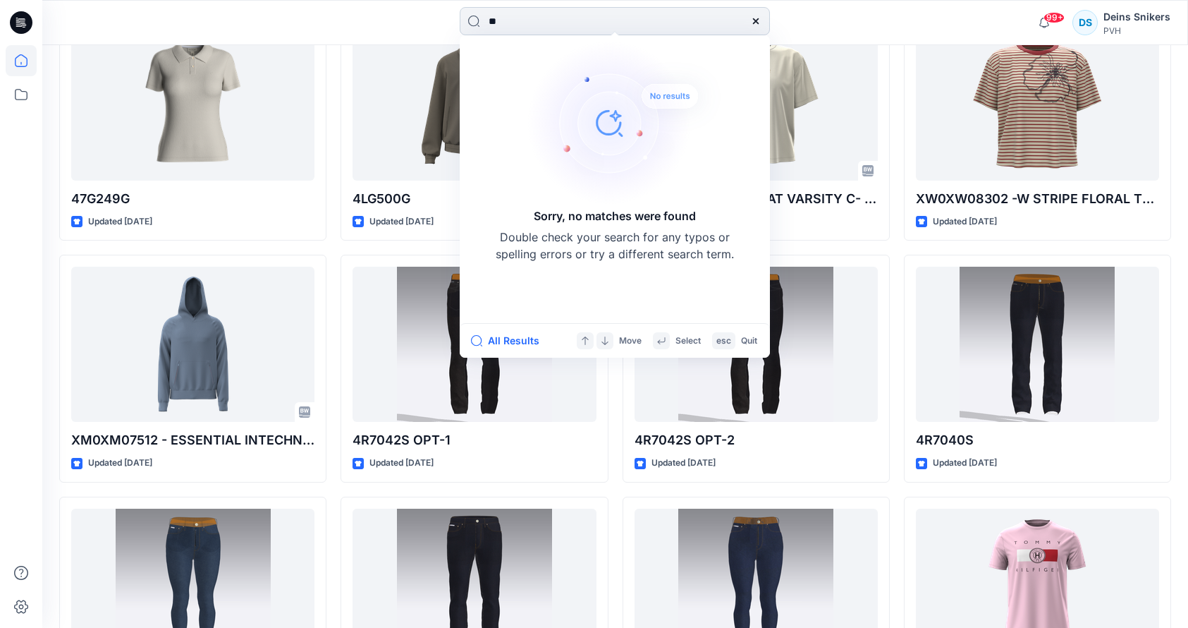
type input "*"
type input "********"
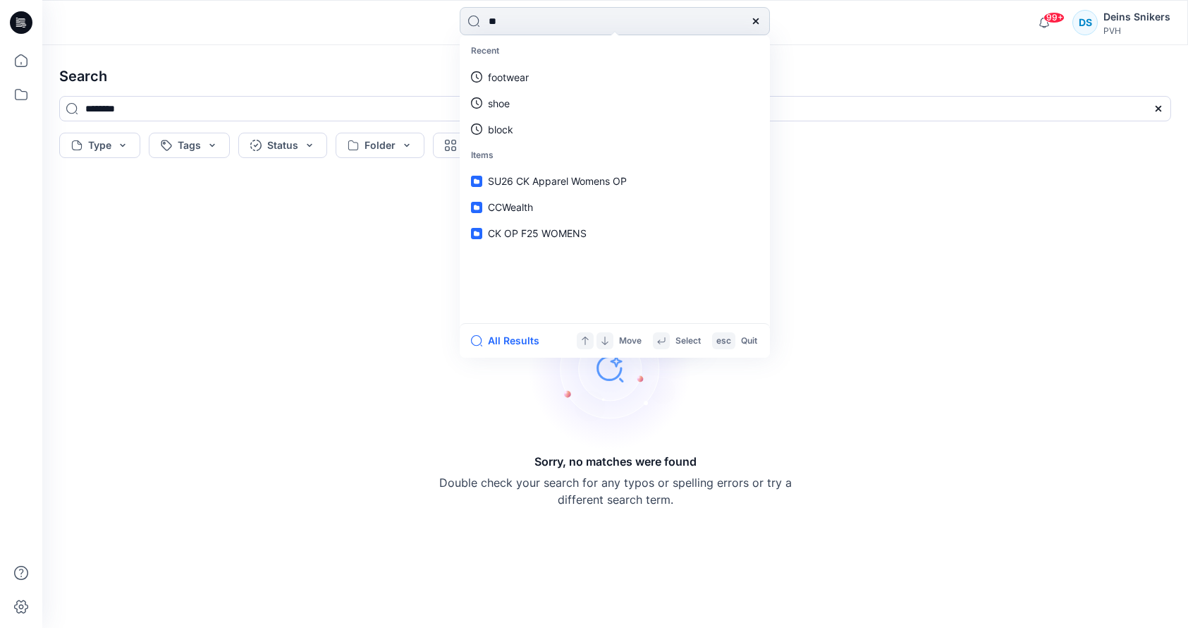
type input "*"
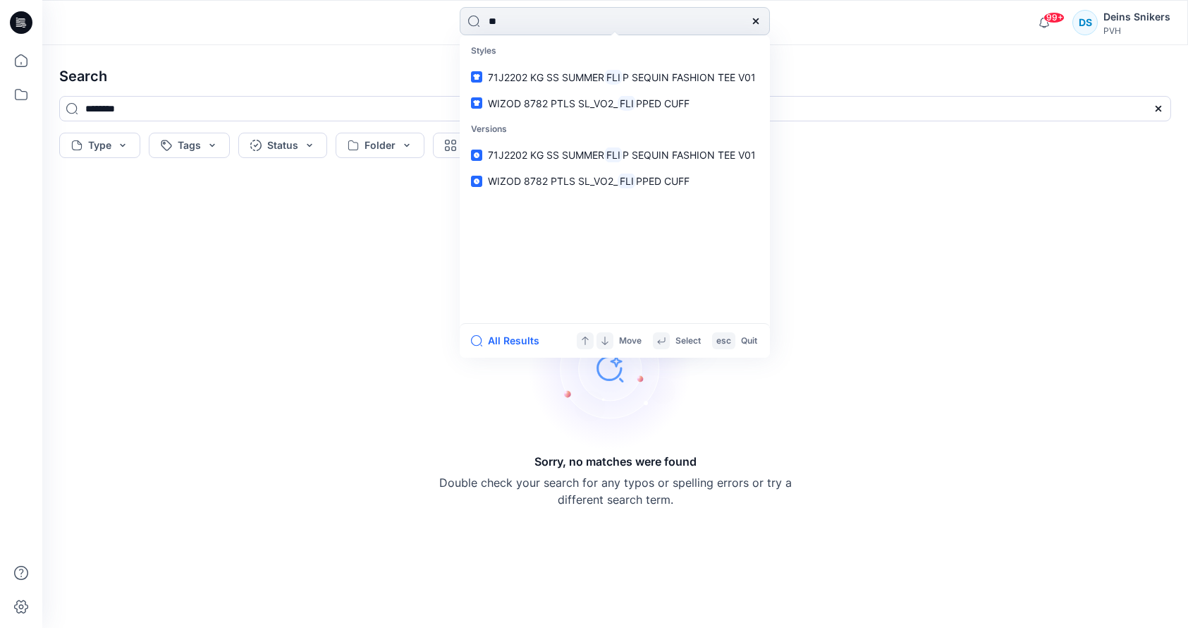
type input "*"
type input "****"
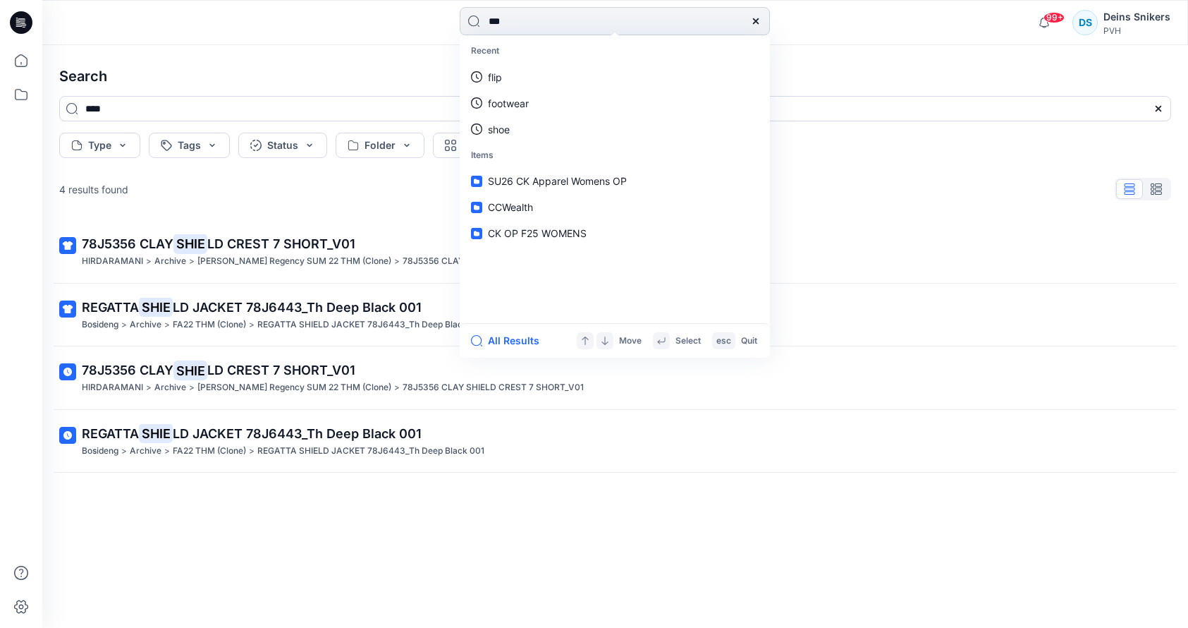
type input "****"
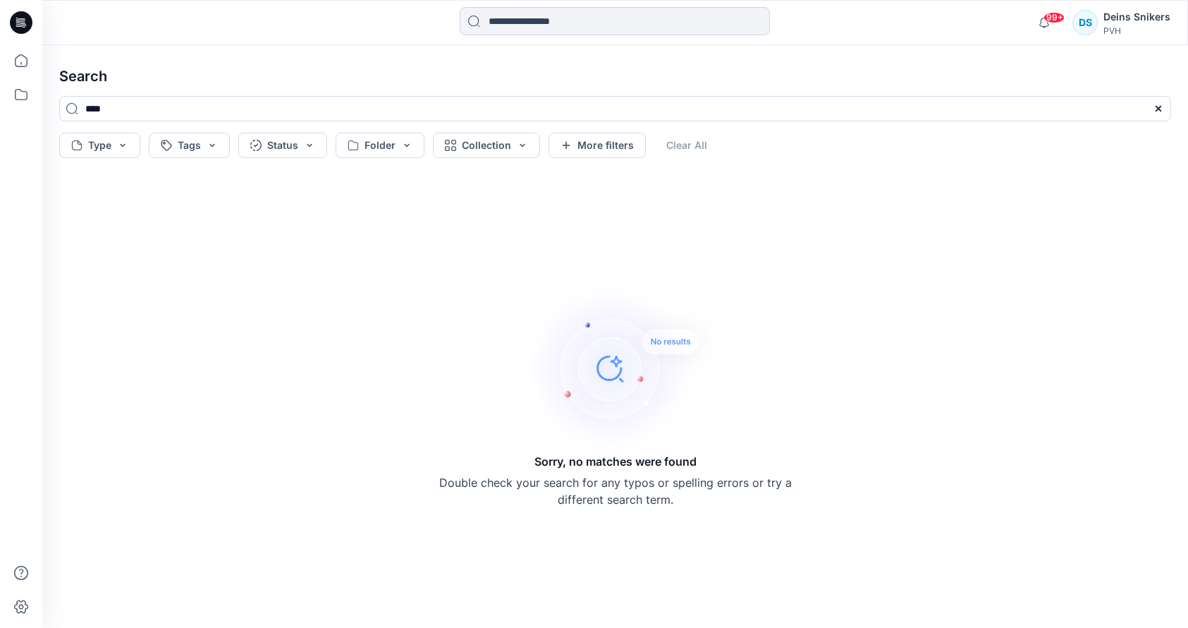
click at [566, 18] on input at bounding box center [615, 21] width 310 height 28
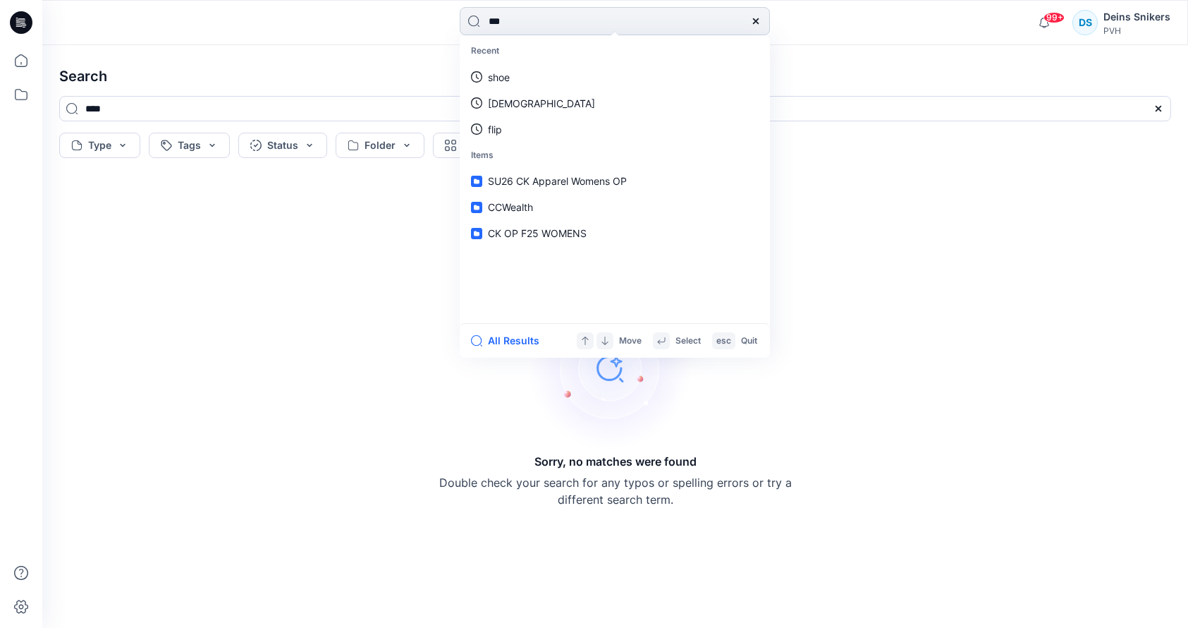
type input "****"
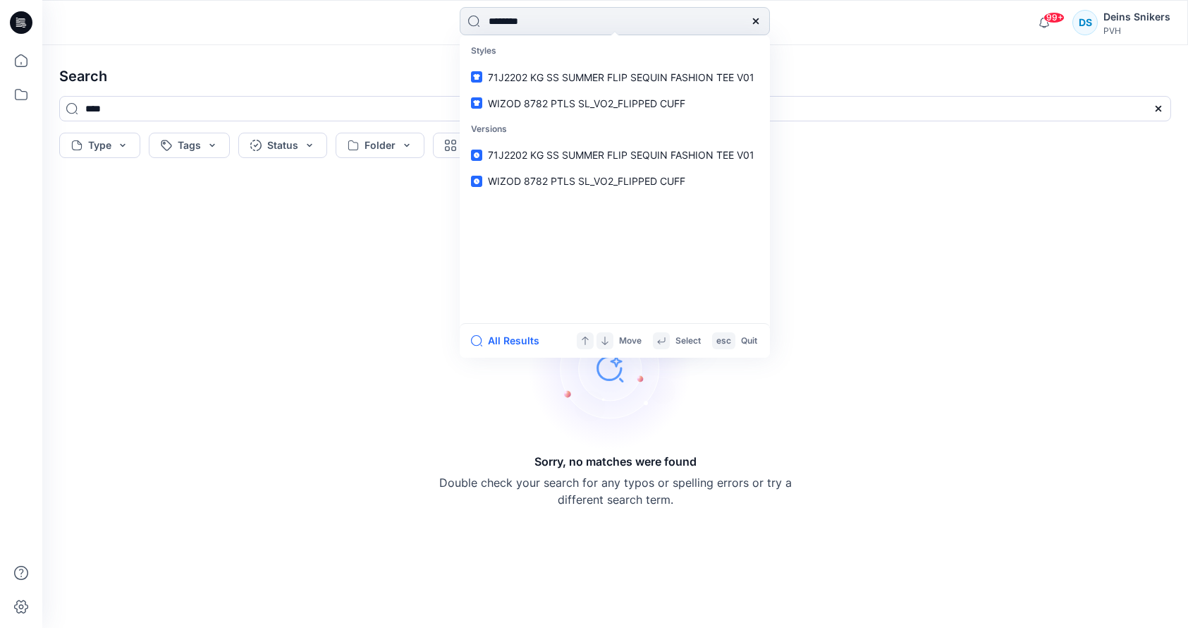
type input "*********"
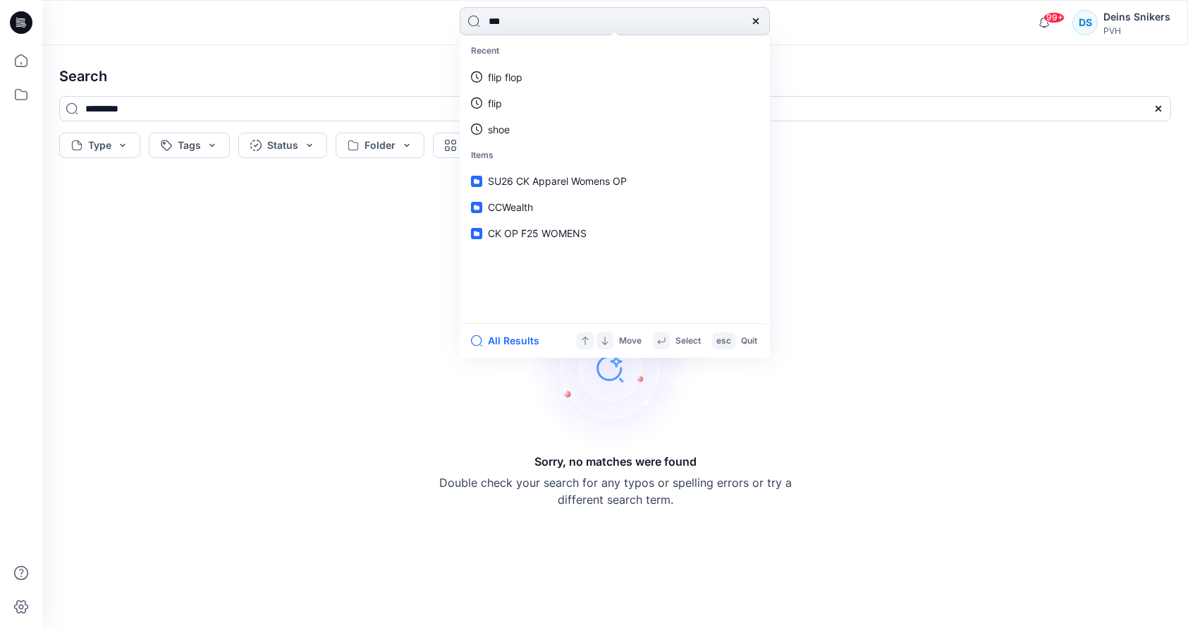
type input "****"
type input "***"
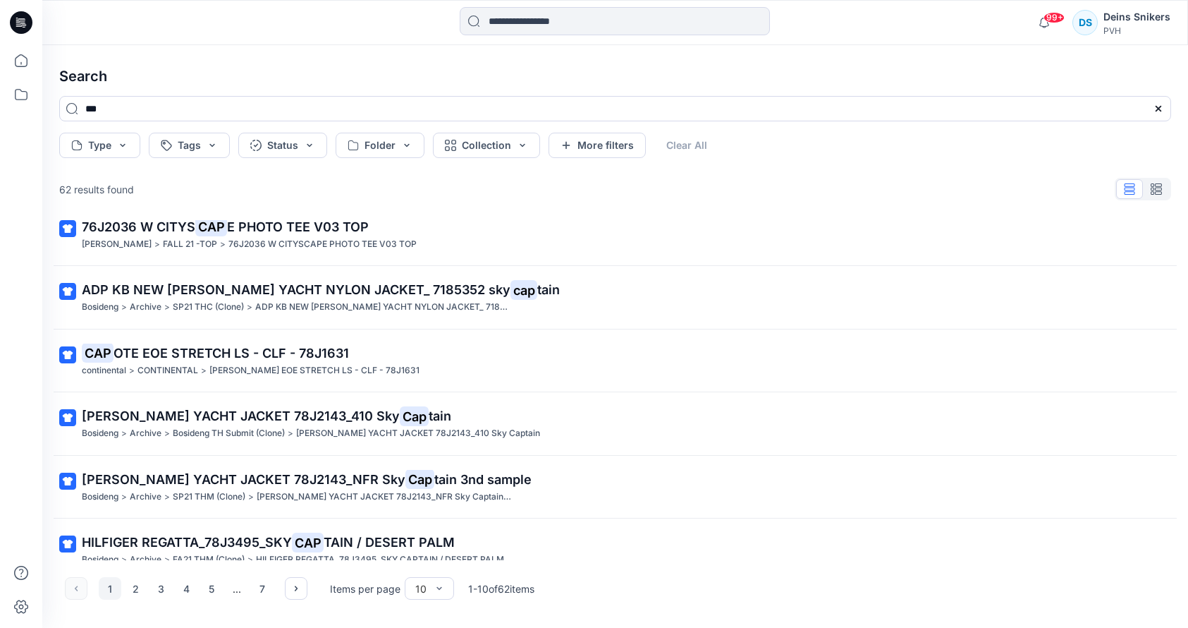
scroll to position [291, 0]
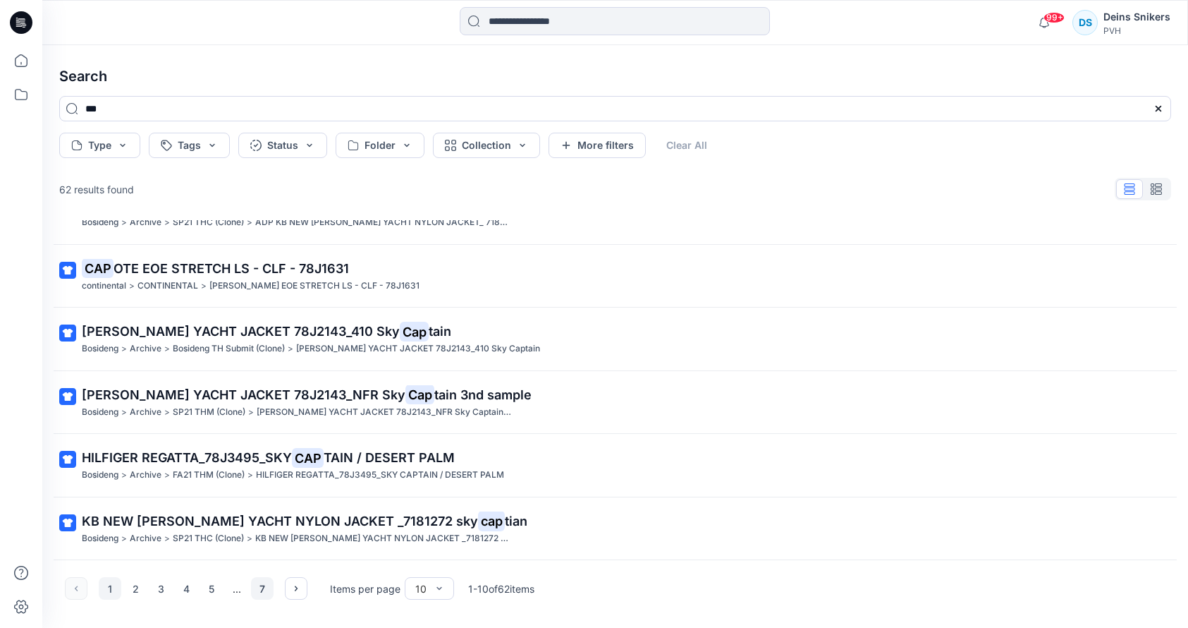
click at [260, 584] on button "7" at bounding box center [262, 588] width 23 height 23
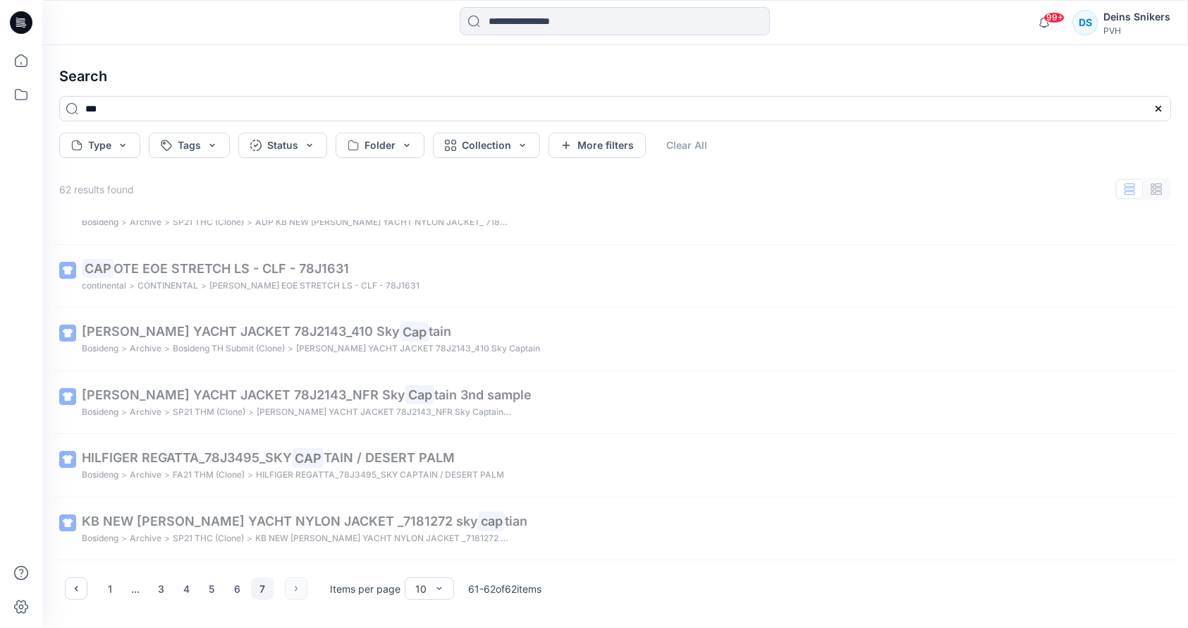
scroll to position [0, 0]
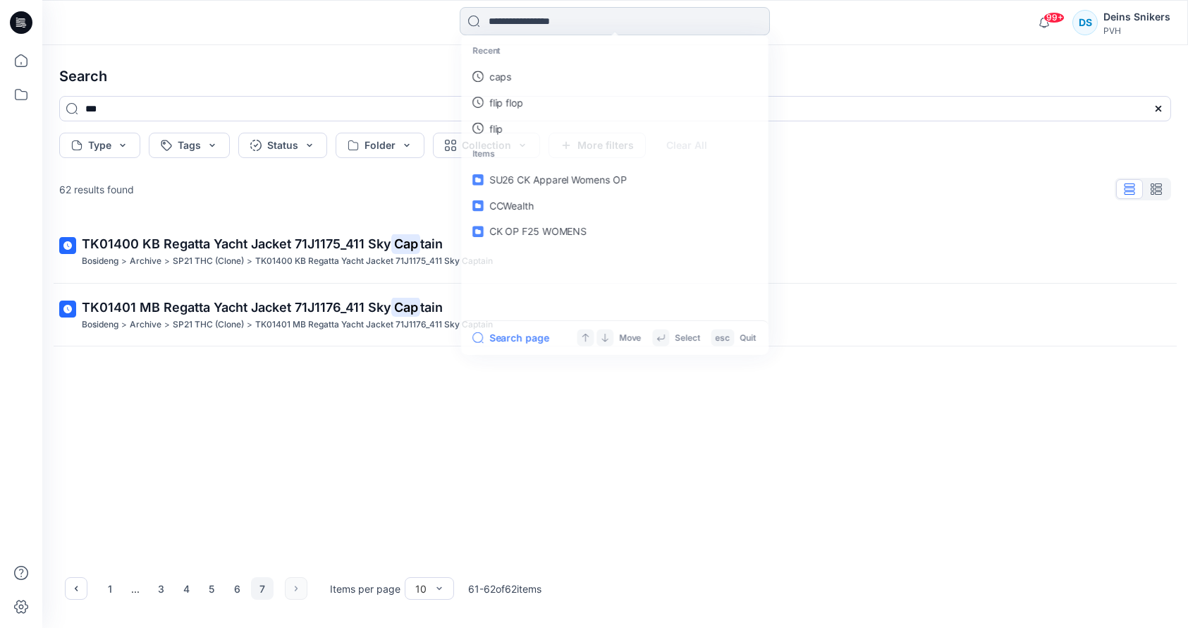
click at [521, 22] on input at bounding box center [615, 21] width 310 height 28
type input "***"
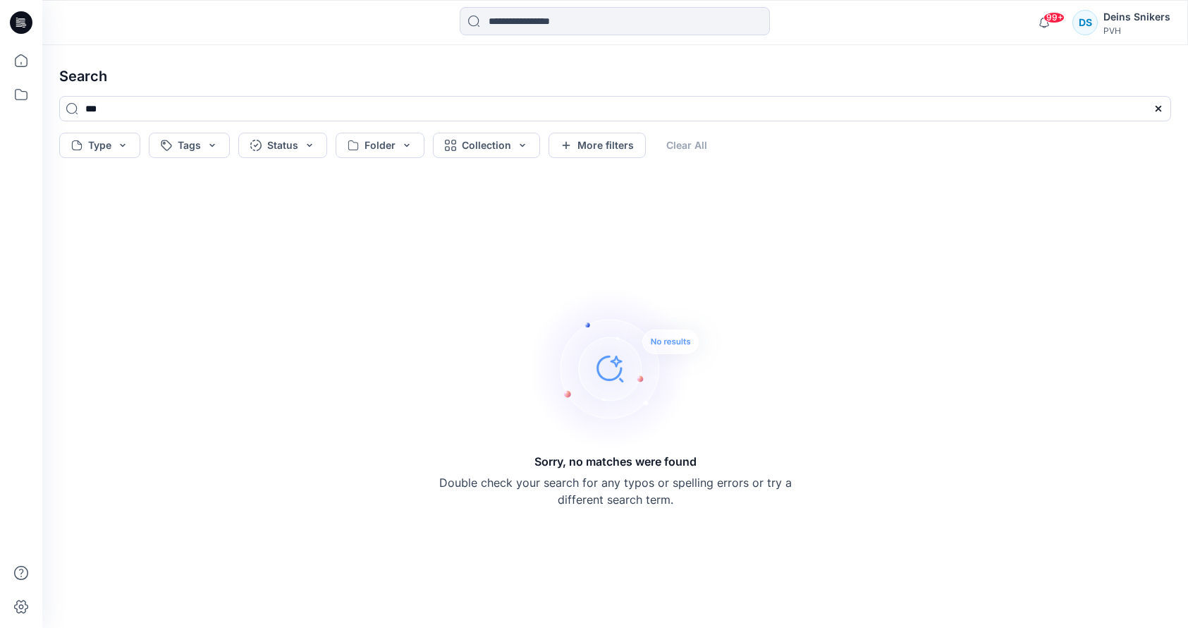
click at [315, 279] on div "Sorry, no matches were found Double check your search for any typos or spelling…" at bounding box center [615, 395] width 1135 height 441
click at [257, 355] on div "Sorry, no matches were found Double check your search for any typos or spelling…" at bounding box center [615, 395] width 1135 height 441
click at [15, 97] on icon at bounding box center [21, 94] width 13 height 11
click at [17, 56] on icon at bounding box center [21, 60] width 13 height 13
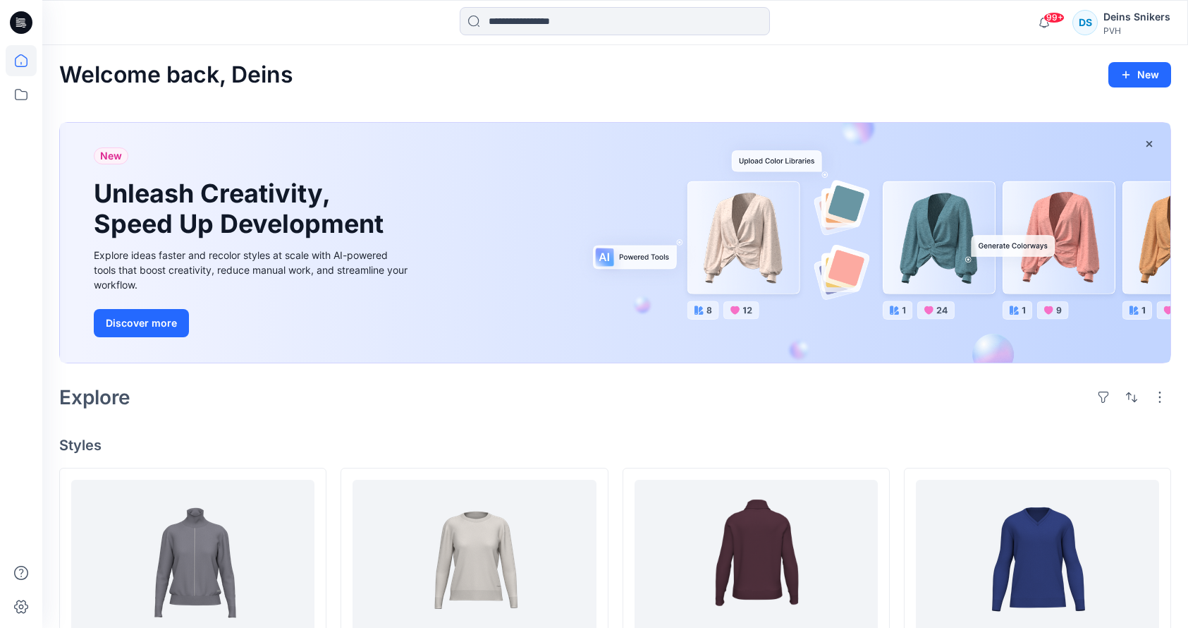
click at [492, 393] on div "Explore" at bounding box center [615, 397] width 1112 height 34
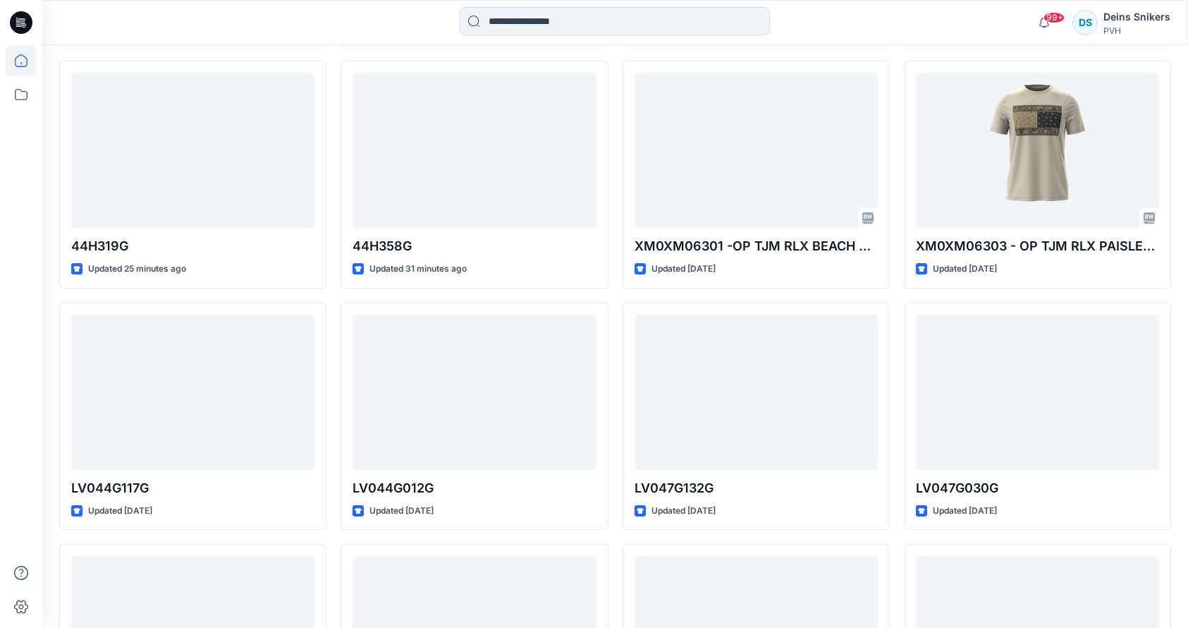
scroll to position [649, 0]
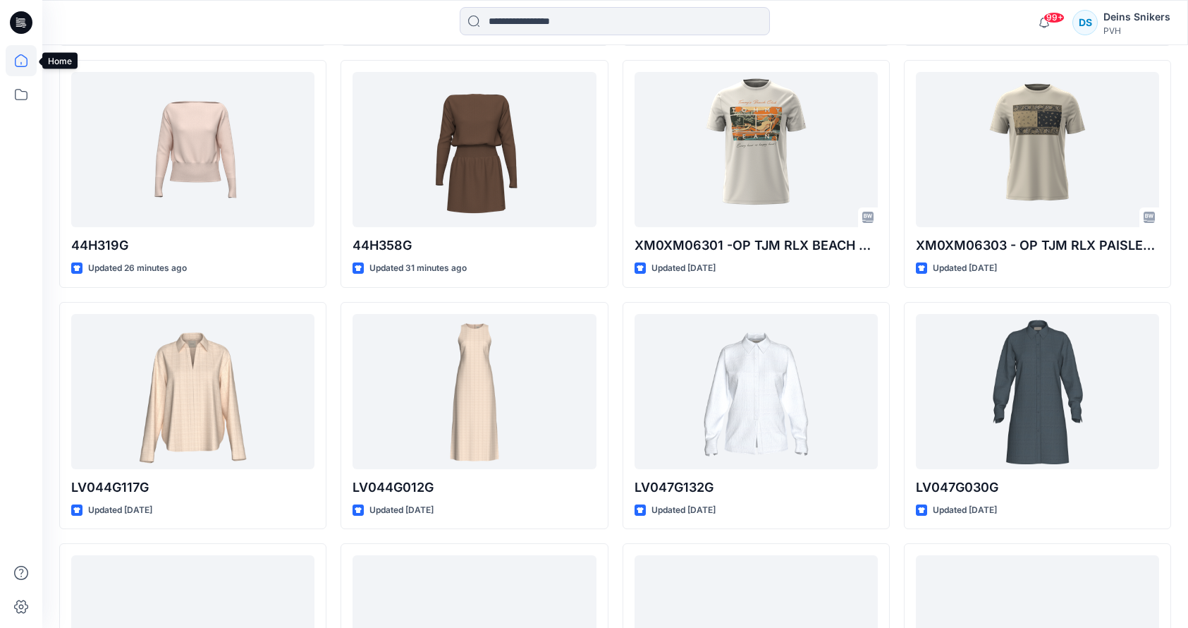
click at [19, 58] on icon at bounding box center [21, 60] width 31 height 31
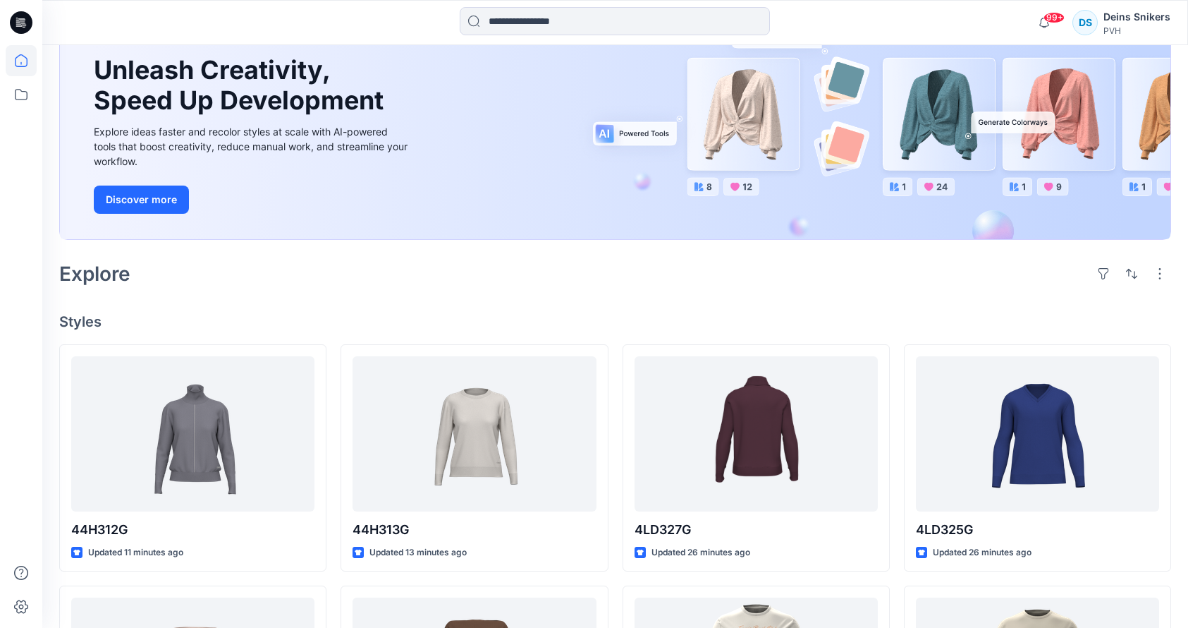
scroll to position [157, 0]
